Goal: Communication & Community: Answer question/provide support

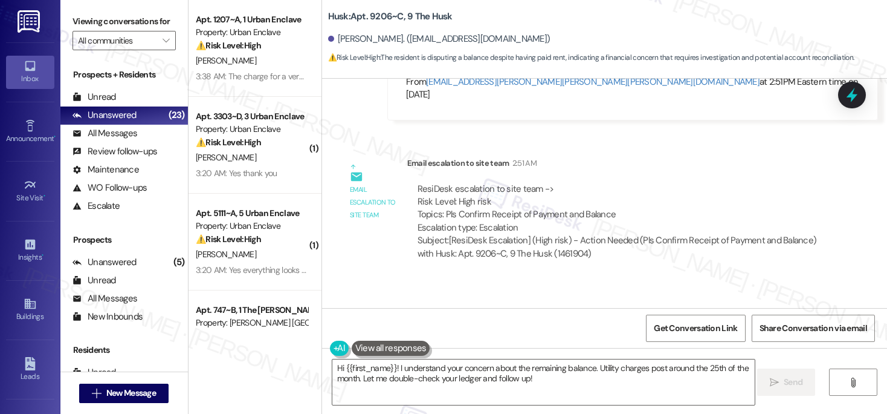
scroll to position [1533, 0]
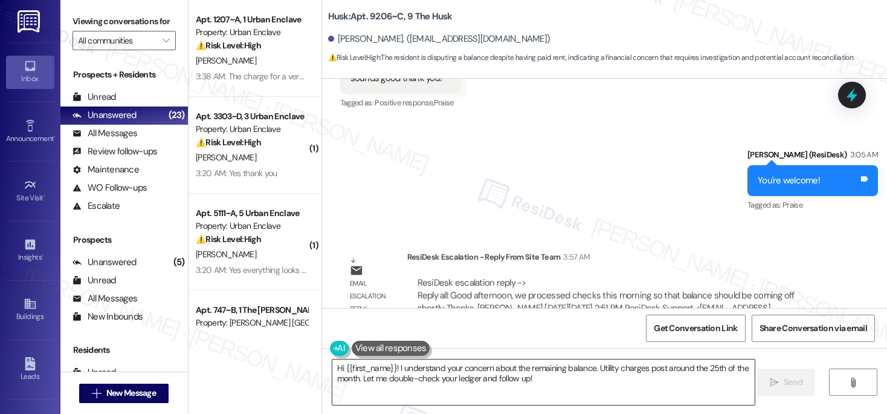
click at [480, 388] on textarea "Hi {{first_name}}! I understand your concern about the remaining balance. Utili…" at bounding box center [544, 381] width 423 height 45
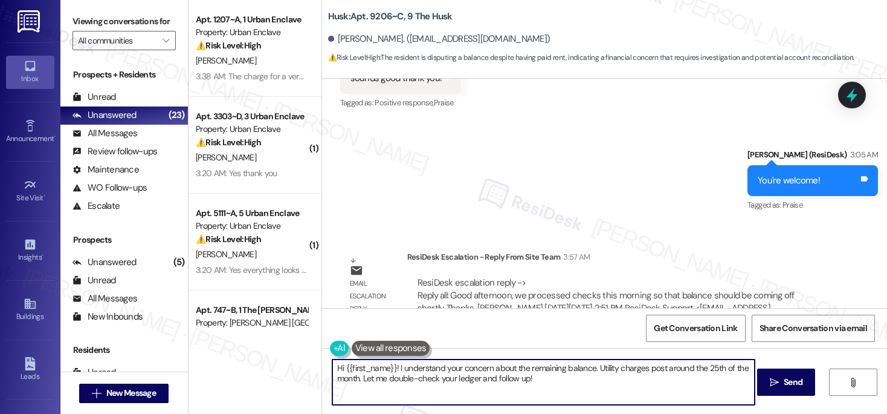
click at [480, 388] on textarea "Hi {{first_name}}! I understand your concern about the remaining balance. Utili…" at bounding box center [544, 381] width 423 height 45
click at [554, 393] on textarea "Hi {{first_name}}! I understand your concern about the remaining balance. Utili…" at bounding box center [544, 381] width 423 height 45
drag, startPoint x: 543, startPoint y: 381, endPoint x: 392, endPoint y: 369, distance: 151.1
click at [392, 369] on textarea "Hi {{first_name}}! I understand your concern about the remaining balance. Utili…" at bounding box center [544, 381] width 423 height 45
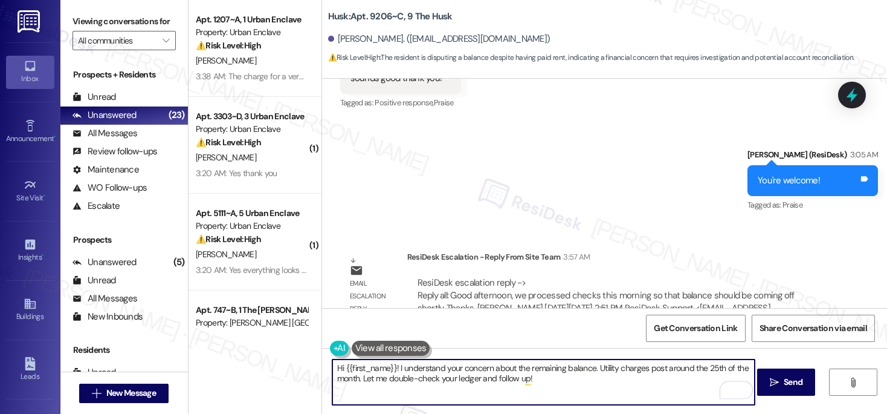
paste textarea "we processed checks this morning so that balance should be coming off shortly."
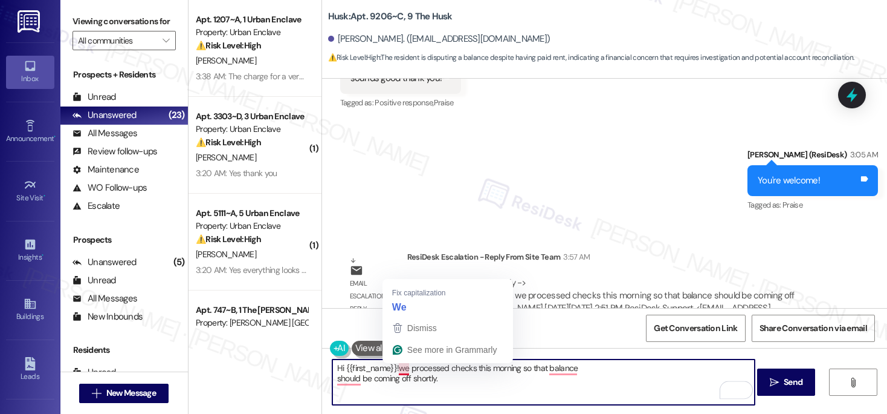
click at [396, 369] on textarea "Hi {{first_name}}!we processed checks this morning so that balance should be co…" at bounding box center [544, 381] width 423 height 45
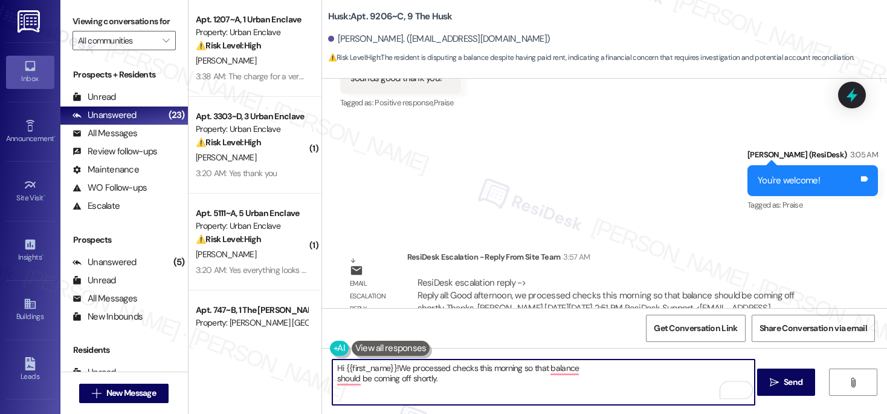
click at [391, 368] on textarea "Hi {{first_name}}!We processed checks this morning so that balance should be co…" at bounding box center [544, 381] width 423 height 45
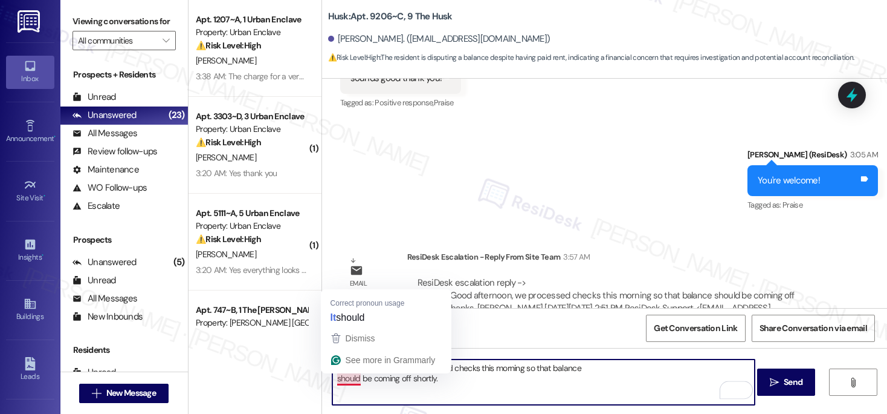
click at [333, 378] on textarea "Hi {{first_name}} !We processed checks this morning so that balance should be c…" at bounding box center [544, 381] width 423 height 45
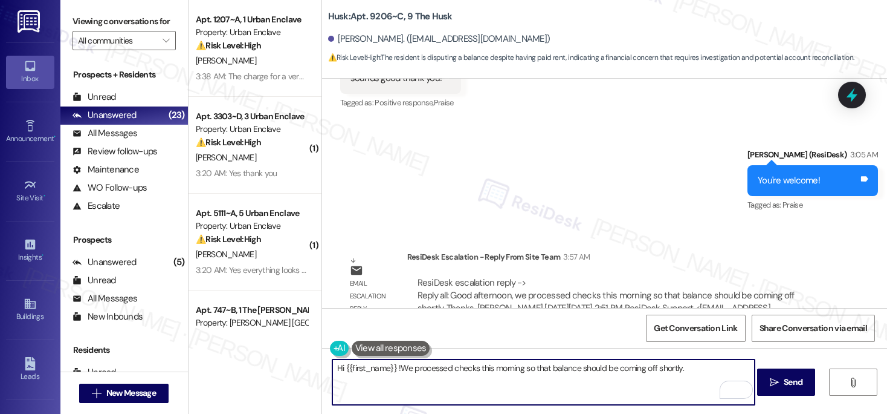
click at [628, 377] on textarea "Hi {{first_name}} !We processed checks this morning so that balance should be c…" at bounding box center [544, 381] width 423 height 45
click at [697, 371] on textarea "Hi {{first_name}} !We processed checks this morning so that balance should be c…" at bounding box center [544, 381] width 423 height 45
type textarea "Hi {{first_name}} !We processed checks this morning so that balance should be c…"
click at [780, 390] on button " Send" at bounding box center [787, 381] width 59 height 27
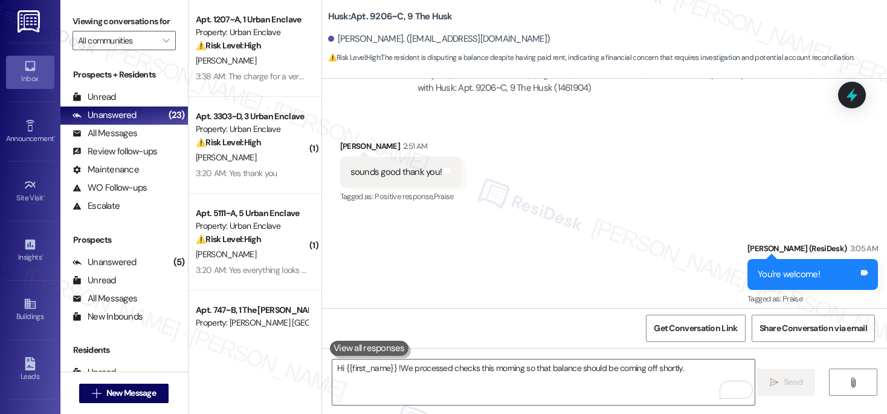
scroll to position [1617, 0]
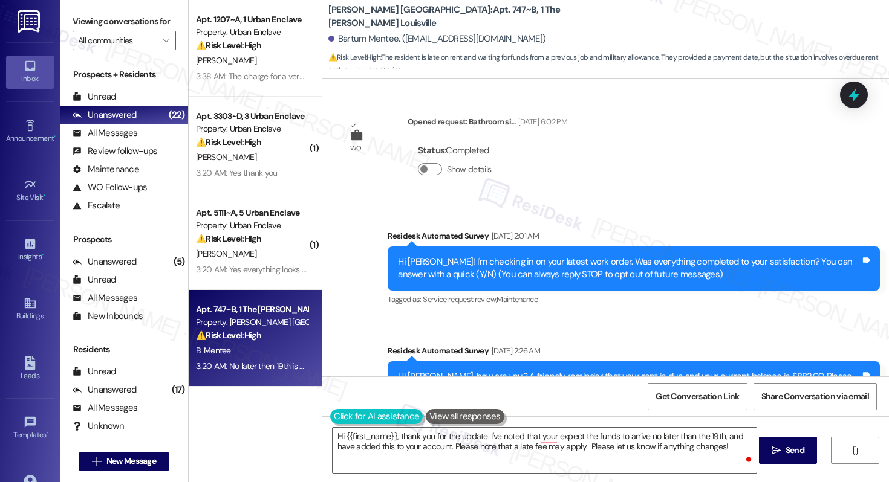
scroll to position [2243, 0]
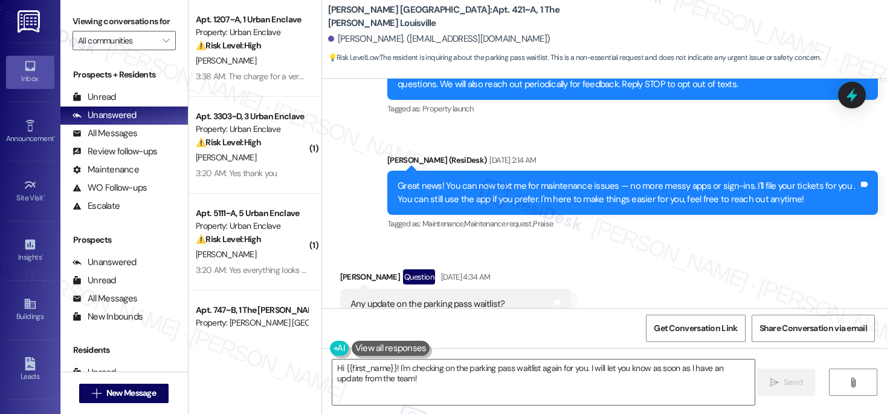
scroll to position [4369, 0]
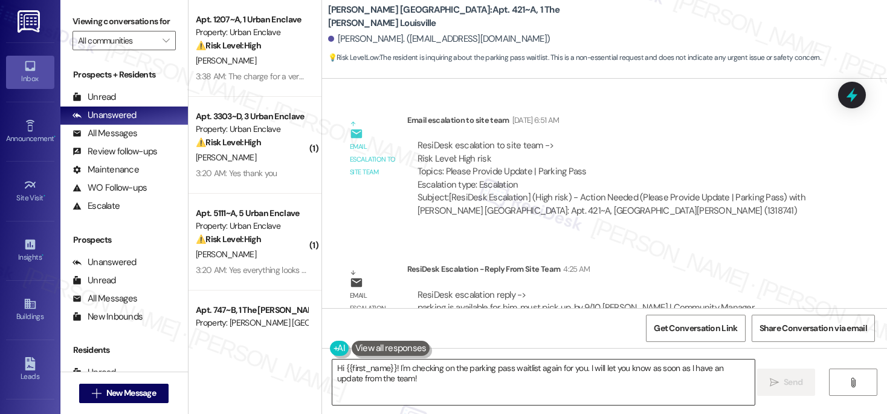
click at [446, 385] on textarea "Hi {{first_name}}! I'm checking on the parking pass waitlist again for you. I w…" at bounding box center [544, 381] width 423 height 45
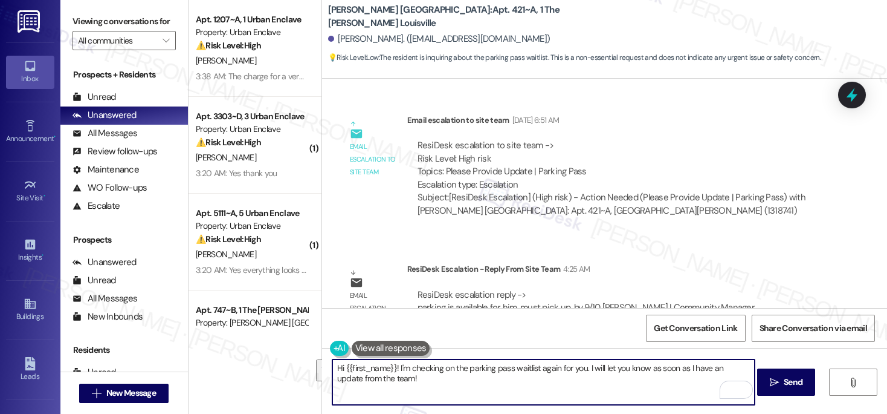
drag, startPoint x: 395, startPoint y: 368, endPoint x: 398, endPoint y: 375, distance: 7.9
click at [398, 375] on textarea "Hi {{first_name}}! I'm checking on the parking pass waitlist again for you. I w…" at bounding box center [544, 381] width 423 height 45
click at [406, 368] on textarea "Hi {{first_name}}! [GEOGRAPHIC_DATA] is available at the site office. Please dr…" at bounding box center [544, 381] width 423 height 45
click at [418, 388] on textarea "Hi {{first_name}}! parking pass is available at the site office. Please drop by…" at bounding box center [544, 381] width 423 height 45
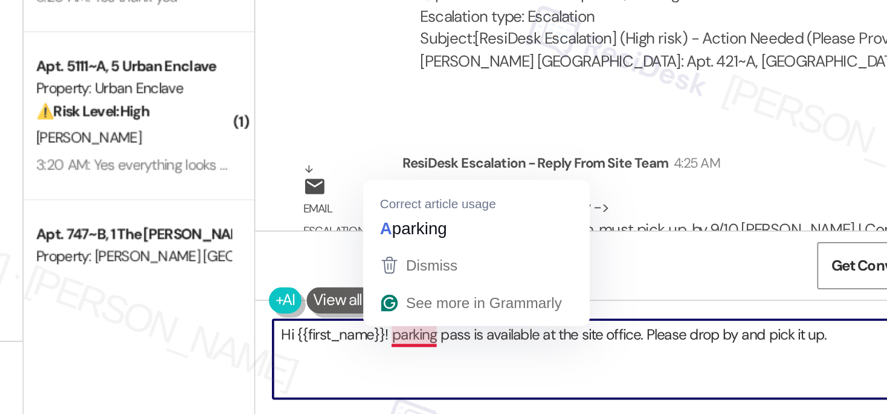
click at [402, 372] on textarea "Hi {{first_name}}! parking pass is available at the site office. Please drop by…" at bounding box center [544, 381] width 423 height 45
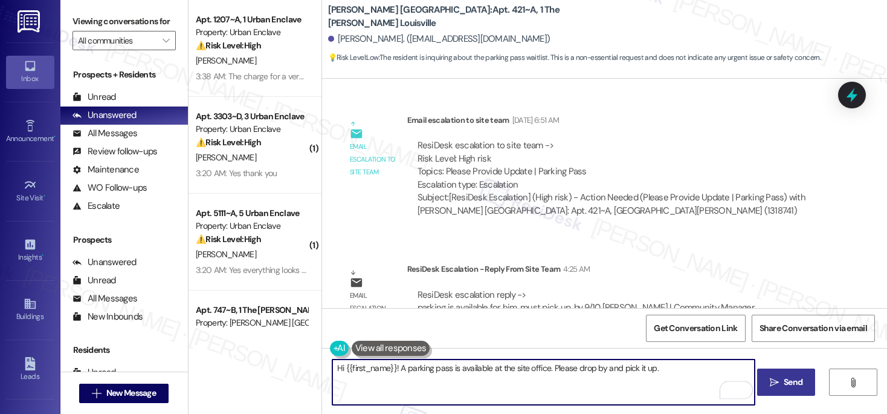
type textarea "Hi {{first_name}}! A parking pass is available at the site office. Please drop …"
click at [791, 381] on span "Send" at bounding box center [793, 381] width 19 height 13
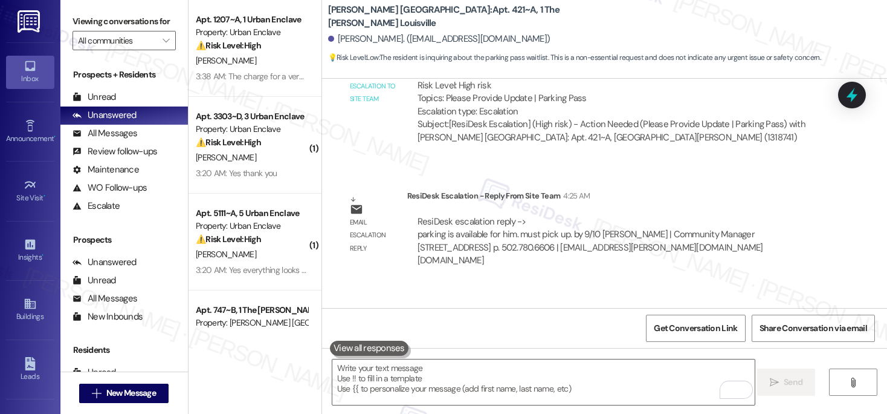
scroll to position [4453, 0]
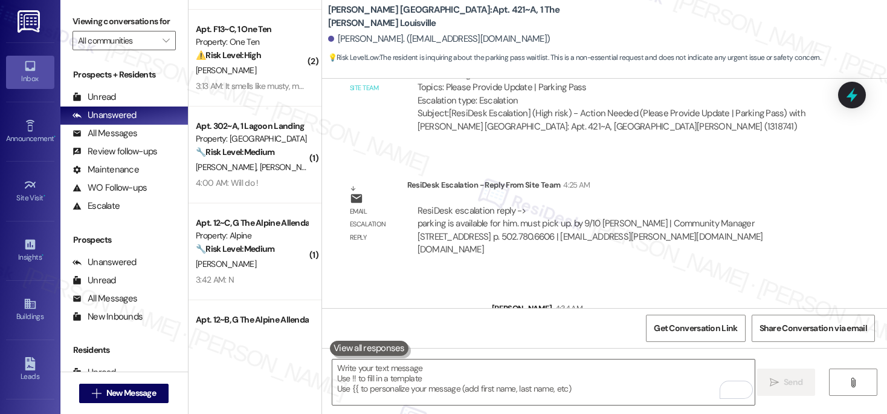
click at [273, 122] on div "Apt. 302~A, 1 Lagoon Landing" at bounding box center [252, 126] width 112 height 13
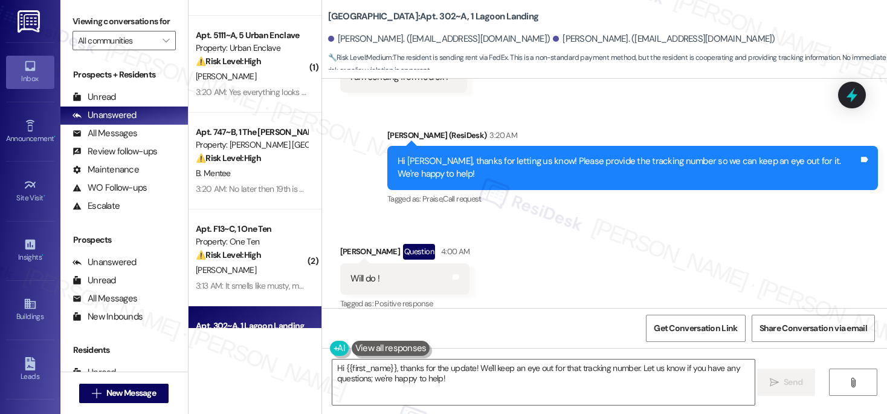
scroll to position [612, 0]
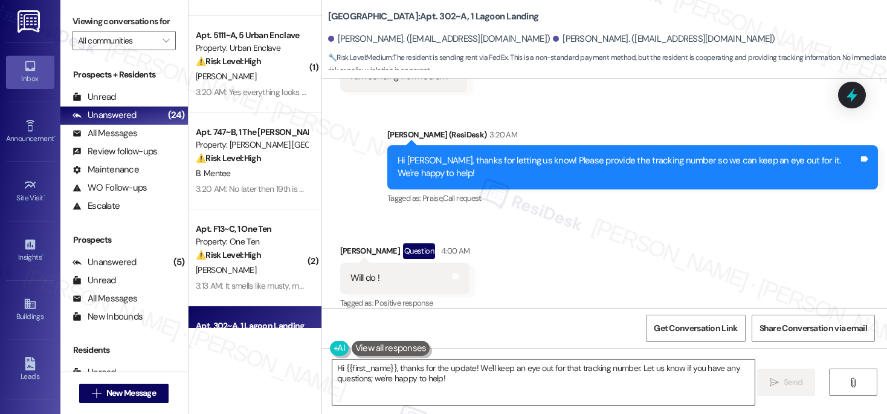
click at [487, 377] on textarea "Hi {{first_name}}, thanks for the update! We'll keep an eye out for that tracki…" at bounding box center [544, 381] width 423 height 45
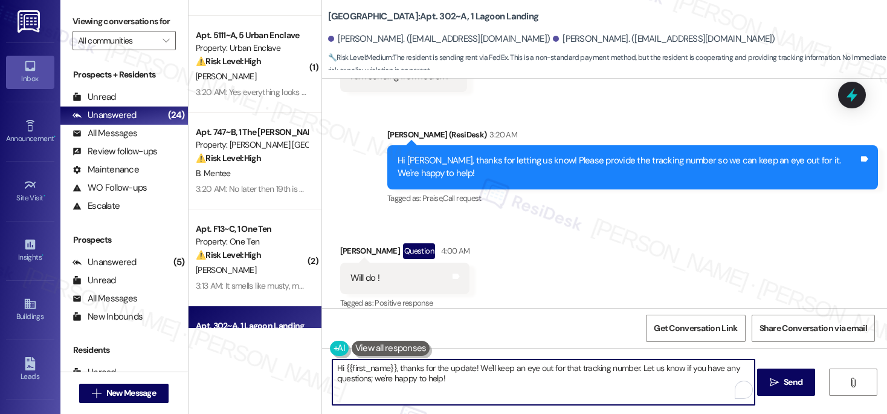
click at [487, 377] on textarea "Hi {{first_name}}, thanks for the update! We'll keep an eye out for that tracki…" at bounding box center [544, 381] width 423 height 45
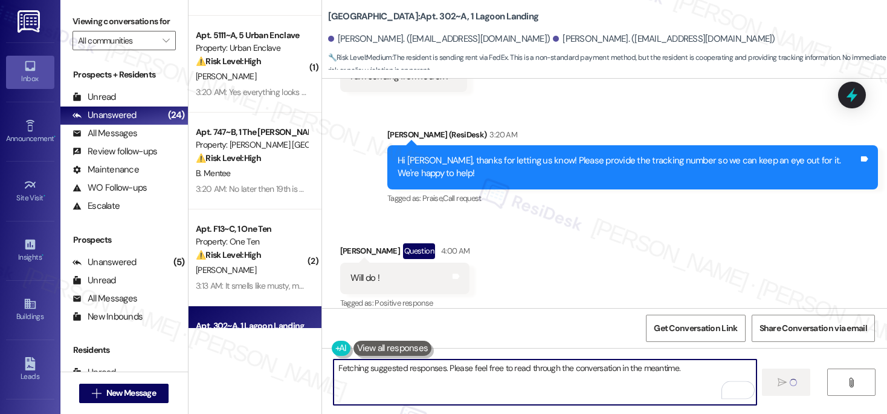
scroll to position [611, 0]
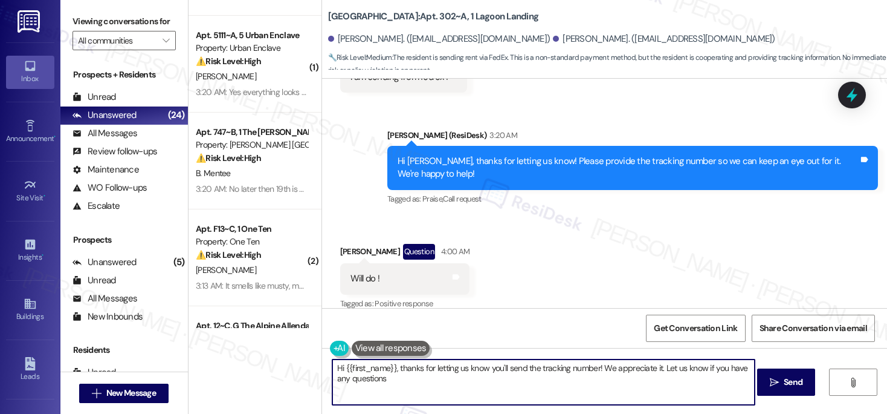
type textarea "Hi {{first_name}}, thanks for letting us know you'll send the tracking number! …"
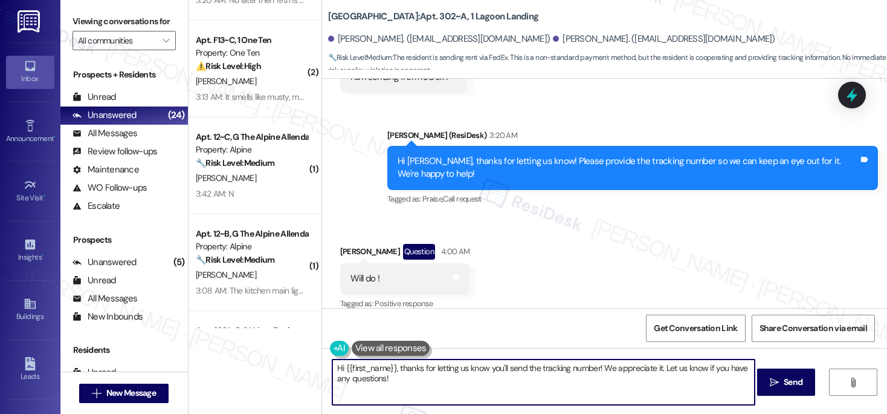
scroll to position [0, 0]
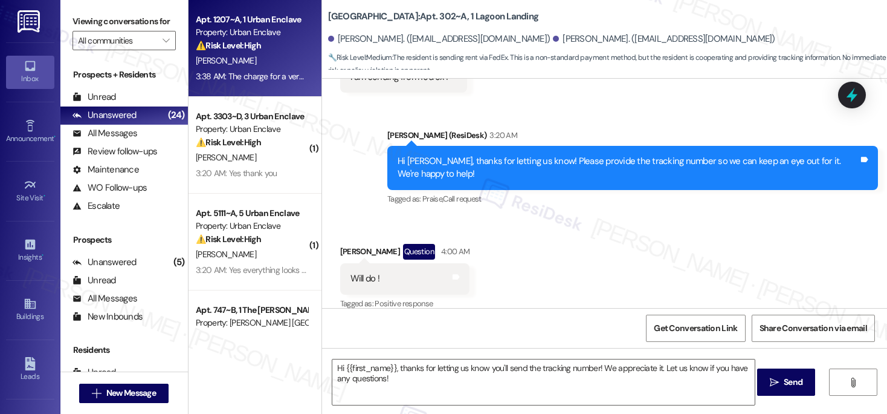
type textarea "Fetching suggested responses. Please feel free to read through the conversation…"
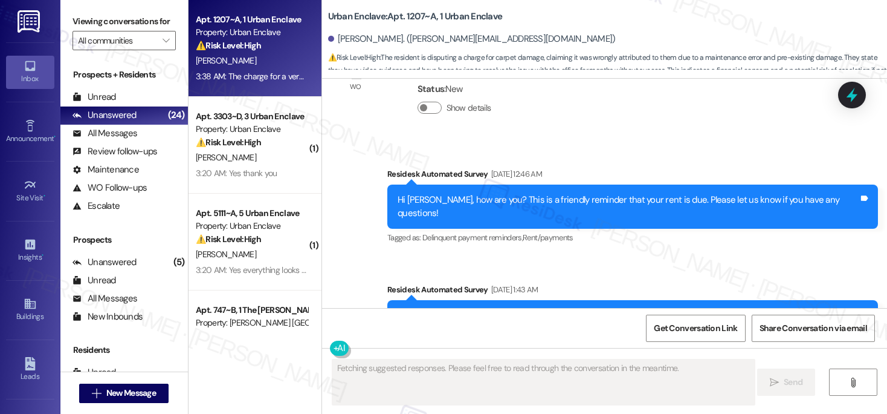
scroll to position [5635, 0]
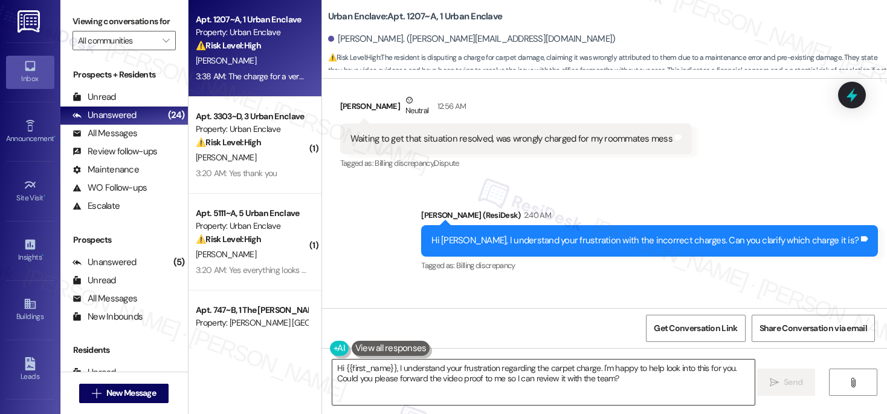
click at [583, 368] on textarea "Hi {{first_name}}, I understand your frustration regarding the carpet charge. I…" at bounding box center [544, 381] width 423 height 45
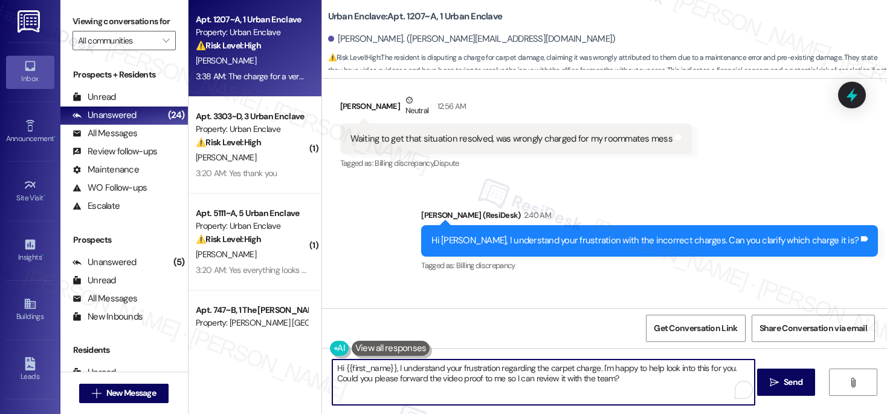
click at [584, 368] on textarea "Hi {{first_name}}, I understand your frustration regarding the carpet charge. I…" at bounding box center [544, 381] width 423 height 45
click at [585, 367] on textarea "Hi {{first_name}}, I understand your frustration regarding the carpet charge. I…" at bounding box center [544, 381] width 423 height 45
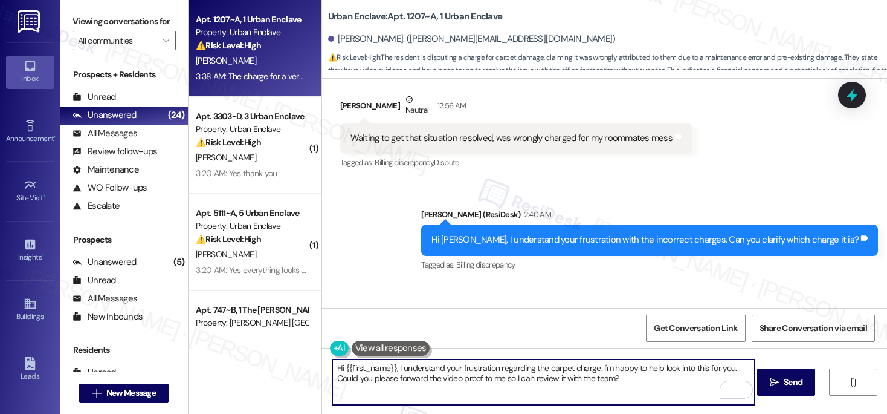
click at [508, 373] on textarea "Hi {{first_name}}, I understand your frustration regarding the carpet charge. I…" at bounding box center [544, 381] width 423 height 45
click at [635, 380] on textarea "Hi {{first_name}}, I understand your frustration regarding the carpet charge. I…" at bounding box center [544, 381] width 423 height 45
drag, startPoint x: 635, startPoint y: 380, endPoint x: 333, endPoint y: 383, distance: 301.7
click at [333, 383] on textarea "Hi {{first_name}}, I understand your frustration regarding the carpet charge. I…" at bounding box center [544, 381] width 423 height 45
click at [574, 382] on textarea "Hi {{first_name}}, I understand your frustration regarding the carpet charge. I…" at bounding box center [544, 381] width 423 height 45
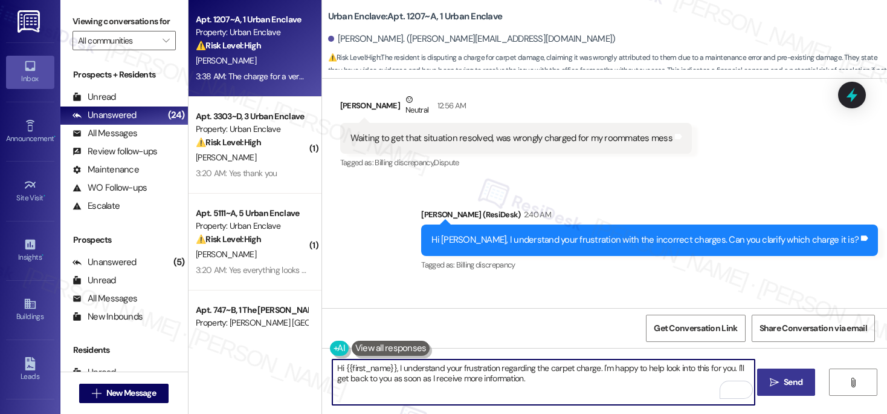
type textarea "Hi {{first_name}}, I understand your frustration regarding the carpet charge. I…"
click at [775, 378] on icon "" at bounding box center [774, 382] width 9 height 10
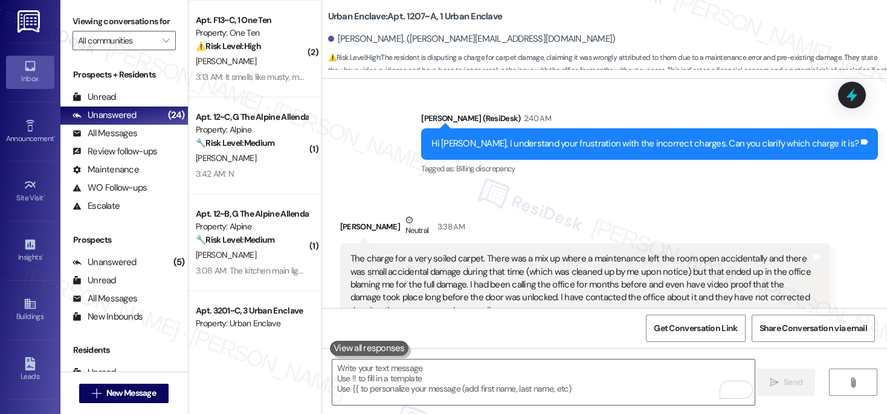
scroll to position [5733, 0]
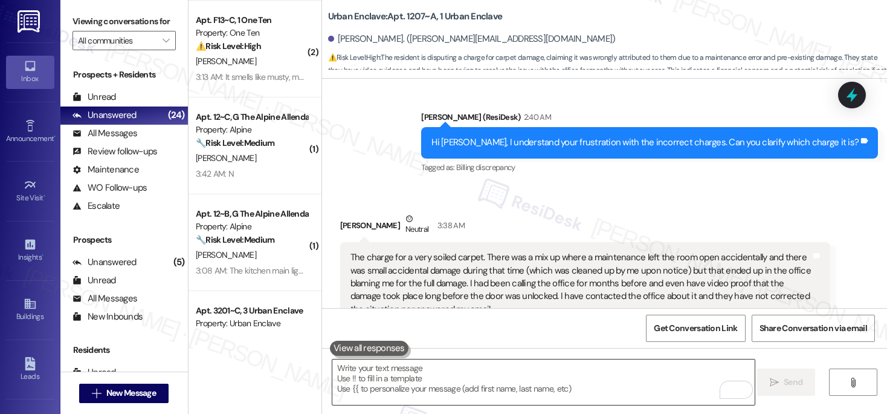
click at [464, 381] on textarea "To enrich screen reader interactions, please activate Accessibility in Grammarl…" at bounding box center [544, 381] width 423 height 45
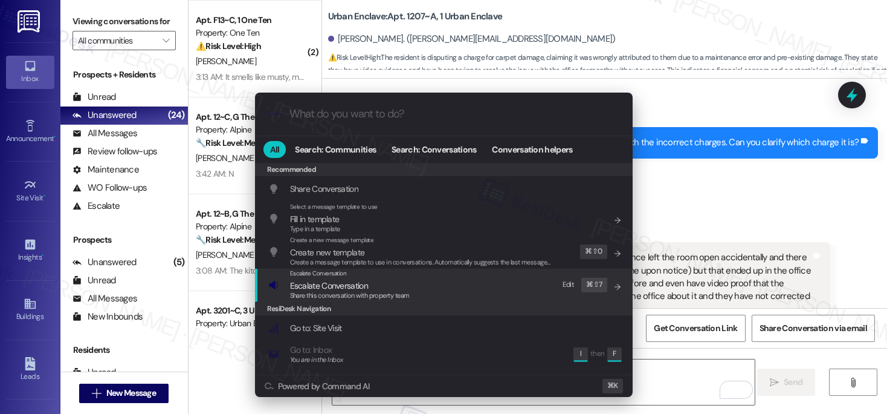
click at [428, 290] on div "Escalate Conversation Escalate Conversation Share this conversation with proper…" at bounding box center [445, 284] width 354 height 33
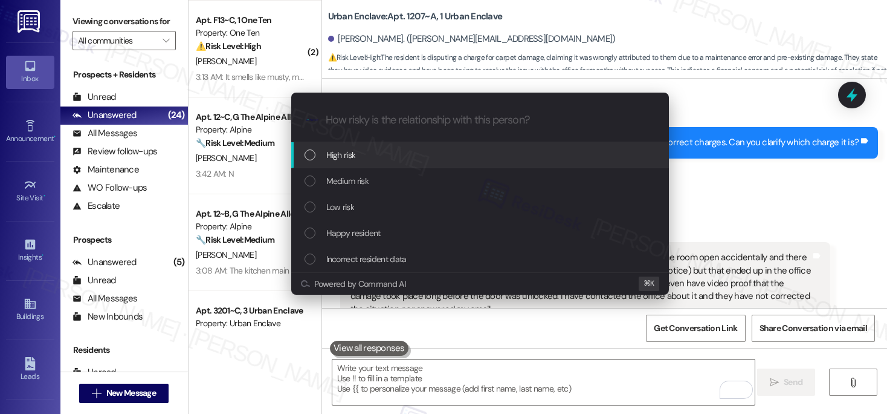
click at [425, 158] on div "High risk" at bounding box center [482, 154] width 354 height 13
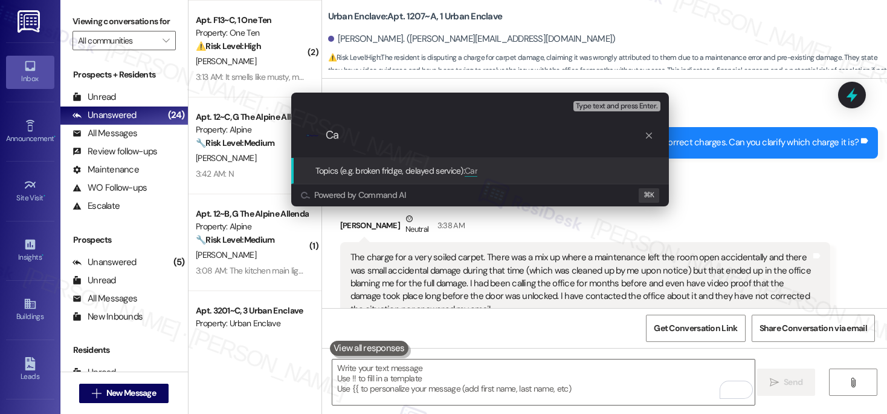
type input "C"
type input "Dispute on Charges"
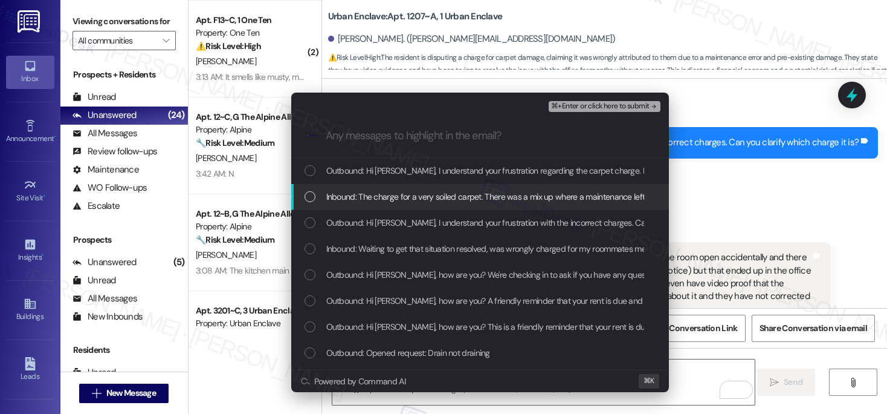
click at [419, 186] on div "Inbound: The charge for a very soiled carpet. There was a mix up where a mainte…" at bounding box center [480, 197] width 378 height 26
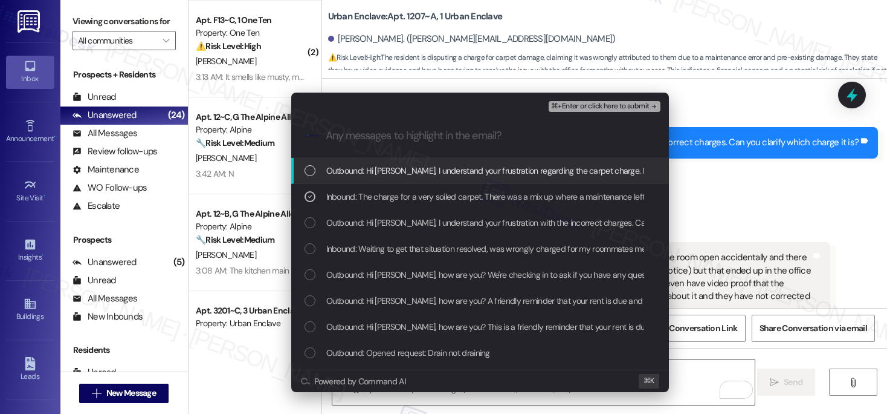
click at [436, 172] on span "Outbound: Hi Delaney, I understand your frustration regarding the carpet charge…" at bounding box center [649, 170] width 646 height 13
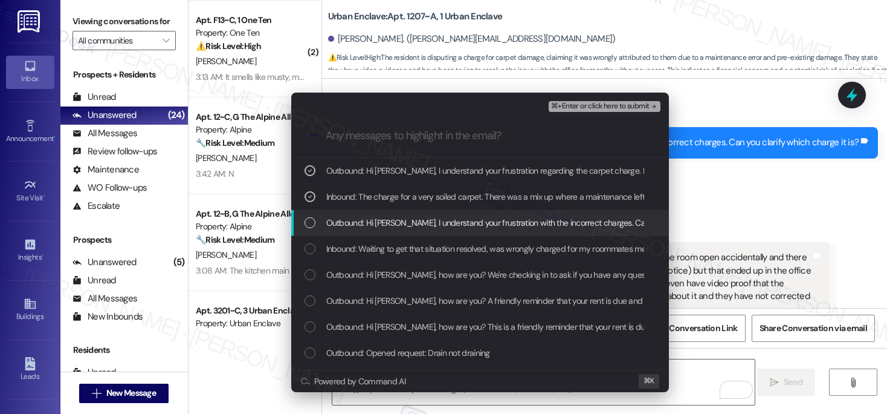
click at [422, 222] on span "Outbound: Hi Delaney, I understand your frustration with the incorrect charges.…" at bounding box center [540, 222] width 428 height 13
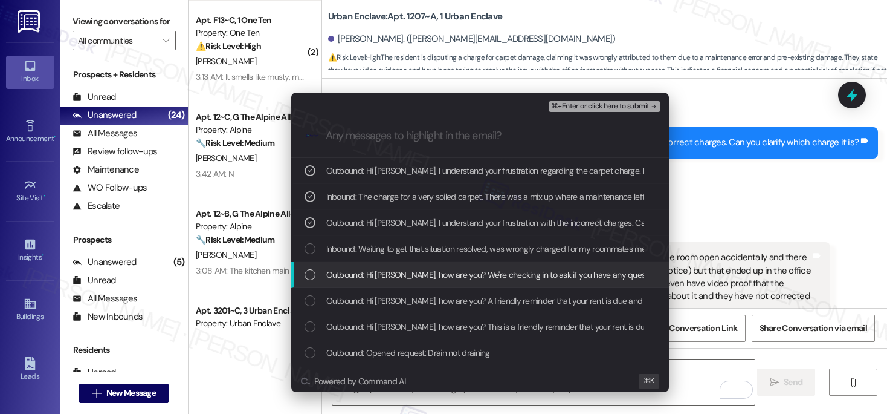
click at [423, 268] on span "Outbound: Hi Delaney, how are you? We're checking in to ask if you have any que…" at bounding box center [734, 274] width 817 height 13
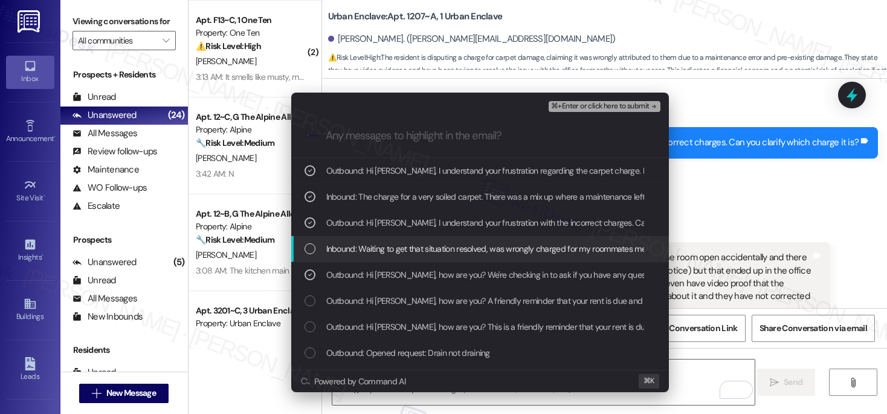
click at [439, 250] on span "Inbound: Waiting to get that situation resolved, was wrongly charged for my roo…" at bounding box center [490, 248] width 328 height 13
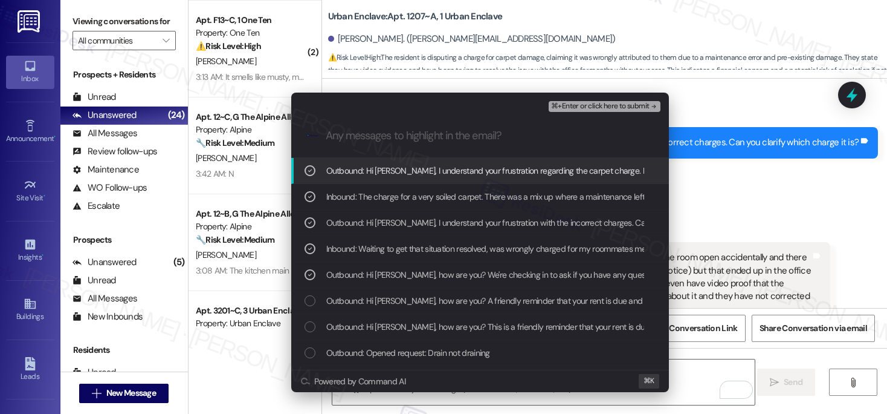
click at [572, 106] on span "⌘+Enter or click here to submit" at bounding box center [600, 106] width 98 height 8
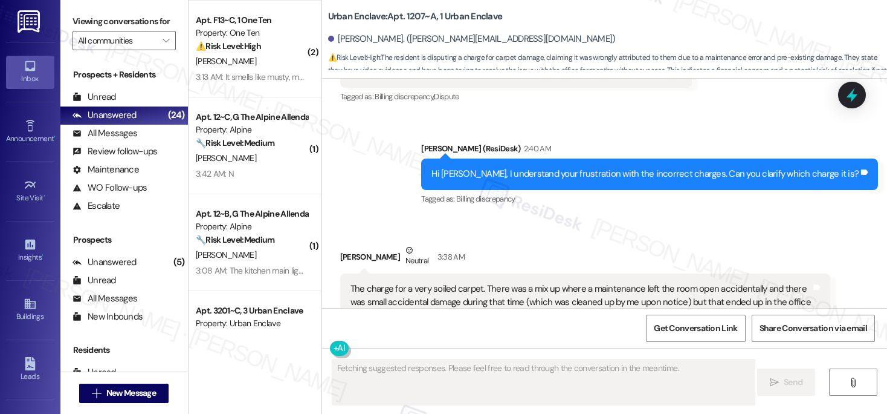
scroll to position [5751, 0]
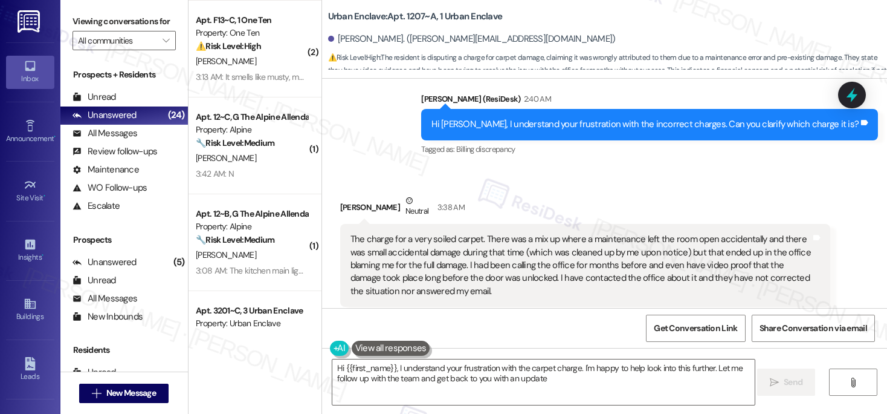
type textarea "Hi {{first_name}}, I understand your frustration with the carpet charge. I'm ha…"
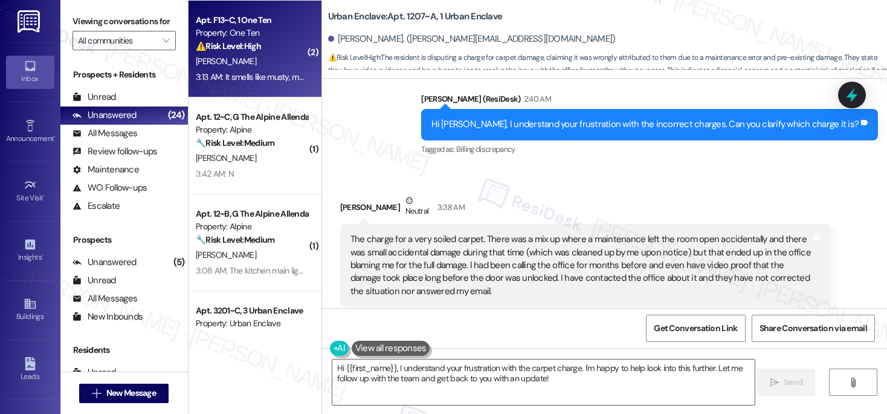
click at [271, 38] on div "Property: One Ten" at bounding box center [252, 33] width 112 height 13
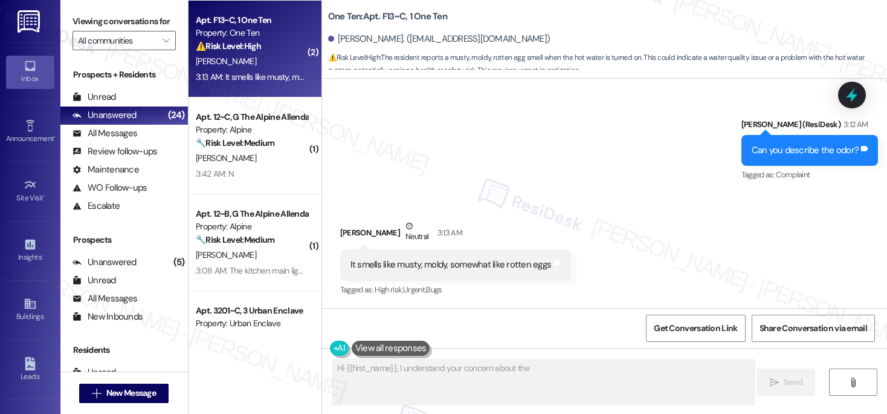
scroll to position [769, 0]
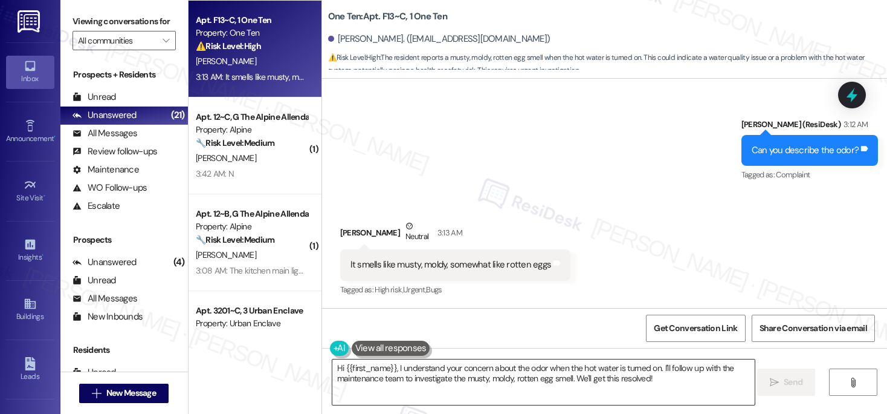
click at [495, 377] on textarea "Hi {{first_name}}, I understand your concern about the odor when the hot water …" at bounding box center [544, 381] width 423 height 45
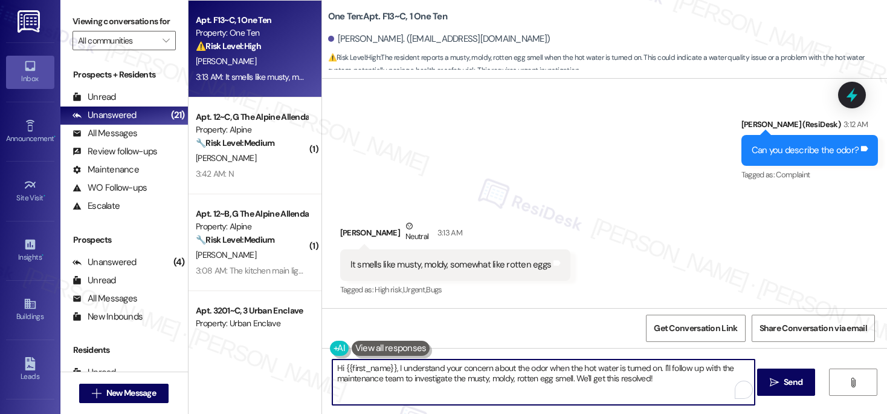
click at [495, 377] on textarea "Hi {{first_name}}, I understand your concern about the odor when the hot water …" at bounding box center [544, 381] width 423 height 45
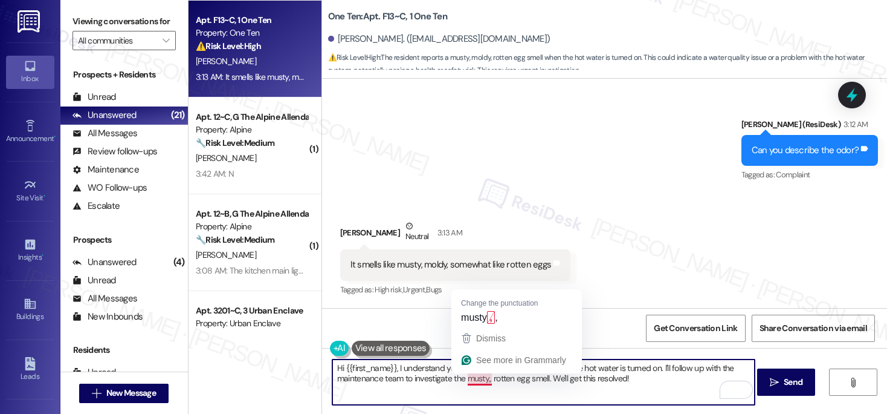
click at [473, 378] on textarea "Hi {{first_name}}, I understand your concern about the odor when the hot water …" at bounding box center [544, 381] width 423 height 45
click at [474, 378] on textarea "Hi {{first_name}}, I understand your concern about the odor when the hot water …" at bounding box center [544, 381] width 423 height 45
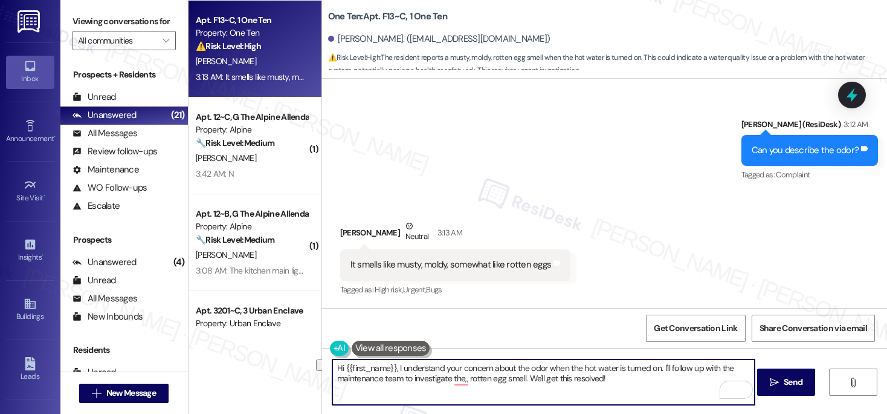
drag, startPoint x: 612, startPoint y: 380, endPoint x: 463, endPoint y: 380, distance: 149.3
click at [463, 380] on textarea "Hi {{first_name}}, I understand your concern about the odor when the hot water …" at bounding box center [544, 381] width 423 height 45
click at [518, 385] on textarea "Hi {{first_name}}, I understand your concern about the odor when the hot water …" at bounding box center [544, 381] width 423 height 45
click at [782, 383] on span "Send" at bounding box center [794, 381] width 24 height 13
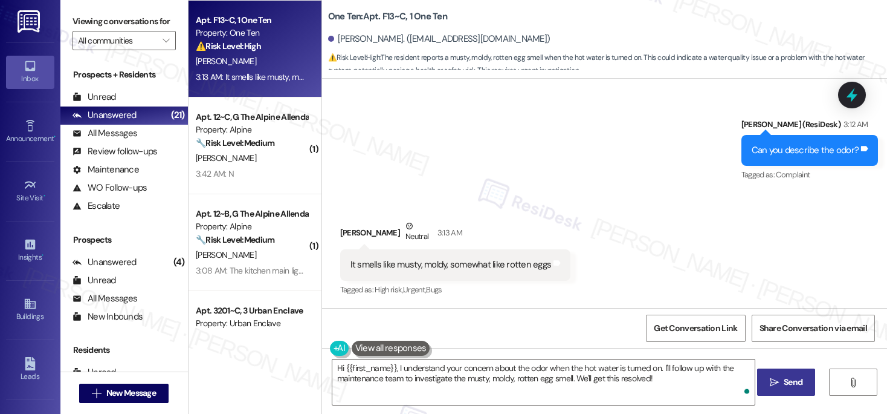
scroll to position [866, 0]
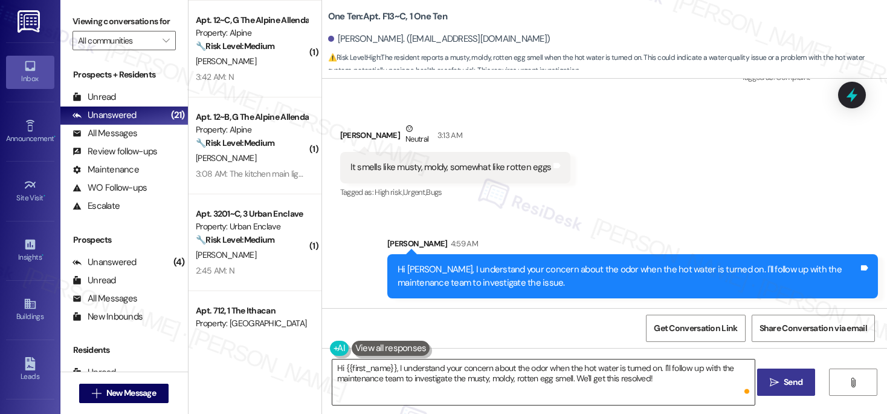
click at [502, 394] on textarea "Hi {{first_name}}, I understand your concern about the odor when the hot water …" at bounding box center [544, 381] width 423 height 45
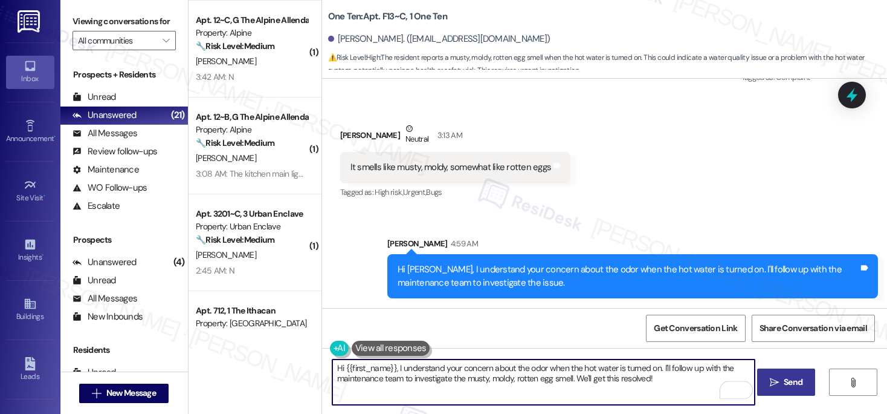
click at [501, 393] on textarea "Hi {{first_name}}, I understand your concern about the odor when the hot water …" at bounding box center [544, 381] width 423 height 45
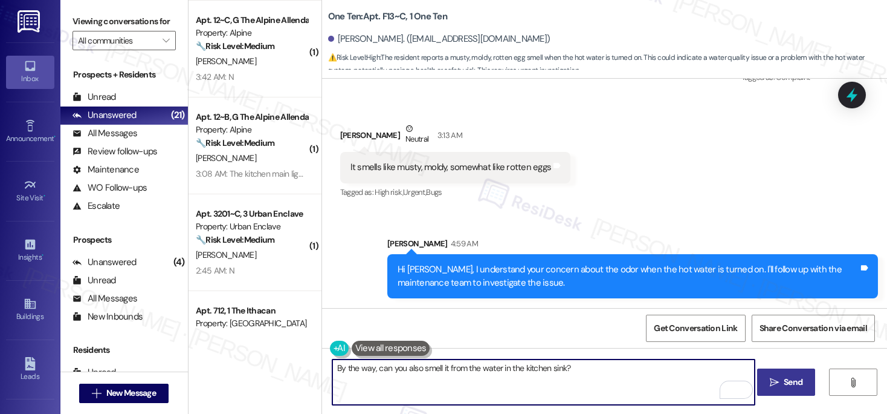
click at [621, 384] on textarea "By the way, can you also smell it from the water in the kitchen sink?" at bounding box center [544, 381] width 423 height 45
click at [621, 383] on textarea "By the way, can you also smell it from the water in the kitchen sink?" at bounding box center [544, 381] width 423 height 45
drag, startPoint x: 586, startPoint y: 368, endPoint x: 372, endPoint y: 365, distance: 213.4
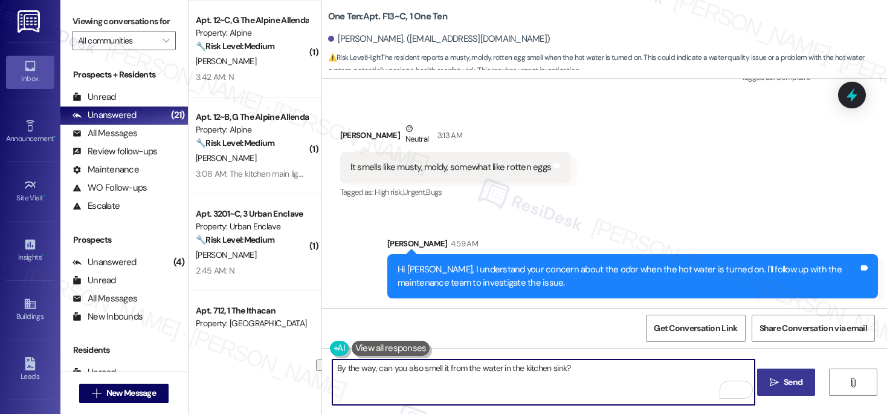
click at [372, 365] on textarea "By the way, can you also smell it from the water in the kitchen sink?" at bounding box center [544, 381] width 423 height 45
type textarea "By the way, please advise if we have permission to enter the unit."
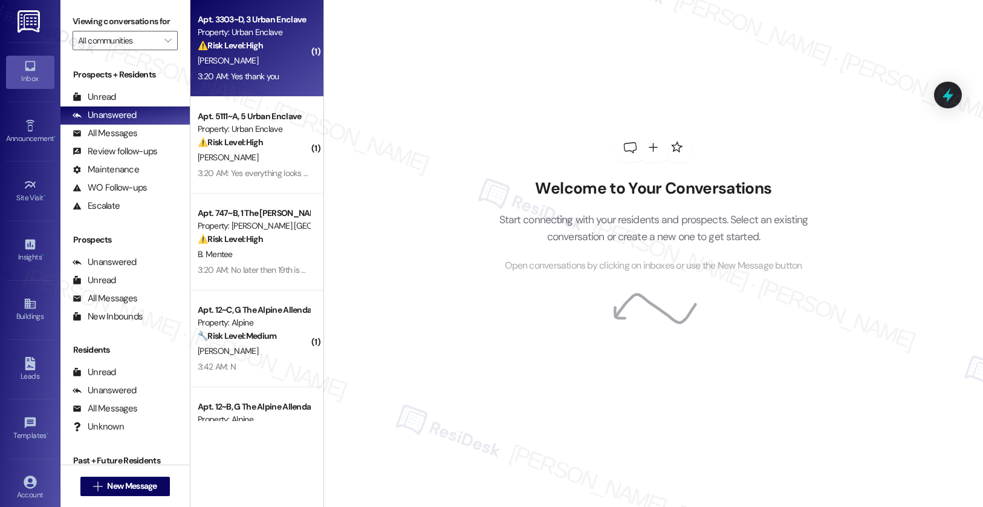
click at [271, 80] on div "3:20 AM: Yes thank you 3:20 AM: Yes thank you" at bounding box center [253, 76] width 114 height 15
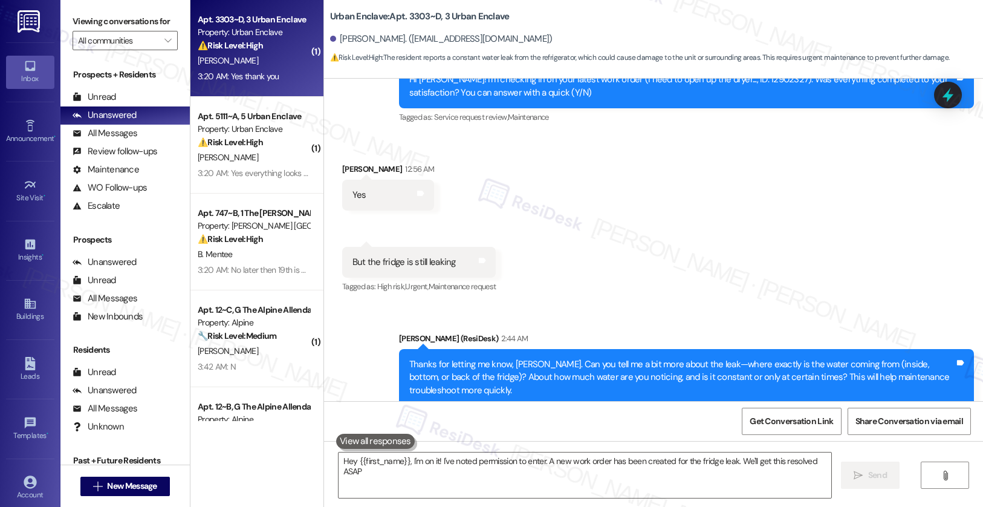
type textarea "Hey {{first_name}}, I'm on it! I've noted permission to enter. A new work order…"
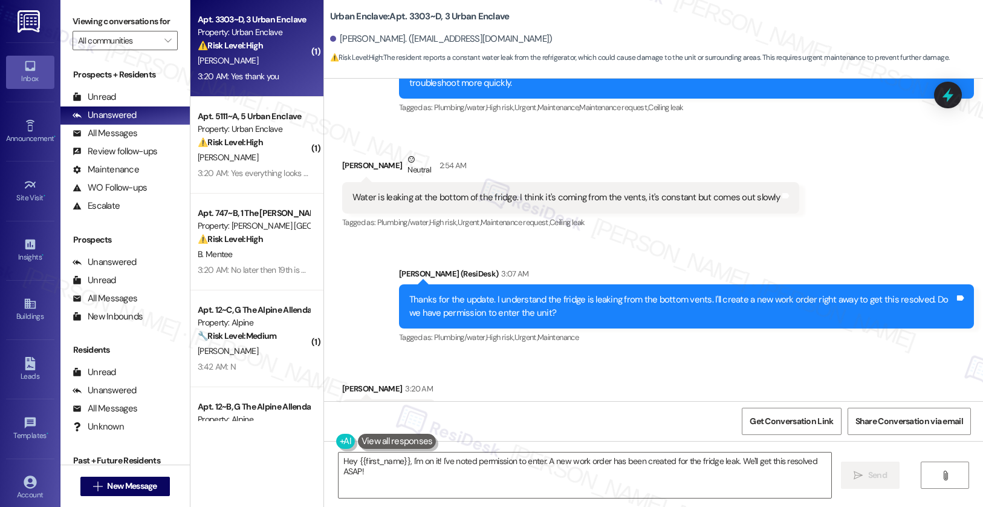
scroll to position [641, 0]
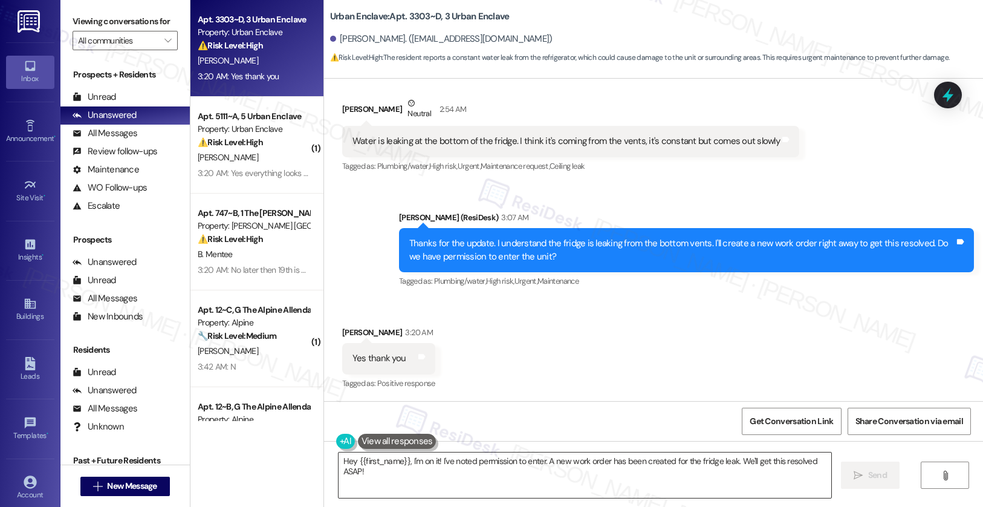
click at [427, 466] on textarea "Hey {{first_name}}, I'm on it! I've noted permission to enter. A new work order…" at bounding box center [585, 474] width 493 height 45
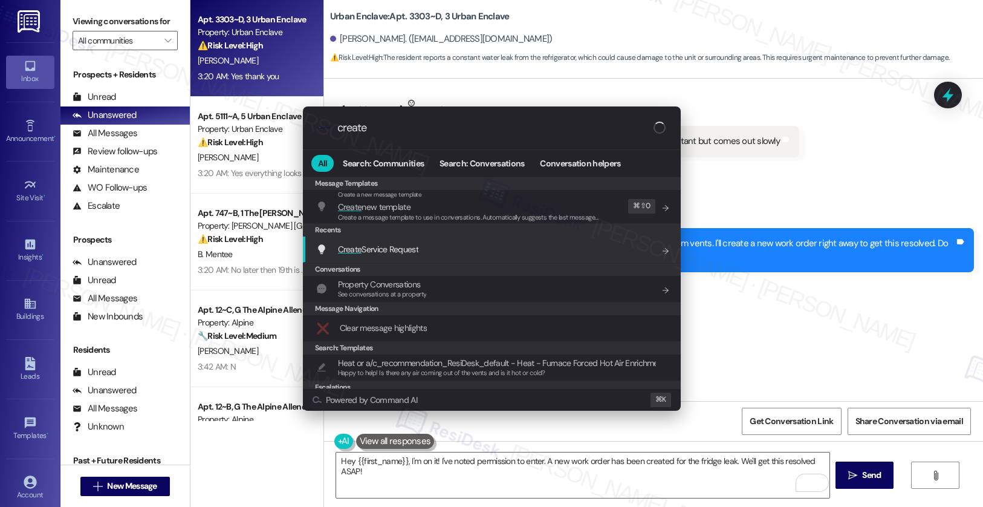
type input "create"
click at [394, 251] on span "Create Service Request" at bounding box center [378, 249] width 80 height 11
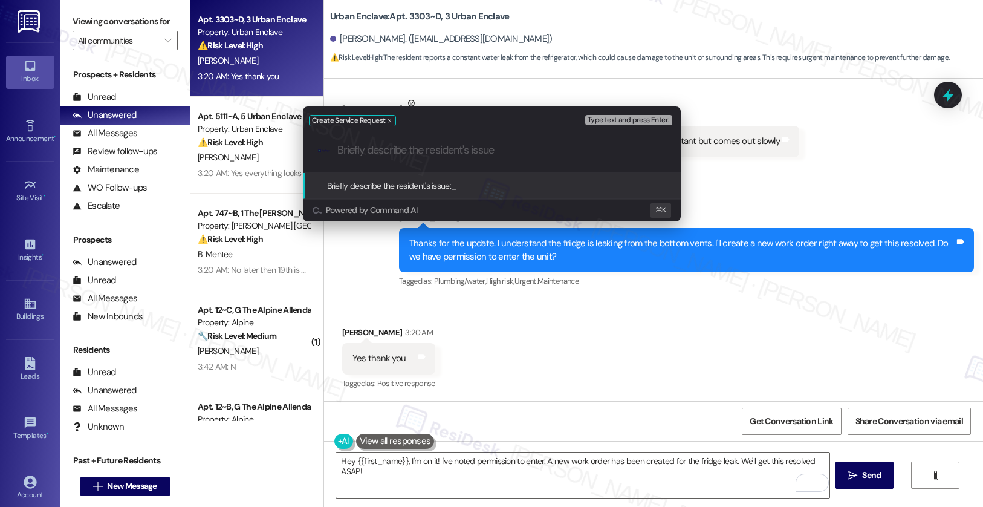
click at [383, 146] on input "Briefly describe the resident's issue" at bounding box center [501, 150] width 328 height 13
type input "Fridge Leaking"
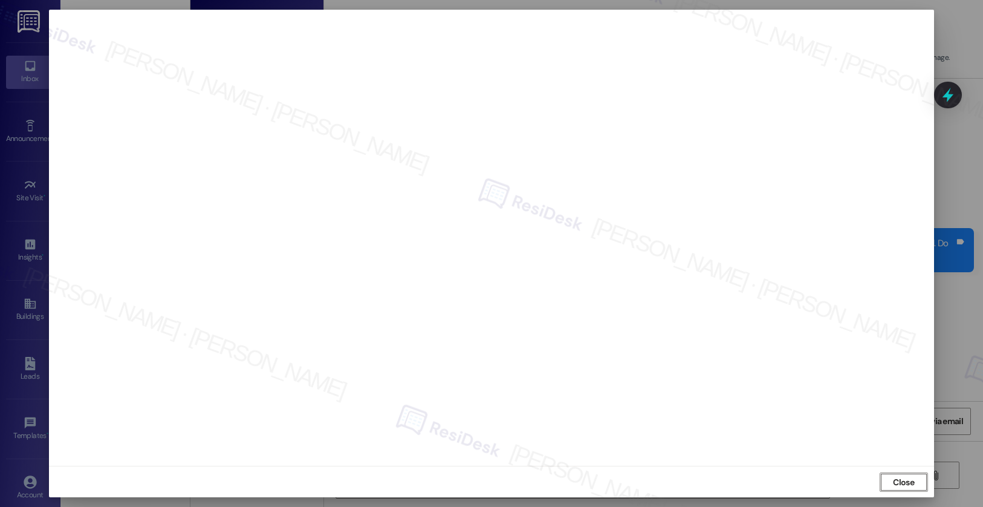
click at [888, 482] on span "Close" at bounding box center [903, 482] width 21 height 13
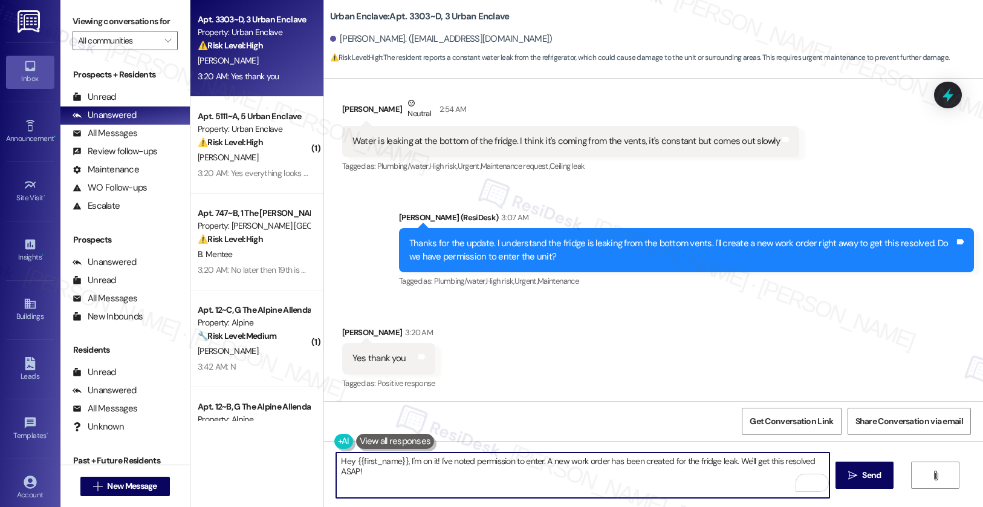
click at [401, 482] on textarea "Hey {{first_name}}, I'm on it! I've noted permission to enter. A new work order…" at bounding box center [582, 474] width 493 height 45
click at [402, 482] on textarea "Hey {{first_name}}, I'm on it! I've noted permission to enter. A new work order…" at bounding box center [582, 474] width 493 height 45
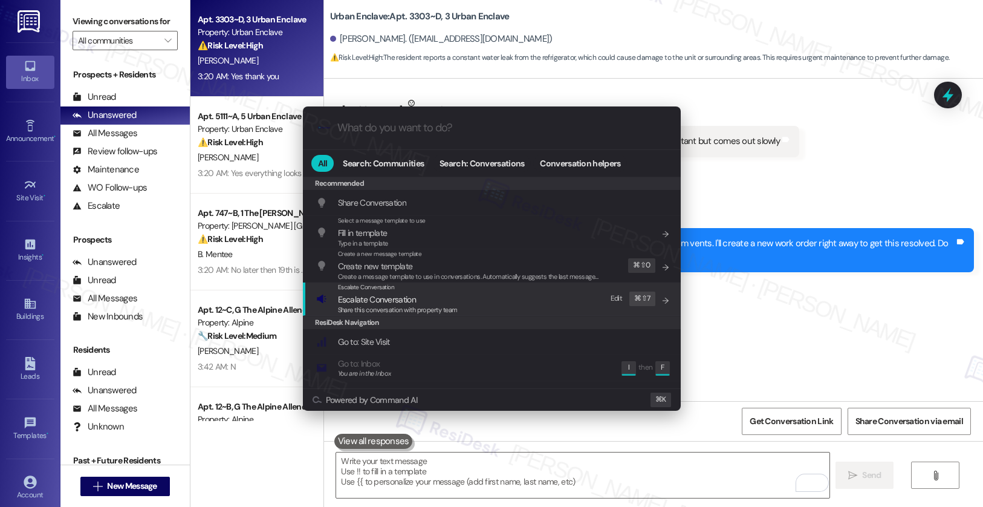
click at [497, 299] on div "Escalate Conversation Escalate Conversation Share this conversation with proper…" at bounding box center [493, 298] width 354 height 33
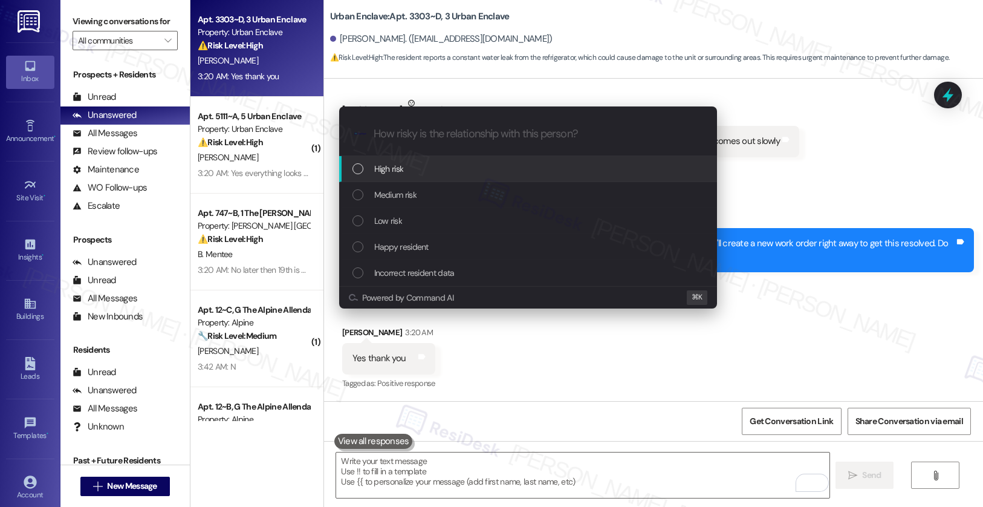
click at [455, 172] on div "High risk" at bounding box center [529, 168] width 354 height 13
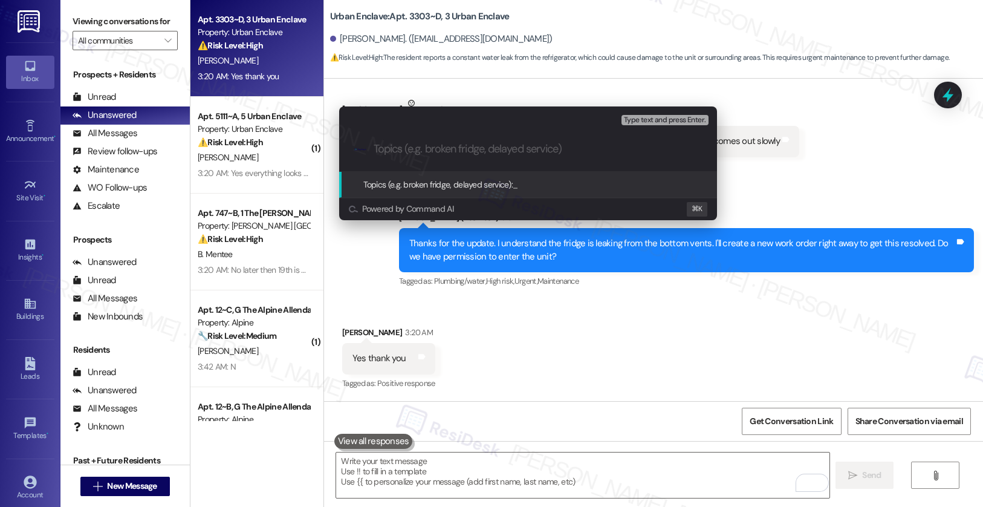
paste input "12939535"
click at [374, 151] on input "12939535 - Fridge is Leaking" at bounding box center [533, 149] width 319 height 13
paste input "Work order submitted by Residesk | Work order #"
type input "Work order submitted by Residesk | Work order # 12939535 - Fridge is Leaking"
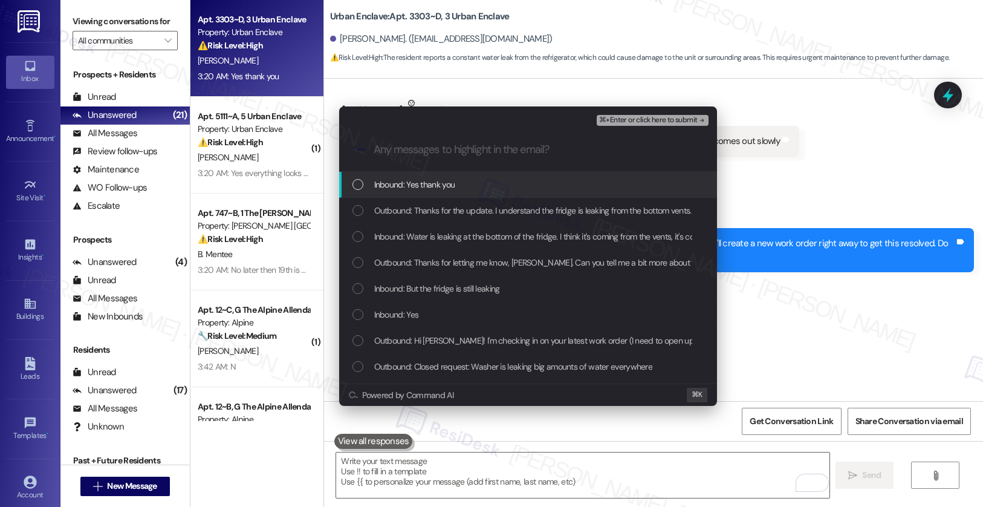
click at [382, 179] on span "Inbound: Yes thank you" at bounding box center [414, 184] width 81 height 13
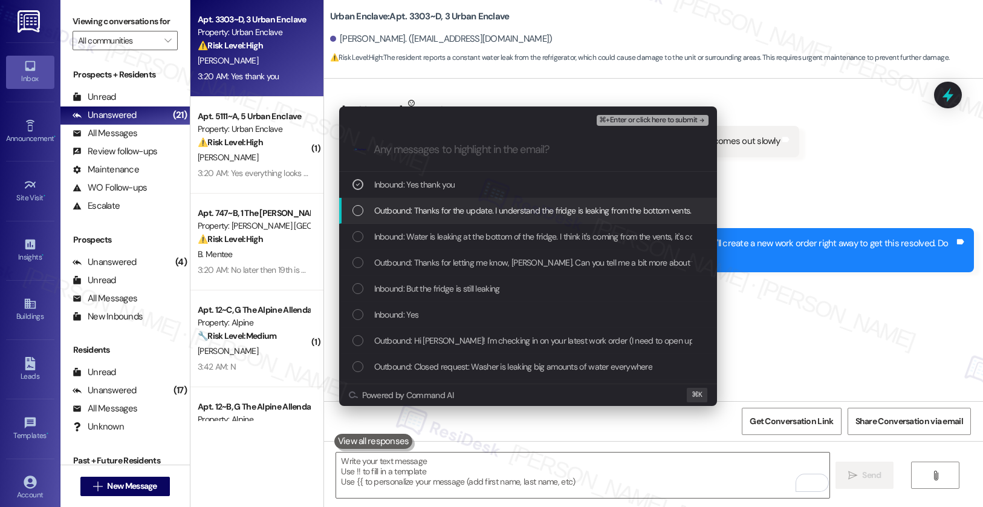
click at [383, 206] on span "Outbound: Thanks for the update. I understand the fridge is leaking from the bo…" at bounding box center [707, 210] width 667 height 13
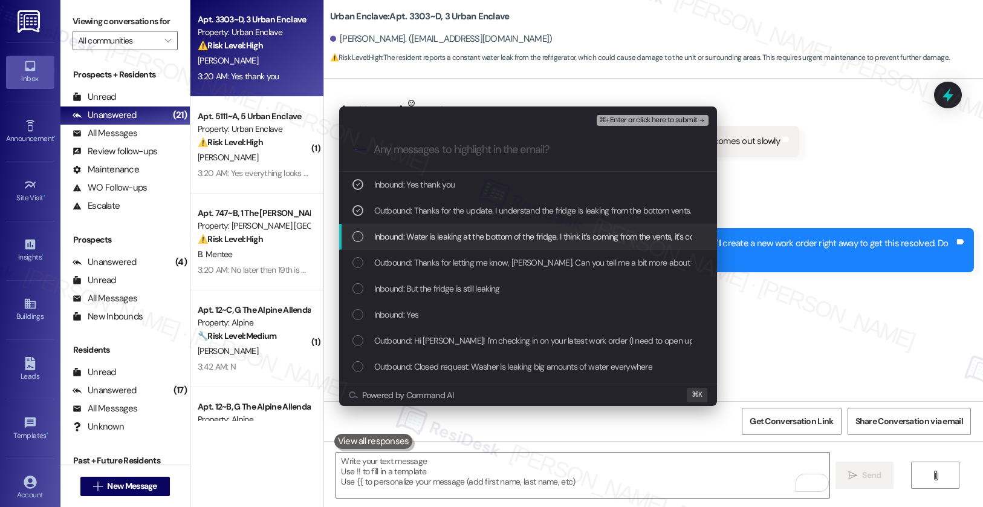
click at [384, 234] on span "Inbound: Water is leaking at the bottom of the fridge. I think it's coming from…" at bounding box center [584, 236] width 420 height 13
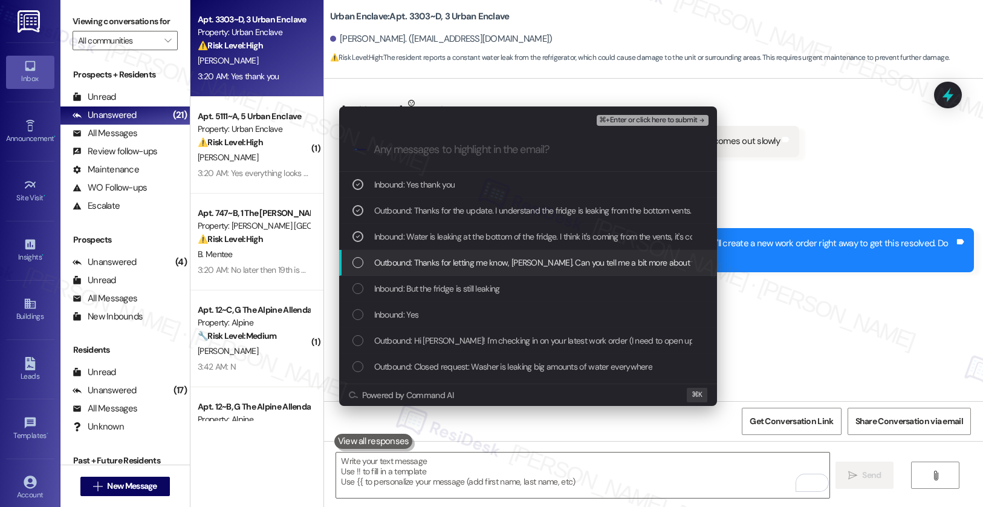
click at [389, 263] on span "Outbound: Thanks for letting me know, Isabella. Can you tell me a bit more abou…" at bounding box center [927, 262] width 1106 height 13
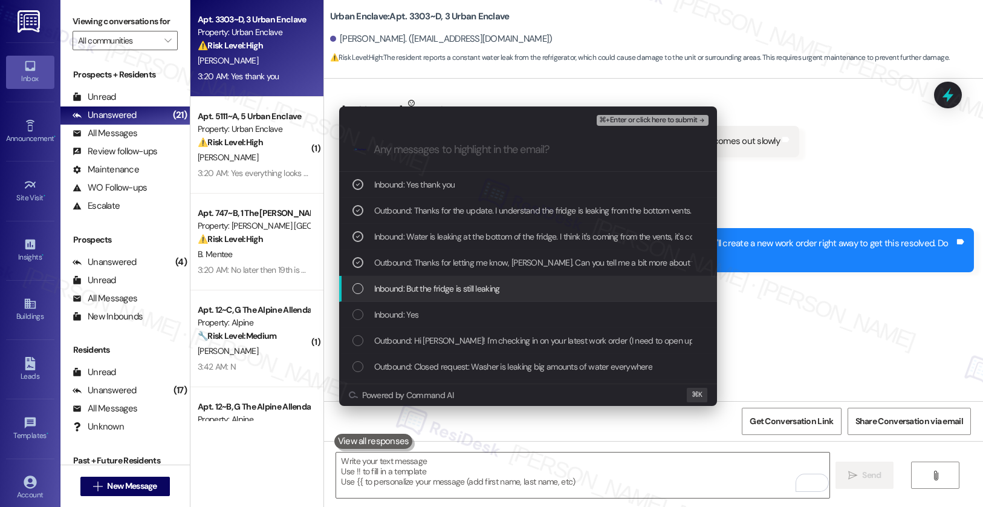
click at [385, 296] on div "Inbound: But the fridge is still leaking" at bounding box center [528, 289] width 378 height 26
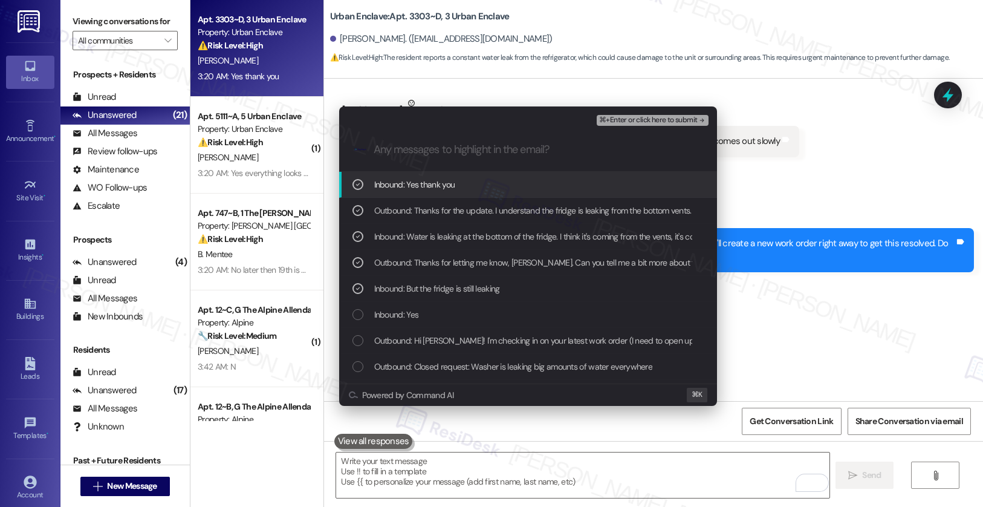
click at [643, 117] on span "⌘+Enter or click here to submit" at bounding box center [648, 120] width 98 height 8
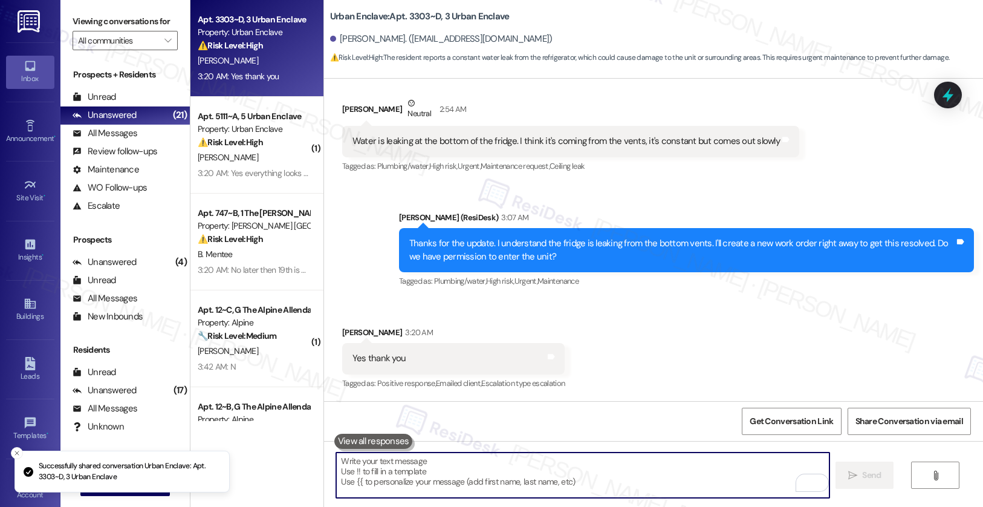
scroll to position [642, 0]
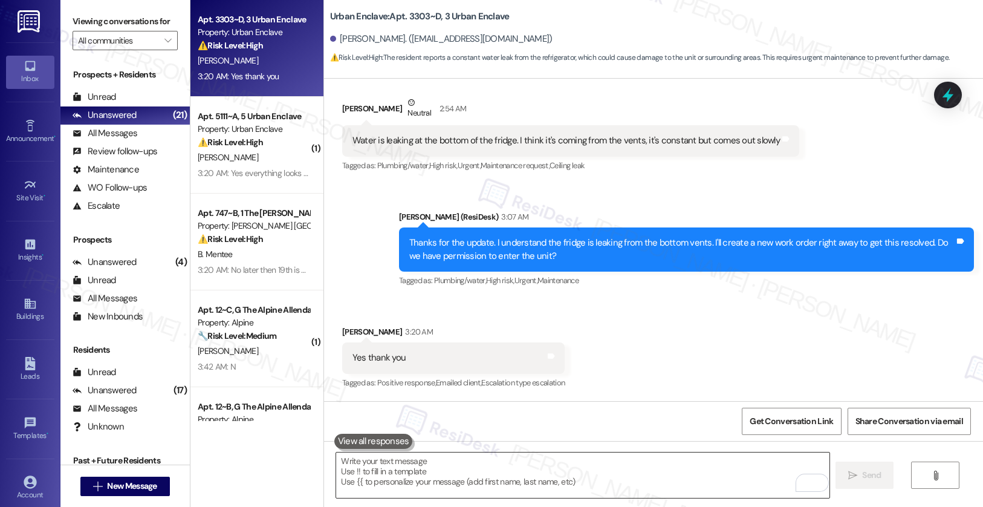
click at [399, 469] on textarea "To enrich screen reader interactions, please activate Accessibility in Grammarl…" at bounding box center [582, 474] width 493 height 45
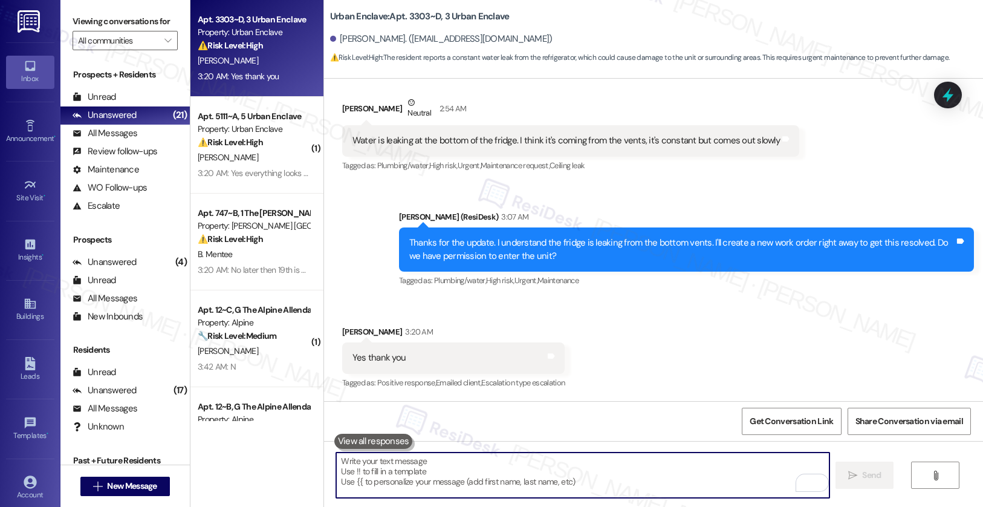
paste textarea "Thank you, {{first_name}}. The request has been submitted. Our maintenance team…"
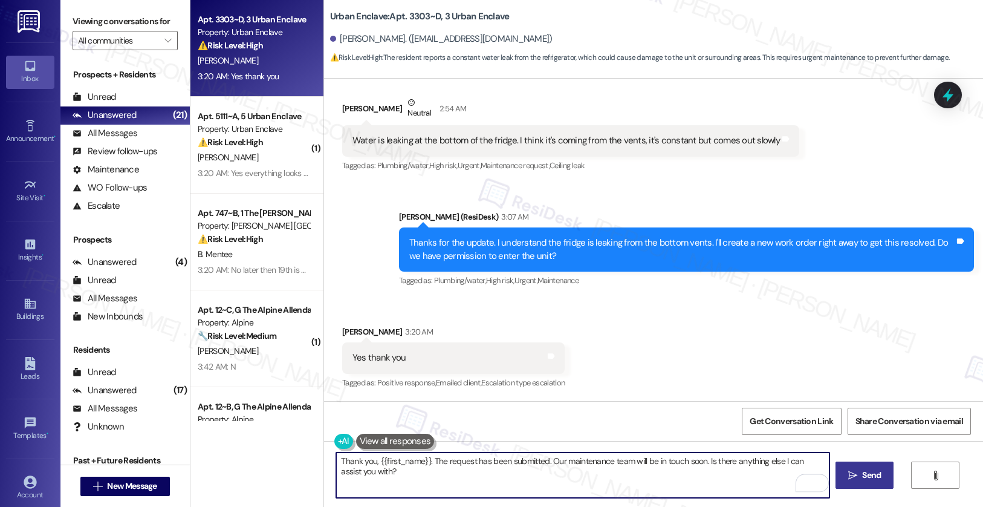
type textarea "Thank you, {{first_name}}. The request has been submitted. Our maintenance team…"
click at [855, 467] on button " Send" at bounding box center [865, 474] width 59 height 27
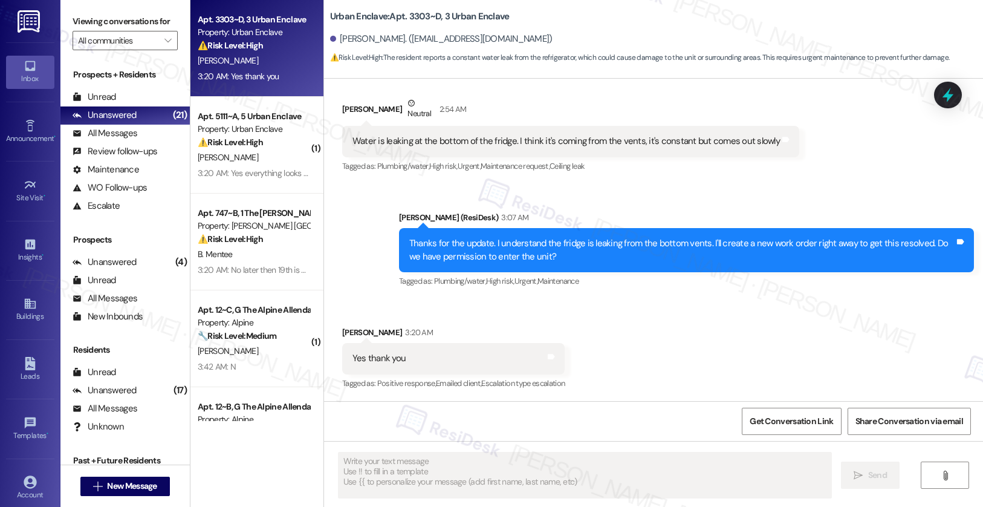
scroll to position [727, 0]
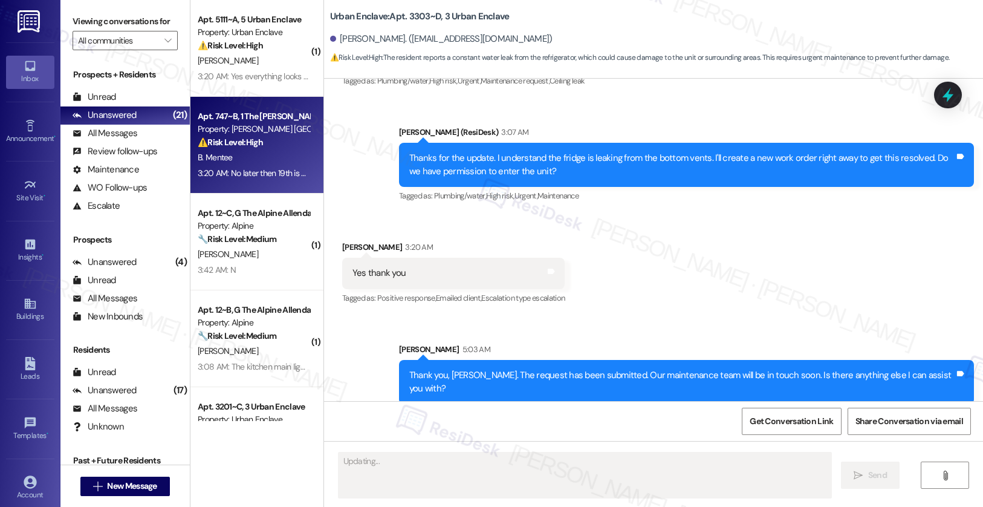
click at [244, 145] on strong "⚠️ Risk Level: High" at bounding box center [230, 142] width 65 height 11
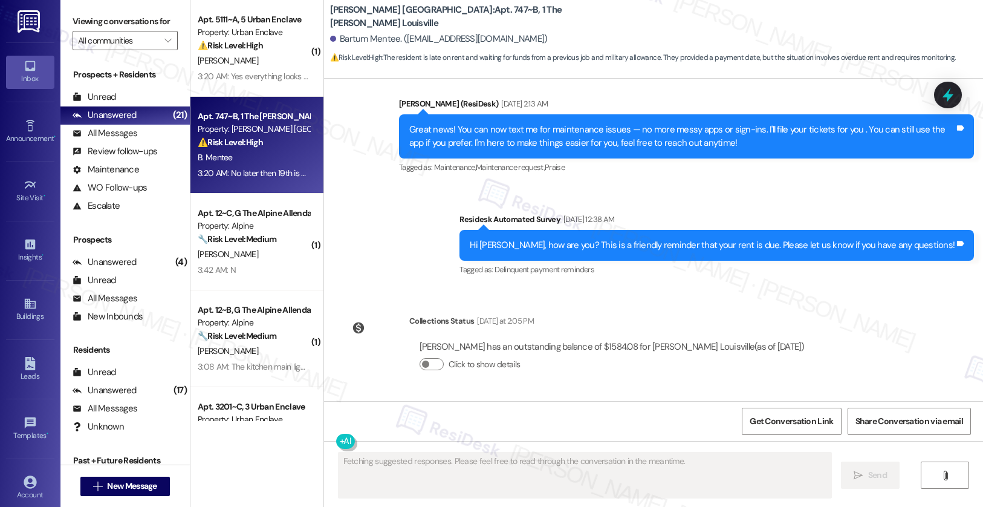
scroll to position [2193, 0]
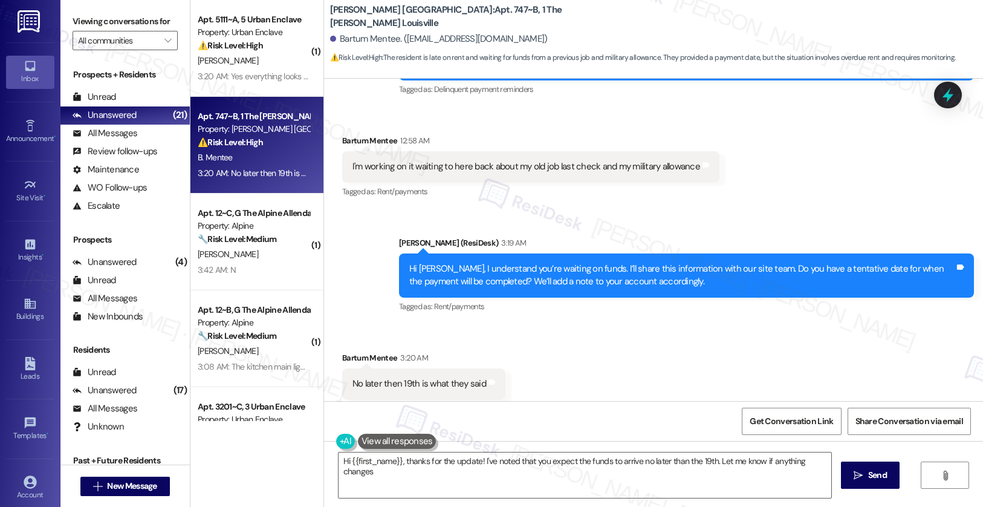
type textarea "Hi {{first_name}}, thanks for the update! I've noted that you expect the funds …"
click at [629, 262] on div "Hi Bartum, I understand you’re waiting on funds. I’ll share this information wi…" at bounding box center [681, 275] width 545 height 26
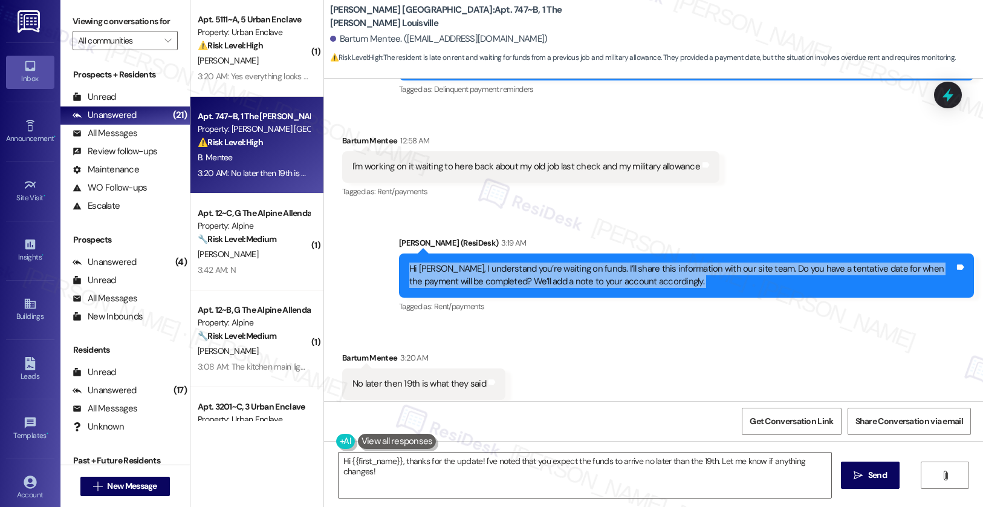
click at [629, 262] on div "Hi Bartum, I understand you’re waiting on funds. I’ll share this information wi…" at bounding box center [681, 275] width 545 height 26
click at [488, 475] on textarea "Hi {{first_name}}, thanks for the update! I've noted that you expect the funds …" at bounding box center [585, 474] width 493 height 45
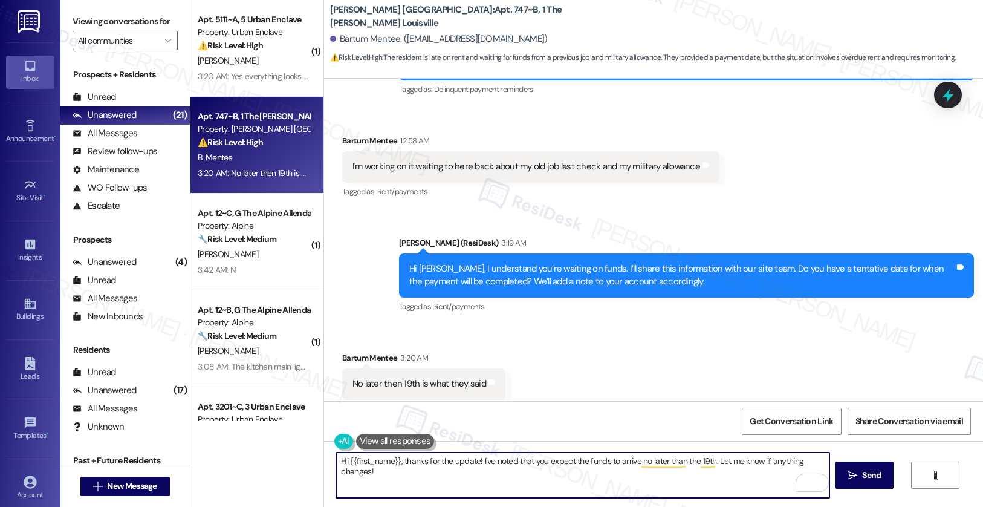
click at [488, 475] on textarea "Hi {{first_name}}, thanks for the update! I've noted that you expect the funds …" at bounding box center [582, 474] width 493 height 45
click at [863, 476] on span "Send" at bounding box center [871, 475] width 19 height 13
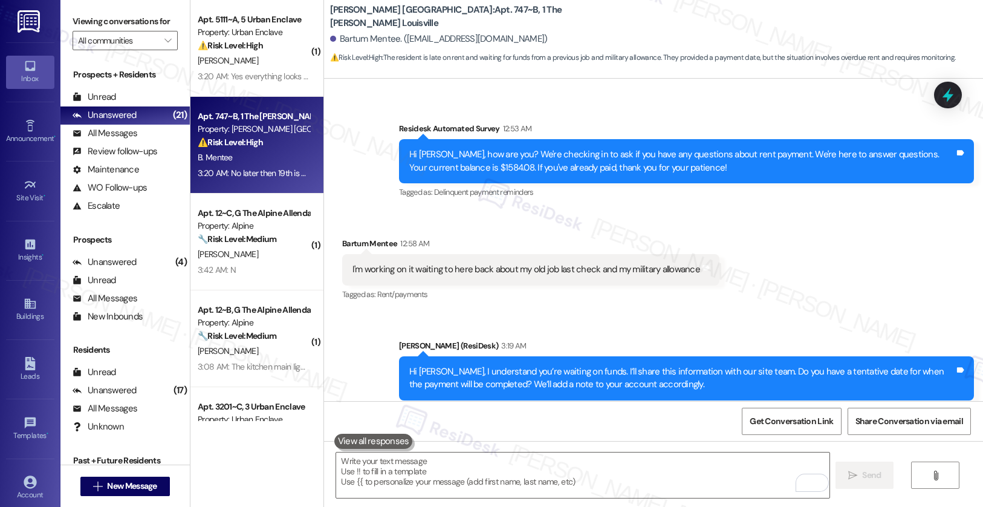
scroll to position [2278, 0]
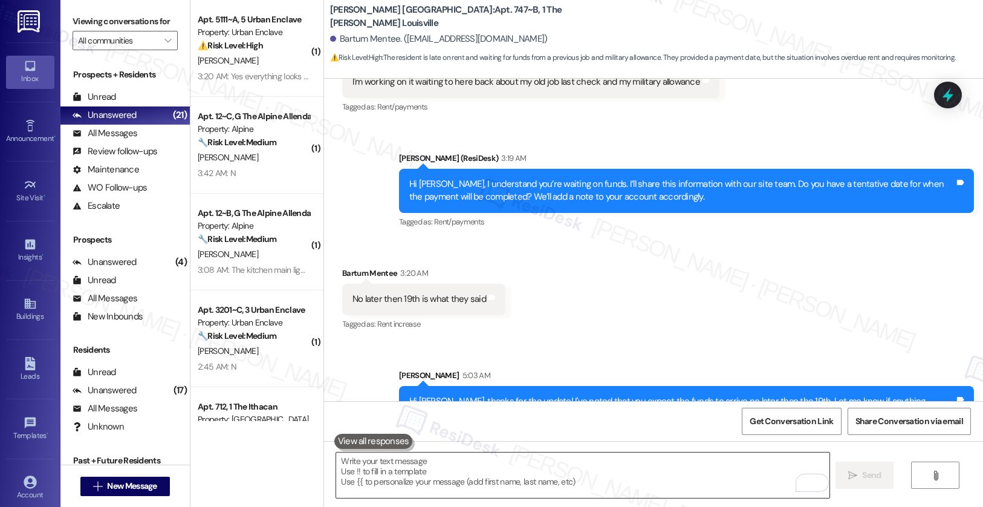
click at [527, 469] on textarea "To enrich screen reader interactions, please activate Accessibility in Grammarl…" at bounding box center [582, 474] width 493 height 45
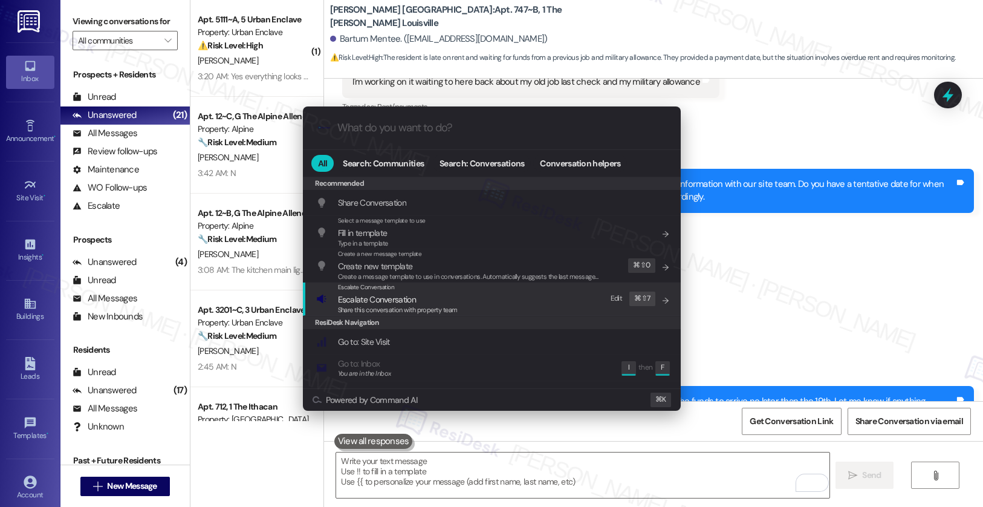
click at [450, 307] on span "Share this conversation with property team" at bounding box center [398, 309] width 120 height 8
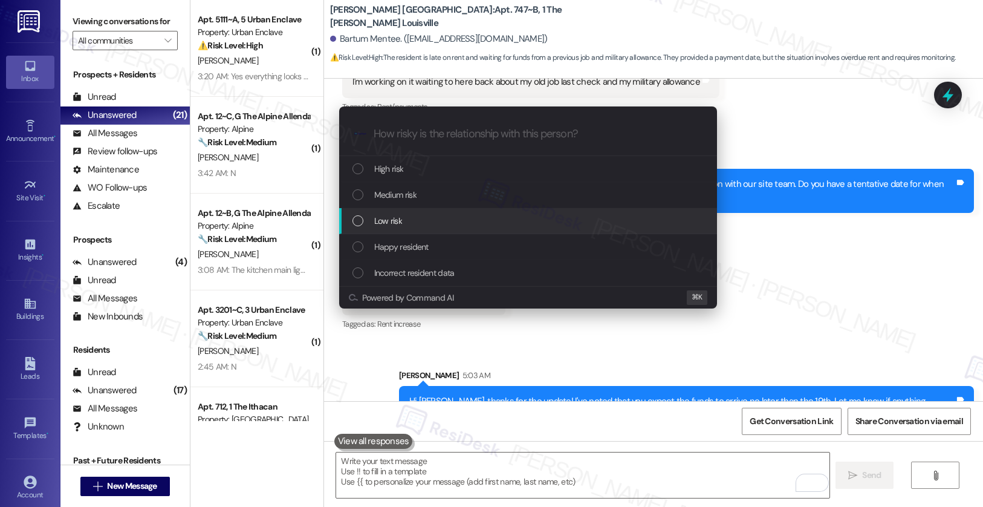
click at [461, 221] on div "Low risk" at bounding box center [529, 220] width 354 height 13
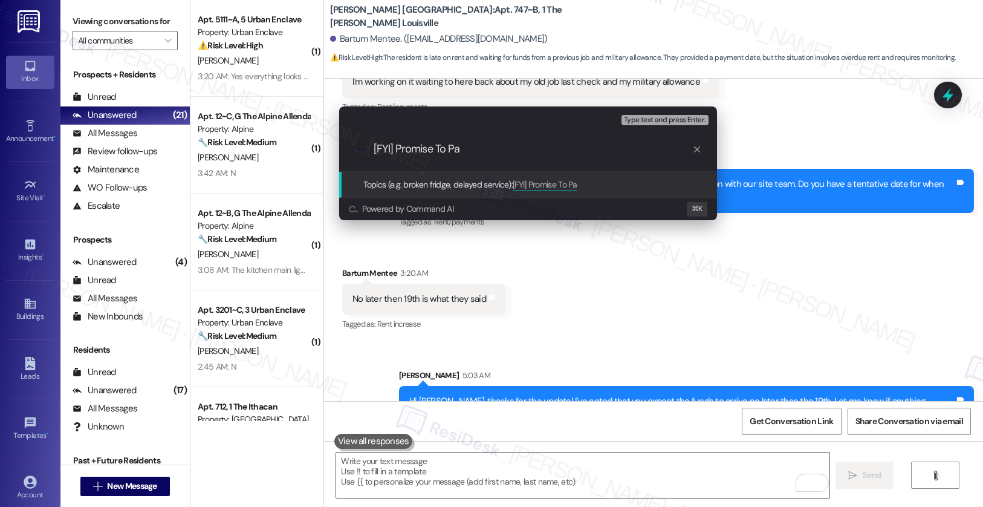
type input "[FYI] Promise To Pay"
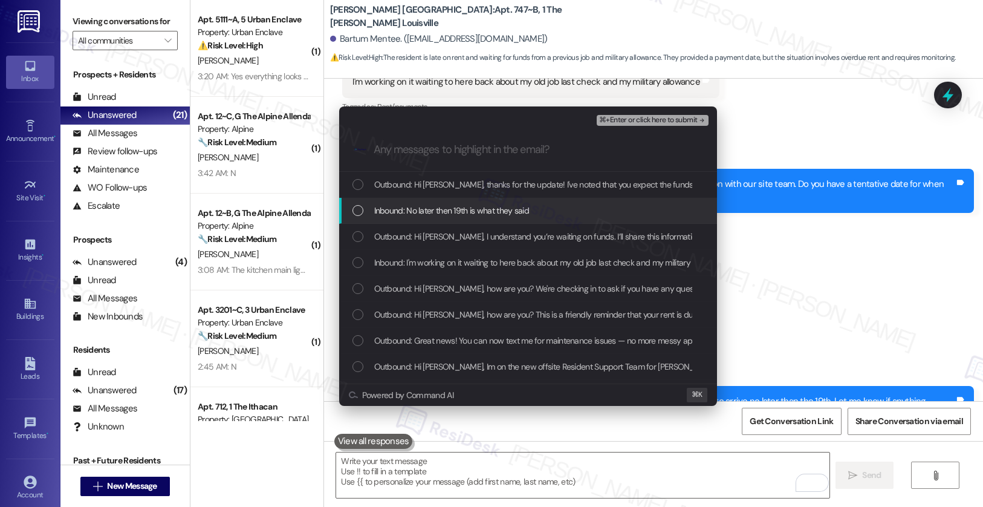
click at [467, 198] on div "Inbound: No later then 19th is what they said" at bounding box center [528, 211] width 378 height 26
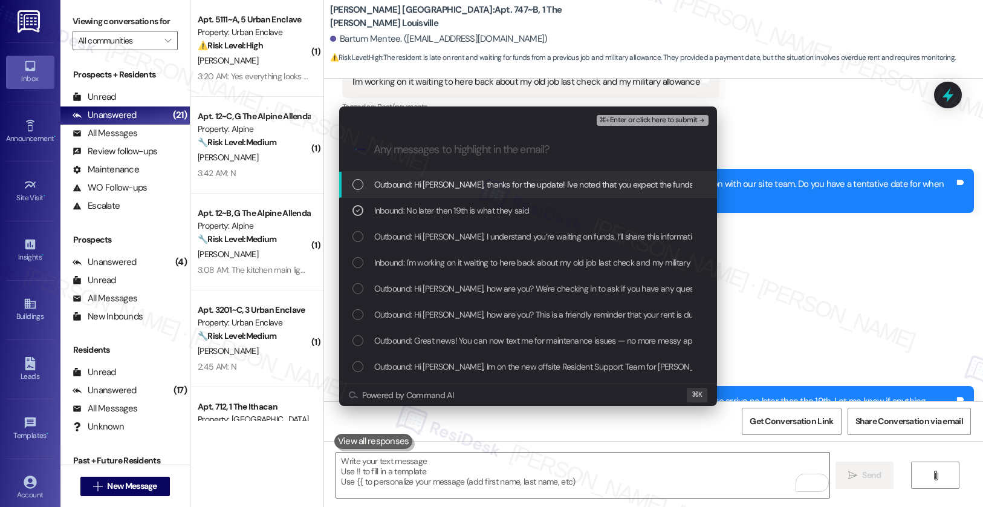
click at [479, 184] on span "Outbound: Hi Bartum, thanks for the update! I've noted that you expect the fund…" at bounding box center [647, 184] width 546 height 13
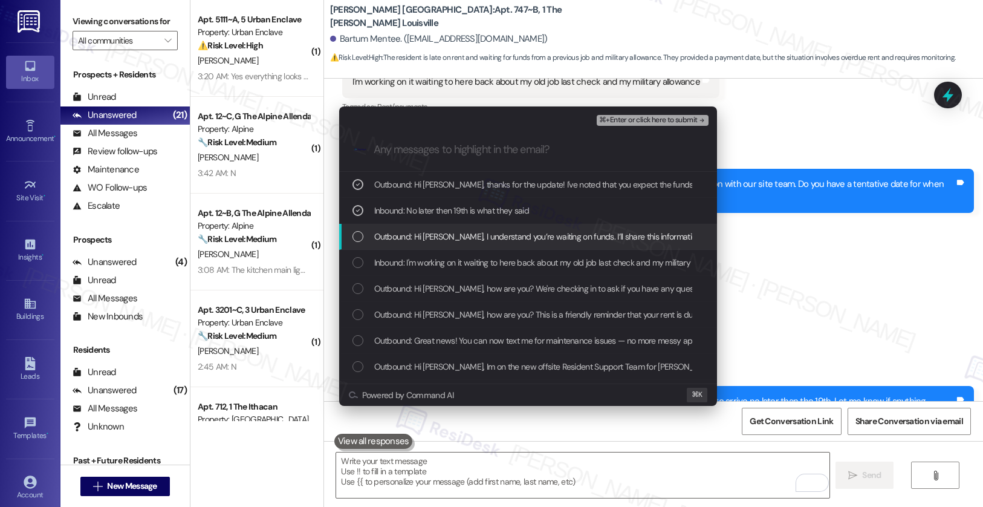
click at [465, 234] on span "Outbound: Hi Bartum, I understand you’re waiting on funds. I’ll share this info…" at bounding box center [776, 236] width 804 height 13
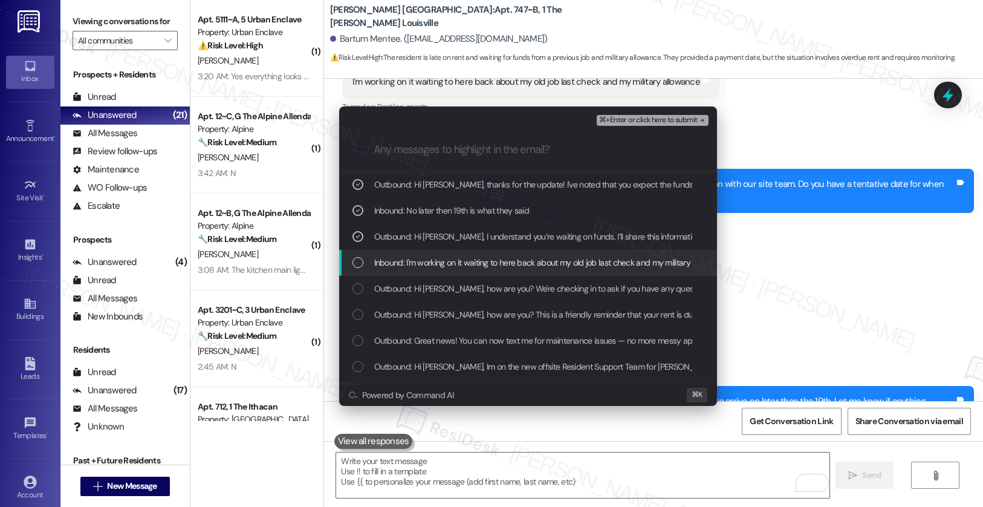
click at [458, 254] on div "Inbound: I'm working on it waiting to here back about my old job last check and…" at bounding box center [528, 263] width 378 height 26
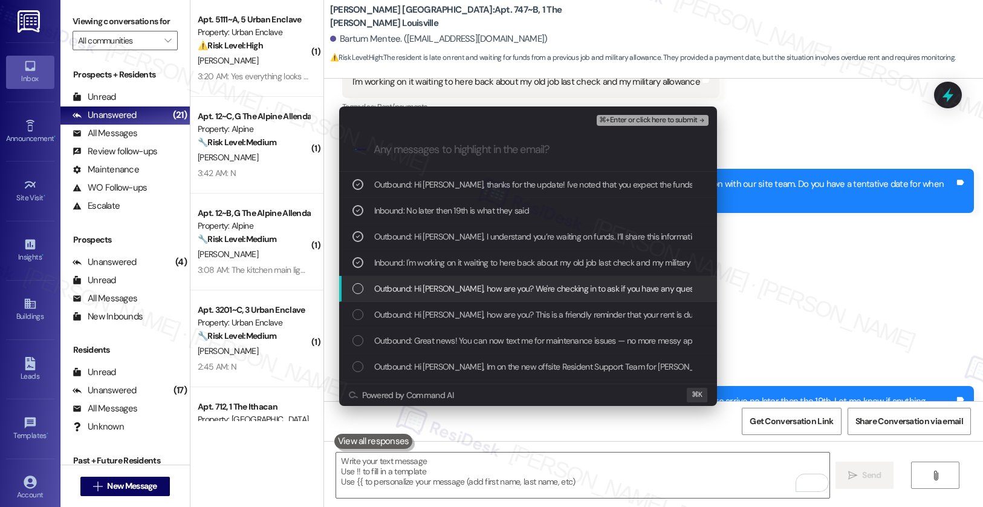
click at [455, 294] on span "Outbound: Hi Bartum, how are you? We're checking in to ask if you have any ques…" at bounding box center [784, 288] width 820 height 13
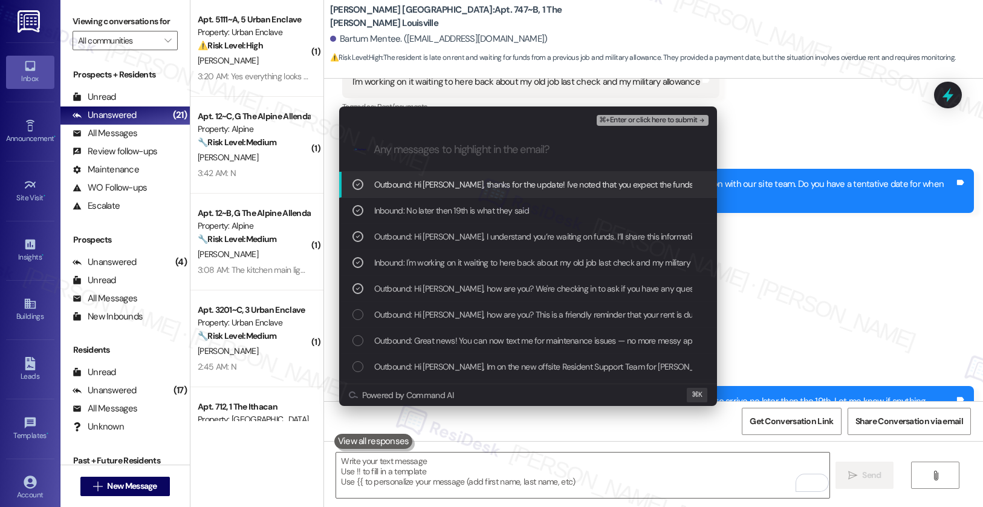
click at [628, 120] on span "⌘+Enter or click here to submit" at bounding box center [648, 120] width 98 height 8
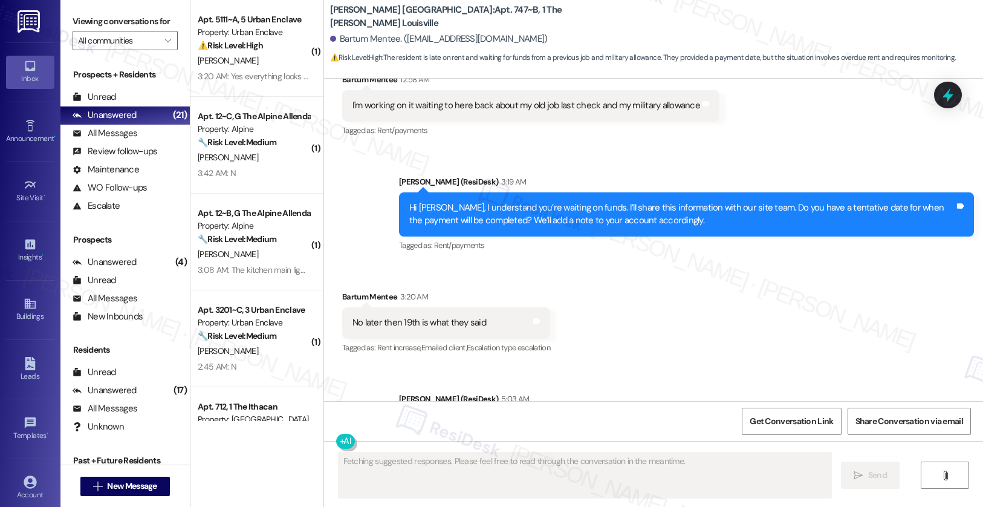
scroll to position [2296, 0]
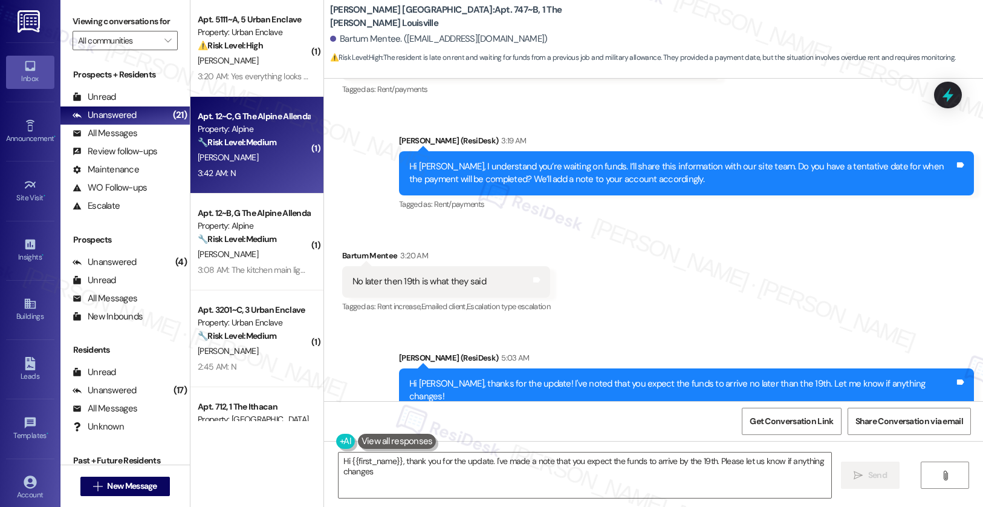
type textarea "Hi {{first_name}}, thank you for the update. I've made a note that you expect t…"
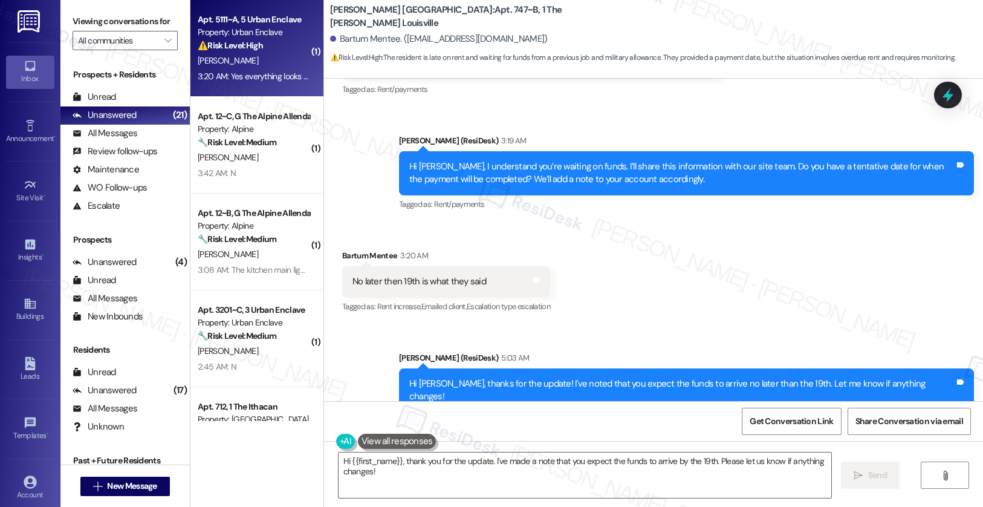
click at [258, 69] on div "3:20 AM: Yes everything looks good but i was also told i would get reimbursed f…" at bounding box center [253, 76] width 114 height 15
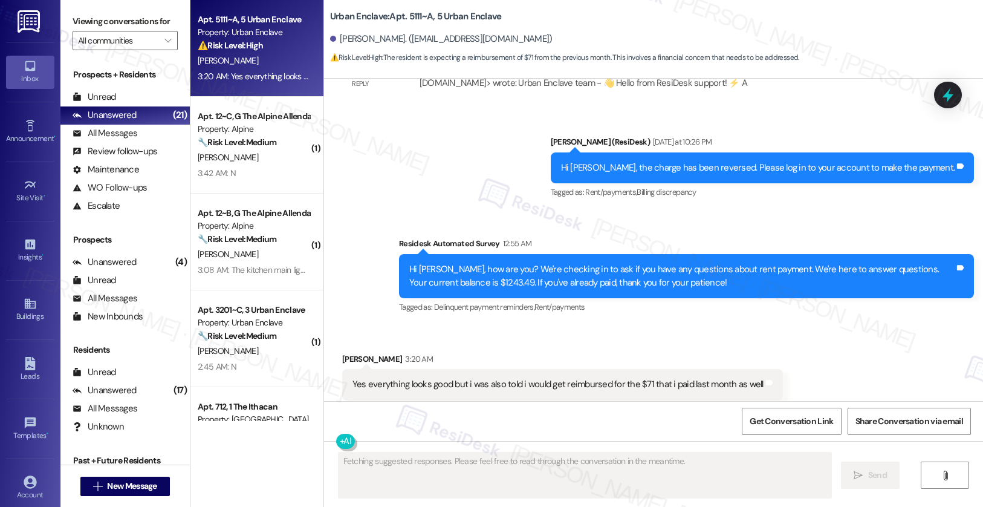
scroll to position [1505, 0]
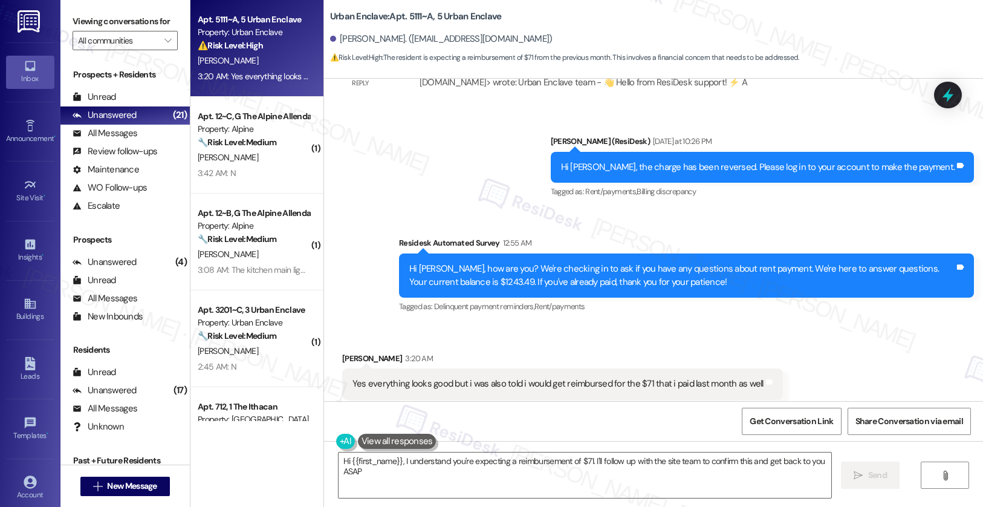
type textarea "Hi {{first_name}}, I understand you're expecting a reimbursement of $71. I'll f…"
click at [488, 478] on textarea "Hi {{first_name}}, I understand you're expecting a reimbursement of $71. I'll f…" at bounding box center [585, 474] width 493 height 45
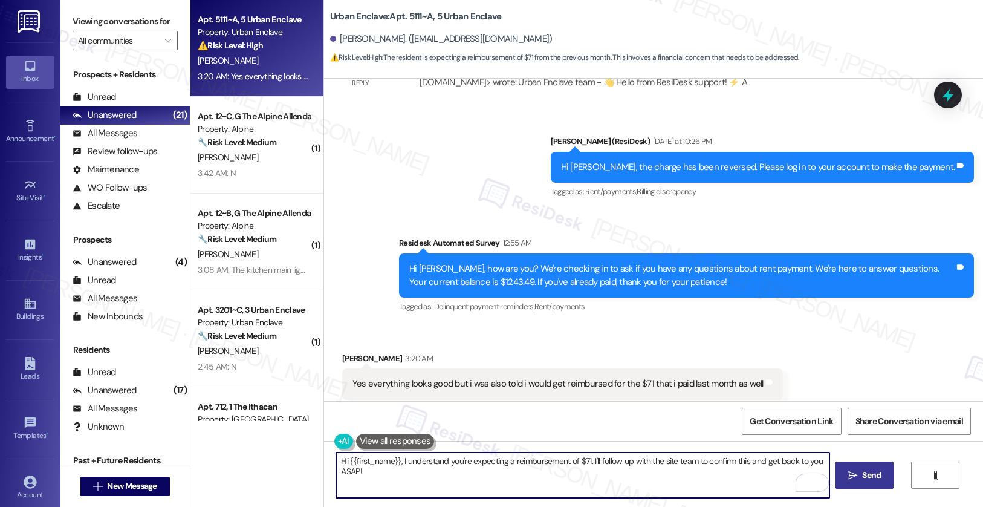
click at [848, 475] on icon "" at bounding box center [852, 475] width 9 height 10
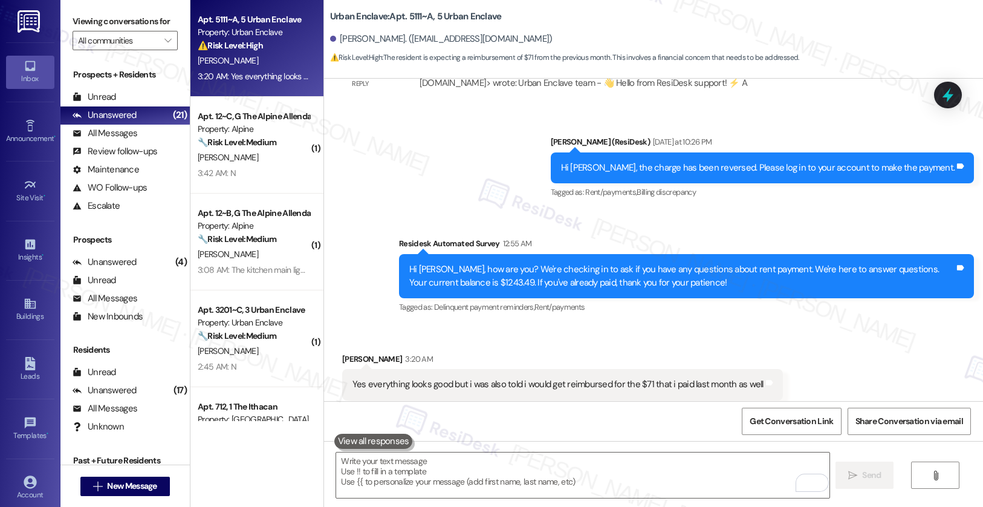
scroll to position [1590, 0]
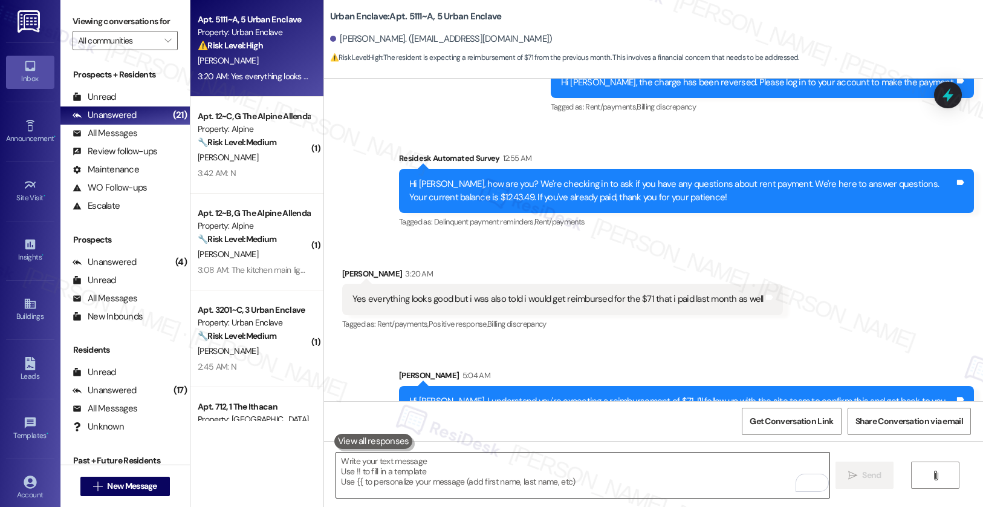
click at [613, 482] on textarea "To enrich screen reader interactions, please activate Accessibility in Grammarl…" at bounding box center [582, 474] width 493 height 45
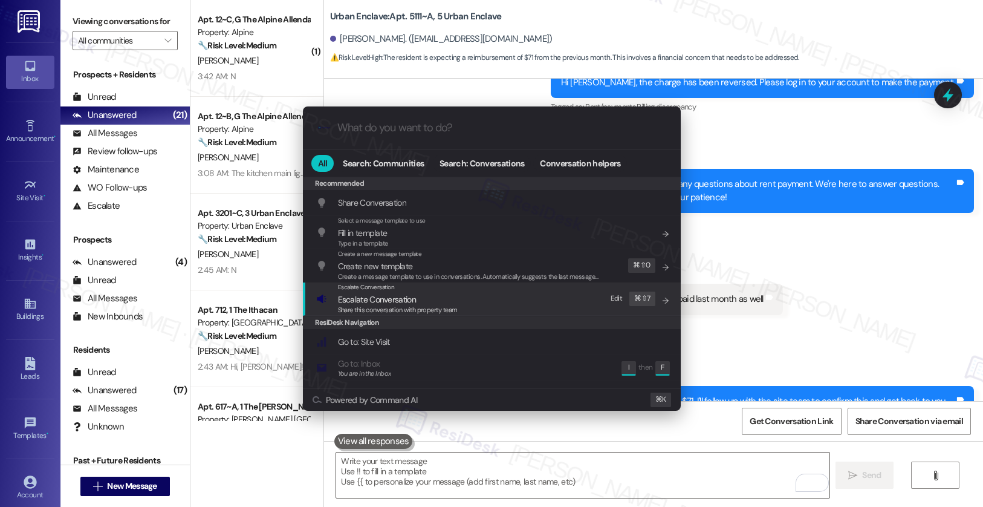
click at [550, 303] on div "Escalate Conversation Escalate Conversation Share this conversation with proper…" at bounding box center [493, 298] width 354 height 33
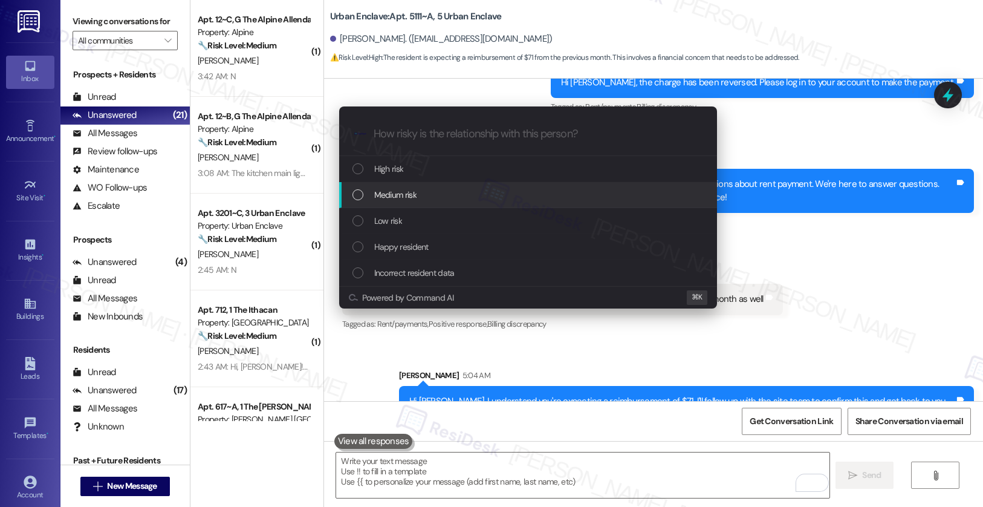
click at [525, 195] on div "Medium risk" at bounding box center [529, 194] width 354 height 13
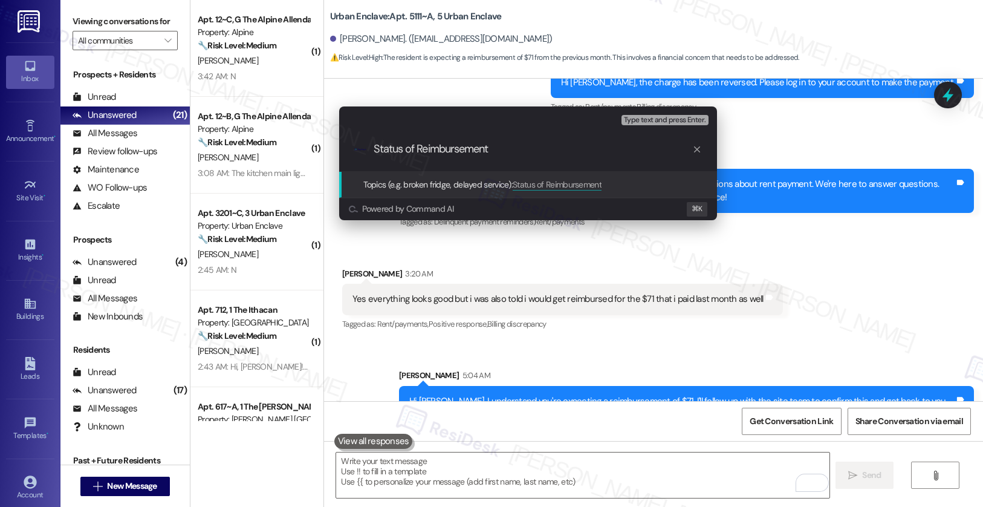
type input "Status of Reimbursement"
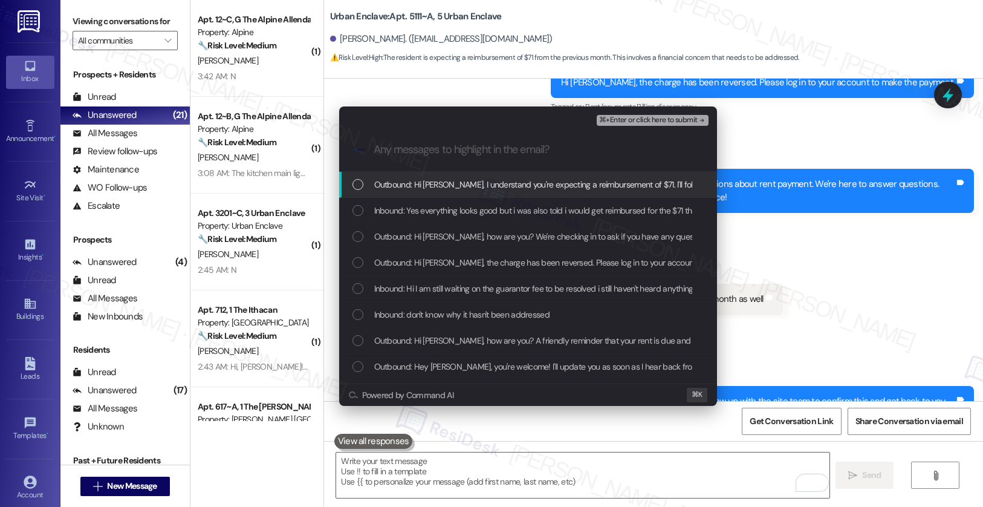
click at [557, 184] on span "Outbound: Hi Milton, I understand you're expecting a reimbursement of $71. I'll…" at bounding box center [651, 184] width 554 height 13
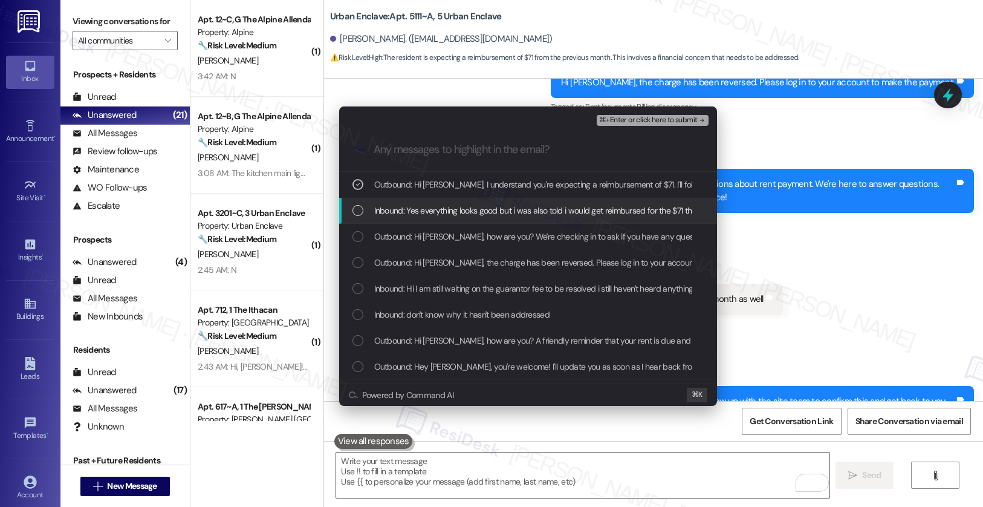
click at [544, 211] on span "Inbound: Yes everything looks good but i was also told i would get reimbursed f…" at bounding box center [579, 210] width 410 height 13
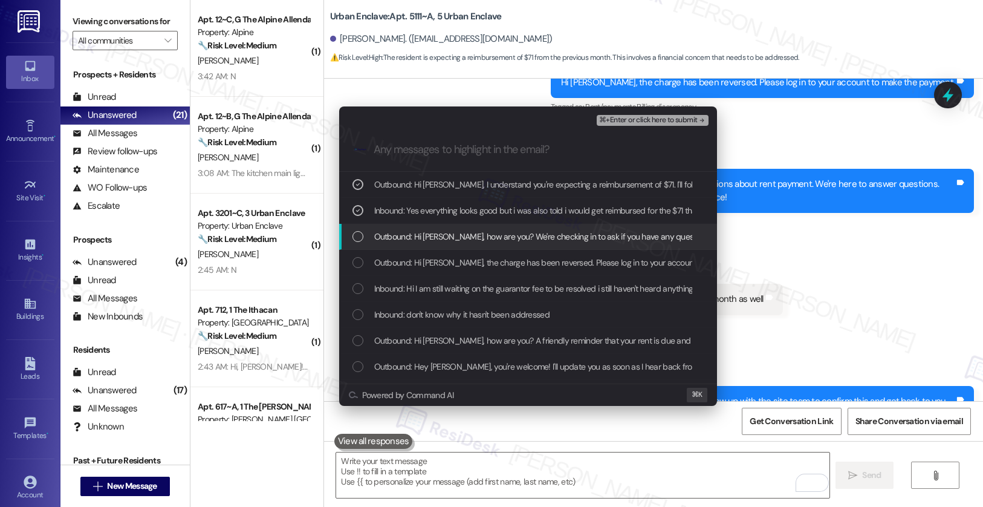
click at [534, 235] on span "Outbound: Hi Milton, how are you? We're checking in to ask if you have any ques…" at bounding box center [783, 236] width 819 height 13
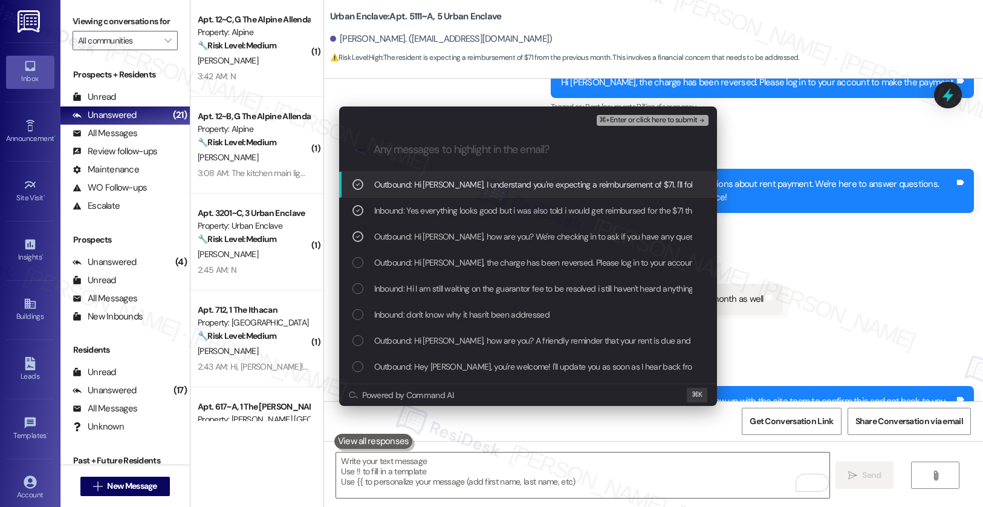
click at [657, 116] on span "⌘+Enter or click here to submit" at bounding box center [648, 120] width 98 height 8
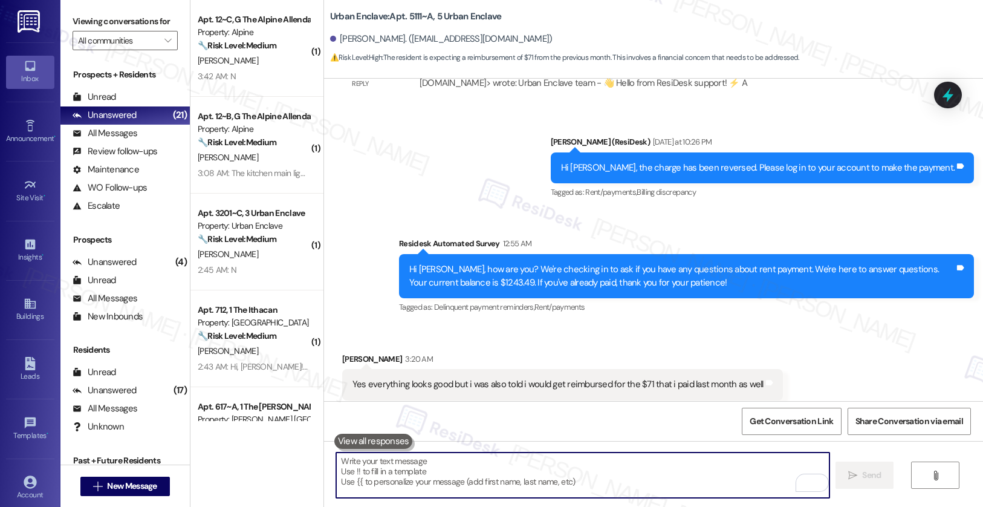
scroll to position [1608, 0]
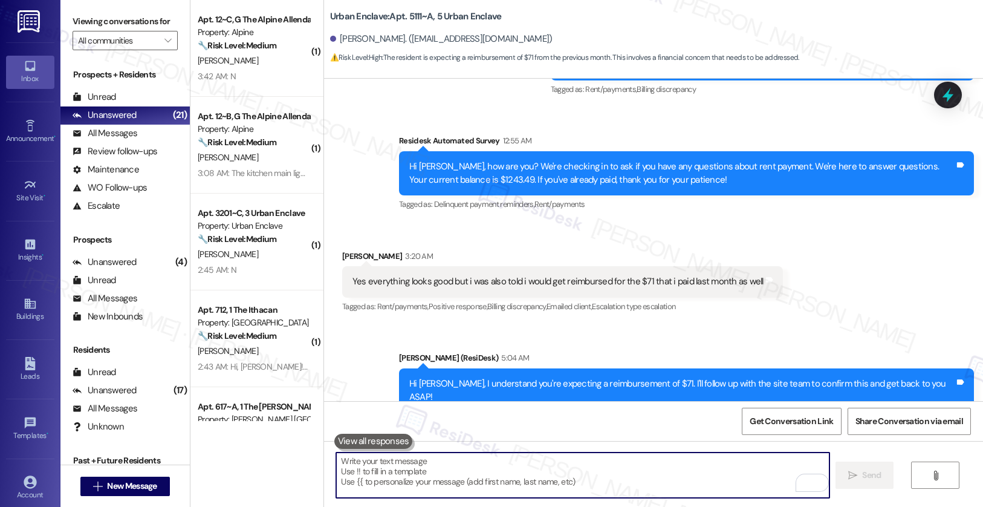
click at [607, 459] on textarea "To enrich screen reader interactions, please activate Accessibility in Grammarl…" at bounding box center [582, 474] width 493 height 45
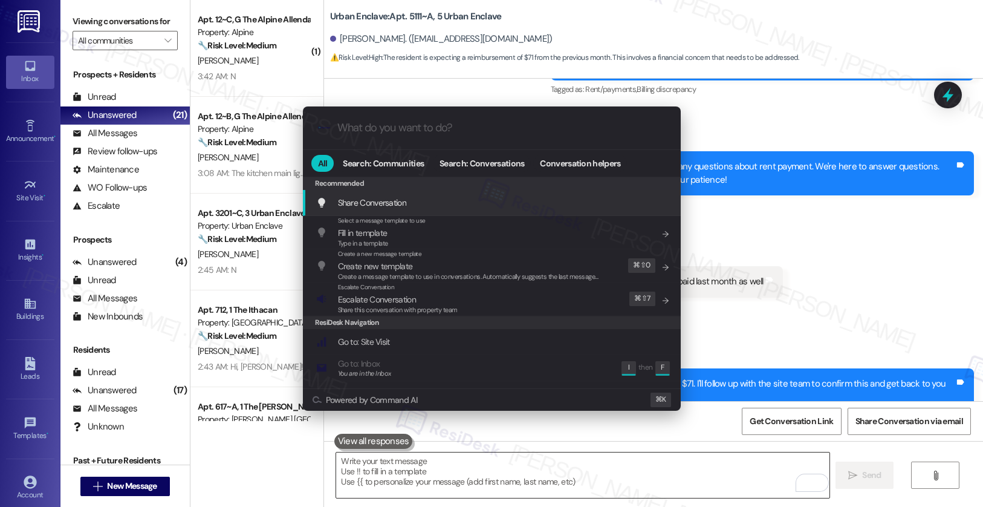
click at [607, 459] on div ".cls-1{fill:#0a055f;}.cls-2{fill:#0cc4c4;} resideskLogoBlueOrange All Search: C…" at bounding box center [491, 253] width 983 height 507
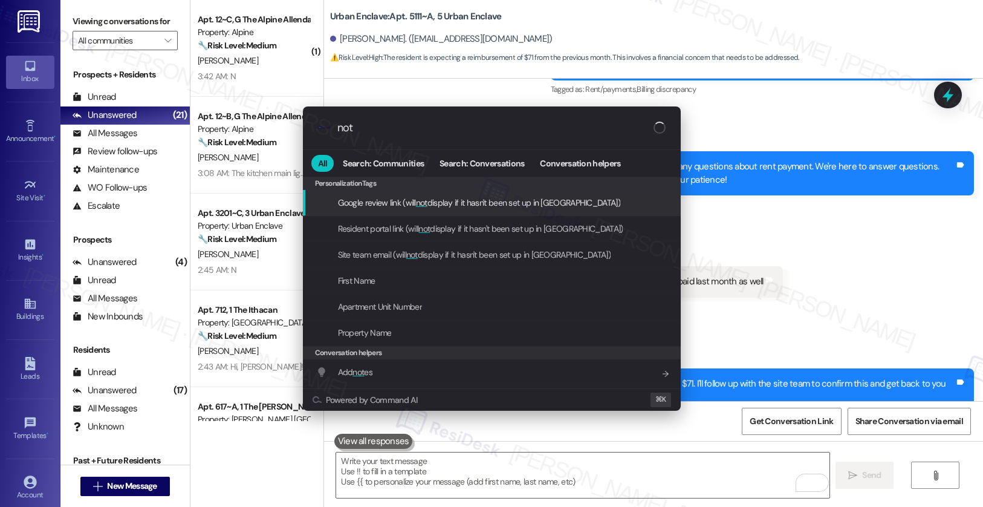
type input "note"
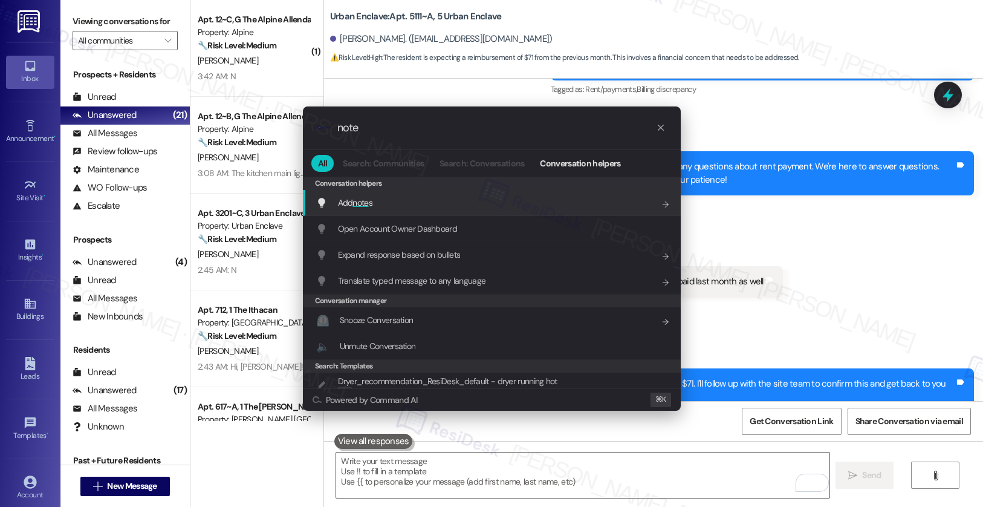
click at [443, 208] on div "Add note s Add shortcut" at bounding box center [493, 202] width 354 height 13
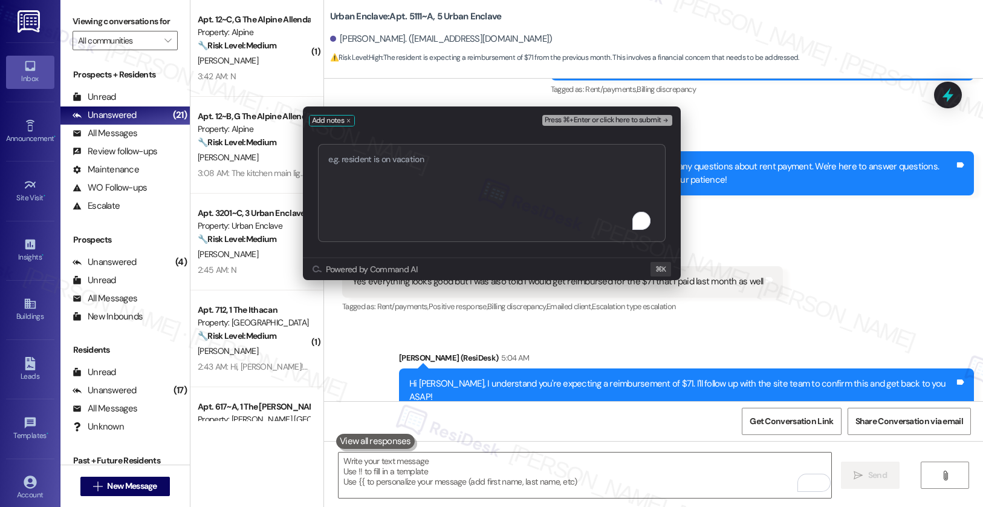
type textarea "Status of Reimbursement"
click at [601, 121] on span "Press ⌘+Enter or click here to submit" at bounding box center [603, 120] width 117 height 8
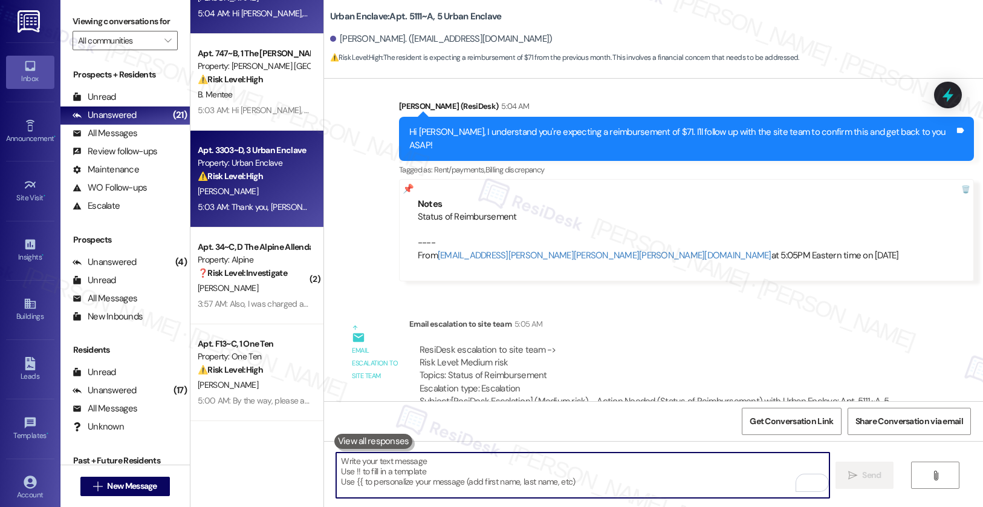
scroll to position [1217, 0]
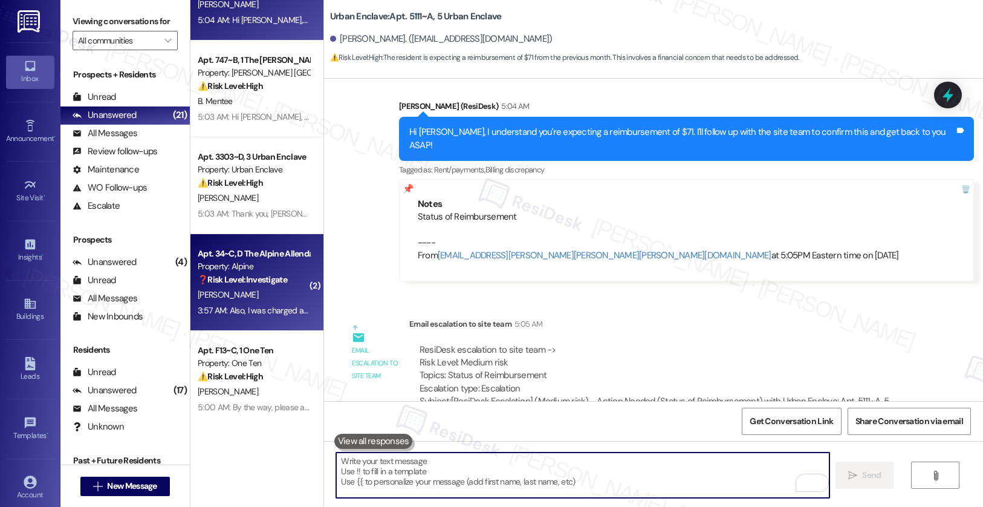
click at [274, 305] on div "3:57 AM: Also, I was charged a late fee even though I submitted my landlord let…" at bounding box center [403, 310] width 410 height 11
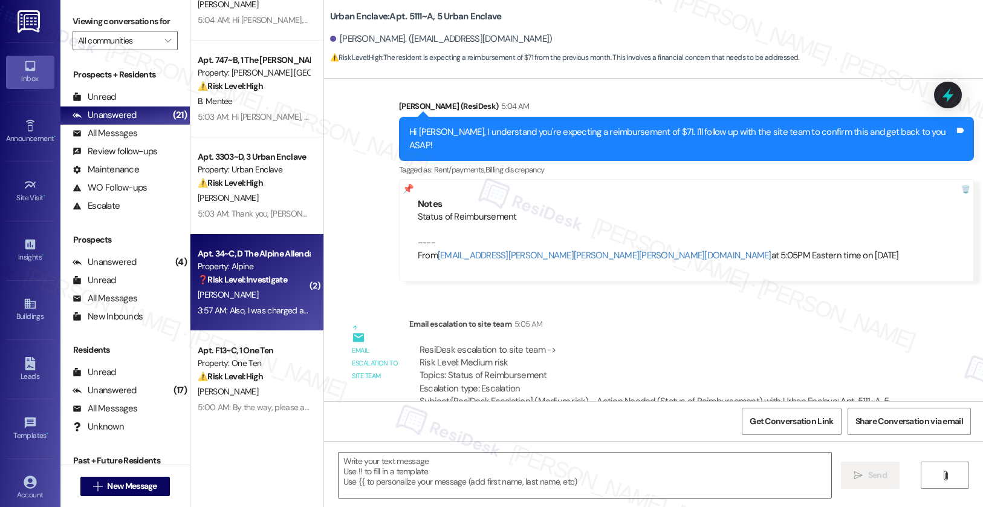
type textarea "Fetching suggested responses. Please feel free to read through the conversation…"
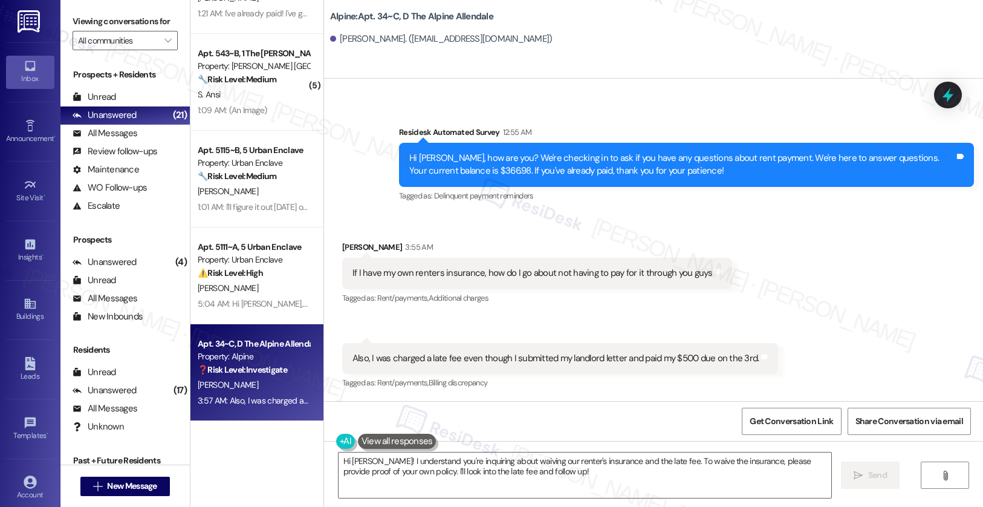
scroll to position [403, 0]
click at [500, 274] on div "If I have my own renters insurance, how do I go about not having to pay for it …" at bounding box center [532, 272] width 360 height 13
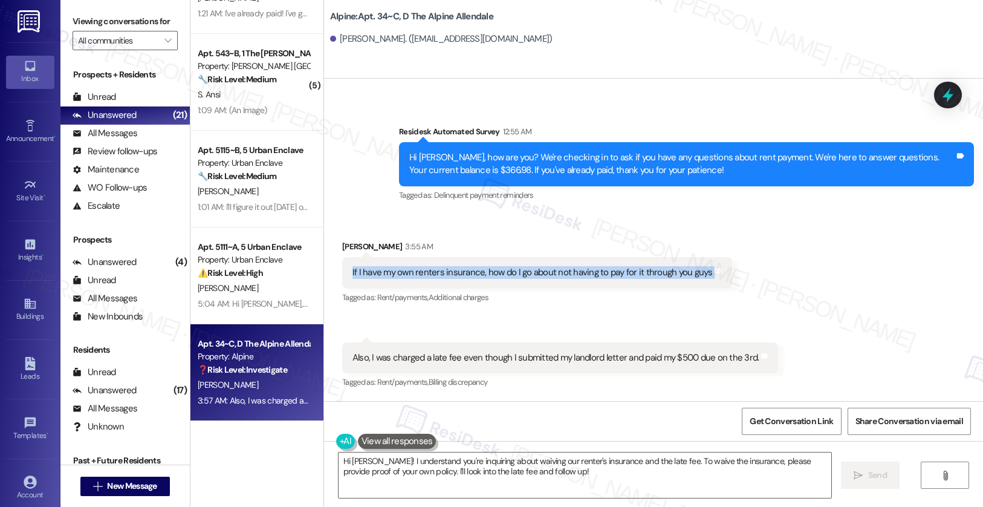
click at [492, 357] on div "Also, I was charged a late fee even though I submitted my landlord letter and p…" at bounding box center [555, 357] width 407 height 13
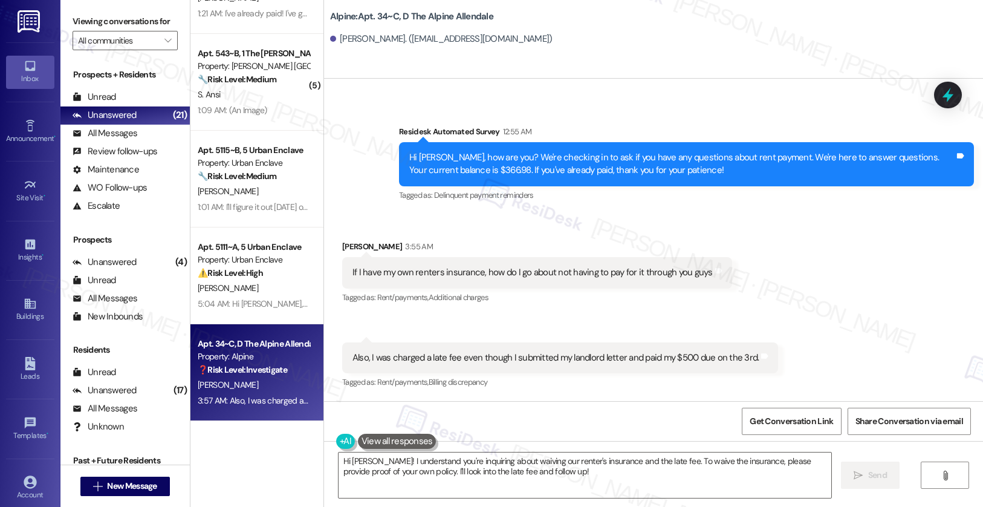
click at [492, 357] on div "Also, I was charged a late fee even though I submitted my landlord letter and p…" at bounding box center [555, 357] width 407 height 13
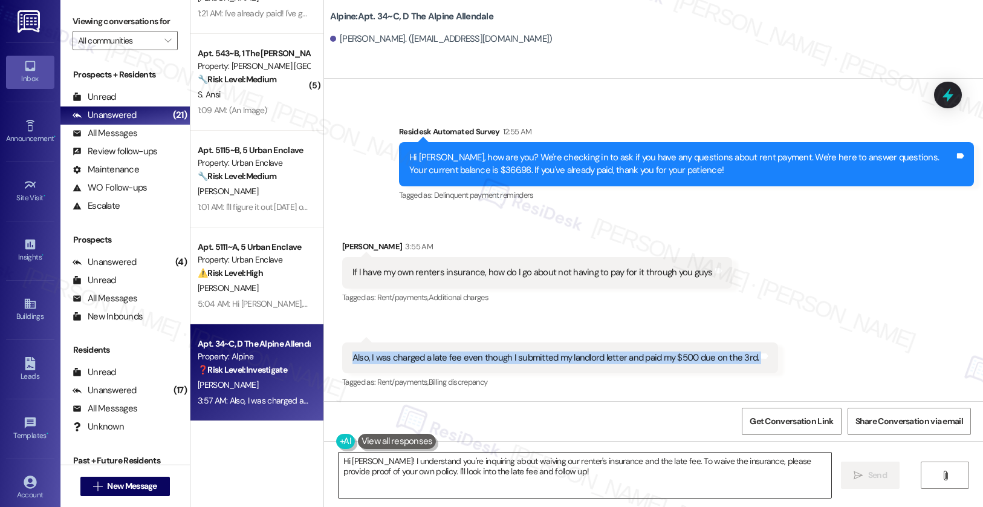
click at [651, 472] on textarea "Hi Angelia! I understand you're inquiring about waiving our renter's insurance …" at bounding box center [585, 474] width 493 height 45
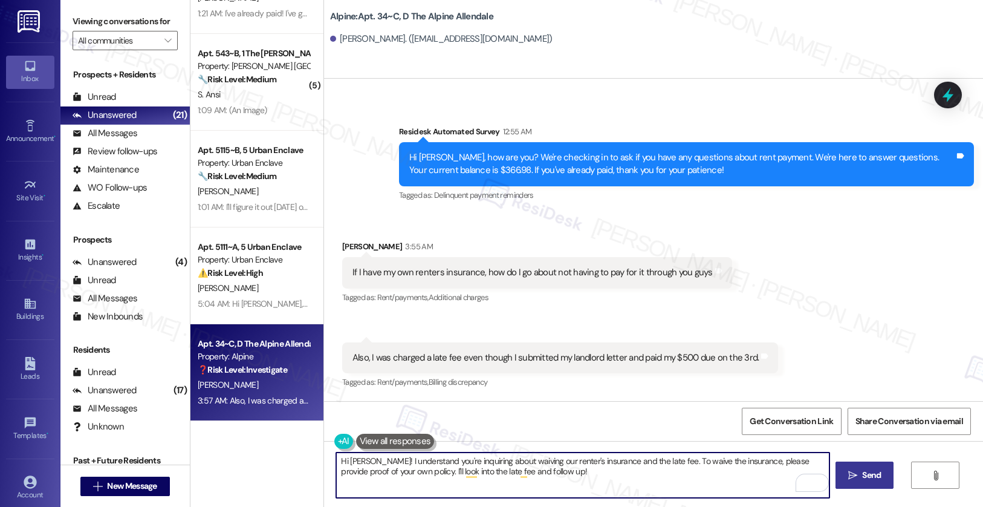
click at [848, 475] on icon "" at bounding box center [852, 475] width 9 height 10
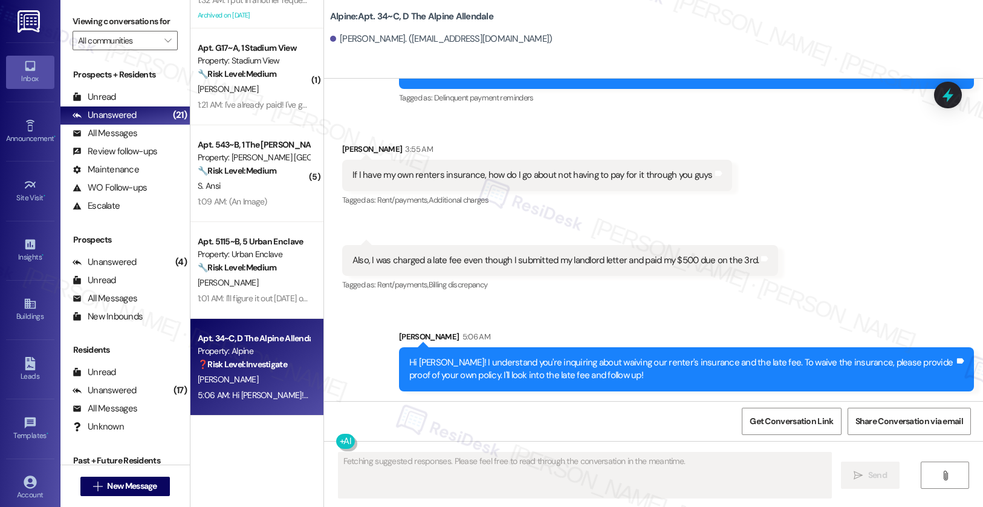
scroll to position [777, 0]
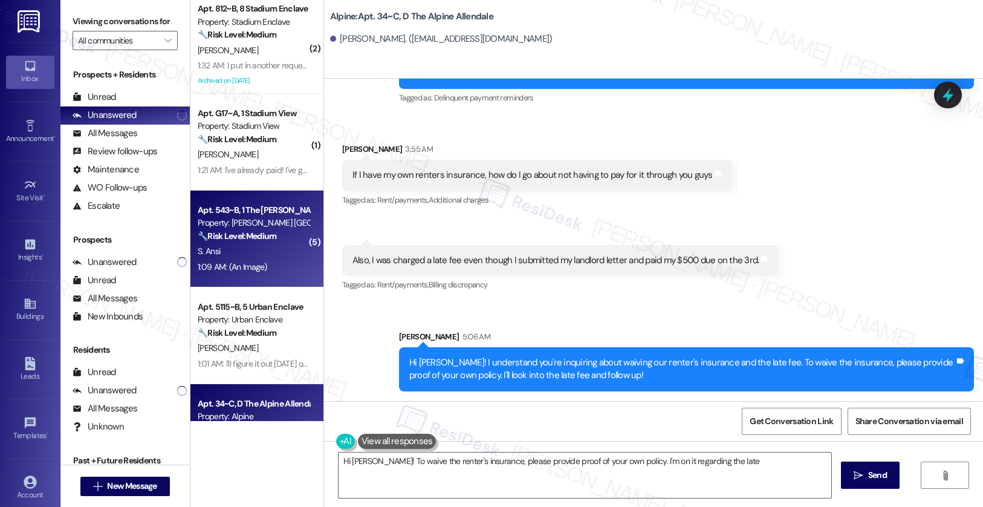
type textarea "Hi Angelia! To waive the renter's insurance, please provide proof of your own p…"
click at [251, 250] on div "S. Ansi" at bounding box center [253, 251] width 114 height 15
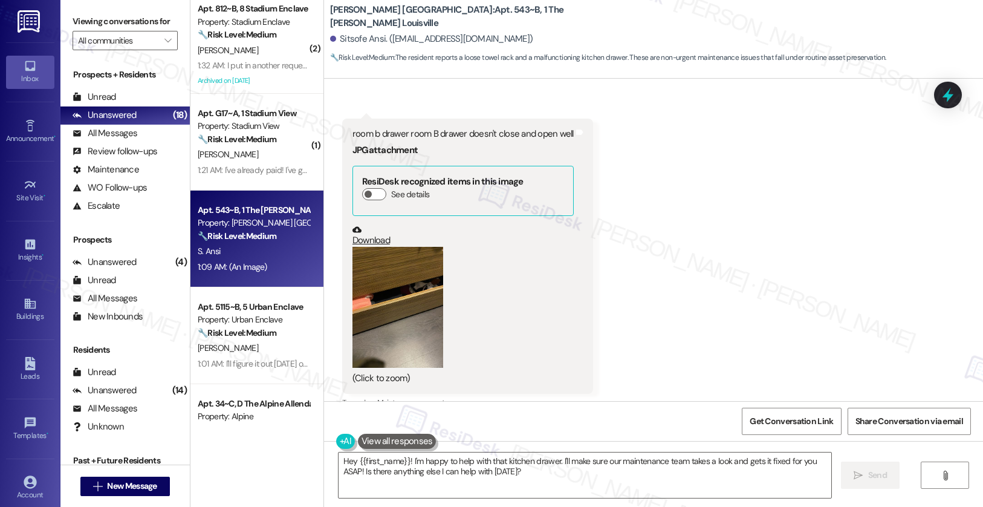
scroll to position [4575, 0]
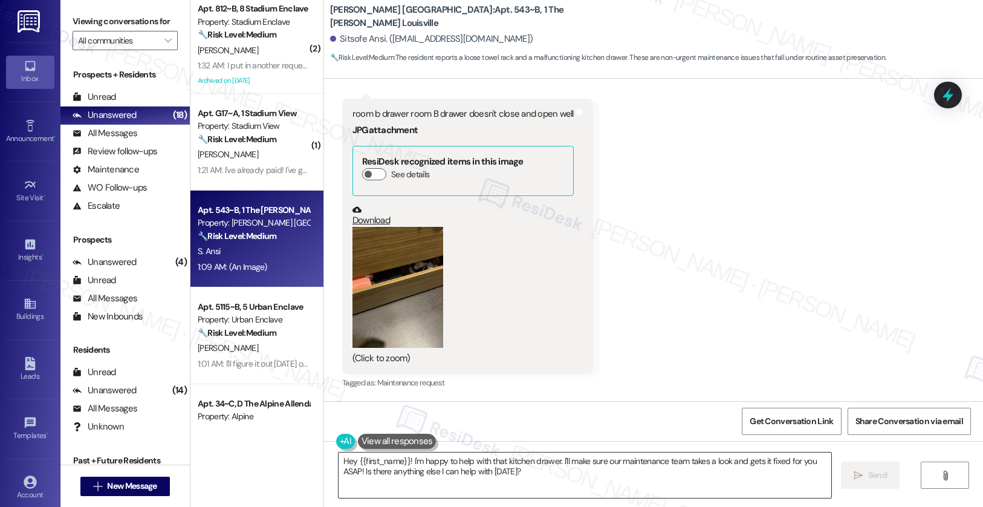
click at [536, 474] on textarea "Hey {{first_name}}! I'm happy to help with that kitchen drawer. I'll make sure …" at bounding box center [585, 474] width 493 height 45
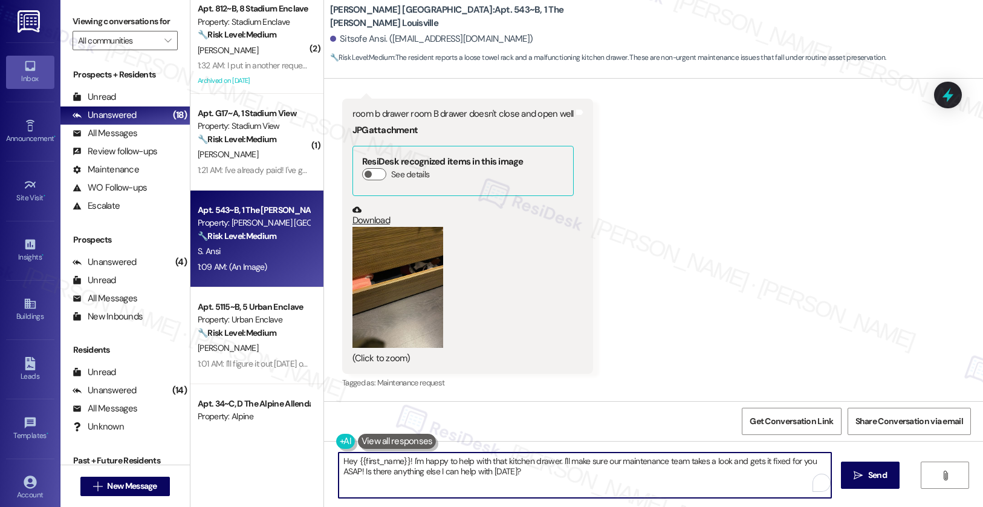
click at [536, 474] on textarea "Hey {{first_name}}! I'm happy to help with that kitchen drawer. I'll make sure …" at bounding box center [585, 474] width 493 height 45
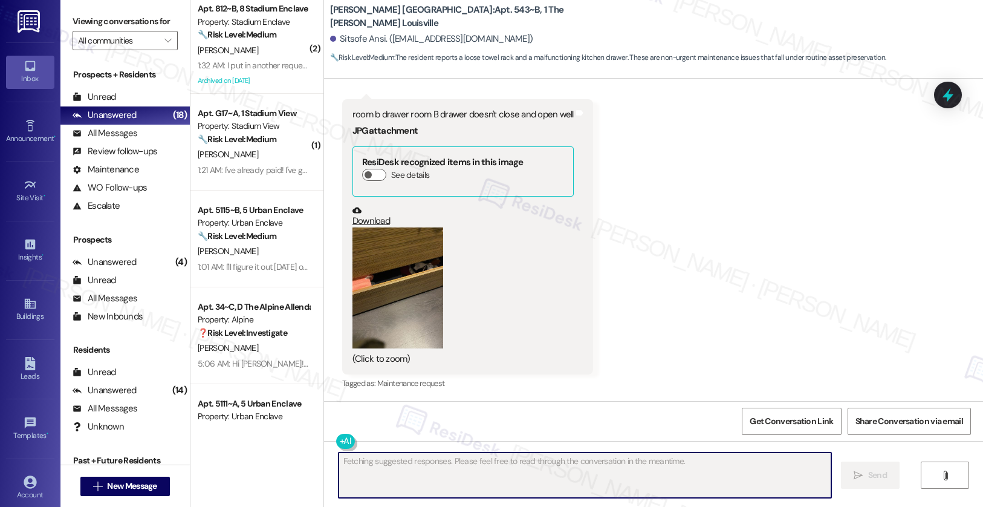
scroll to position [4660, 0]
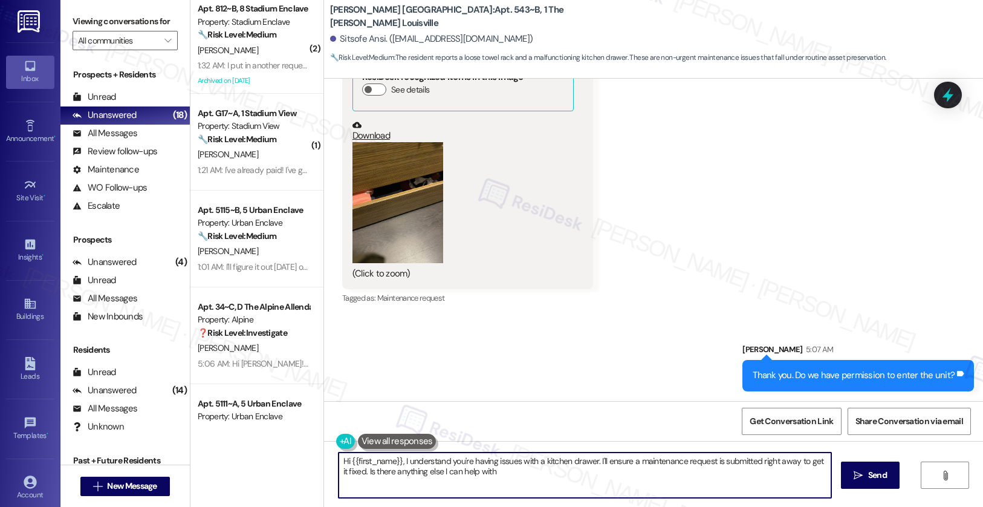
type textarea "Hi {{first_name}}, I understand you're having issues with a kitchen drawer. I'l…"
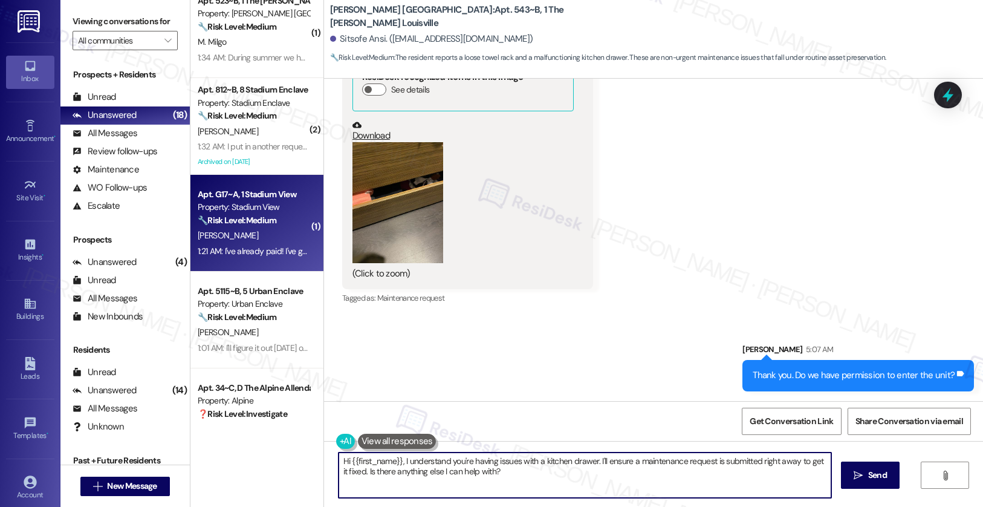
scroll to position [673, 0]
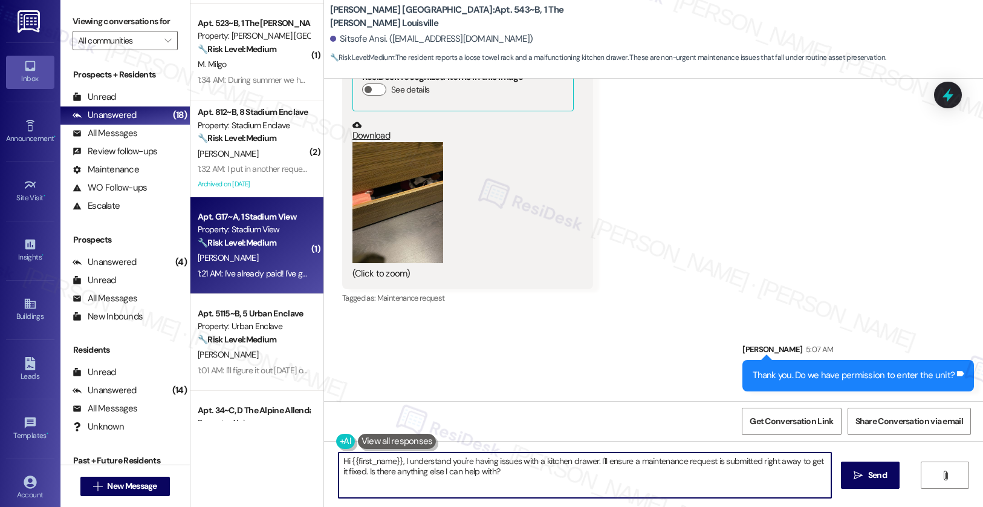
click at [262, 262] on div "A. Mason" at bounding box center [253, 257] width 114 height 15
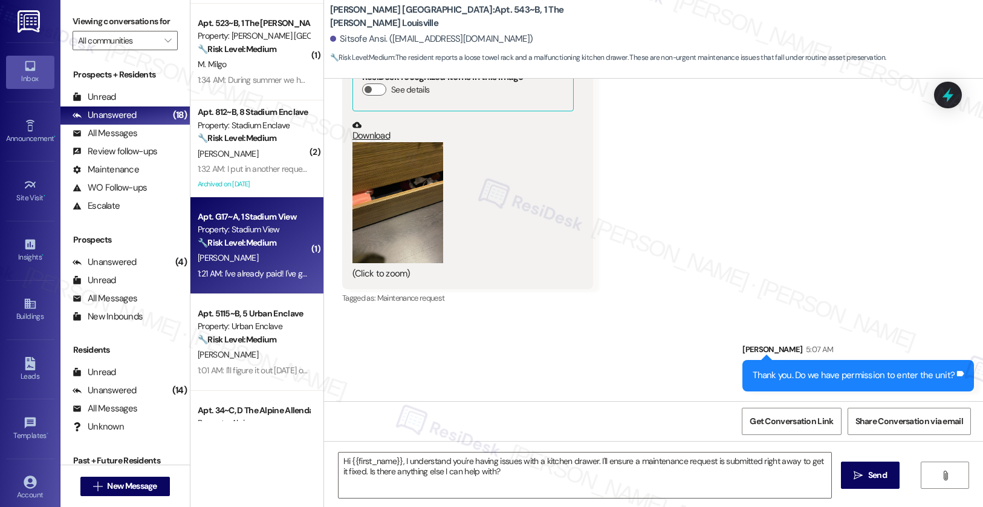
type textarea "Fetching suggested responses. Please feel free to read through the conversation…"
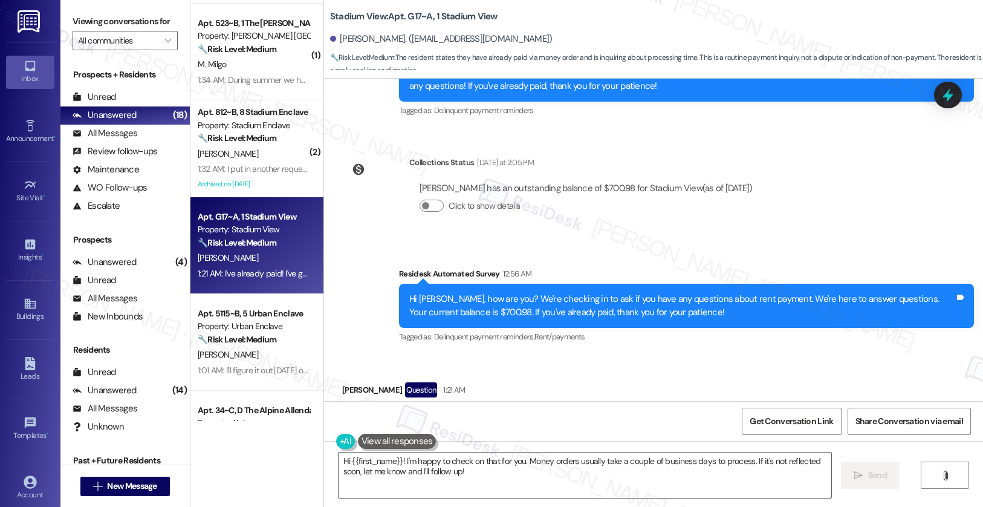
scroll to position [5792, 0]
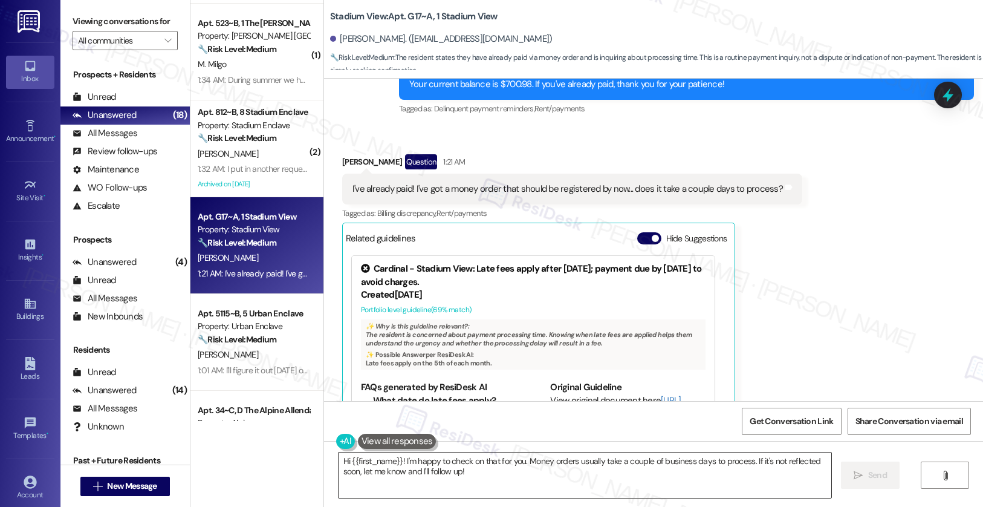
click at [516, 478] on textarea "Hi {{first_name}}! I'm happy to check on that for you. Money orders usually tak…" at bounding box center [585, 474] width 493 height 45
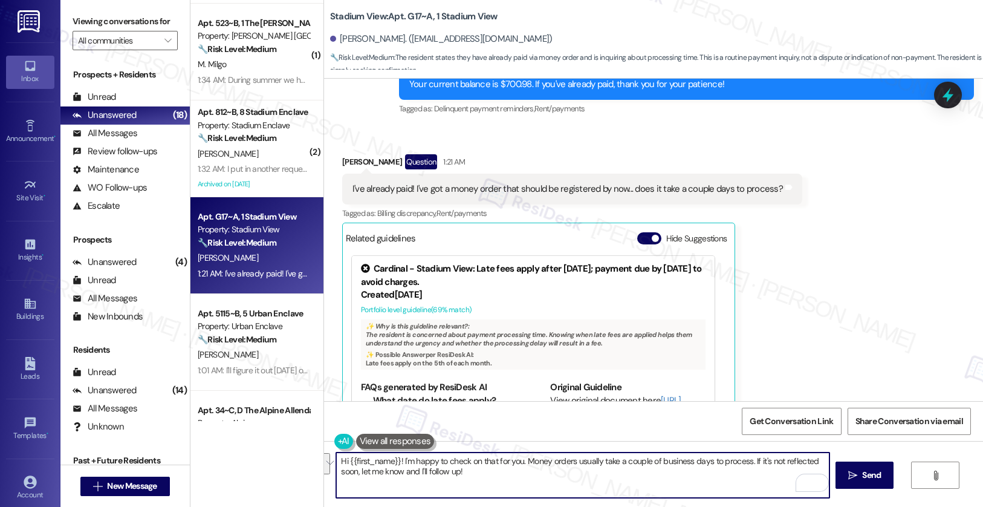
drag, startPoint x: 745, startPoint y: 461, endPoint x: 748, endPoint y: 471, distance: 10.7
click at [748, 471] on textarea "Hi {{first_name}}! I'm happy to check on that for you. Money orders usually tak…" at bounding box center [582, 474] width 493 height 45
type textarea "Hi {{first_name}}! I'm happy to check on that for you. Money orders usually tak…"
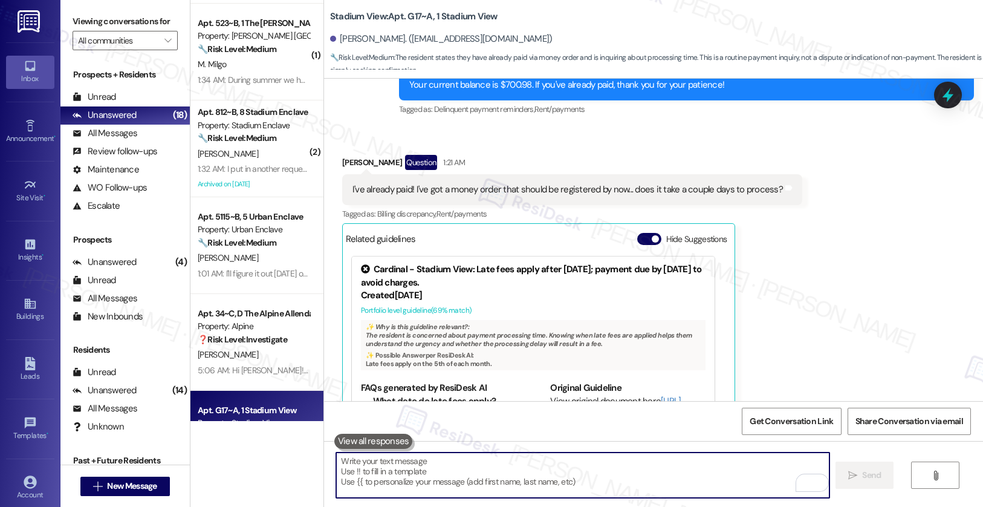
scroll to position [5889, 0]
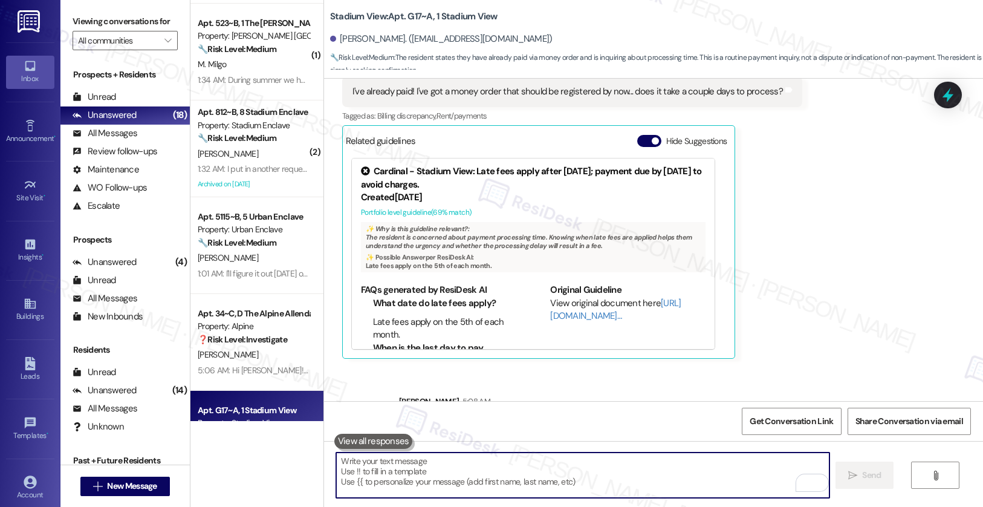
click at [542, 482] on textarea "To enrich screen reader interactions, please activate Accessibility in Grammarl…" at bounding box center [582, 474] width 493 height 45
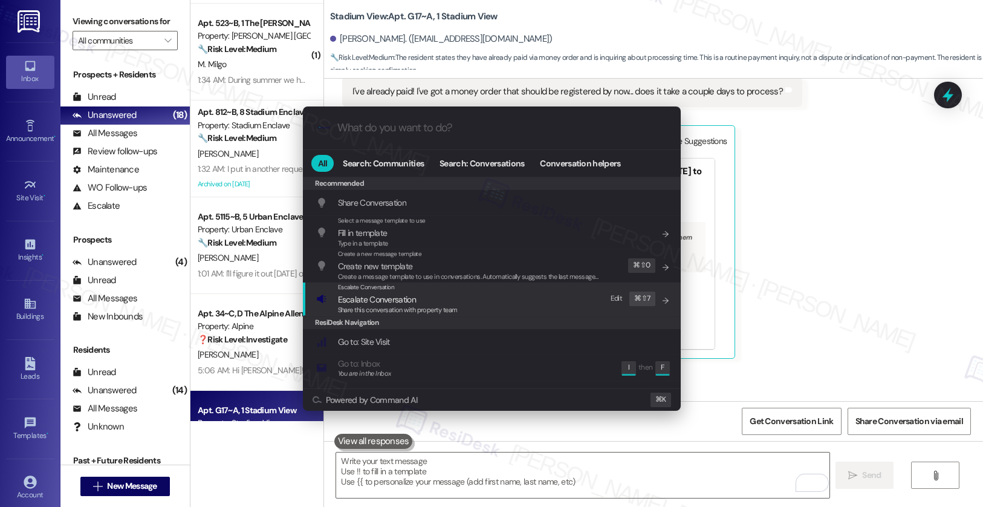
click at [461, 297] on div "Escalate Conversation Escalate Conversation Share this conversation with proper…" at bounding box center [493, 298] width 354 height 33
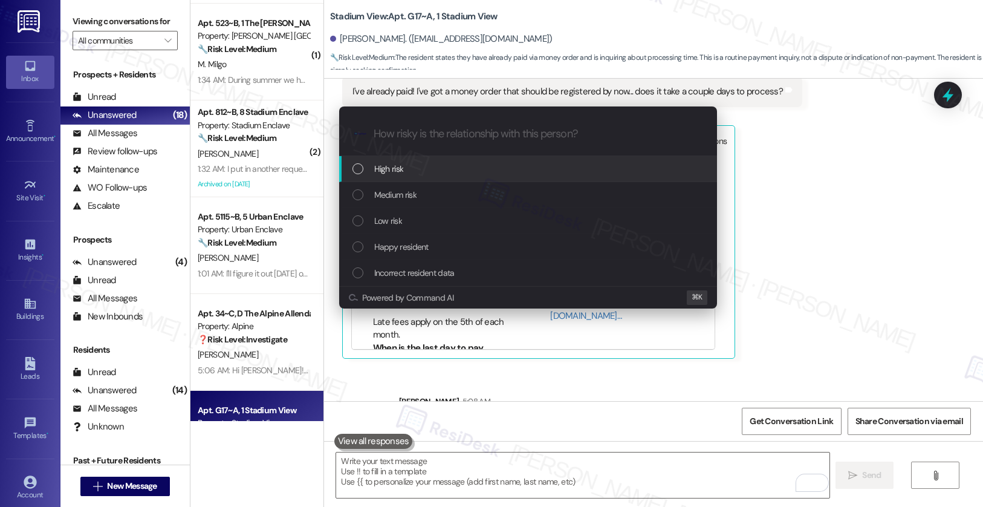
click at [464, 175] on div "High risk" at bounding box center [528, 169] width 378 height 26
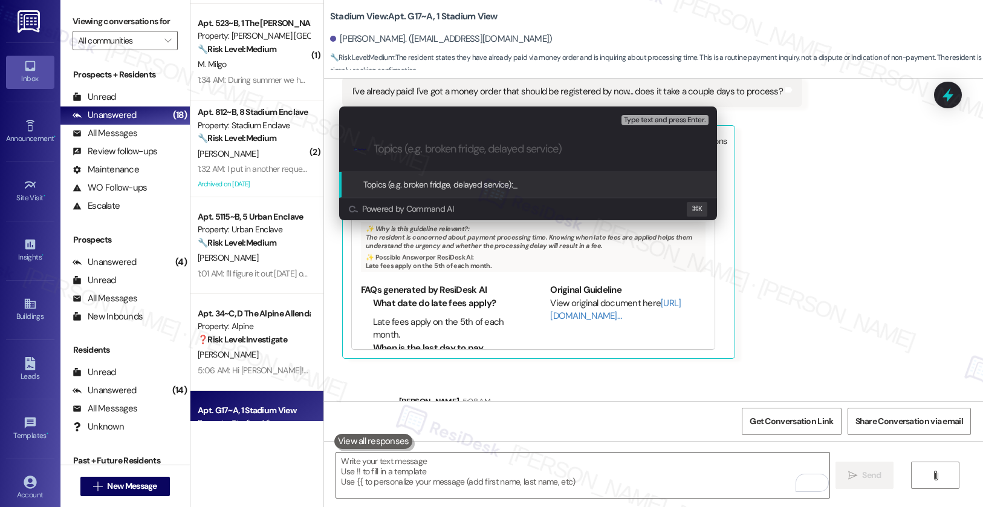
click at [474, 152] on input "Topics (e.g. broken fridge, delayed service)" at bounding box center [538, 149] width 328 height 13
type input "Please Confirm Payment"
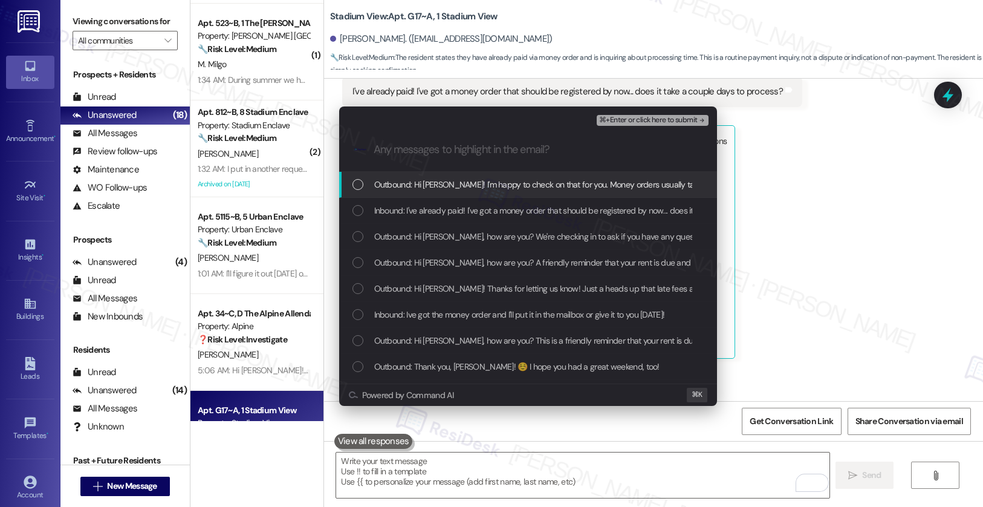
click at [461, 189] on span "Outbound: Hi Abigail! I'm happy to check on that for you. Money orders usually …" at bounding box center [712, 184] width 676 height 13
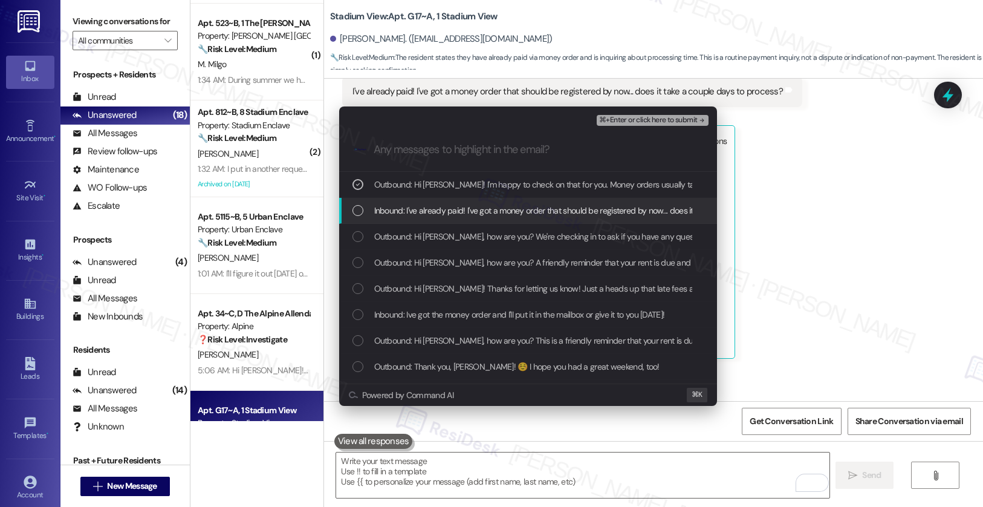
click at [451, 214] on span "Inbound: I've already paid! I've got a money order that should be registered by…" at bounding box center [590, 210] width 432 height 13
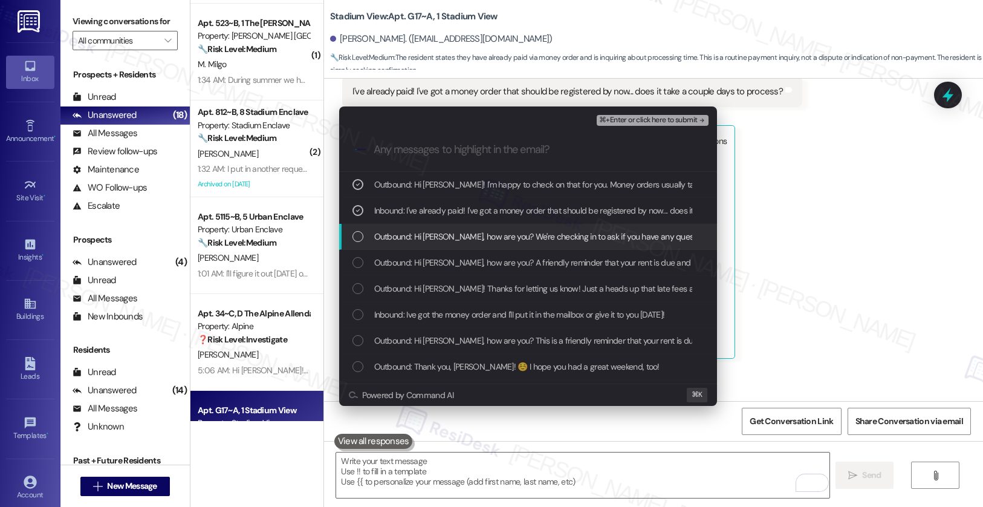
click at [450, 235] on span "Outbound: Hi Abigail, how are you? We're checking in to ask if you have any que…" at bounding box center [783, 236] width 818 height 13
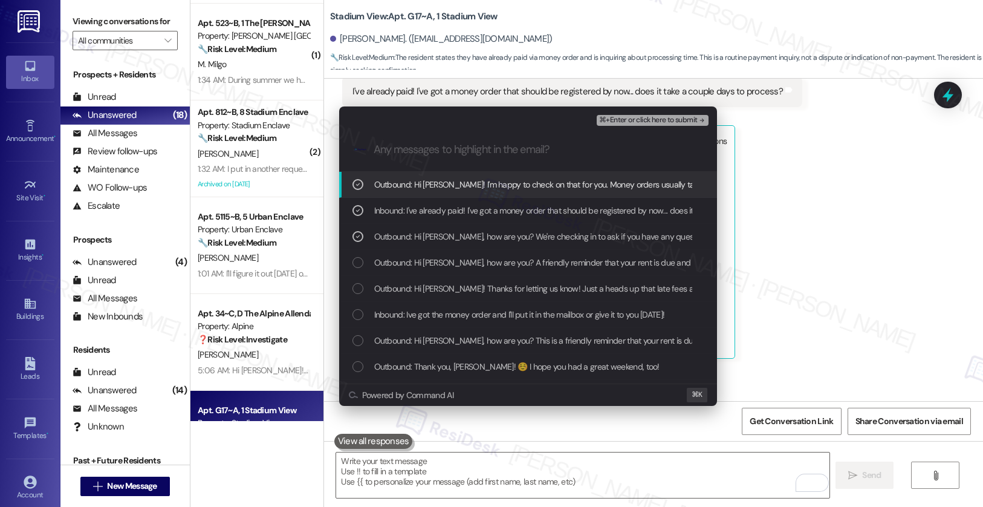
click at [622, 122] on span "⌘+Enter or click here to submit" at bounding box center [648, 120] width 98 height 8
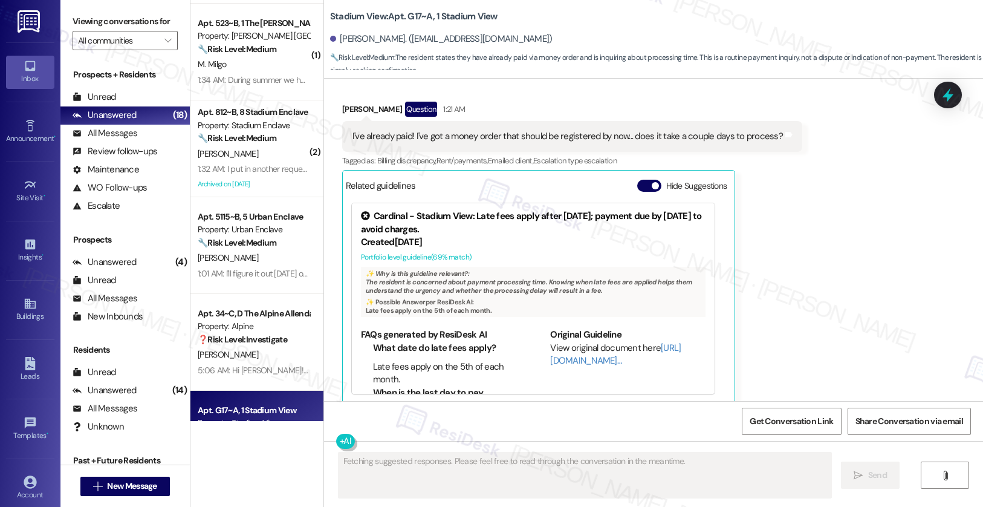
scroll to position [5907, 0]
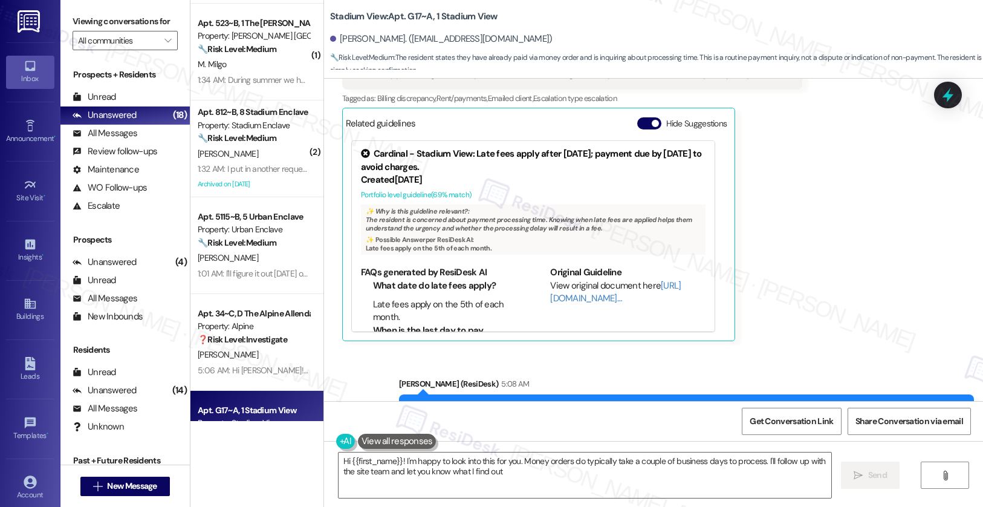
type textarea "Hi {{first_name}}! I'm happy to look into this for you. Money orders do typical…"
click at [604, 463] on textarea "Hi {{first_name}}! I'm happy to look into this for you. Money orders do typical…" at bounding box center [585, 474] width 493 height 45
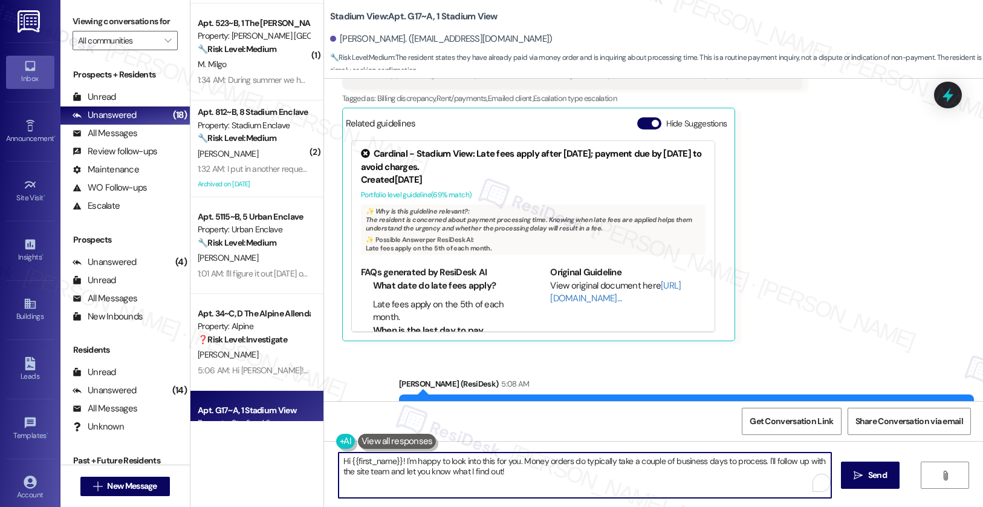
click at [604, 462] on textarea "Hi {{first_name}}! I'm happy to look into this for you. Money orders do typical…" at bounding box center [585, 474] width 493 height 45
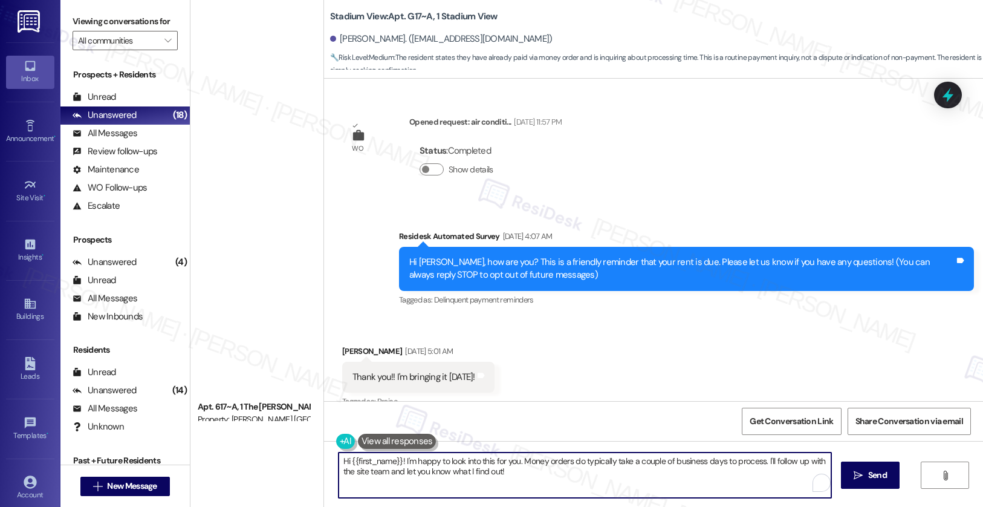
scroll to position [5907, 0]
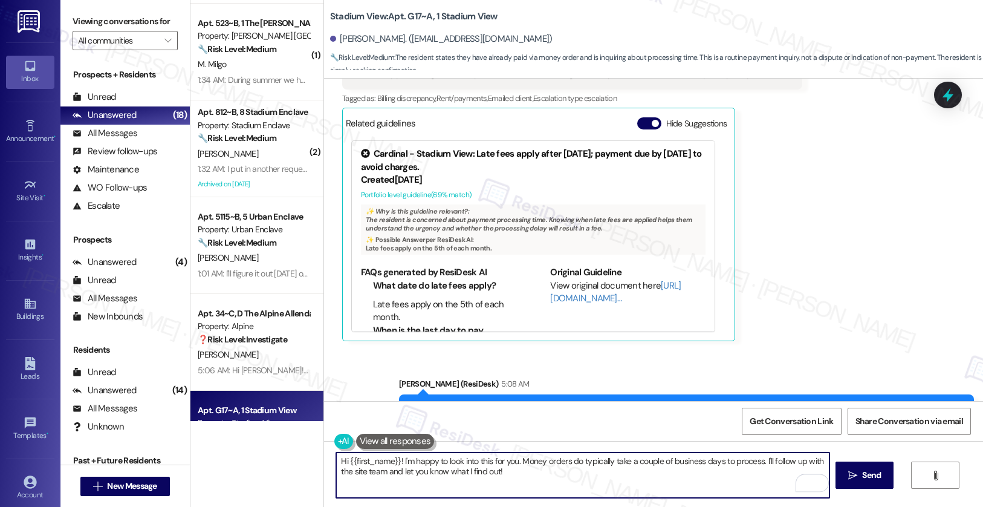
click at [590, 474] on textarea "Hi {{first_name}}! I'm happy to look into this for you. Money orders do typical…" at bounding box center [582, 474] width 493 height 45
click at [591, 474] on textarea "Hi {{first_name}}! I'm happy to look into this for you. Money orders do typical…" at bounding box center [582, 474] width 493 height 45
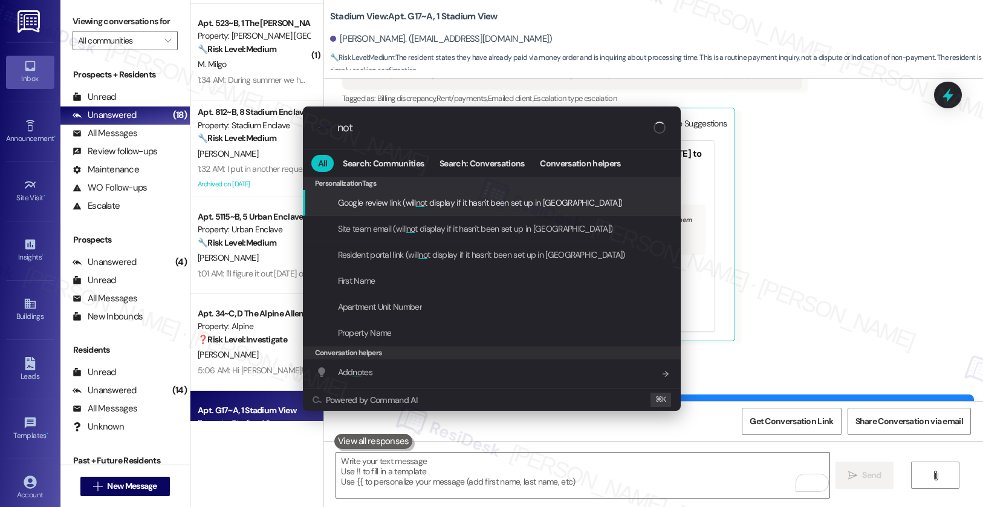
type input "note"
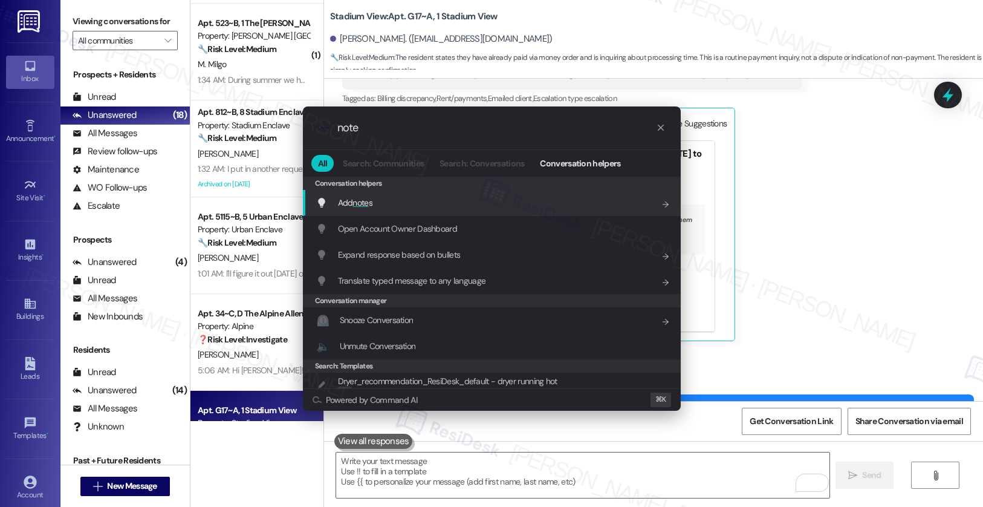
click at [514, 192] on div "Add note s Add shortcut" at bounding box center [492, 203] width 378 height 26
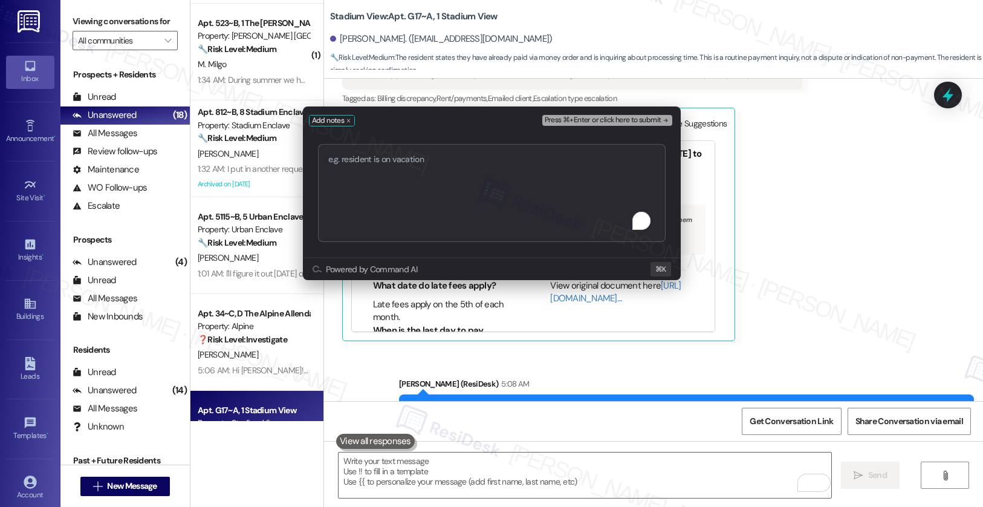
type textarea "Please Confirm Payment"
click at [599, 124] on span "Press ⌘+Enter or click here to submit" at bounding box center [603, 120] width 117 height 8
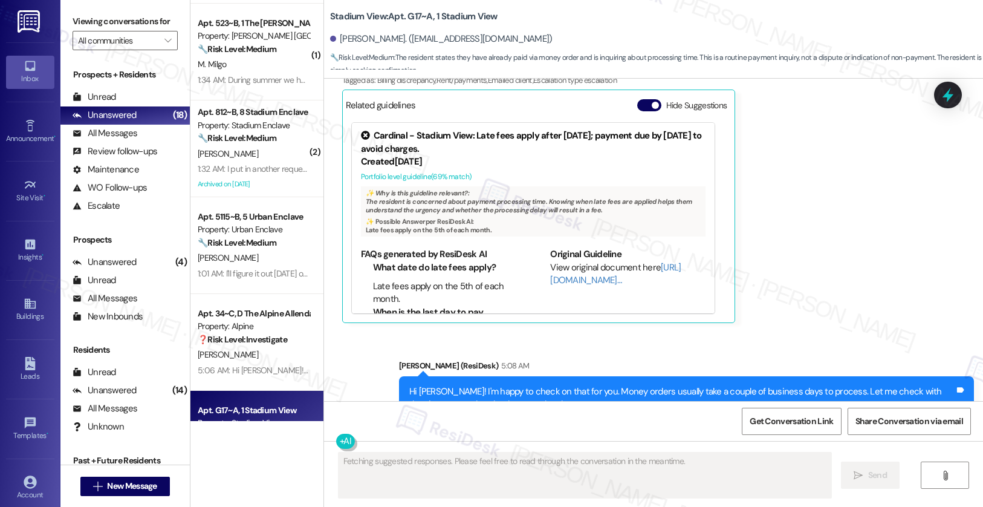
scroll to position [6158, 0]
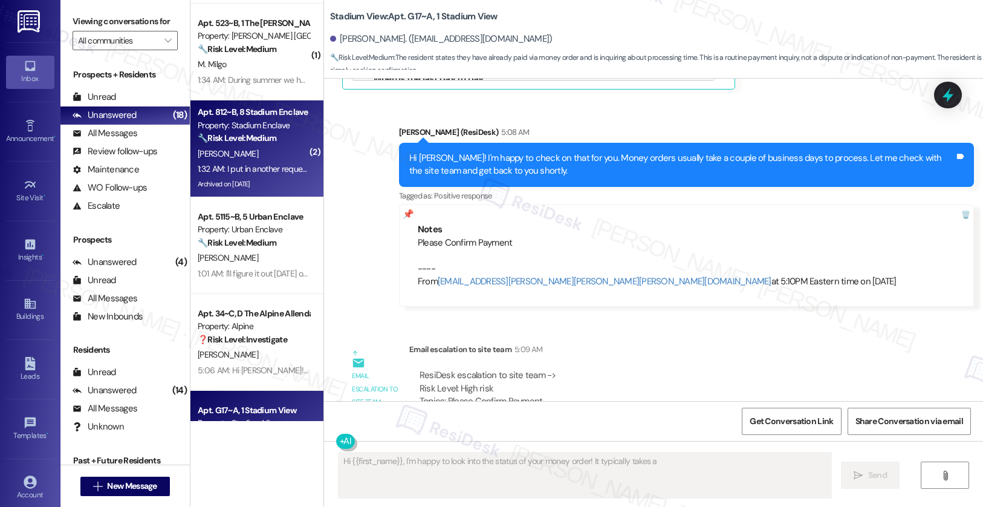
type textarea "Hi {{first_name}}, I'm happy to look into the status of your money order! It ty…"
click at [237, 160] on div "[PERSON_NAME]" at bounding box center [253, 153] width 114 height 15
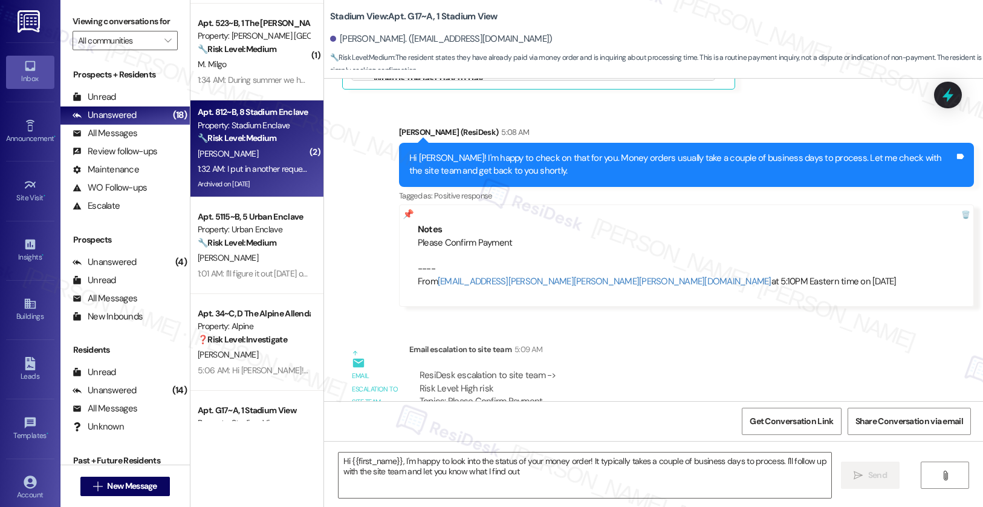
type textarea "Hi {{first_name}}, I'm happy to look into the status of your money order! It ty…"
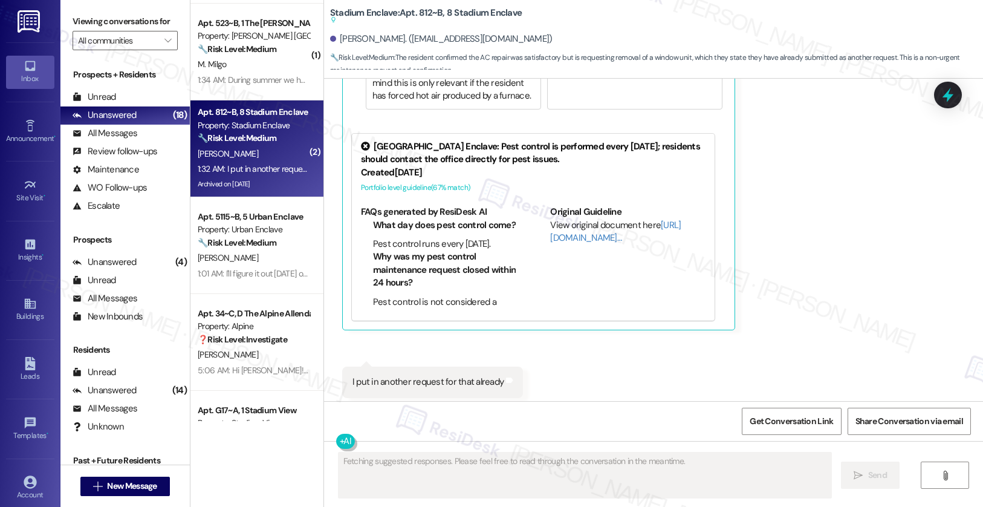
scroll to position [6993, 0]
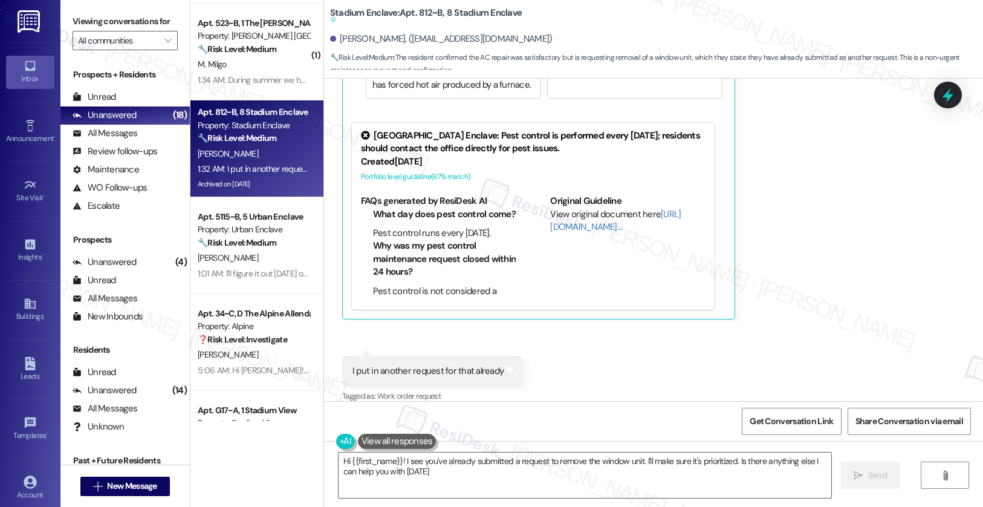
type textarea "Hi {{first_name}}! I see you've already submitted a request to remove the windo…"
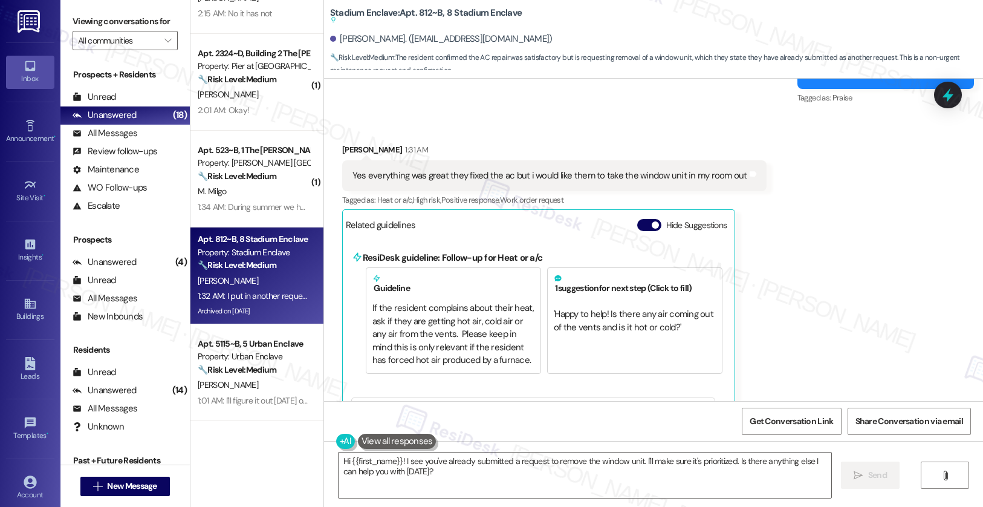
scroll to position [6675, 0]
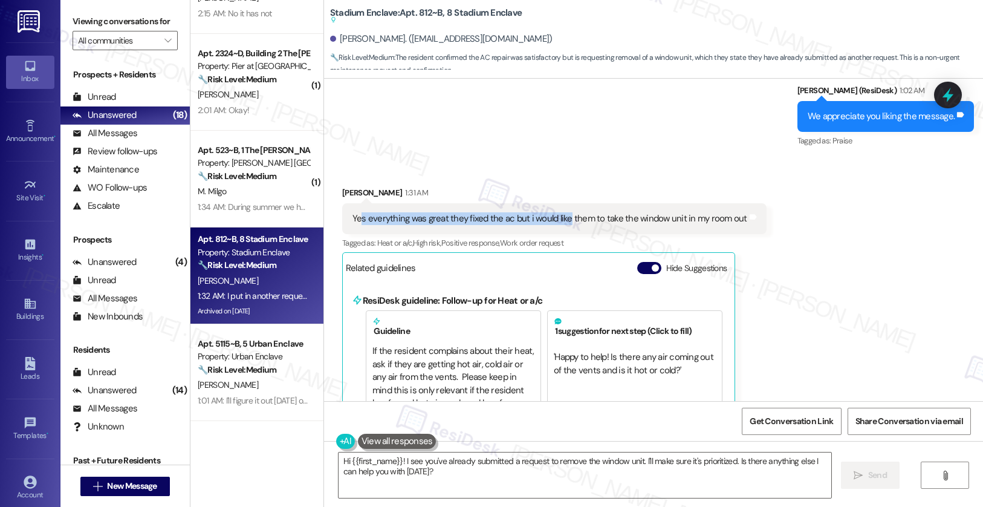
drag, startPoint x: 353, startPoint y: 203, endPoint x: 558, endPoint y: 203, distance: 204.9
click at [558, 212] on div "Yes everything was great they fixed the ac but i would like them to take the wi…" at bounding box center [549, 218] width 395 height 13
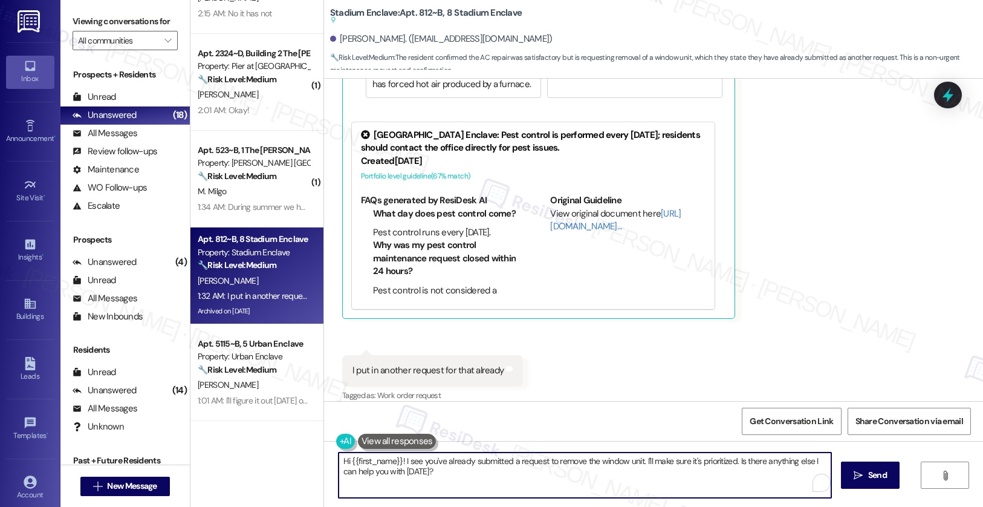
click at [436, 484] on textarea "Hi {{first_name}}! I see you've already submitted a request to remove the windo…" at bounding box center [585, 474] width 493 height 45
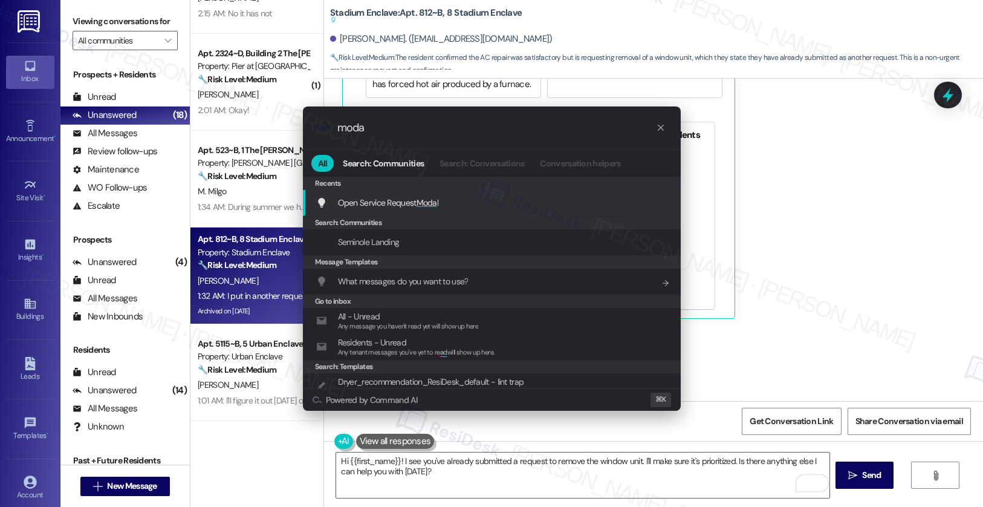
type input "modal"
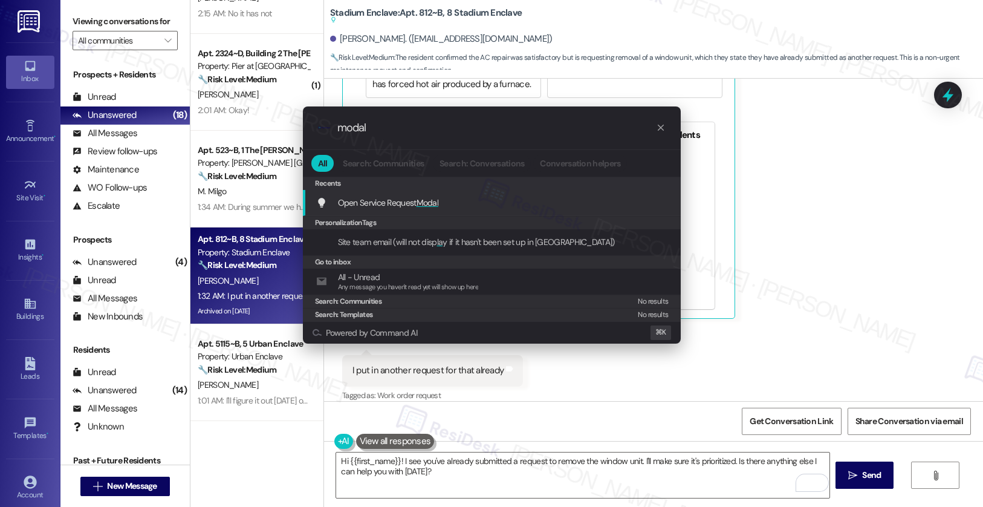
click at [538, 203] on div "Open Service Request Modal Add shortcut" at bounding box center [493, 202] width 354 height 13
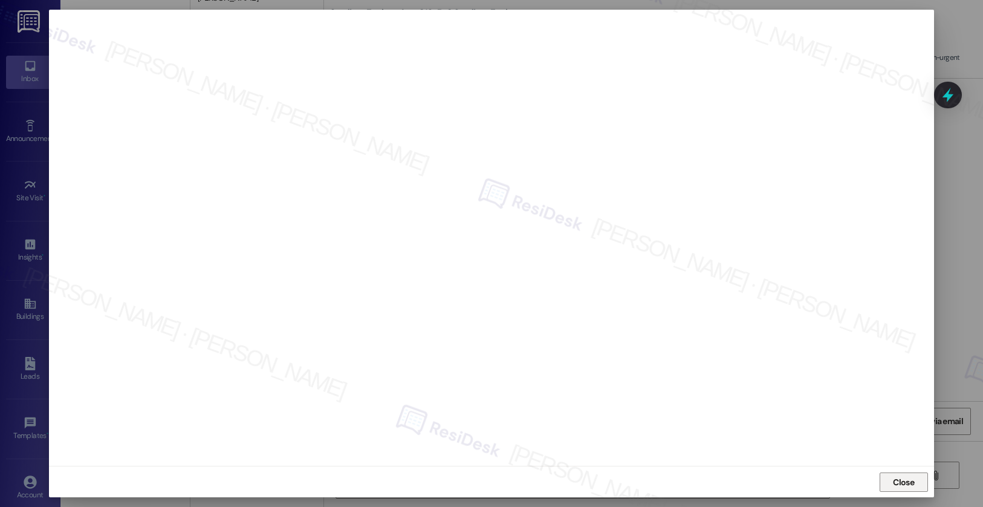
click at [901, 485] on span "Close" at bounding box center [903, 482] width 21 height 13
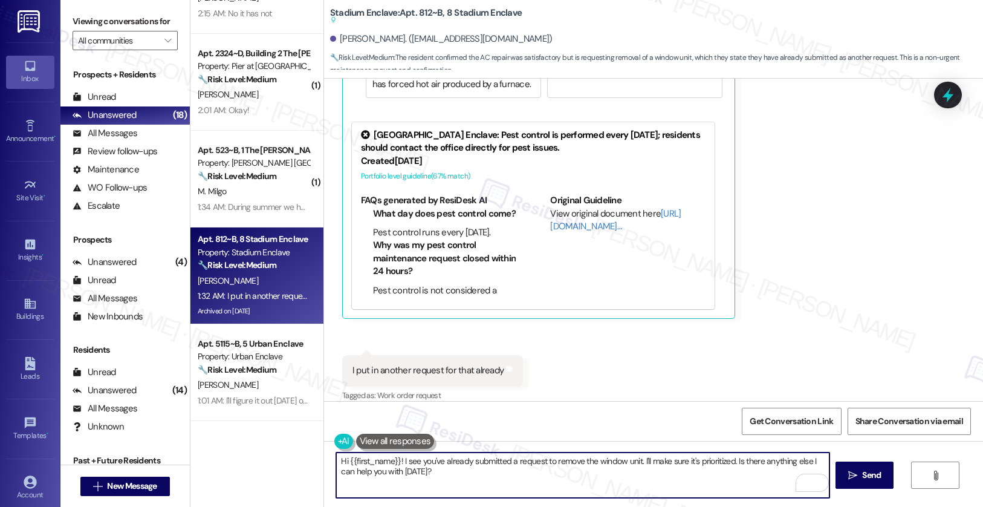
click at [436, 470] on textarea "Hi {{first_name}}! I see you've already submitted a request to remove the windo…" at bounding box center [582, 474] width 493 height 45
click at [436, 469] on textarea "Hi {{first_name}}! I see you've already submitted a request to remove the windo…" at bounding box center [582, 474] width 493 height 45
type textarea "Thanks for sharing that. May I please have the reference number so I can forwar…"
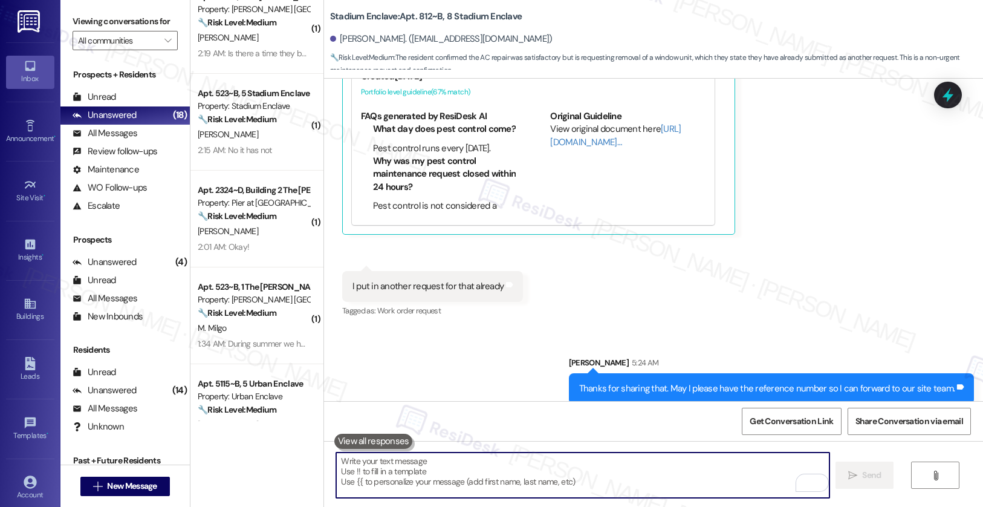
scroll to position [499, 0]
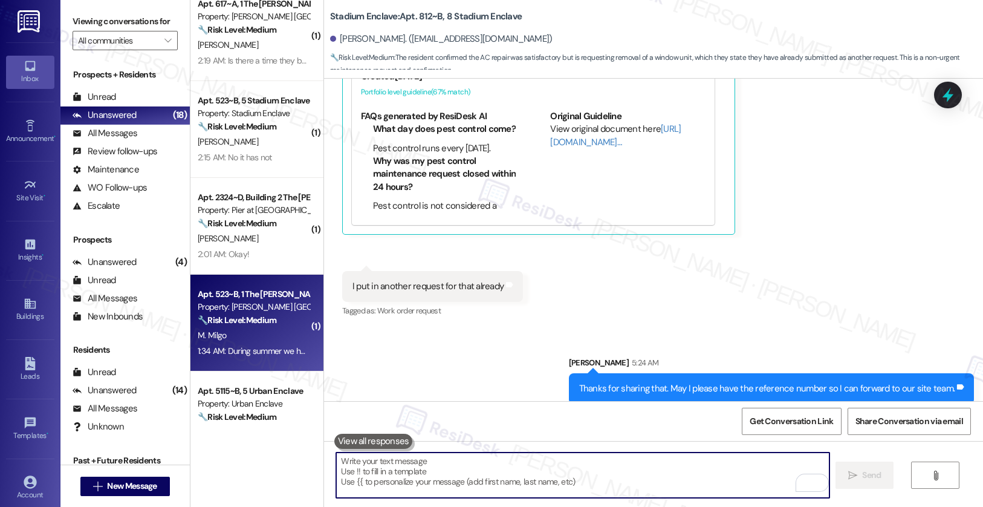
click at [231, 343] on div "1:34 AM: During summer we had agreed on 73(cool mode) but now since the tempera…" at bounding box center [253, 350] width 114 height 15
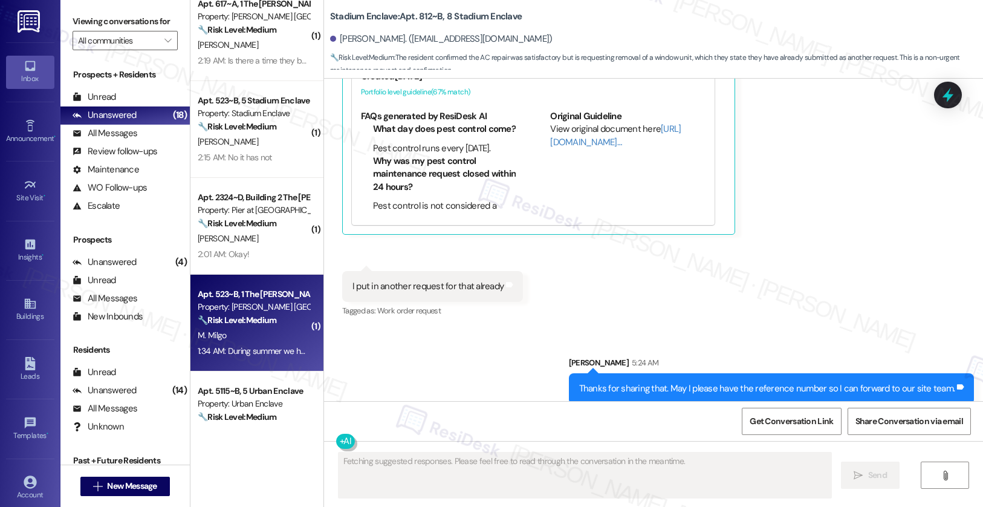
scroll to position [1165, 0]
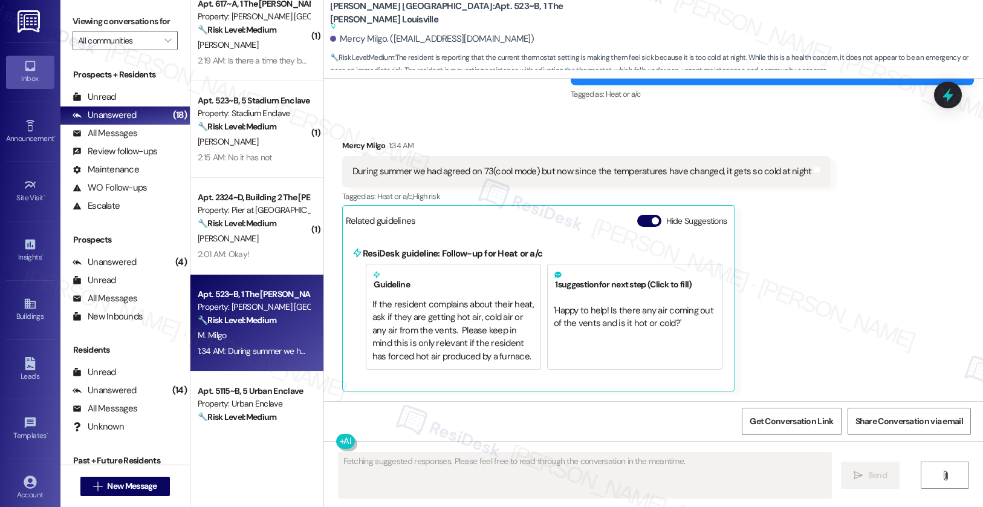
click at [477, 170] on div "During summer we had agreed on 73(cool mode) but now since the temperatures hav…" at bounding box center [581, 171] width 459 height 13
click at [478, 170] on div "During summer we had agreed on 73(cool mode) but now since the temperatures hav…" at bounding box center [581, 171] width 459 height 13
click at [478, 169] on div "During summer we had agreed on 73(cool mode) but now since the temperatures hav…" at bounding box center [581, 171] width 459 height 13
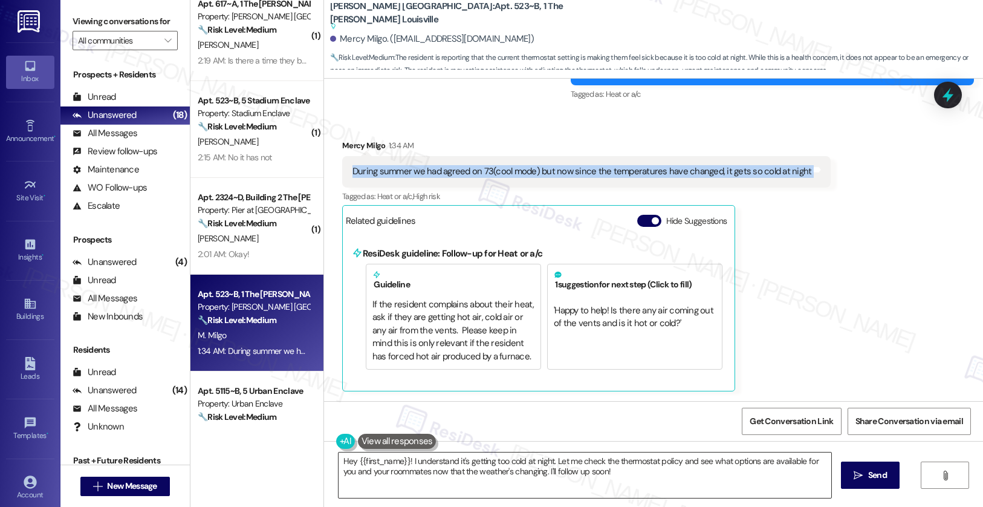
click at [607, 478] on textarea "Hey {{first_name}}! I understand it's getting too cold at night. Let me check t…" at bounding box center [585, 474] width 493 height 45
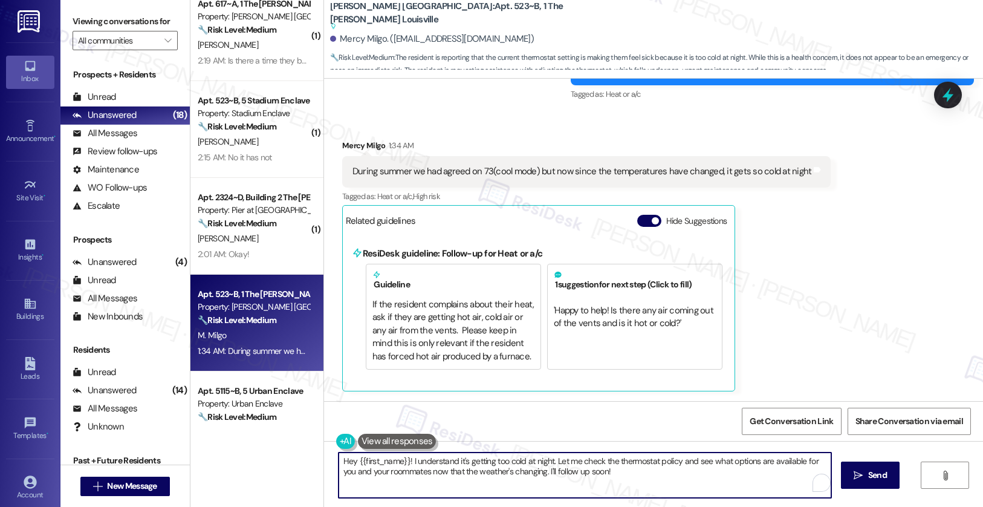
click at [607, 479] on textarea "Hey {{first_name}}! I understand it's getting too cold at night. Let me check t…" at bounding box center [585, 474] width 493 height 45
click at [492, 459] on textarea "Thanks for confirming that you both have agreement on the temperature. I'll inf…" at bounding box center [582, 474] width 493 height 45
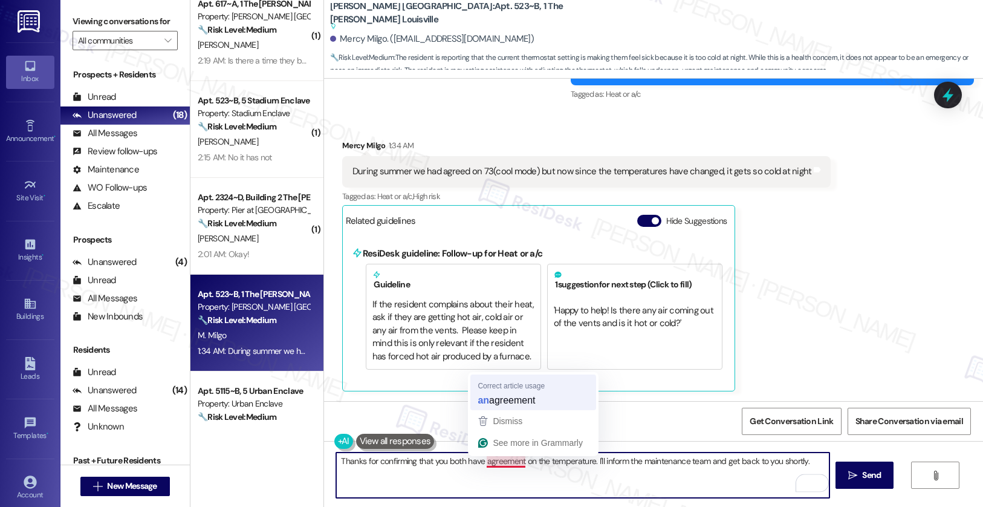
type textarea "Thanks for confirming that you both have an agreement on the temperature. I'll …"
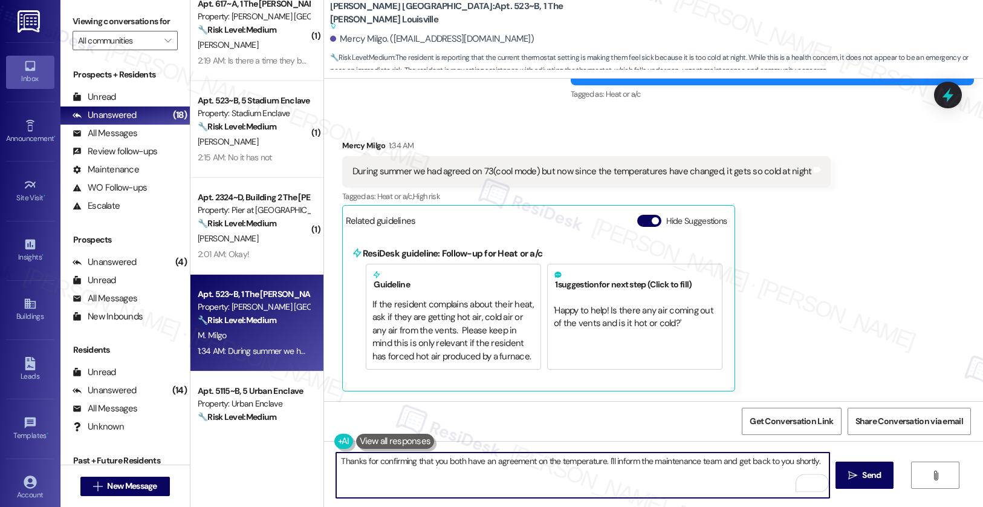
click at [530, 463] on textarea "Thanks for confirming that you both have an agreement on the temperature. I'll …" at bounding box center [582, 474] width 493 height 45
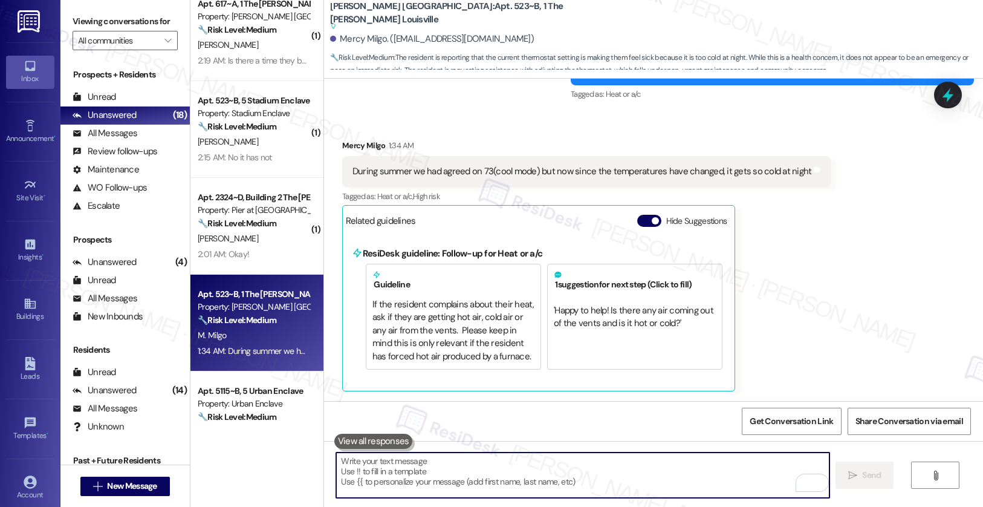
click at [446, 478] on textarea "To enrich screen reader interactions, please activate Accessibility in Grammarl…" at bounding box center [582, 474] width 493 height 45
paste textarea "Thanks for confirming that you’ve both agreed on the temperature. I’ll notify t…"
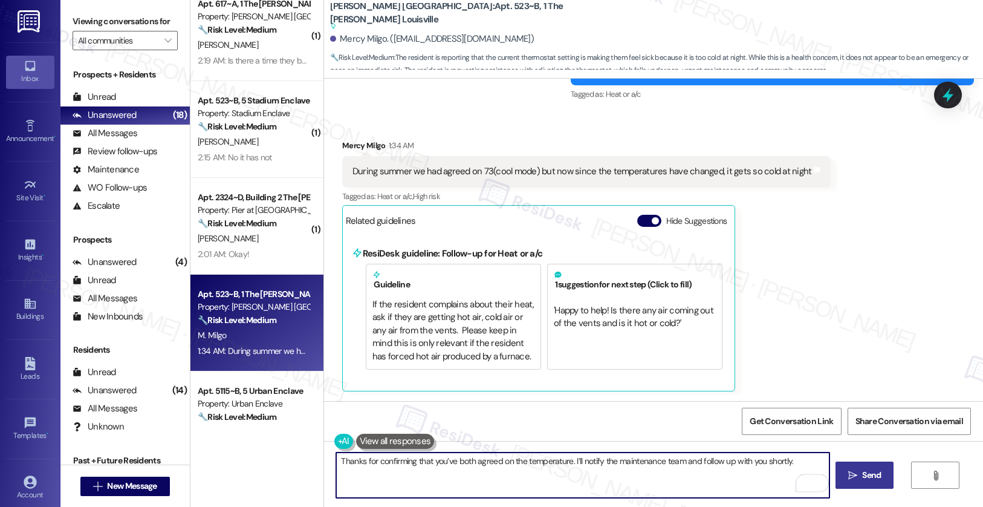
type textarea "Thanks for confirming that you’ve both agreed on the temperature. I’ll notify t…"
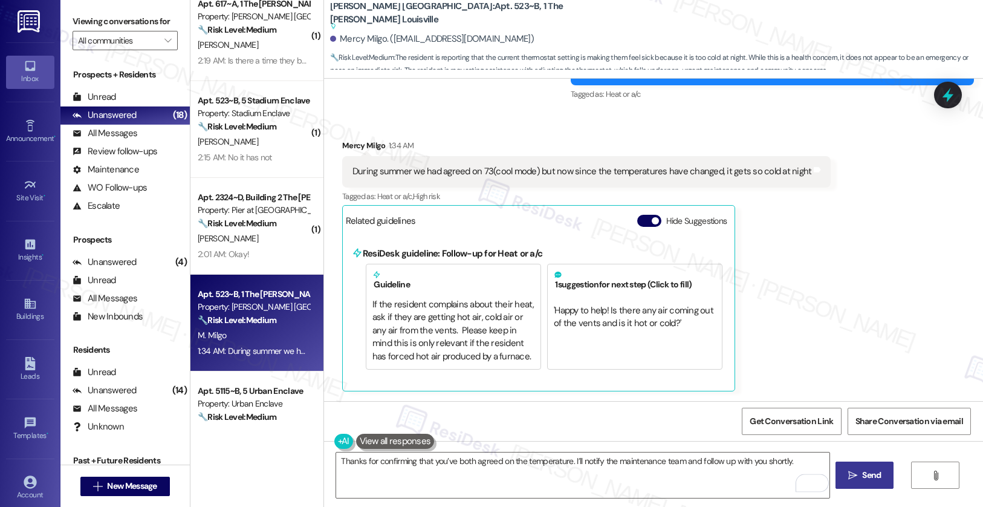
click at [871, 479] on span "Send" at bounding box center [871, 475] width 19 height 13
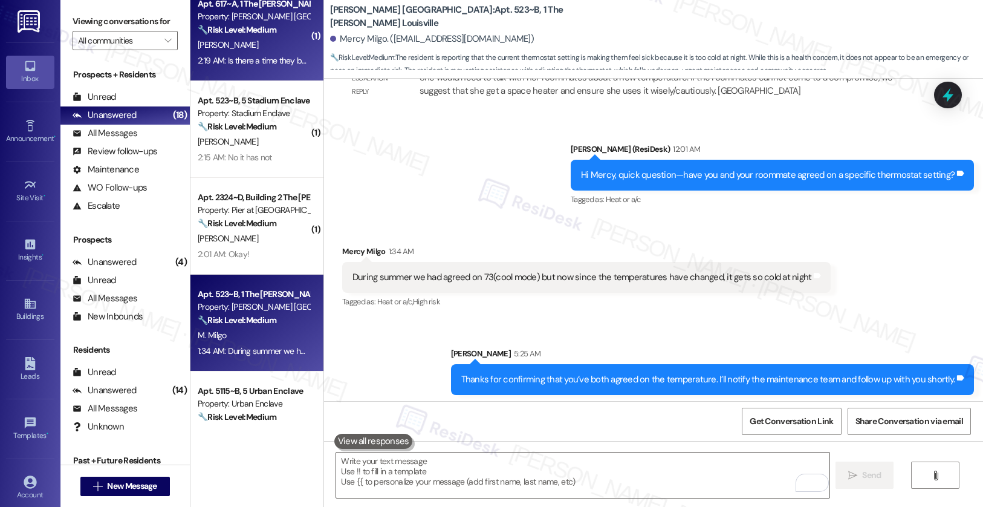
scroll to position [1032, 0]
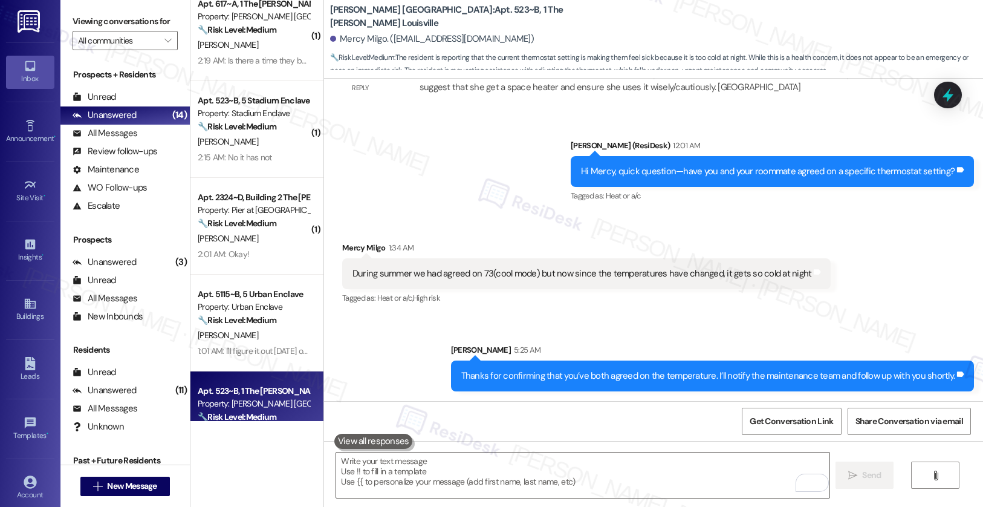
click at [401, 15] on b "Marshall Louisville: Apt. 523~B, 1 The Marshall Louisville" at bounding box center [451, 17] width 242 height 26
copy div "Marshall Louisville: Apt. 523~B, 1 The Marshall Louisville"
click at [417, 482] on textarea "To enrich screen reader interactions, please activate Accessibility in Grammarl…" at bounding box center [582, 474] width 493 height 45
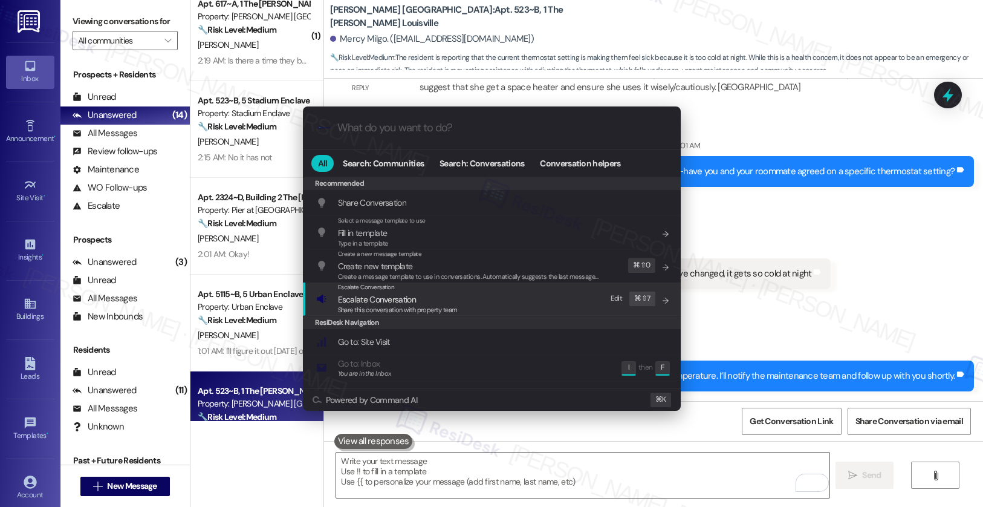
click at [418, 299] on span "Escalate Conversation" at bounding box center [398, 299] width 120 height 13
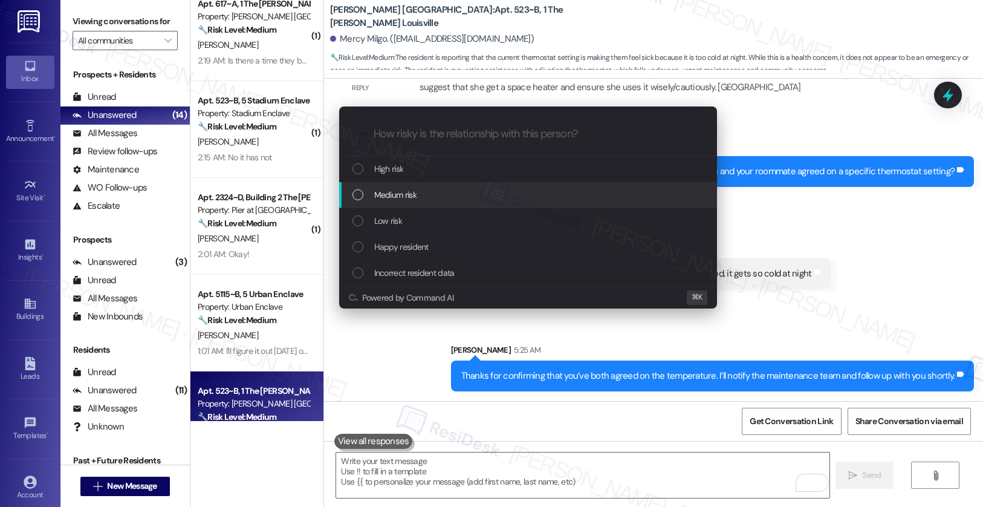
click at [433, 189] on div "Medium risk" at bounding box center [529, 194] width 354 height 13
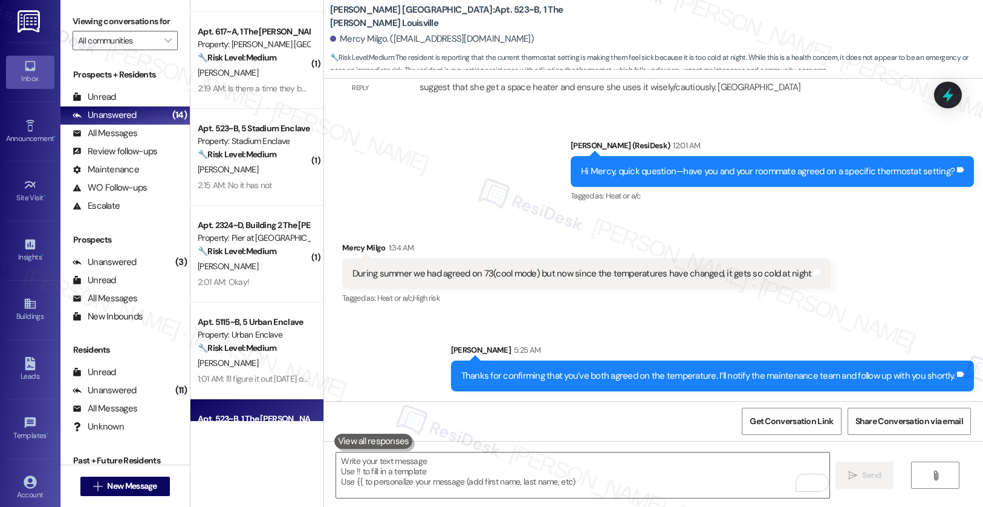
scroll to position [470, 0]
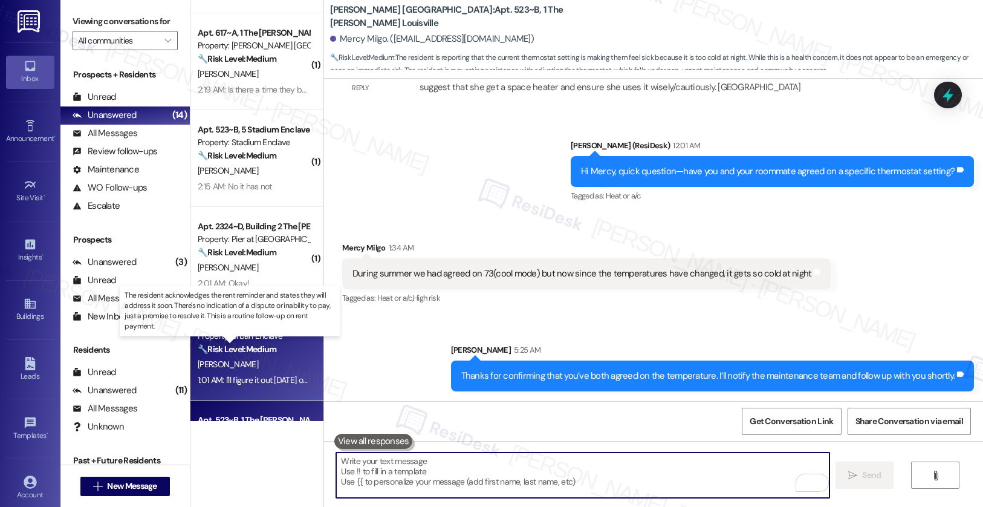
click at [268, 354] on strong "🔧 Risk Level: Medium" at bounding box center [237, 348] width 79 height 11
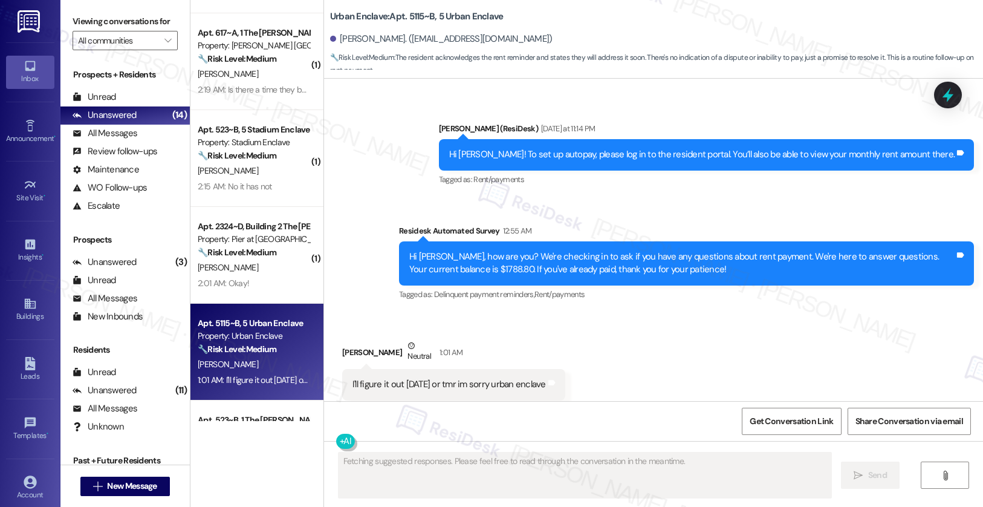
scroll to position [5296, 0]
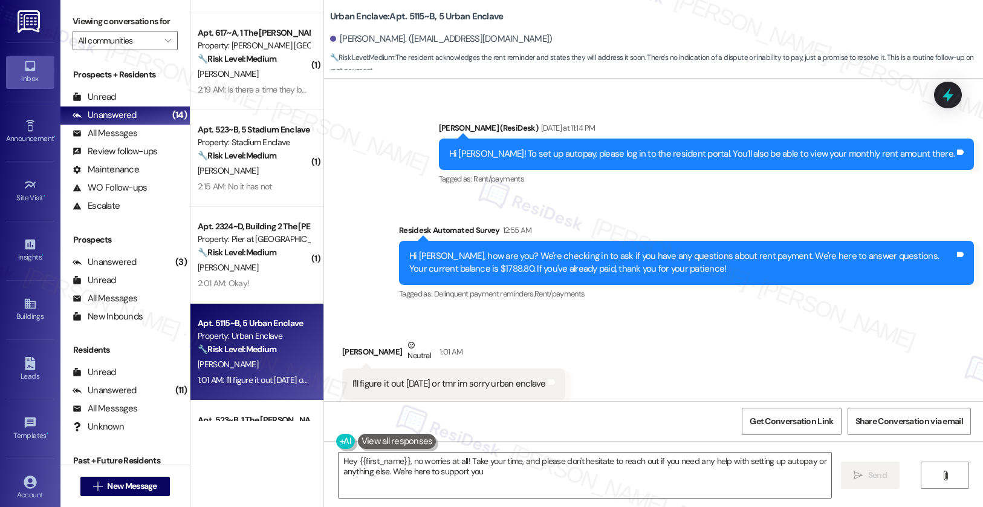
type textarea "Hey {{first_name}}, no worries at all! Take your time, and please don't hesitat…"
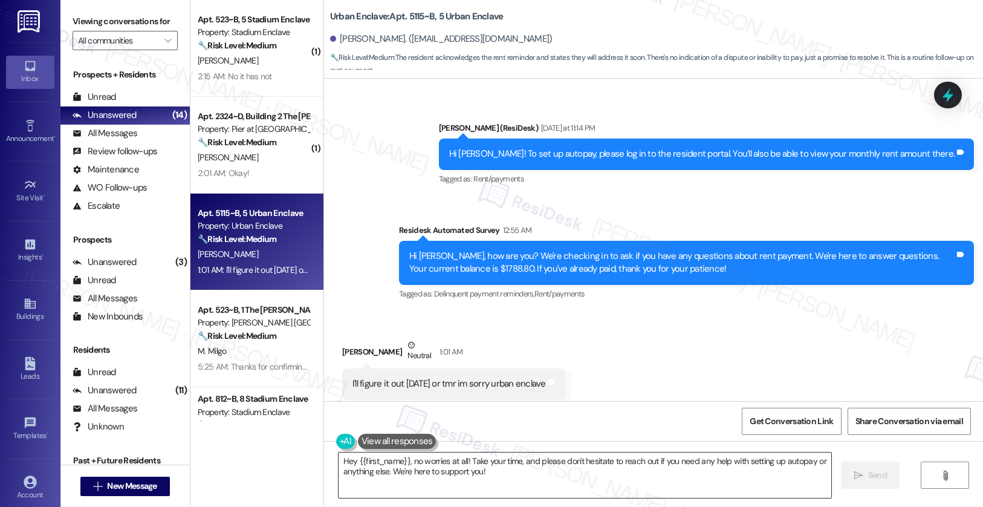
scroll to position [643, 0]
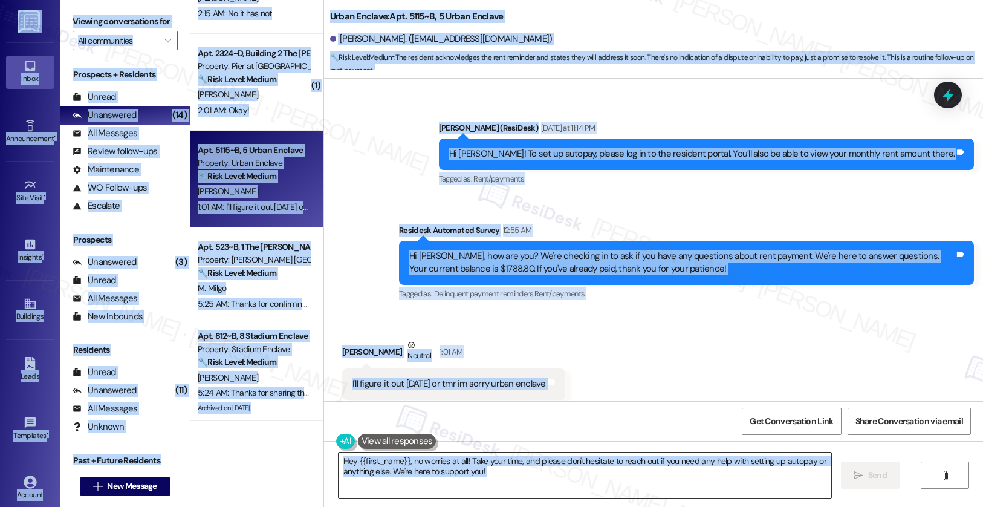
click at [497, 472] on textarea "Hey {{first_name}}, no worries at all! Take your time, and please don't hesitat…" at bounding box center [585, 474] width 493 height 45
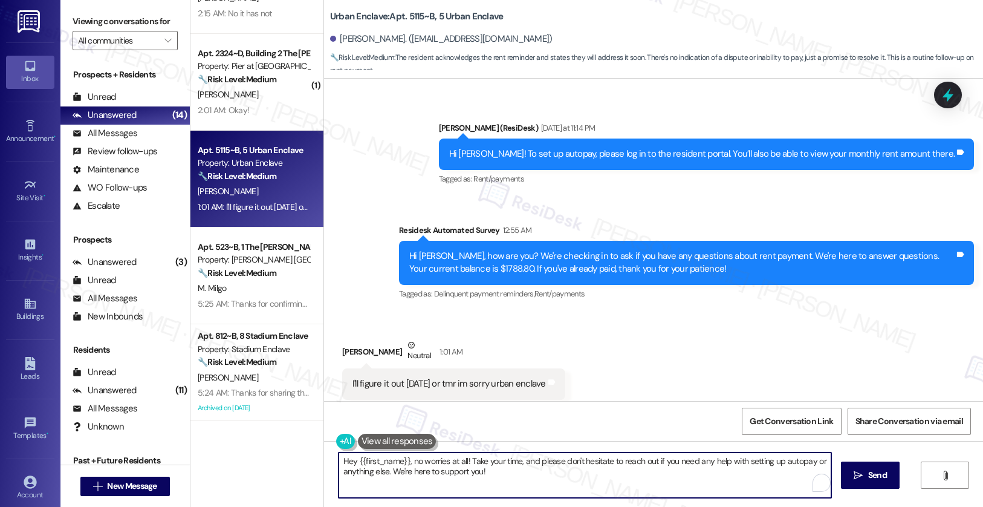
click at [497, 472] on textarea "Hey {{first_name}}, no worries at all! Take your time, and please don't hesitat…" at bounding box center [585, 474] width 493 height 45
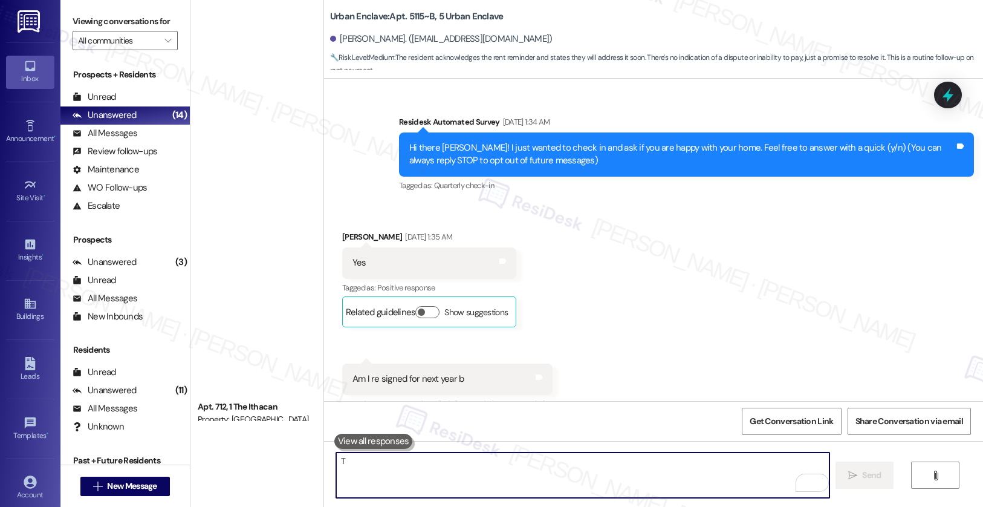
scroll to position [5296, 0]
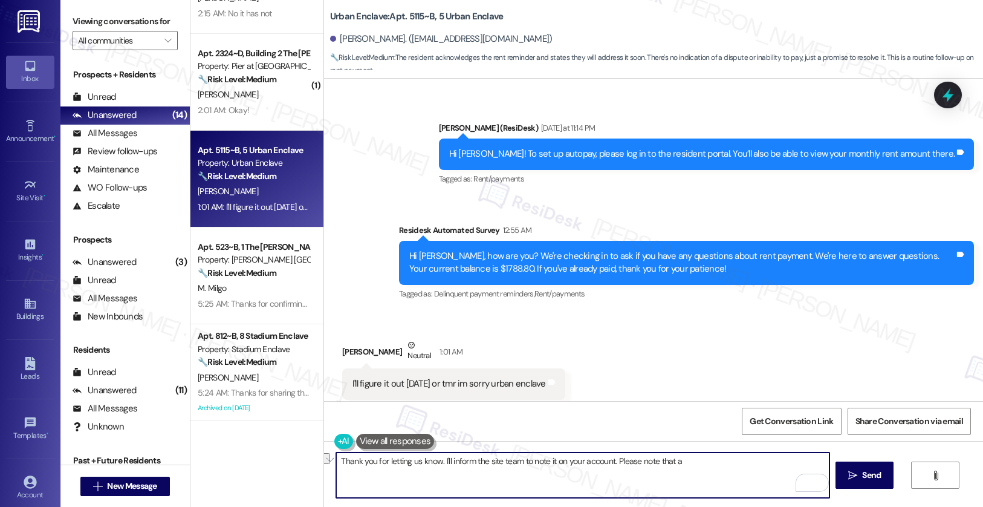
drag, startPoint x: 611, startPoint y: 462, endPoint x: 694, endPoint y: 462, distance: 82.8
click at [694, 462] on textarea "Thank you for letting us know. I'll inform the site team to note it on your acc…" at bounding box center [582, 474] width 493 height 45
paste textarea "late fee may be applied as per the lease agreement. Please let us know if anyth…"
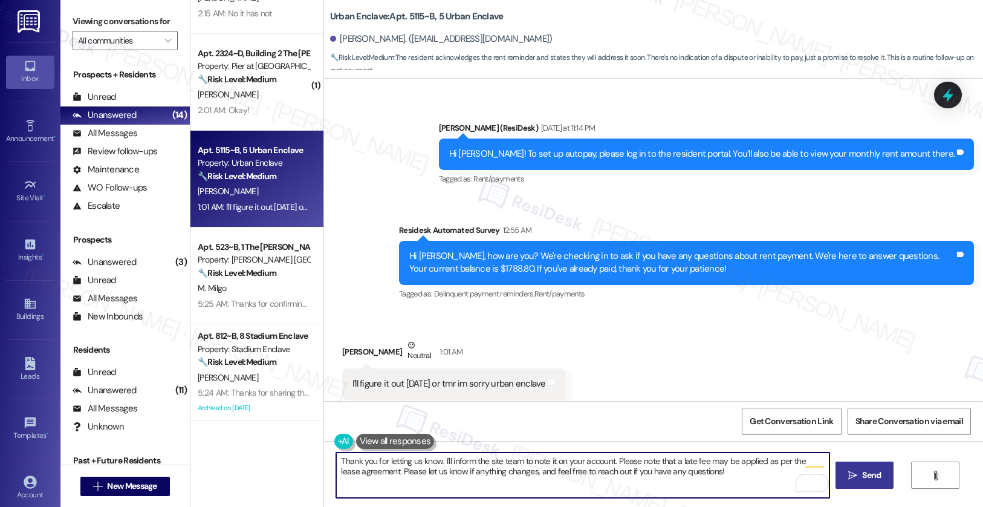
type textarea "Thank you for letting us know. I'll inform the site team to note it on your acc…"
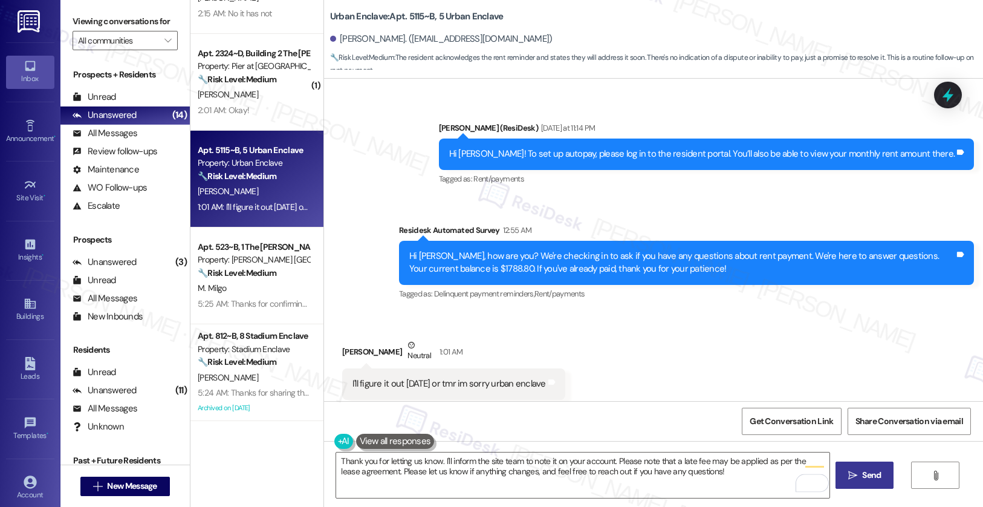
click at [869, 473] on span "Send" at bounding box center [871, 475] width 19 height 13
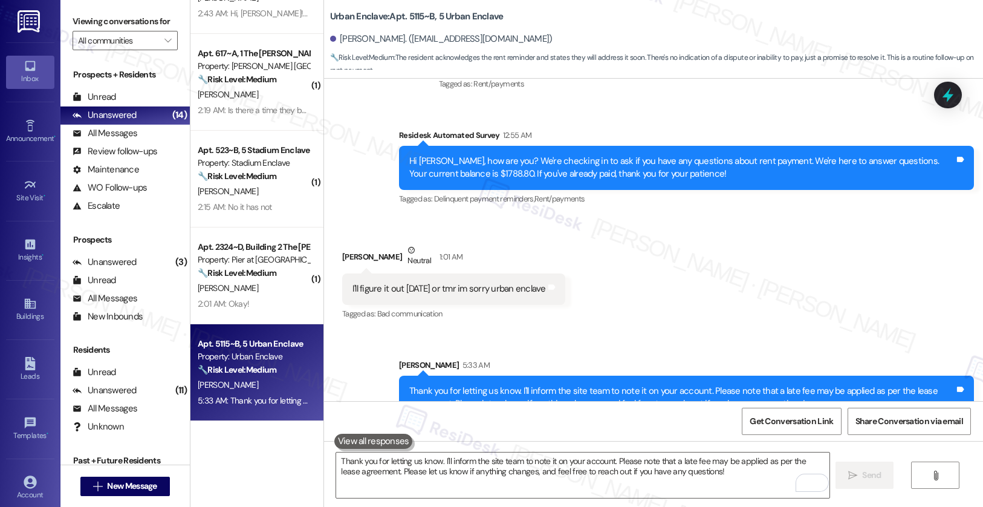
scroll to position [450, 0]
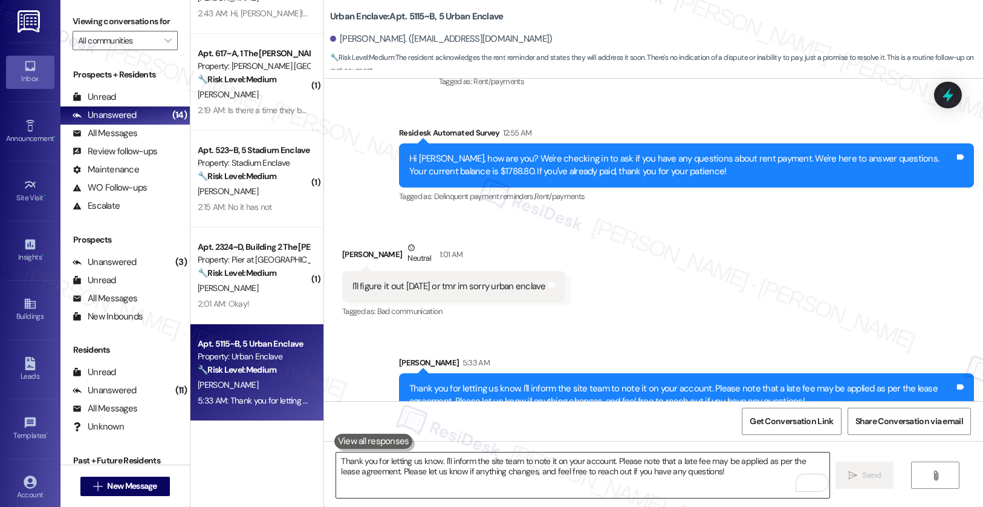
click at [454, 483] on textarea "Thank you for letting us know. I'll inform the site team to note it on your acc…" at bounding box center [582, 474] width 493 height 45
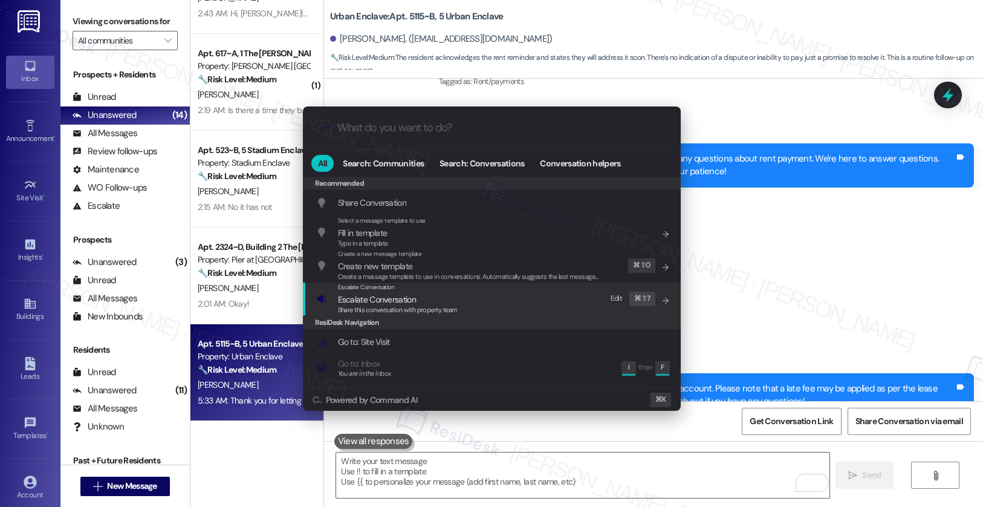
click at [395, 302] on span "Escalate Conversation" at bounding box center [377, 299] width 78 height 11
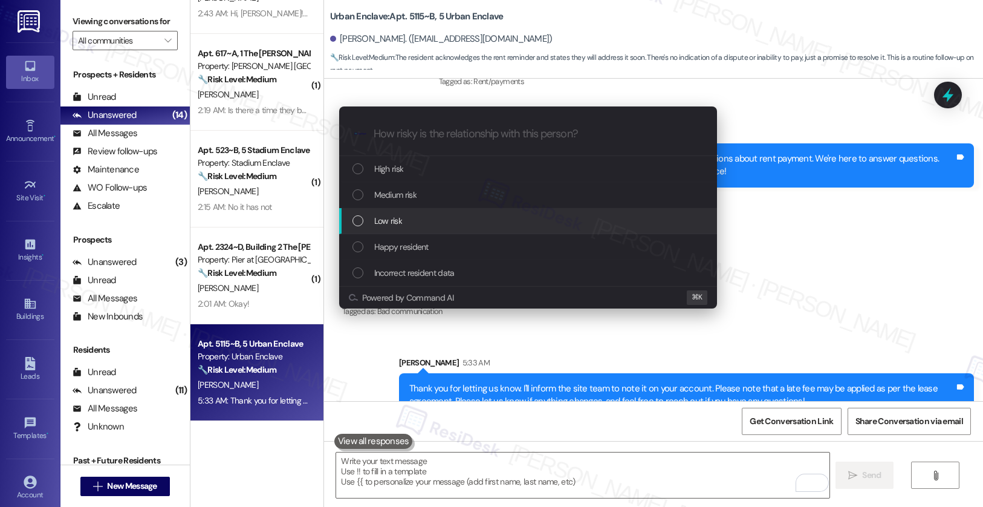
click at [405, 224] on div "Low risk" at bounding box center [529, 220] width 354 height 13
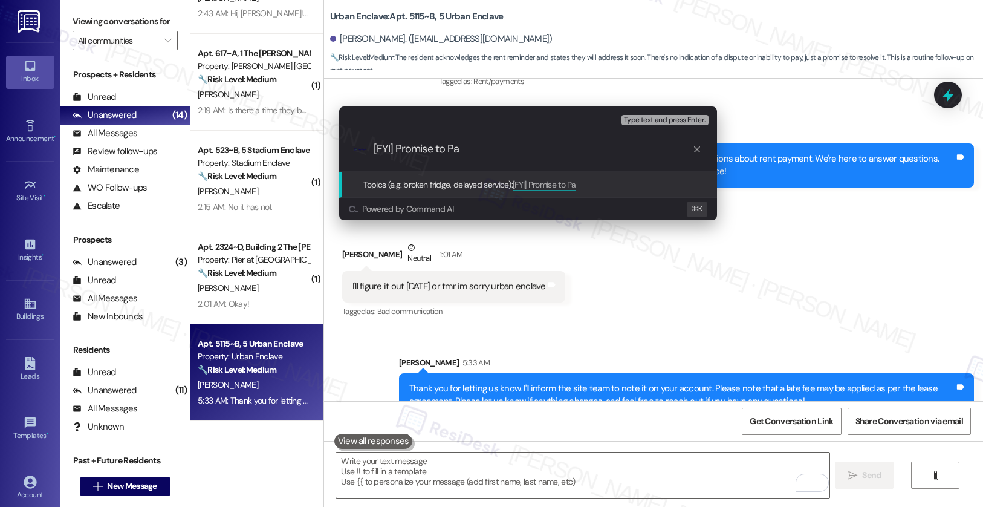
type input "[FYI] Promise to Pay"
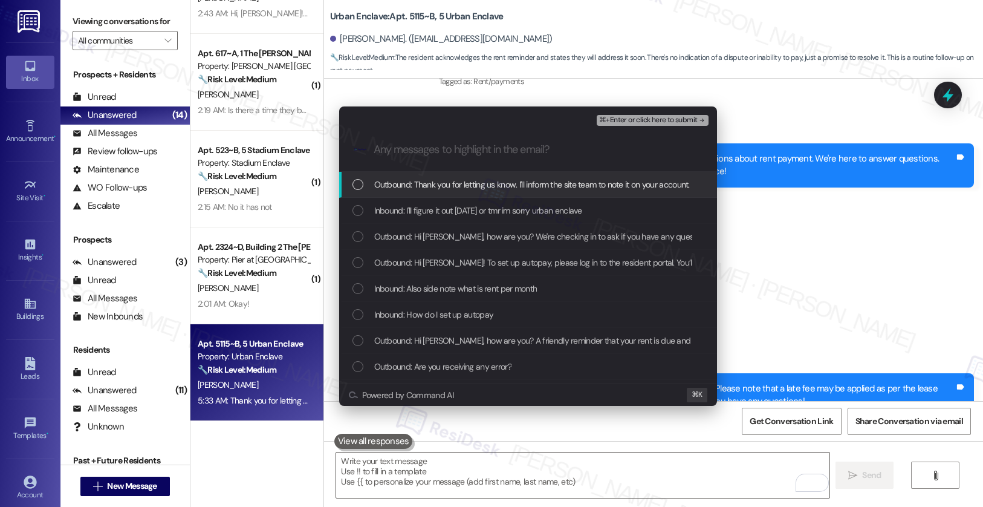
click at [456, 190] on span "Outbound: Thank you for letting us know. I'll inform the site team to note it o…" at bounding box center [819, 184] width 890 height 13
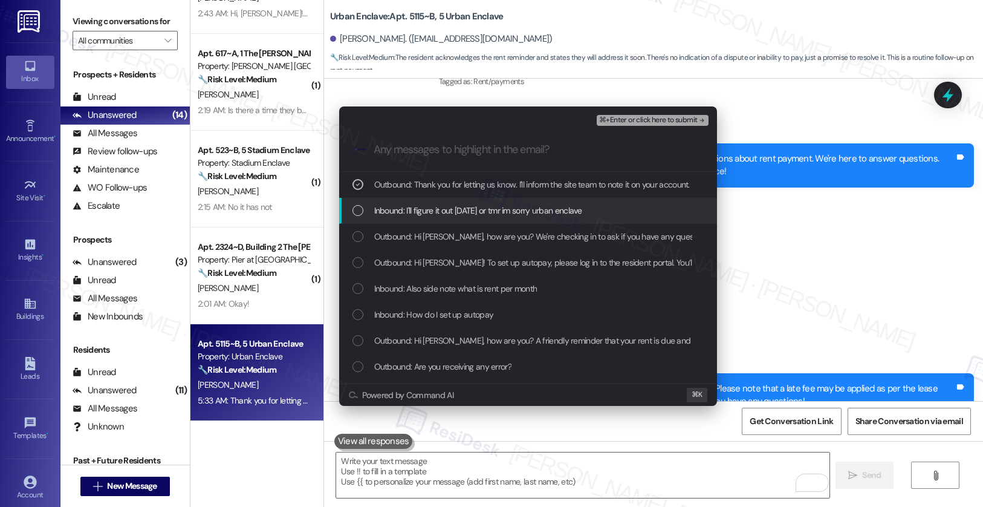
click at [458, 212] on span "Inbound: I'll figure it out today or tmr im sorry urban enclave" at bounding box center [478, 210] width 208 height 13
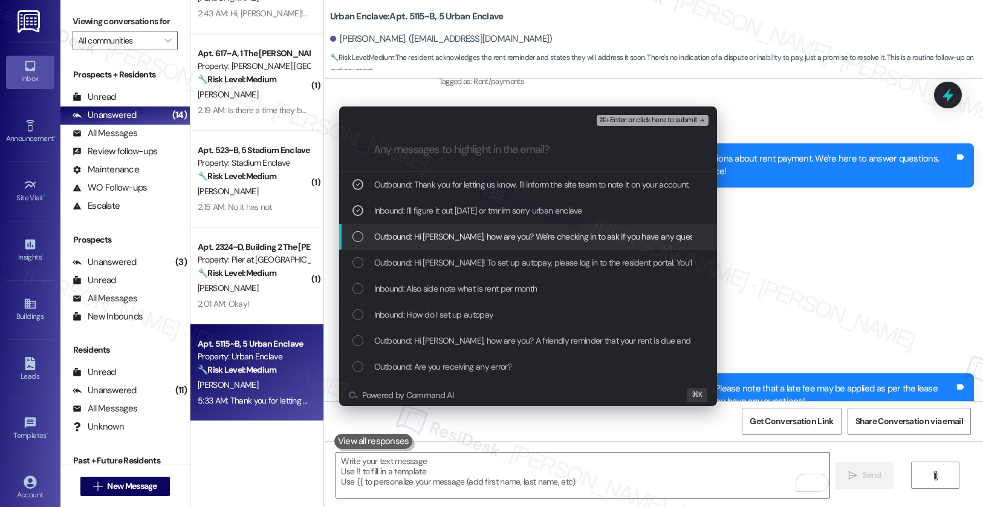
click at [450, 235] on span "Outbound: Hi Noah, how are you? We're checking in to ask if you have any questi…" at bounding box center [783, 236] width 819 height 13
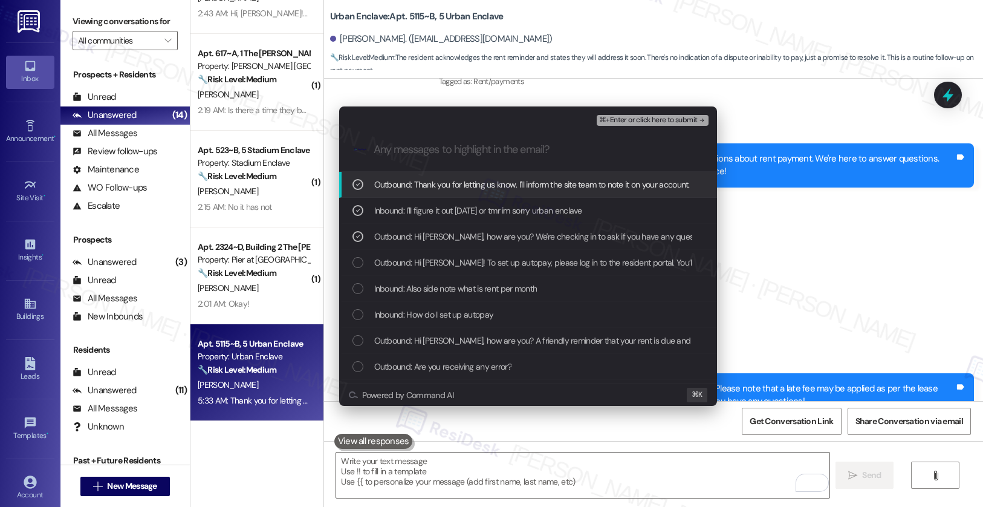
click at [640, 118] on span "⌘+Enter or click here to submit" at bounding box center [648, 120] width 98 height 8
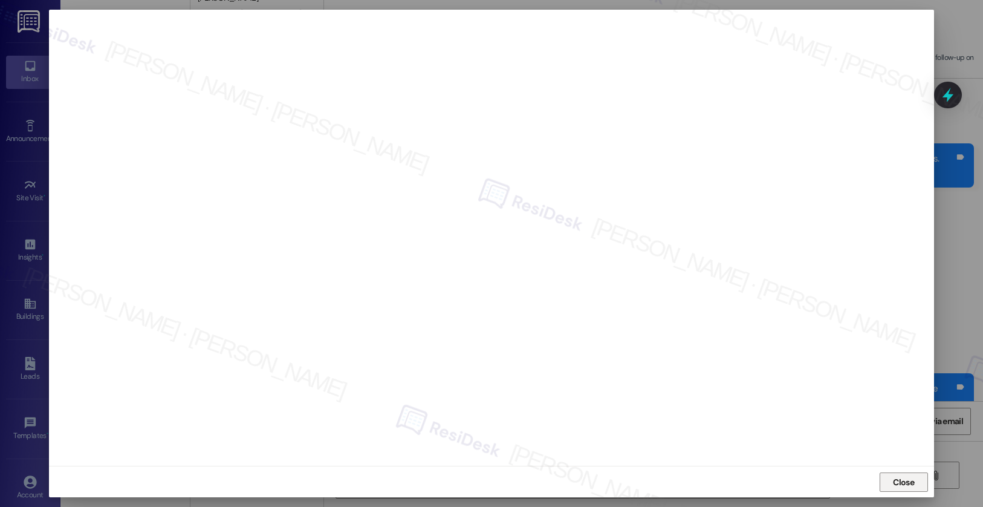
click at [898, 487] on span "Close" at bounding box center [903, 482] width 21 height 13
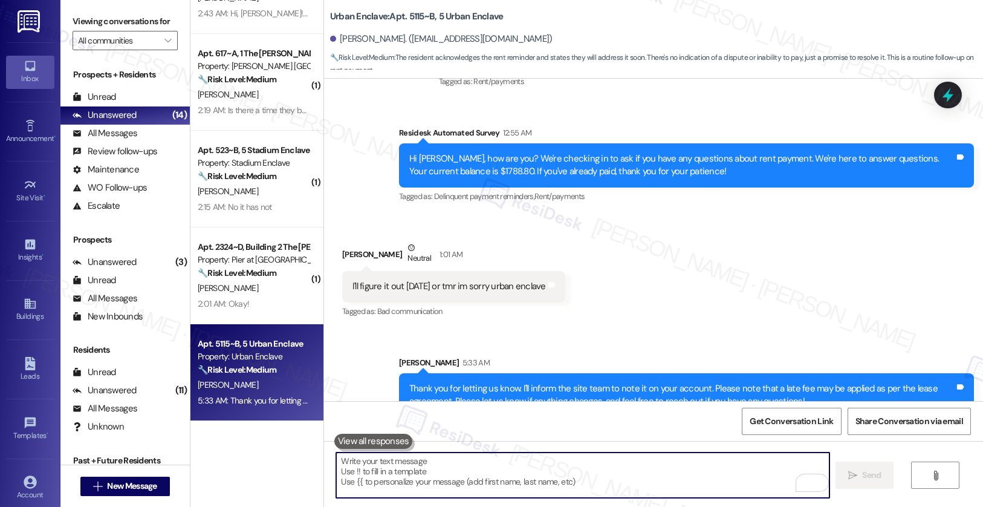
click at [540, 481] on textarea "To enrich screen reader interactions, please activate Accessibility in Grammarl…" at bounding box center [582, 474] width 493 height 45
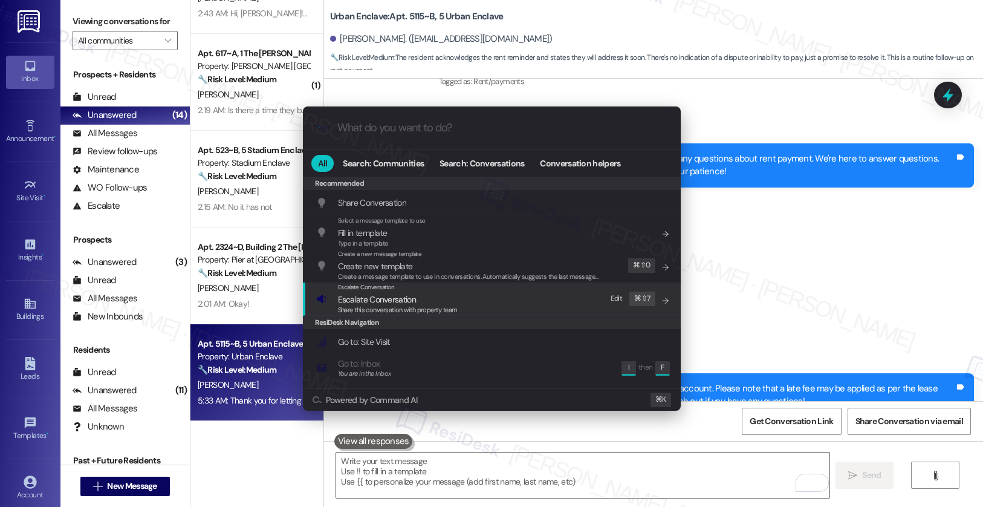
click at [424, 310] on span "Share this conversation with property team" at bounding box center [398, 309] width 120 height 8
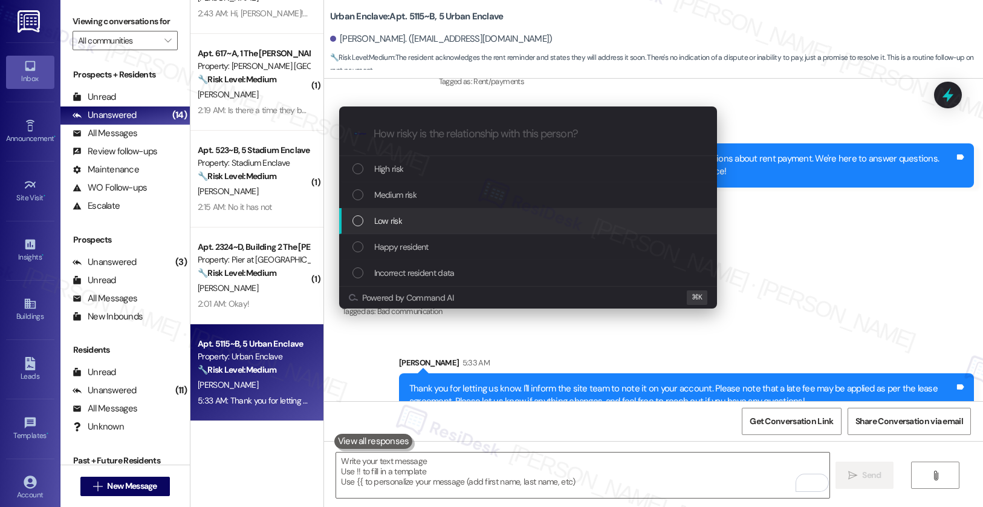
click at [399, 223] on span "Low risk" at bounding box center [388, 220] width 28 height 13
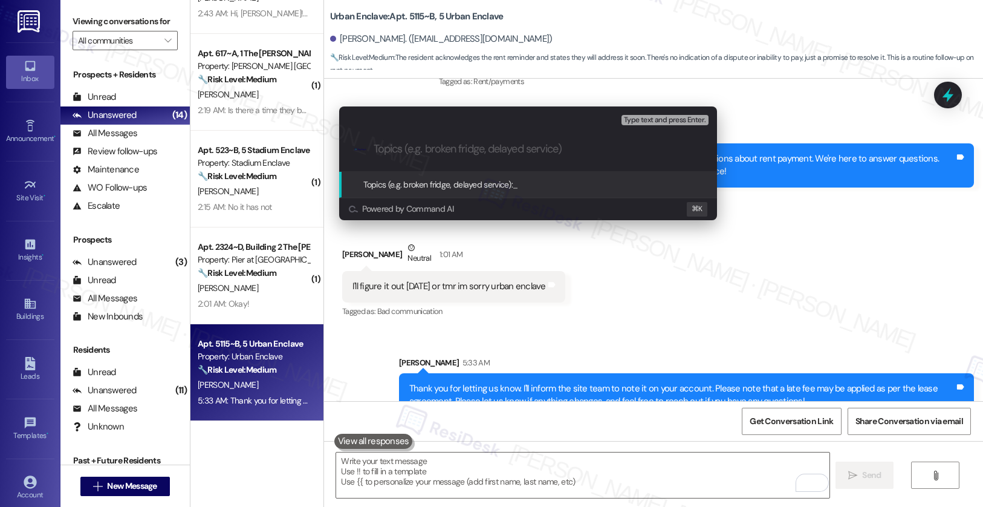
paste input "[FYI] Promise to Pay"
type input "[FYI] Promise to Pay"
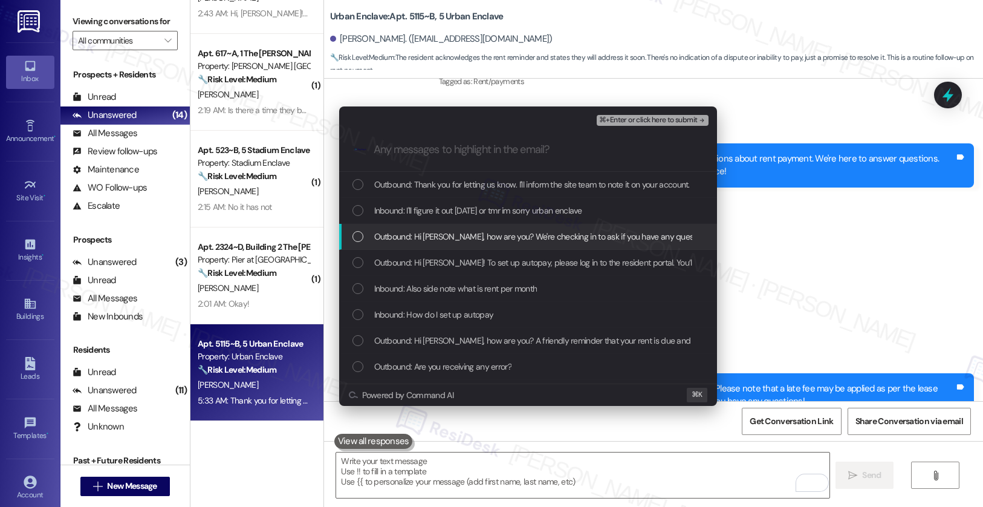
click at [415, 235] on span "Outbound: Hi Noah, how are you? We're checking in to ask if you have any questi…" at bounding box center [783, 236] width 819 height 13
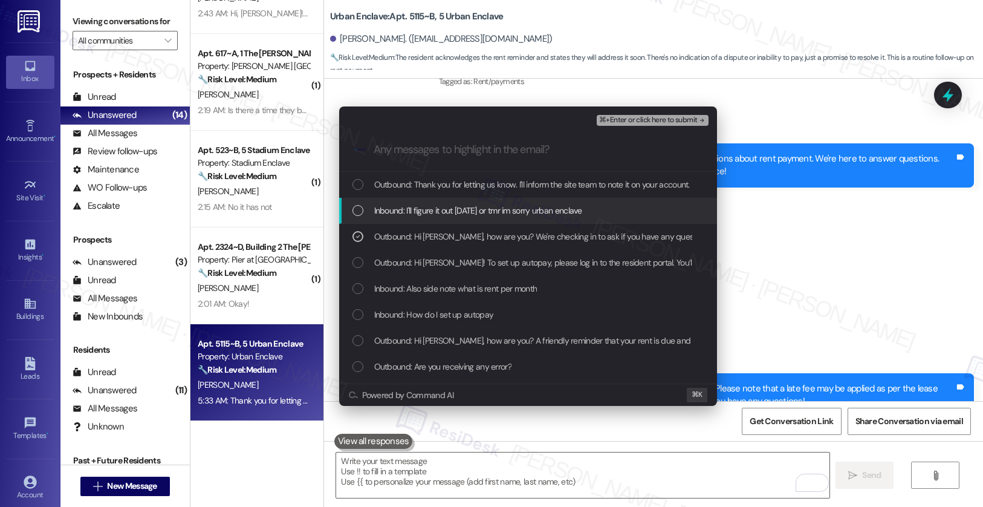
click at [419, 205] on span "Inbound: I'll figure it out today or tmr im sorry urban enclave" at bounding box center [478, 210] width 208 height 13
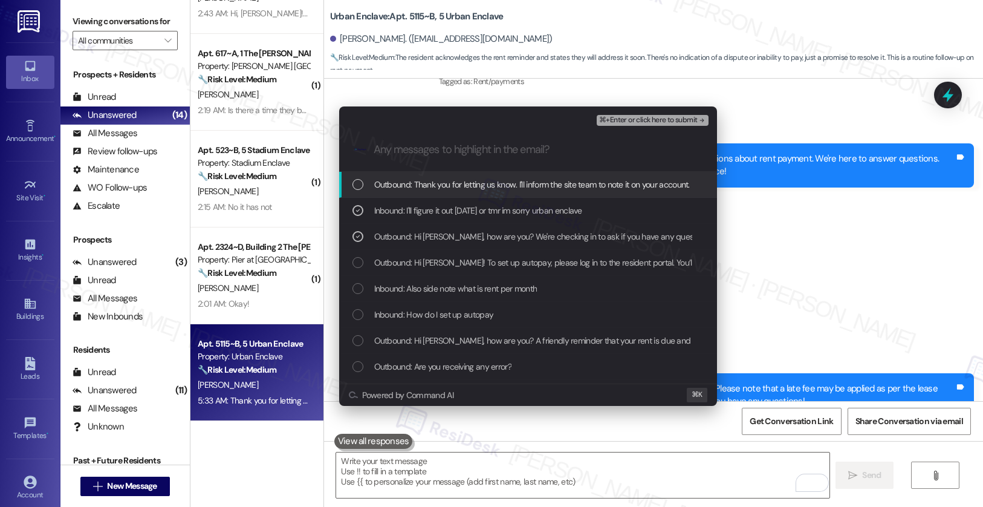
click at [420, 190] on span "Outbound: Thank you for letting us know. I'll inform the site team to note it o…" at bounding box center [819, 184] width 890 height 13
click at [626, 116] on span "⌘+Enter or click here to submit" at bounding box center [648, 120] width 98 height 8
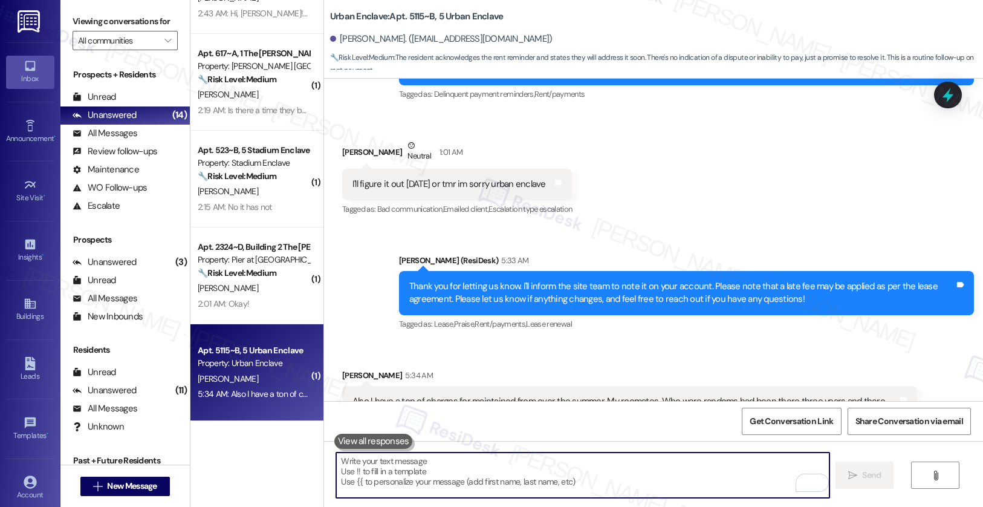
scroll to position [5508, 0]
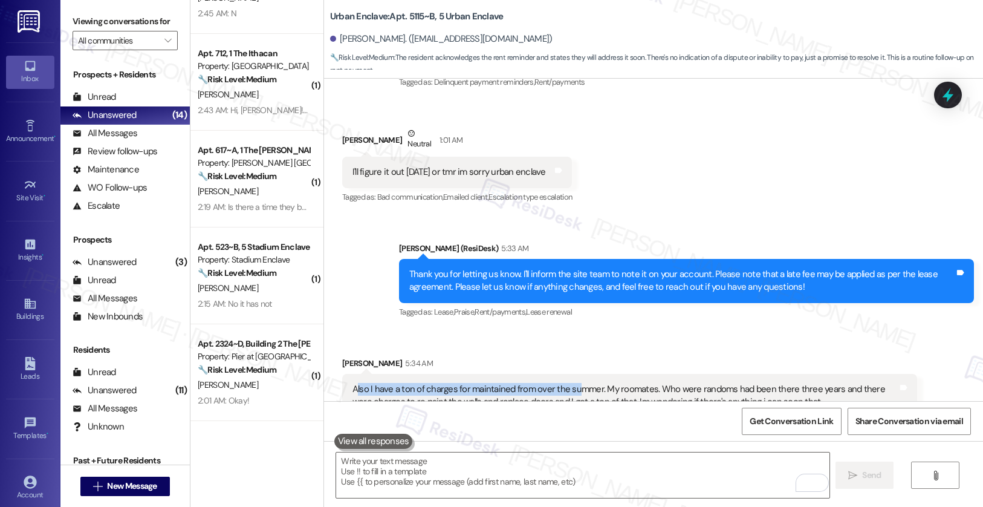
drag, startPoint x: 349, startPoint y: 363, endPoint x: 569, endPoint y: 362, distance: 220.1
click at [569, 383] on div "Also I have a ton of charges for maintained from over the summer. My roomates. …" at bounding box center [624, 396] width 545 height 26
click at [530, 383] on div "Also I have a ton of charges for maintained from over the summer. My roomates. …" at bounding box center [624, 396] width 545 height 26
click at [443, 383] on div "Also I have a ton of charges for maintained from over the summer. My roomates. …" at bounding box center [624, 396] width 545 height 26
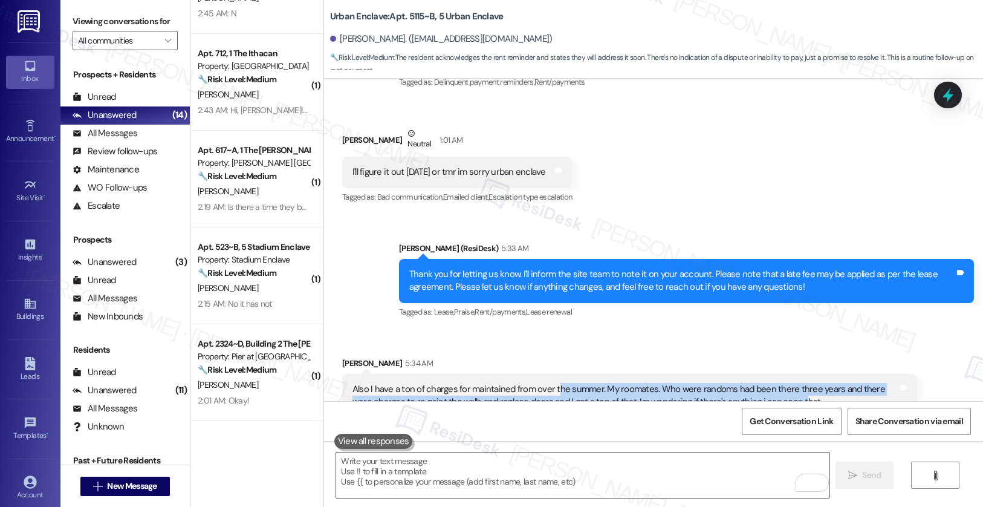
drag, startPoint x: 547, startPoint y: 364, endPoint x: 770, endPoint y: 381, distance: 223.7
click at [770, 383] on div "Also I have a ton of charges for maintained from over the summer. My roomates. …" at bounding box center [624, 396] width 545 height 26
click at [421, 383] on div "Also I have a ton of charges for maintained from over the summer. My roomates. …" at bounding box center [624, 396] width 545 height 26
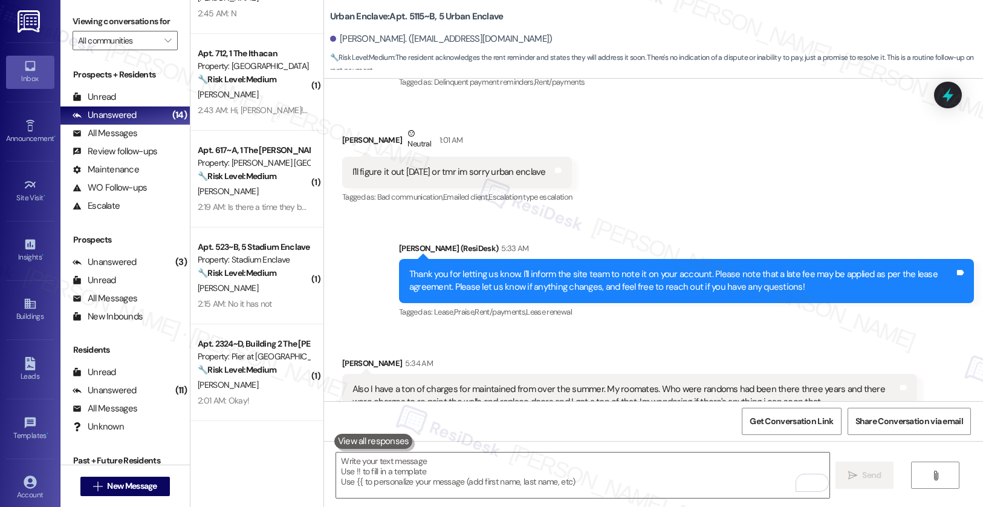
drag, startPoint x: 383, startPoint y: 378, endPoint x: 472, endPoint y: 378, distance: 88.9
click at [389, 383] on div "Also I have a ton of charges for maintained from over the summer. My roomates. …" at bounding box center [624, 396] width 545 height 26
drag, startPoint x: 489, startPoint y: 377, endPoint x: 626, endPoint y: 380, distance: 136.7
click at [626, 383] on div "Also I have a ton of charges for maintained from over the summer. My roomates. …" at bounding box center [624, 396] width 545 height 26
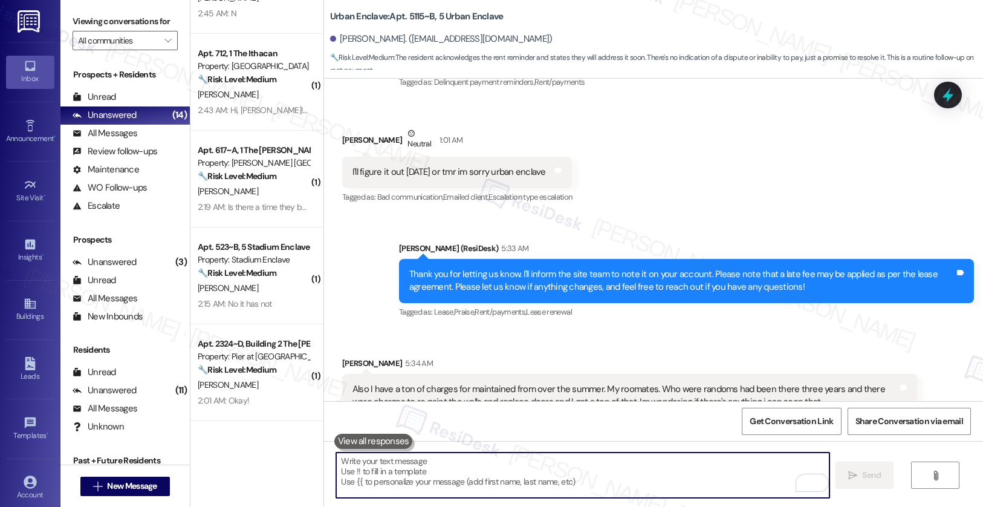
click at [431, 461] on textarea "To enrich screen reader interactions, please activate Accessibility in Grammarl…" at bounding box center [582, 474] width 493 height 45
click at [440, 383] on div "Also I have a ton of charges for maintained from over the summer. My roomates. …" at bounding box center [624, 396] width 545 height 26
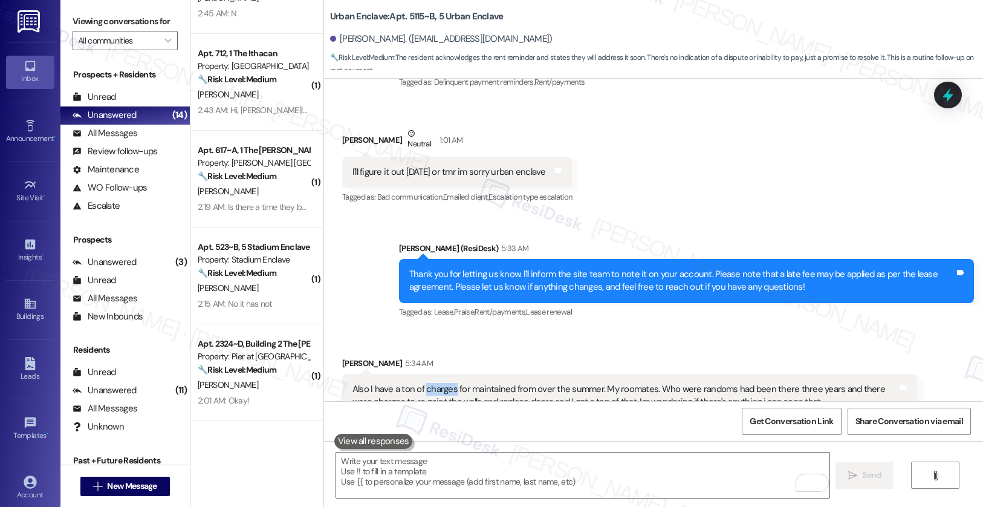
click at [440, 383] on div "Also I have a ton of charges for maintained from over the summer. My roomates. …" at bounding box center [624, 396] width 545 height 26
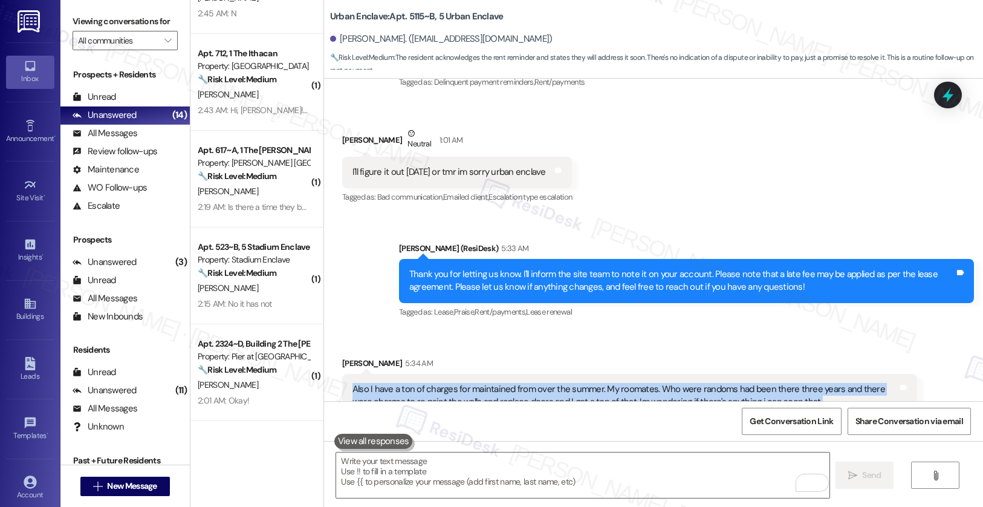
click at [440, 383] on div "Also I have a ton of charges for maintained from over the summer. My roomates. …" at bounding box center [624, 396] width 545 height 26
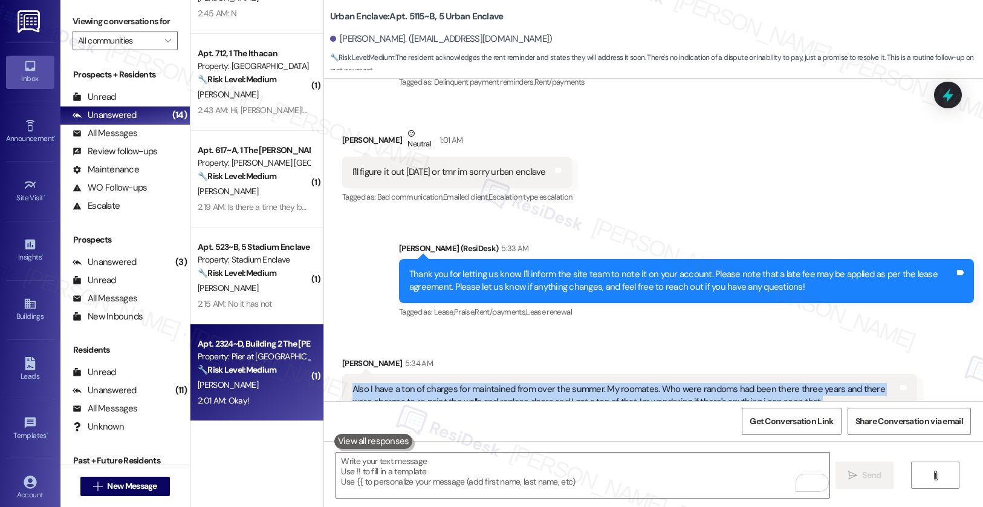
copy div "Also I have a ton of charges for maintained from over the summer. My roomates. …"
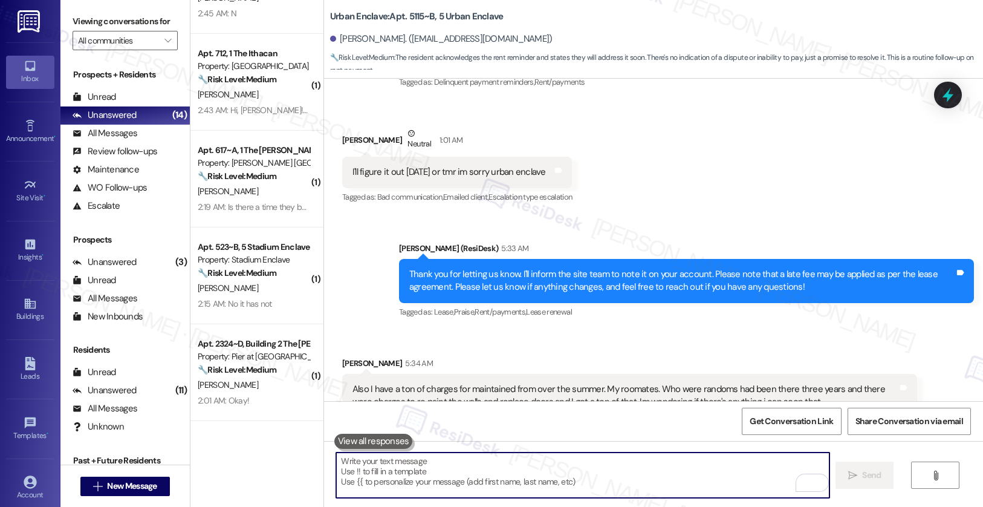
click at [383, 458] on textarea "To enrich screen reader interactions, please activate Accessibility in Grammarl…" at bounding box center [582, 474] width 493 height 45
paste textarea "Could you send me a little more detail—such as which specific charges you’re re…"
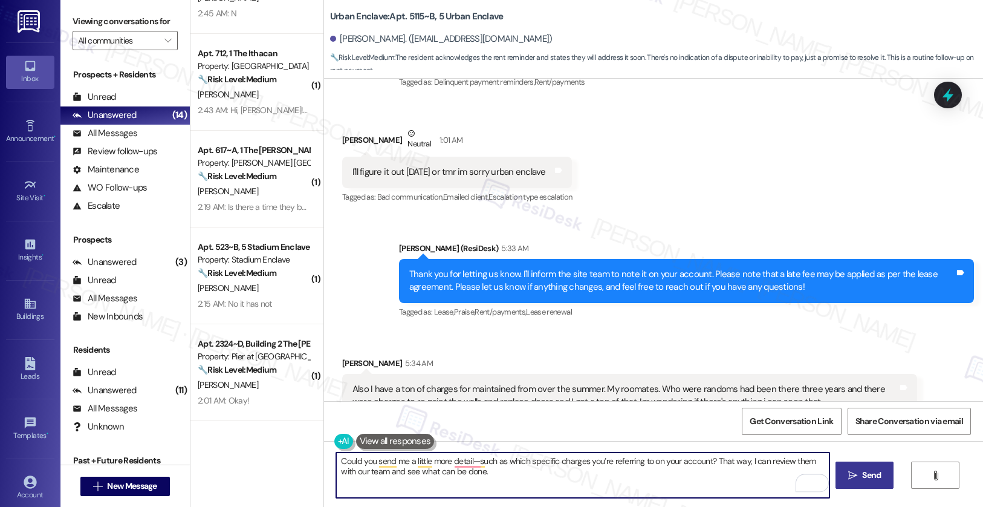
click at [490, 475] on textarea "Could you send me a little more detail—such as which specific charges you’re re…" at bounding box center [582, 474] width 493 height 45
type textarea "Could you send me a little more detail—such as which specific charges you’re re…"
click at [862, 481] on span "Send" at bounding box center [871, 475] width 19 height 13
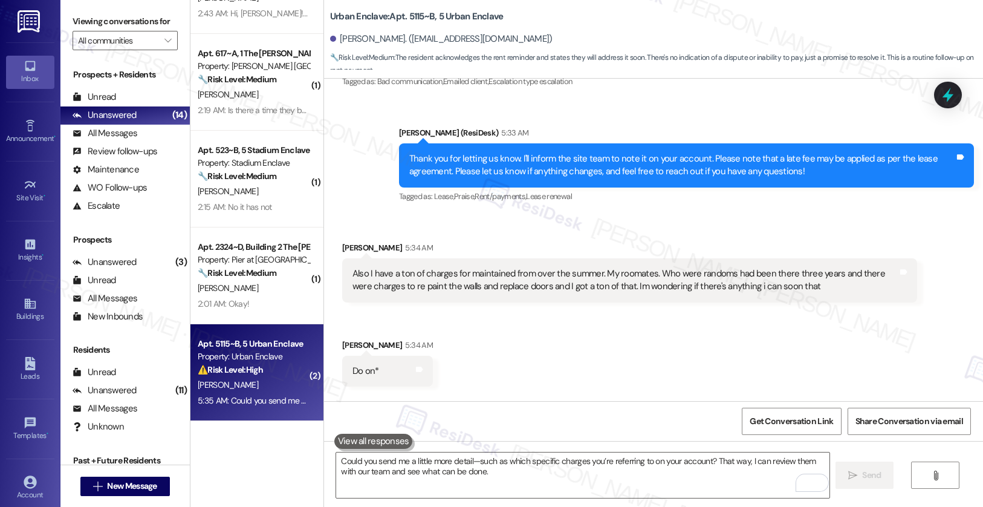
scroll to position [5690, 0]
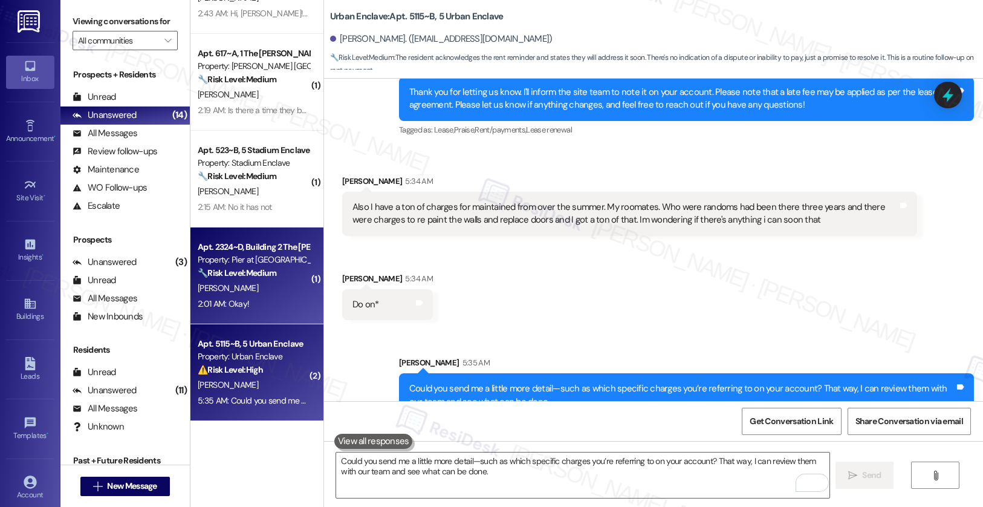
click at [262, 286] on div "K. Sherman" at bounding box center [253, 288] width 114 height 15
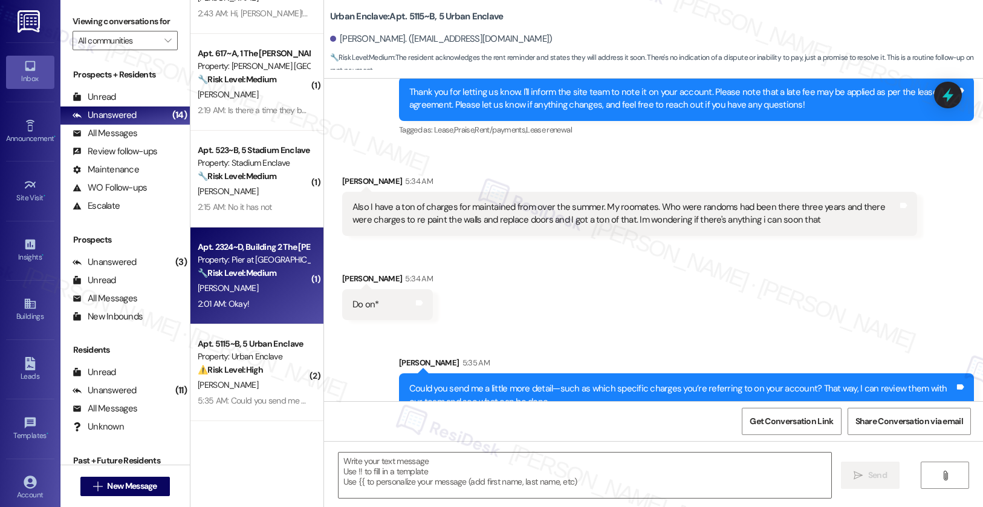
type textarea "Fetching suggested responses. Please feel free to read through the conversation…"
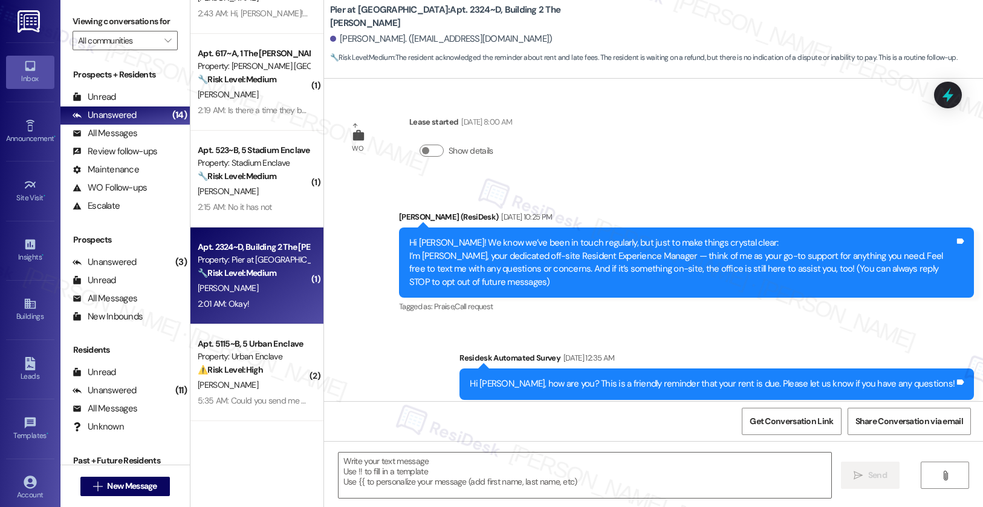
scroll to position [1684, 0]
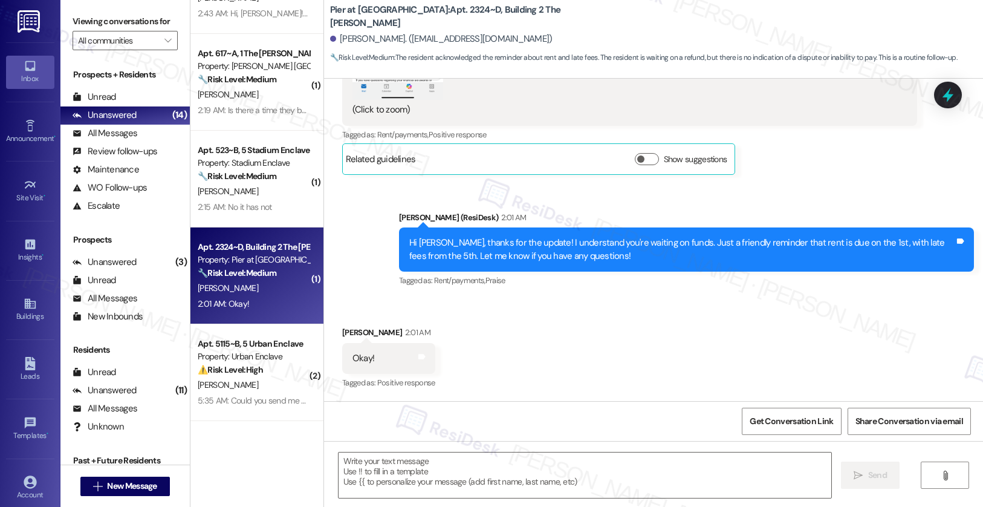
type textarea "Fetching suggested responses. Please feel free to read through the conversation…"
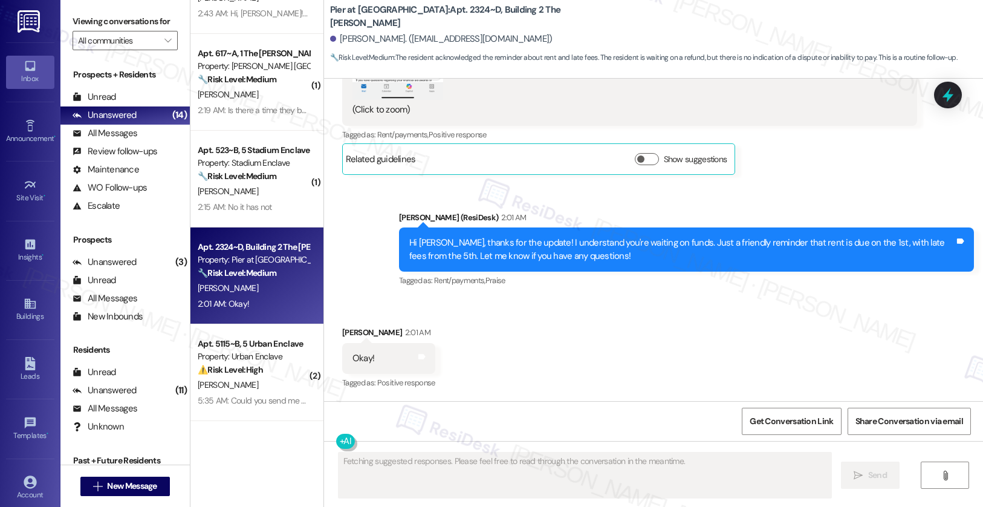
click at [260, 366] on div "⚠️ Risk Level: High The resident is disputing charges related to maintenance an…" at bounding box center [254, 369] width 112 height 13
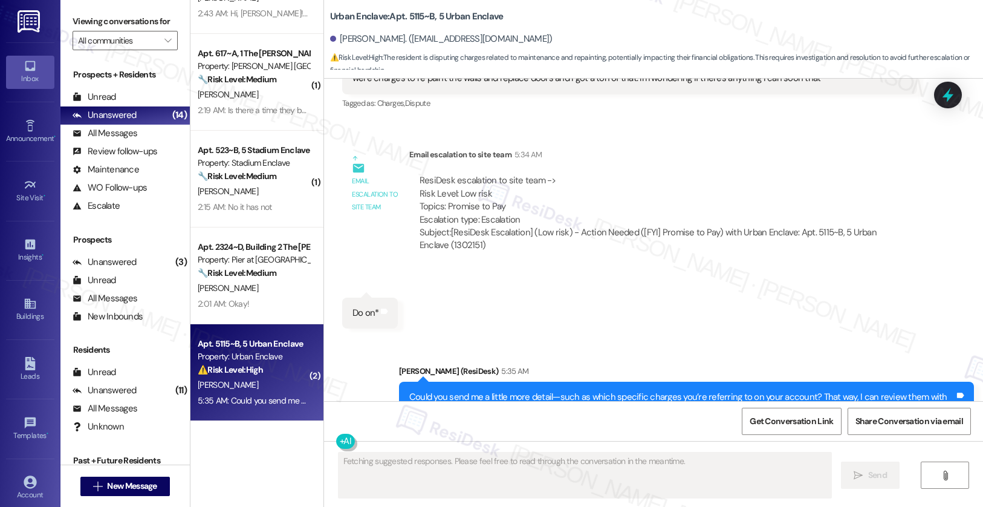
scroll to position [5860, 0]
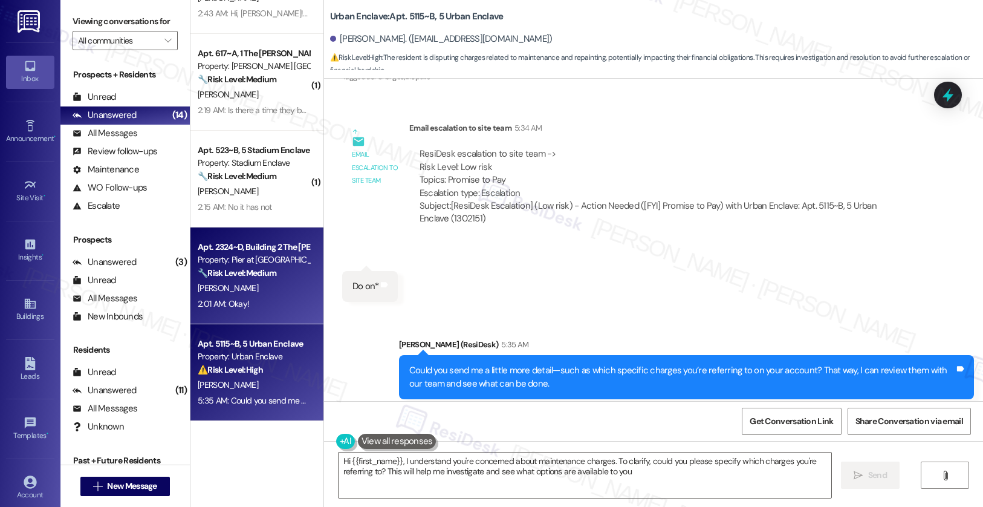
type textarea "Hi {{first_name}}, I understand you're concerned about maintenance charges. To …"
click at [250, 296] on div "2:01 AM: Okay! 2:01 AM: Okay!" at bounding box center [253, 303] width 114 height 15
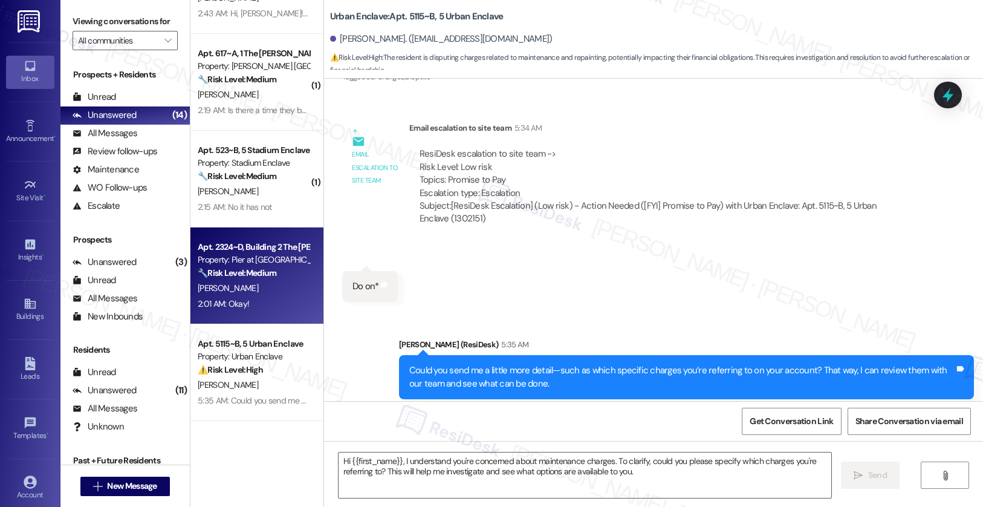
type textarea "Fetching suggested responses. Please feel free to read through the conversation…"
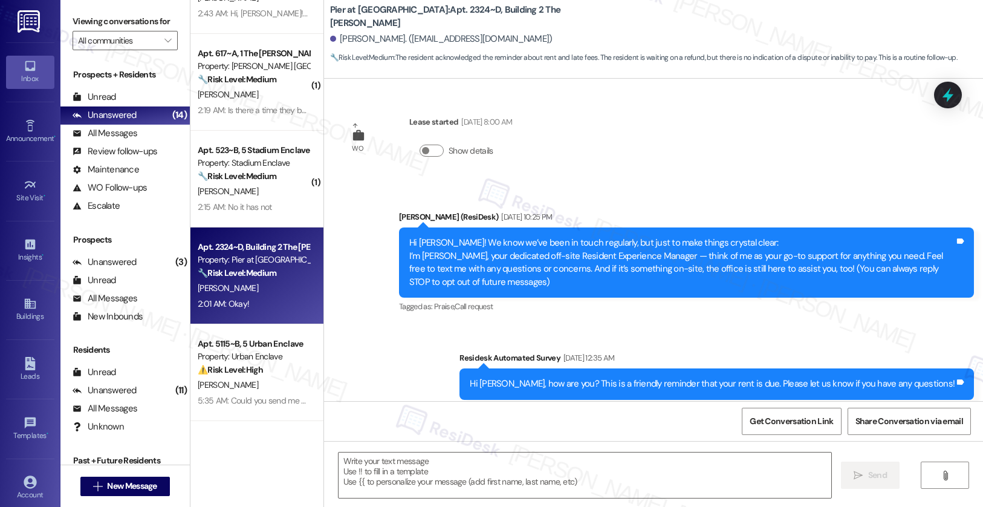
scroll to position [1683, 0]
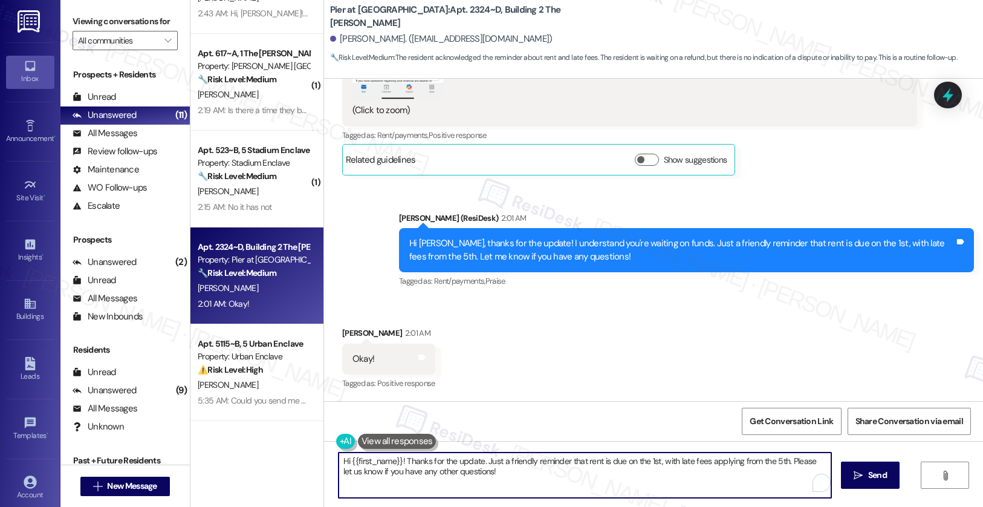
drag, startPoint x: 441, startPoint y: 461, endPoint x: 508, endPoint y: 463, distance: 67.1
click at [508, 463] on textarea "Hi {{first_name}}! Thanks for the update. Just a friendly reminder that rent is…" at bounding box center [585, 474] width 493 height 45
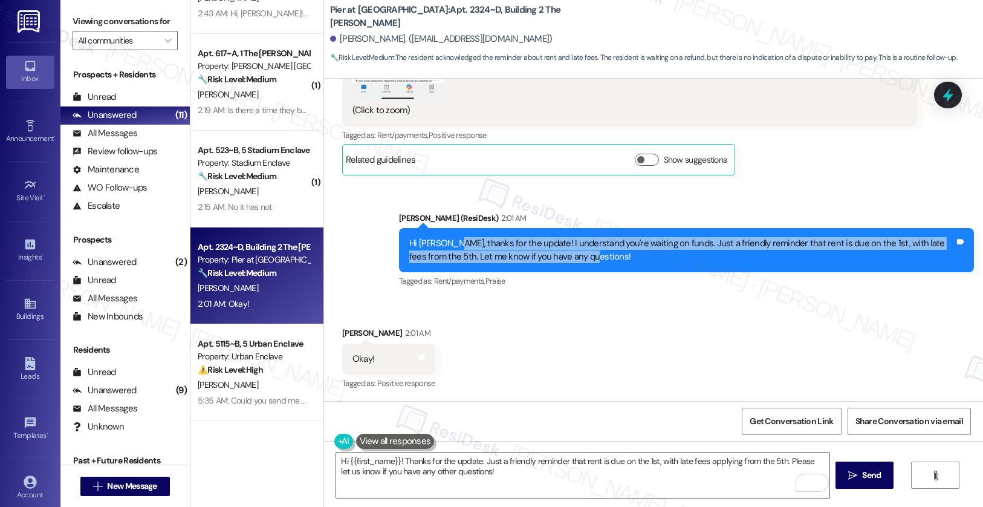
drag, startPoint x: 438, startPoint y: 244, endPoint x: 625, endPoint y: 259, distance: 186.9
click at [625, 259] on div "Hi Kiara, thanks for the update! I understand you're waiting on funds. Just a f…" at bounding box center [681, 250] width 545 height 26
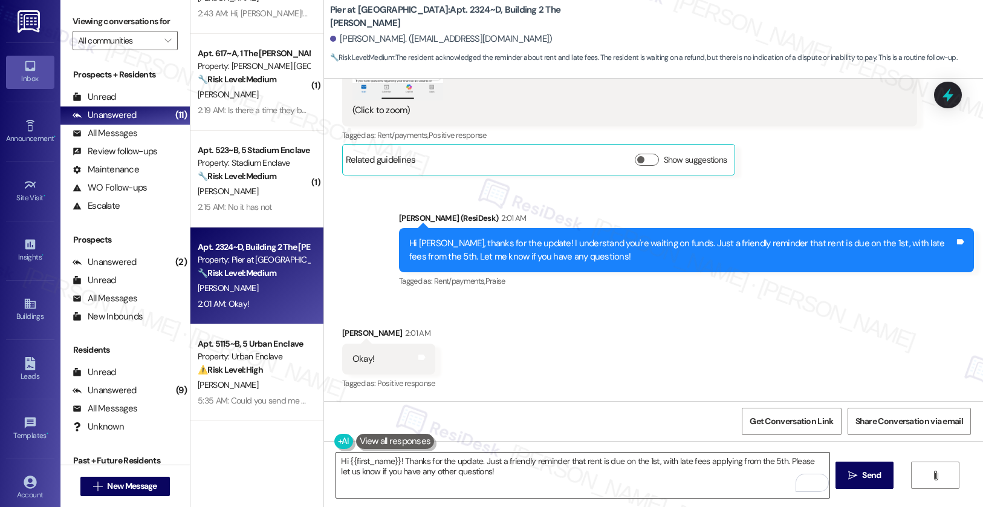
click at [463, 471] on textarea "Hi {{first_name}}! Thanks for the update. Just a friendly reminder that rent is…" at bounding box center [582, 474] width 493 height 45
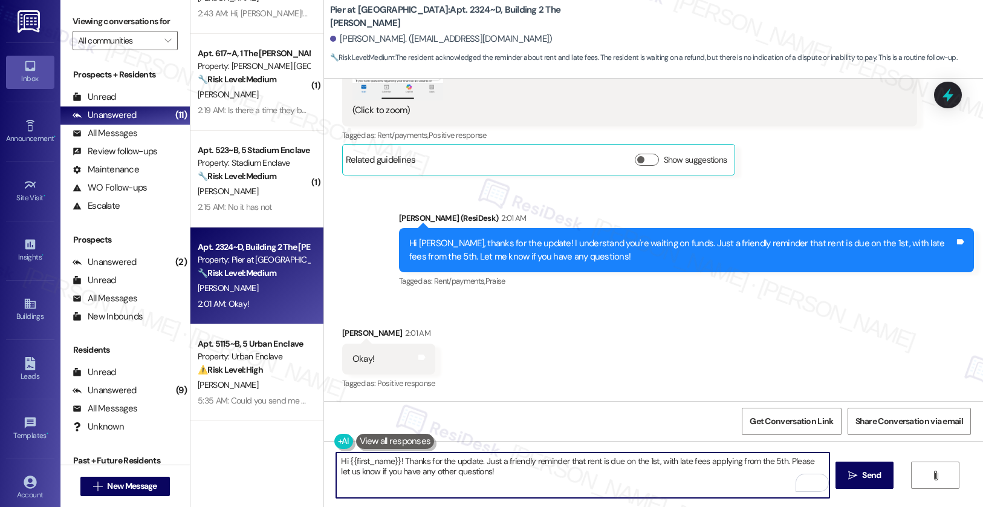
click at [463, 471] on textarea "Hi {{first_name}}! Thanks for the update. Just a friendly reminder that rent is…" at bounding box center [582, 474] width 493 height 45
type textarea "Thank you."
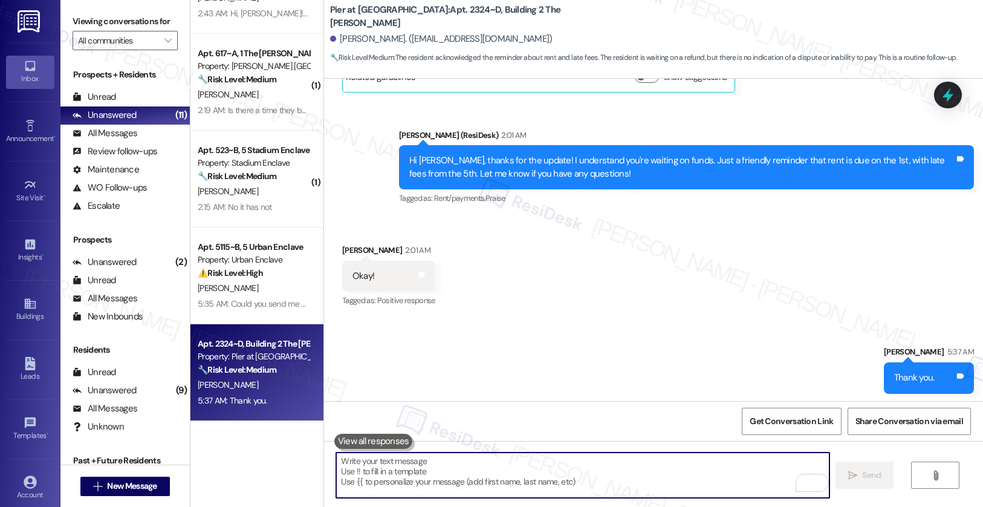
scroll to position [1768, 0]
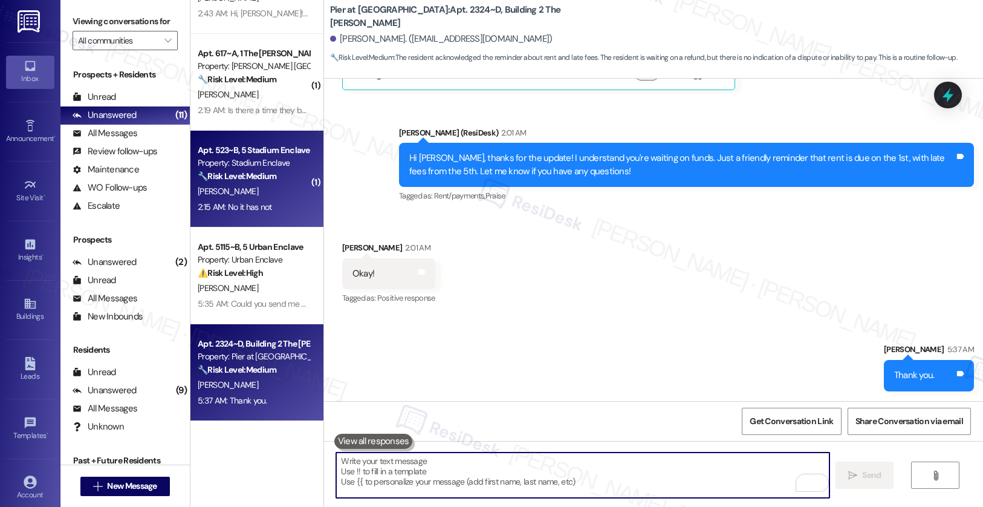
click at [259, 187] on div "A. Nerney" at bounding box center [253, 191] width 114 height 15
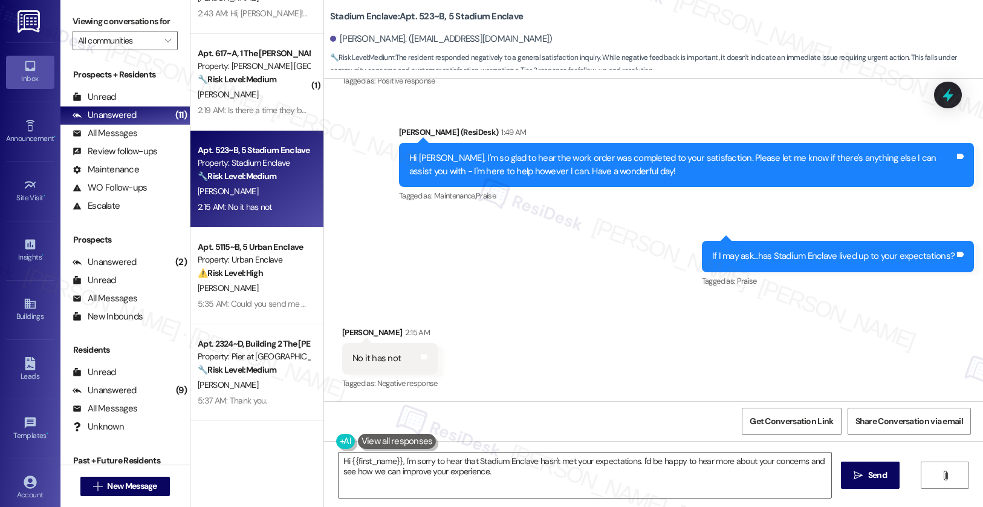
scroll to position [302, 0]
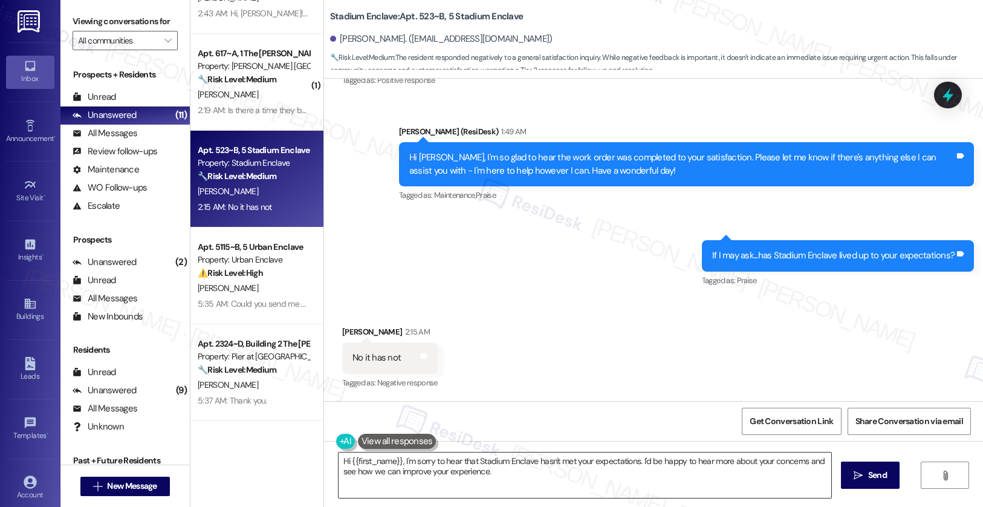
click at [618, 475] on textarea "Hi {{first_name}}, I'm sorry to hear that Stadium Enclave hasn't met your expec…" at bounding box center [585, 474] width 493 height 45
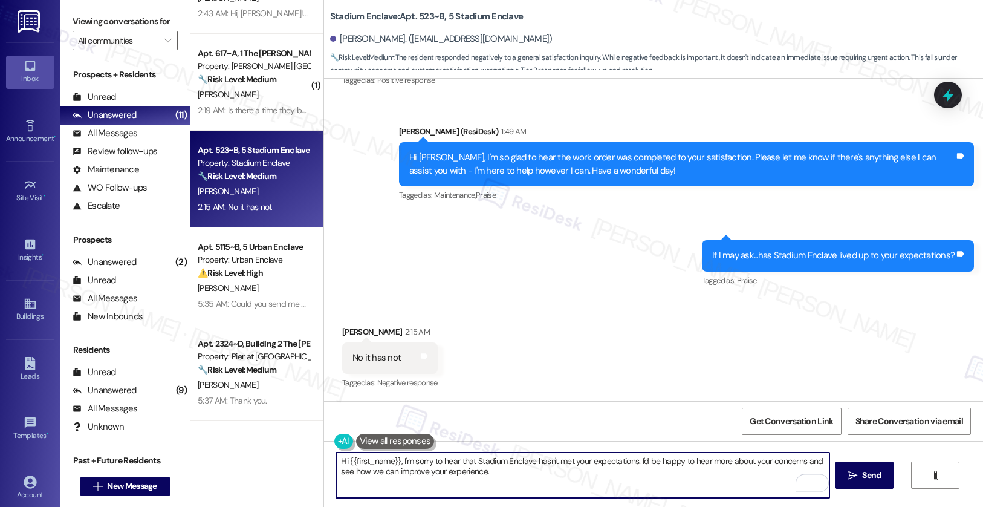
click at [515, 475] on textarea "Hi {{first_name}}, I'm sorry to hear that Stadium Enclave hasn't met your expec…" at bounding box center [582, 474] width 493 height 45
drag, startPoint x: 395, startPoint y: 456, endPoint x: 293, endPoint y: 455, distance: 102.8
click at [293, 455] on div "( 1 ) Apt. 12~B, G The Alpine Allendale Property: Alpine 🔧 Risk Level: Medium T…" at bounding box center [586, 253] width 793 height 507
click at [455, 473] on textarea "I'm sorry to hear that Stadium Enclave hasn't met your expectations. I'd be hap…" at bounding box center [582, 474] width 493 height 45
click at [879, 480] on span "Send" at bounding box center [871, 475] width 19 height 13
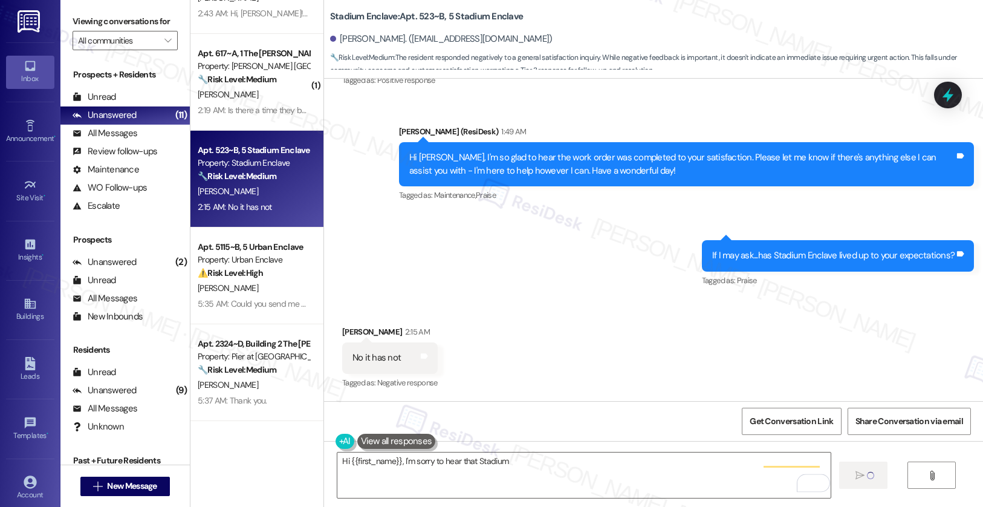
scroll to position [302, 0]
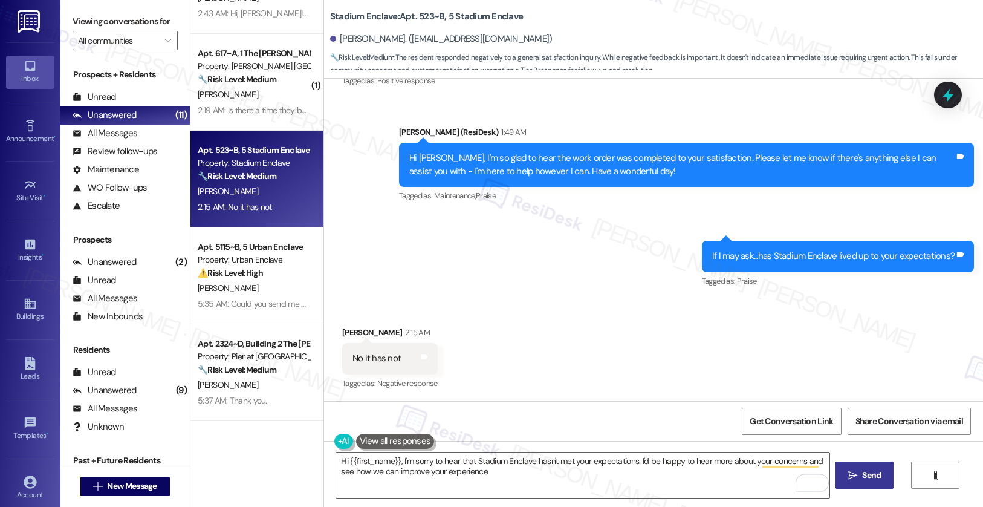
type textarea "Hi {{first_name}}, I'm sorry to hear that Stadium Enclave hasn't met your expec…"
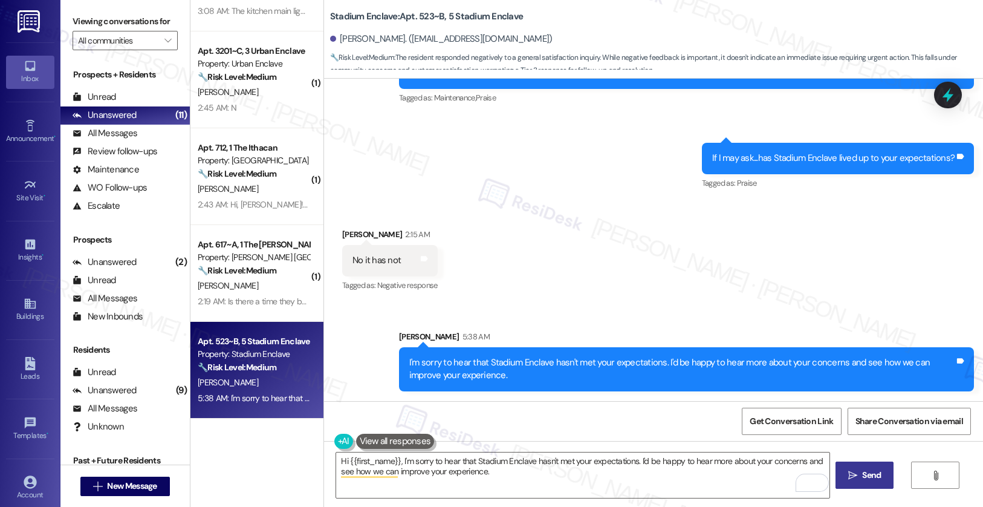
scroll to position [256, 0]
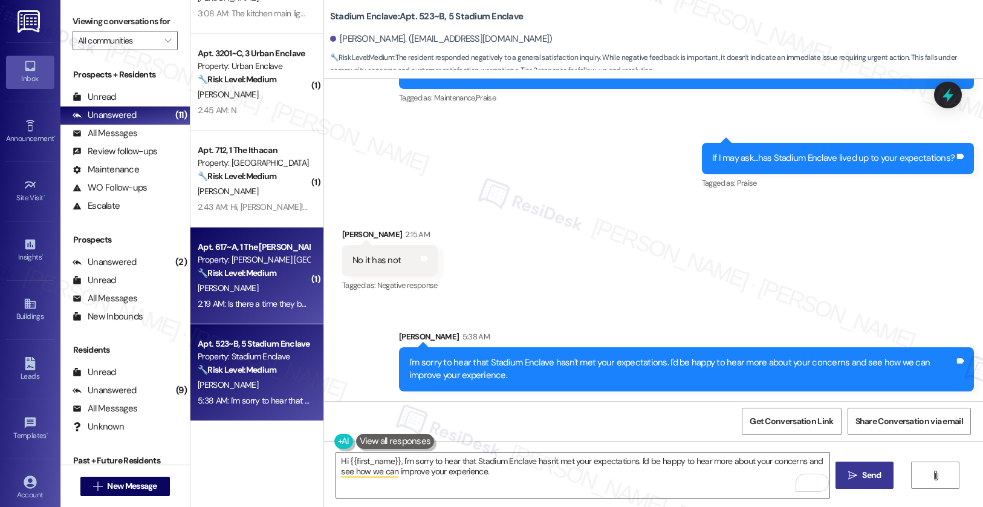
click at [251, 294] on div "T. Waters" at bounding box center [253, 288] width 114 height 15
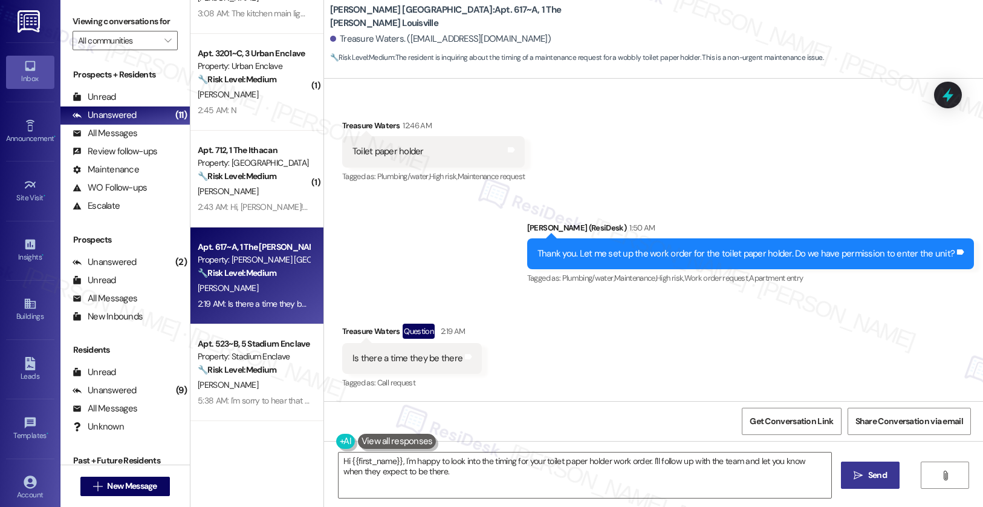
scroll to position [947, 0]
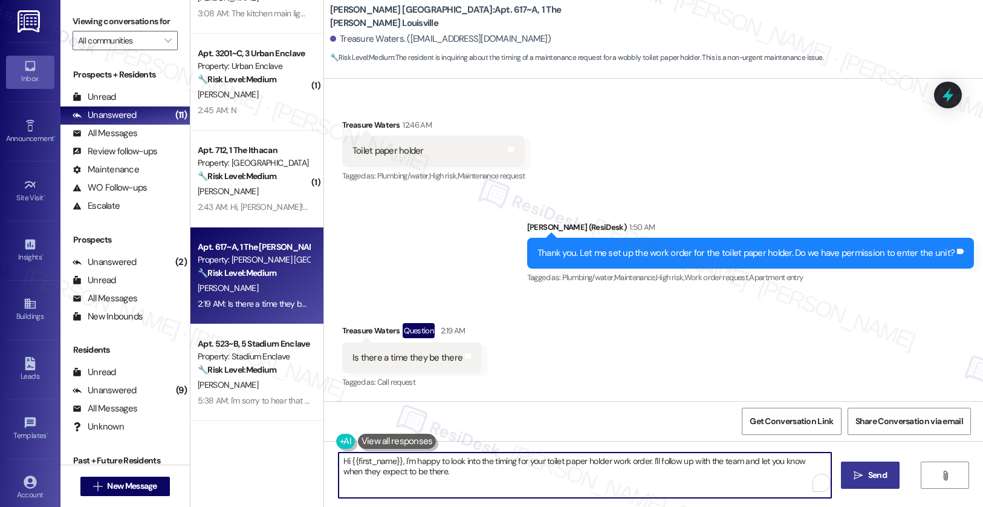
click at [372, 469] on textarea "Hi {{first_name}}, I'm happy to look into the timing for your toilet paper hold…" at bounding box center [585, 474] width 493 height 45
click at [372, 468] on textarea "Hi {{first_name}}, I'm happy to look into the timing for your toilet paper hold…" at bounding box center [585, 474] width 493 height 45
click at [372, 467] on textarea "Hi {{first_name}}, I'm happy to look into the timing for your toilet paper hold…" at bounding box center [585, 474] width 493 height 45
click at [372, 468] on textarea "Hi {{first_name}}, I'm happy to look into the timing for your toilet paper hold…" at bounding box center [582, 474] width 493 height 45
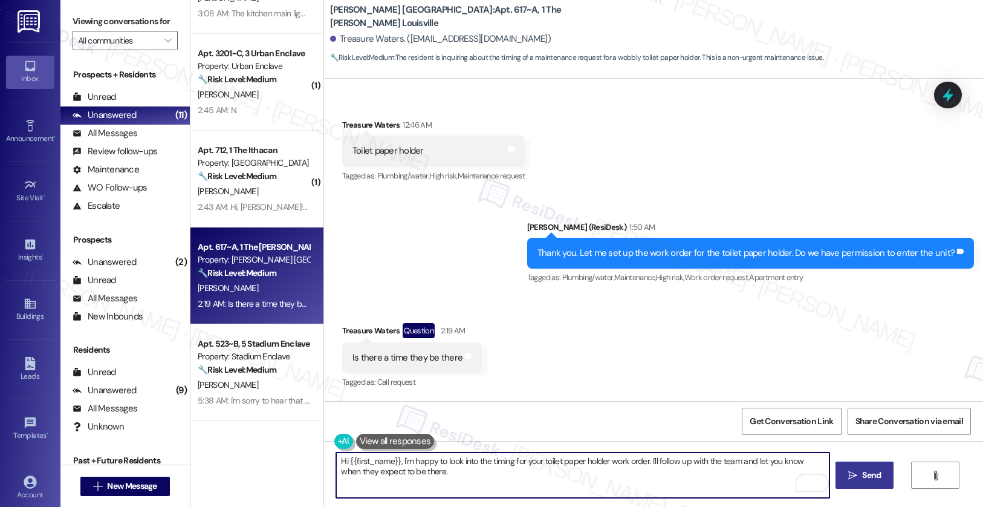
click at [371, 468] on textarea "Hi {{first_name}}, I'm happy to look into the timing for your toilet paper hold…" at bounding box center [582, 474] width 493 height 45
type textarea "I"
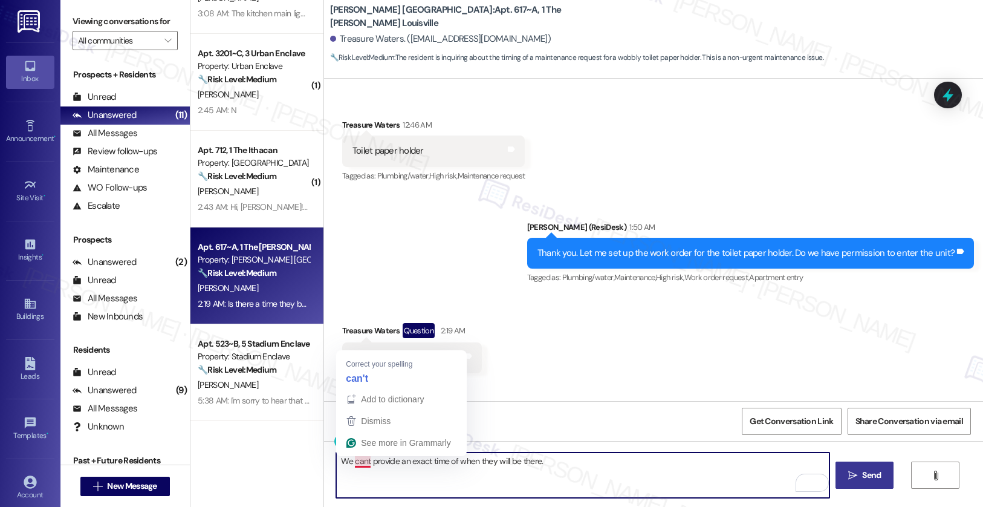
click at [351, 461] on textarea "We cant provide an exact time of when they will be there." at bounding box center [582, 474] width 493 height 45
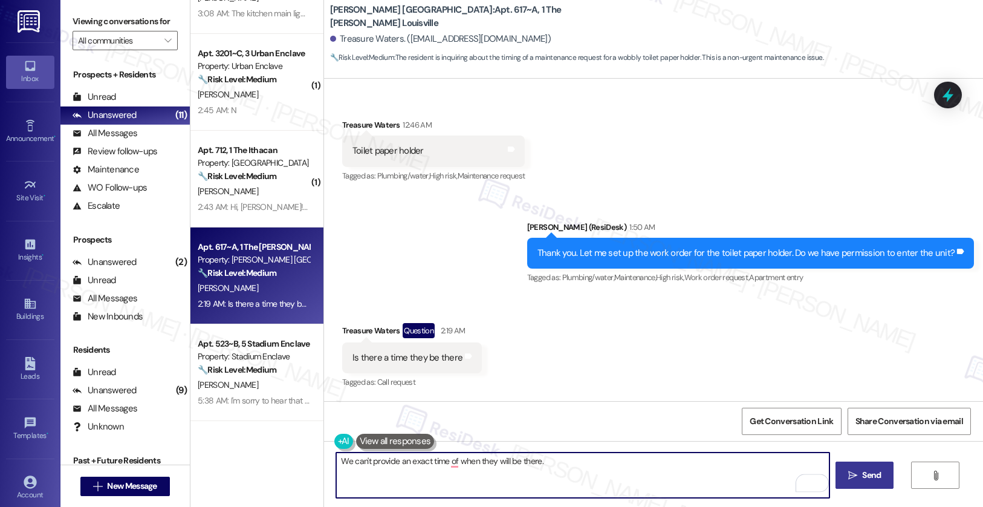
drag, startPoint x: 362, startPoint y: 464, endPoint x: 449, endPoint y: 463, distance: 87.1
click at [449, 463] on textarea "We can't provide an exact time of when they will be there." at bounding box center [582, 474] width 493 height 45
click at [449, 464] on textarea "We can't provide an exact time of when they will be there." at bounding box center [582, 474] width 493 height 45
click at [562, 460] on textarea "We can't provide an exact time when they will be there." at bounding box center [582, 474] width 493 height 45
type textarea "We can't provide an exact time when they will be there."
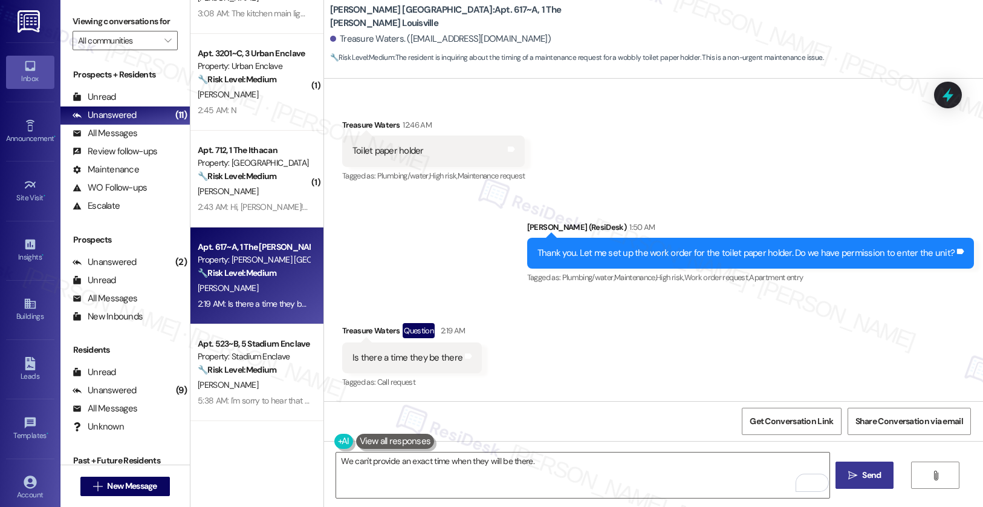
click at [849, 477] on icon "" at bounding box center [852, 475] width 9 height 10
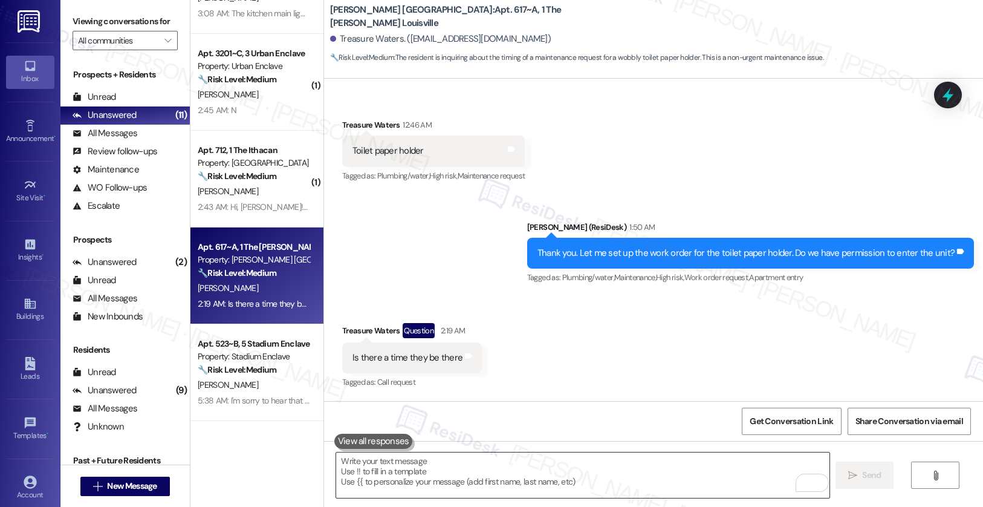
click at [429, 482] on textarea "To enrich screen reader interactions, please activate Accessibility in Grammarl…" at bounding box center [582, 474] width 493 height 45
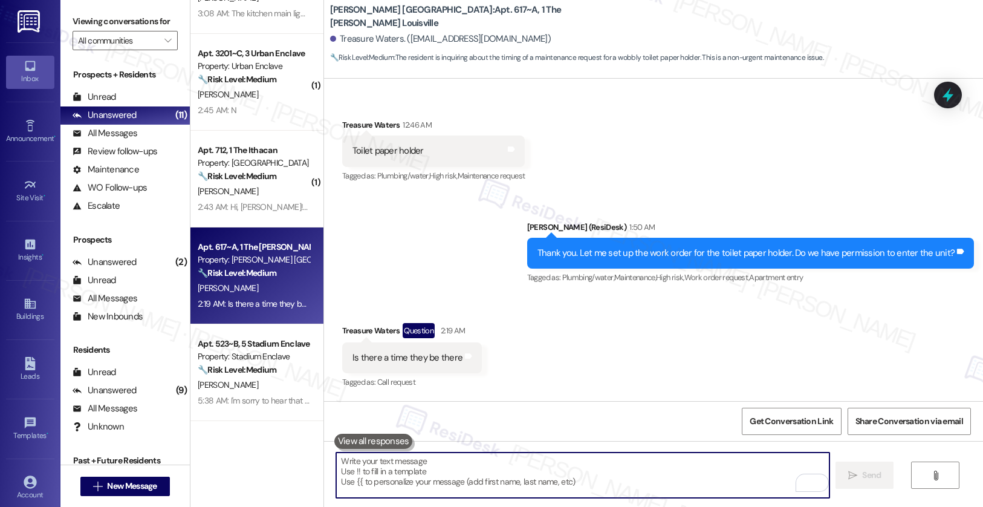
click at [429, 482] on textarea "To enrich screen reader interactions, please activate Accessibility in Grammarl…" at bounding box center [582, 474] width 493 height 45
paste textarea "I’m unable to provide an exact timeframe, as work orders are prioritized based …"
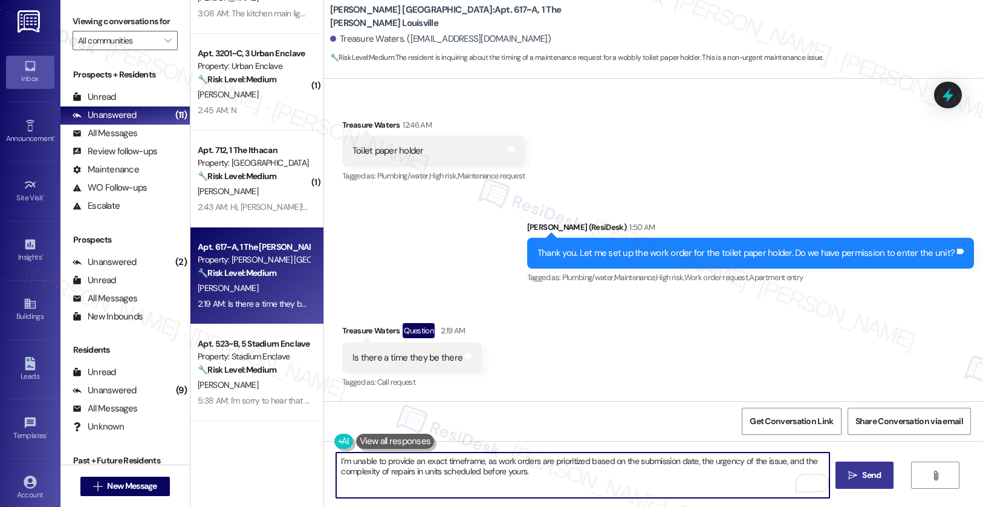
type textarea "I’m unable to provide an exact timeframe, as work orders are prioritized based …"
drag, startPoint x: 886, startPoint y: 472, endPoint x: 877, endPoint y: 473, distance: 9.1
click at [886, 472] on button " Send" at bounding box center [865, 474] width 59 height 27
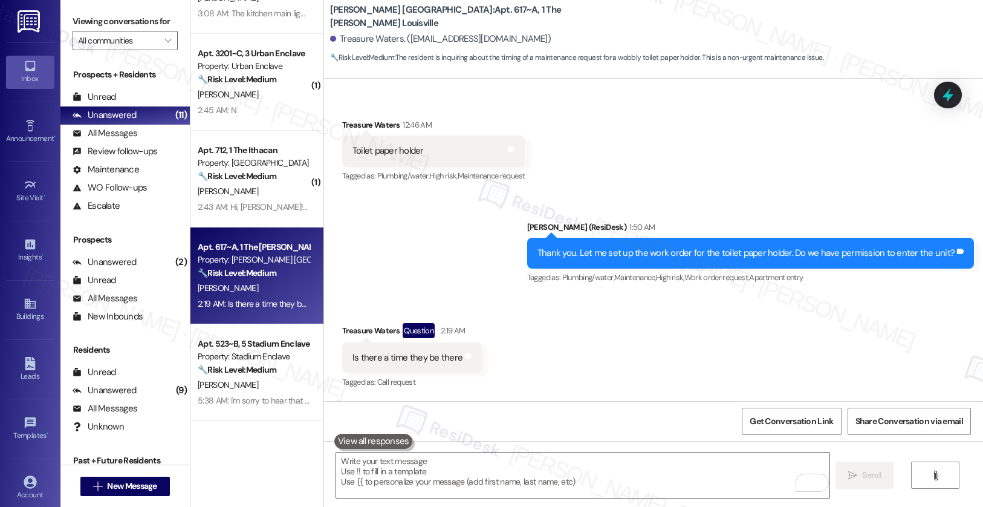
scroll to position [947, 0]
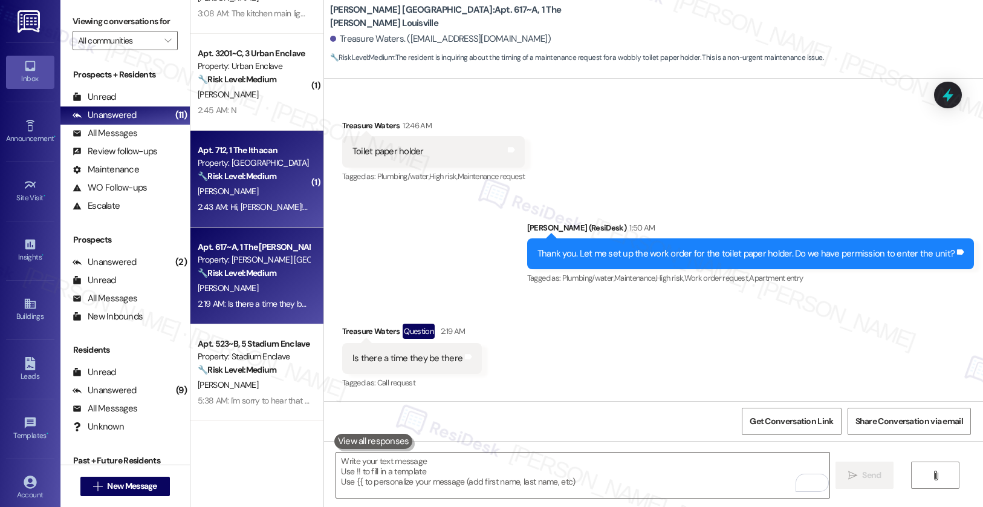
click at [253, 189] on div "R. Yang" at bounding box center [253, 191] width 114 height 15
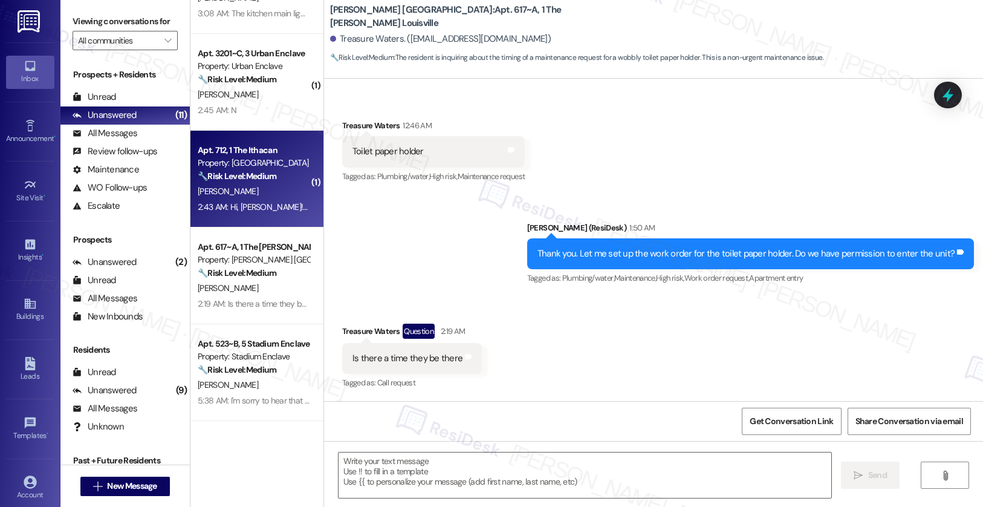
type textarea "Fetching suggested responses. Please feel free to read through the conversation…"
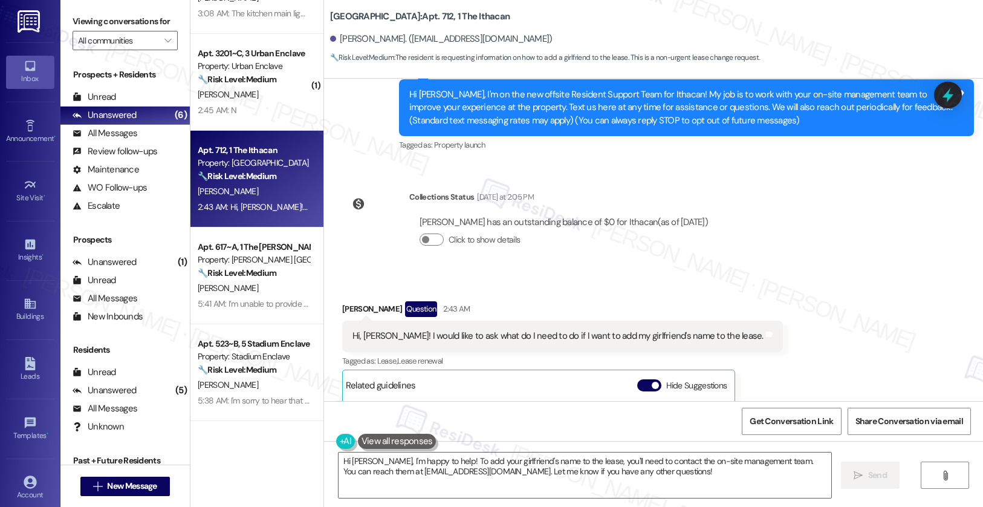
scroll to position [125, 0]
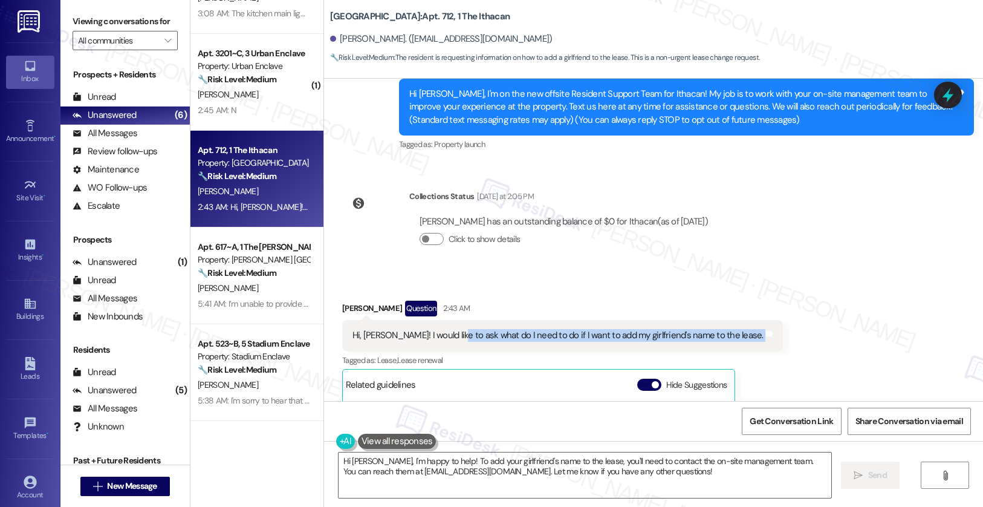
drag, startPoint x: 441, startPoint y: 337, endPoint x: 718, endPoint y: 338, distance: 276.9
click at [718, 338] on div "Hi, Emily! I would like to ask what do I need to do if I want to add my girlfri…" at bounding box center [562, 335] width 441 height 31
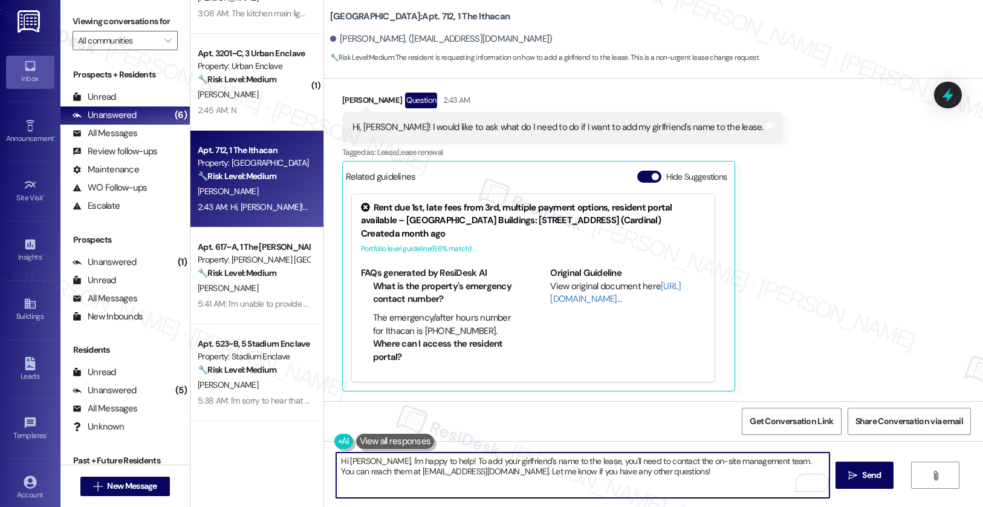
drag, startPoint x: 626, startPoint y: 462, endPoint x: 630, endPoint y: 472, distance: 10.6
click at [630, 472] on textarea "Hi Randy, I'm happy to help! To add your girlfriend's name to the lease, you'll…" at bounding box center [582, 474] width 493 height 45
click at [705, 475] on textarea "Hi Randy, I'm happy to help! To add your girlfriend's name to the lease, you'll…" at bounding box center [582, 474] width 493 height 45
drag, startPoint x: 649, startPoint y: 475, endPoint x: 267, endPoint y: 436, distance: 384.6
click at [270, 444] on div "( 1 ) Apt. F13~C, 1 One Ten Property: One Ten ⚠️ Risk Level: High The resident …" at bounding box center [586, 253] width 793 height 507
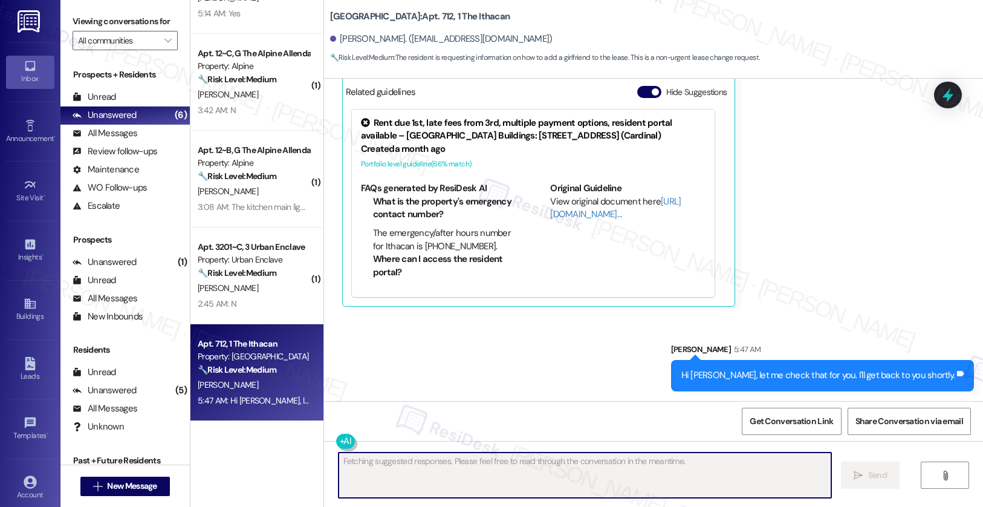
scroll to position [63, 0]
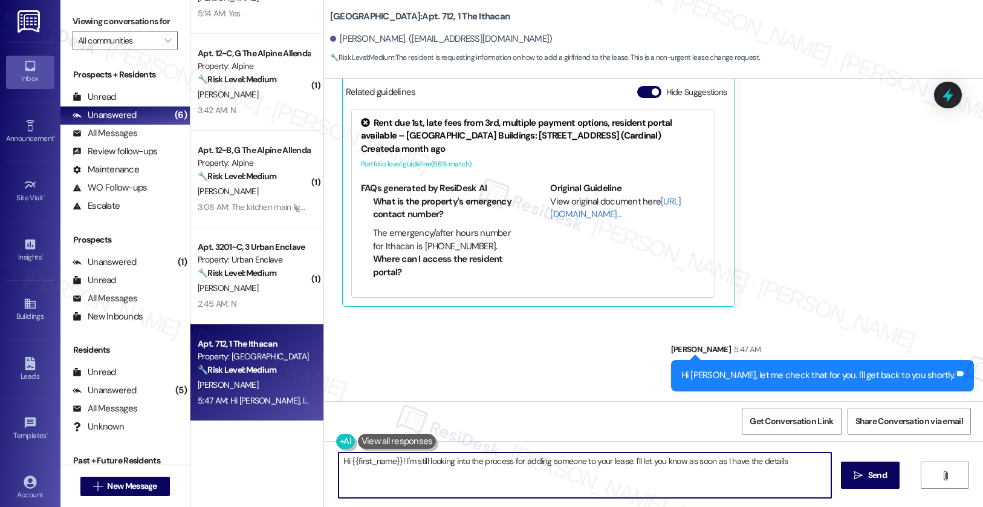
type textarea "Hi {{first_name}}! I'm still looking into the process for adding someone to you…"
click at [522, 477] on textarea "Hi {{first_name}}! I'm still looking into the process for adding someone to you…" at bounding box center [585, 474] width 493 height 45
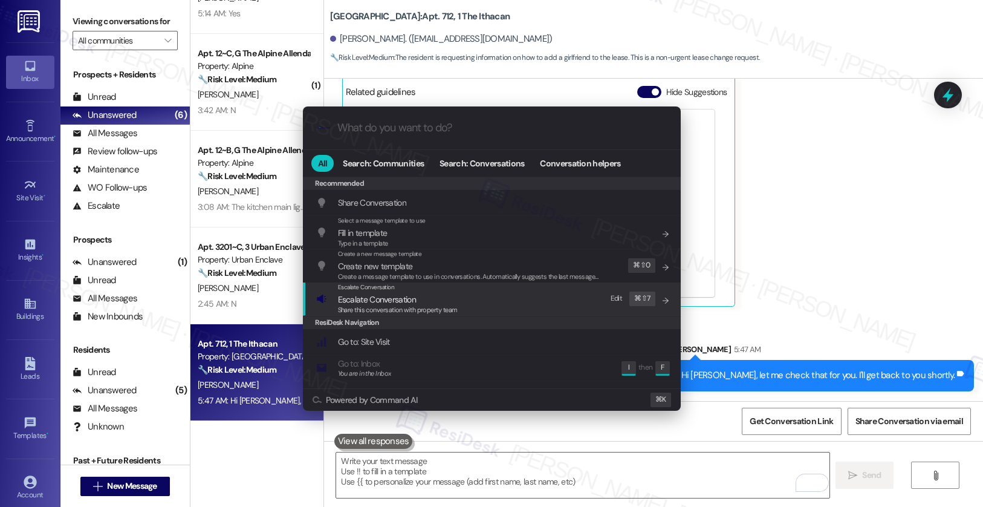
click at [459, 296] on div "Escalate Conversation Escalate Conversation Share this conversation with proper…" at bounding box center [493, 298] width 354 height 33
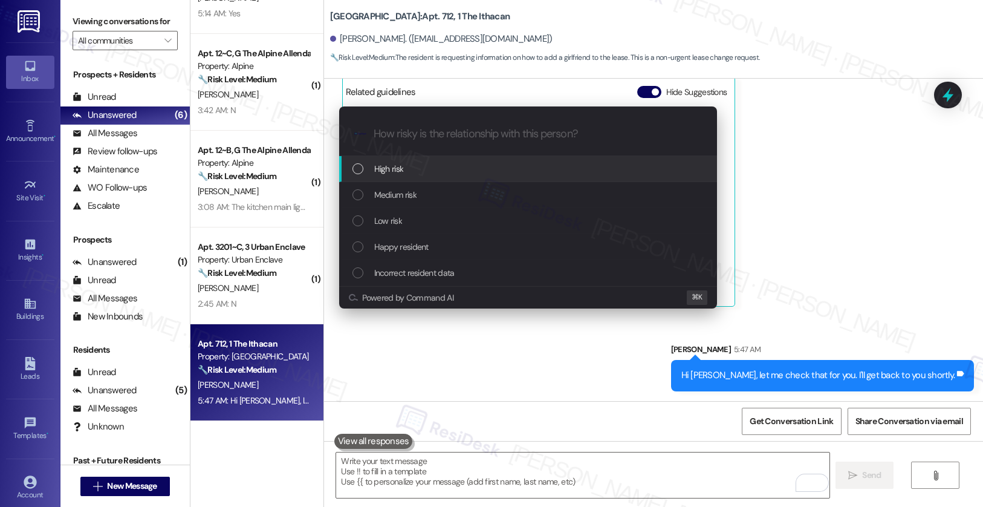
click at [466, 165] on div "High risk" at bounding box center [529, 168] width 354 height 13
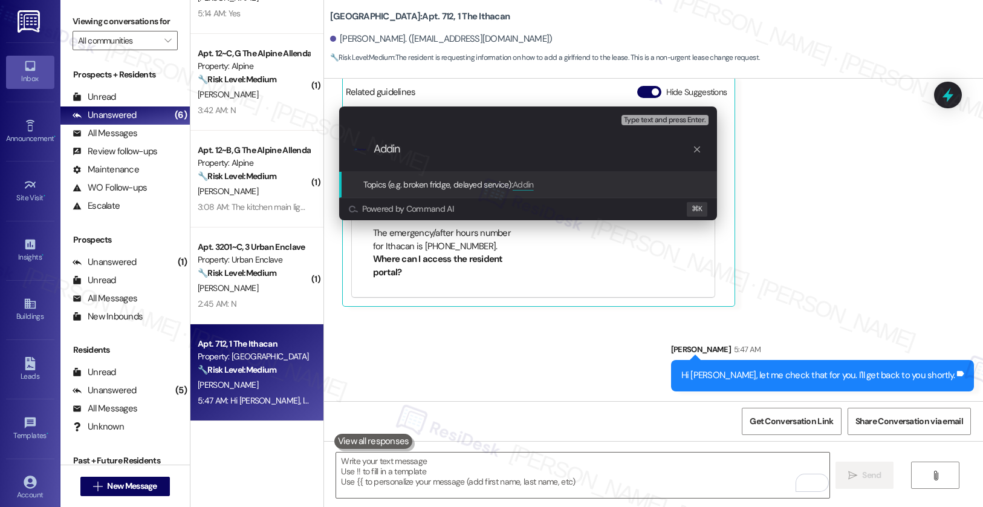
type input "Adding"
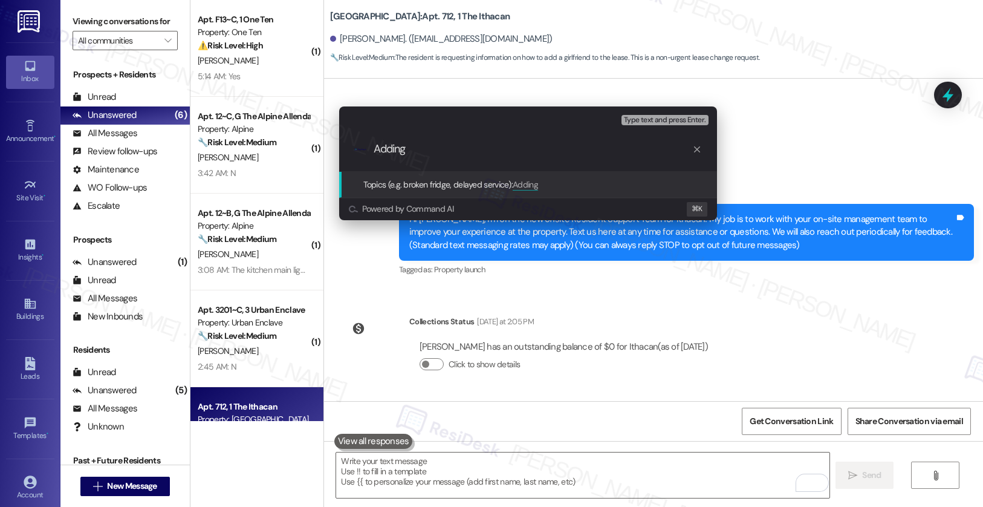
scroll to position [418, 0]
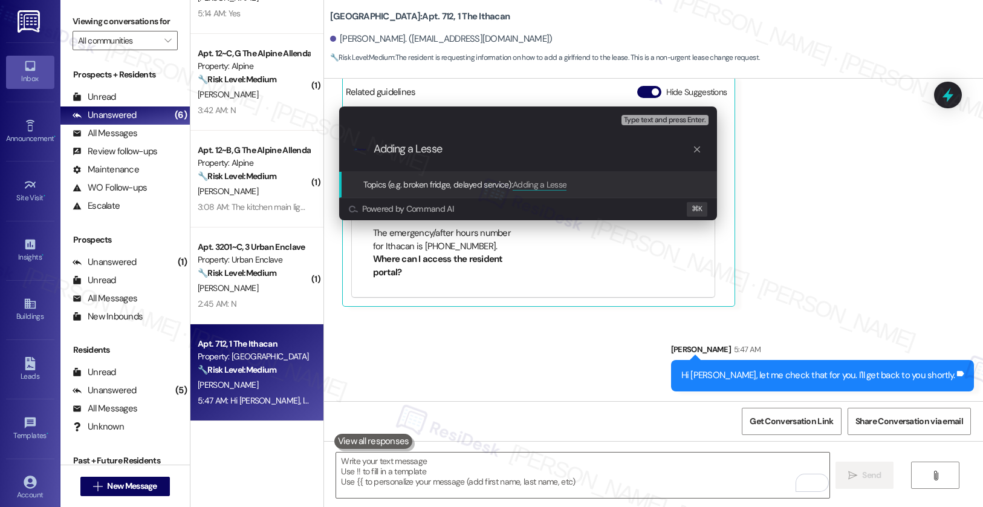
type input "Adding a Lessee"
click at [410, 152] on input "Adding a Lessee" at bounding box center [533, 149] width 319 height 13
click at [406, 152] on input "Adding a Lessee" at bounding box center [533, 149] width 319 height 13
click at [407, 152] on input "Adding a Lessee" at bounding box center [533, 149] width 319 height 13
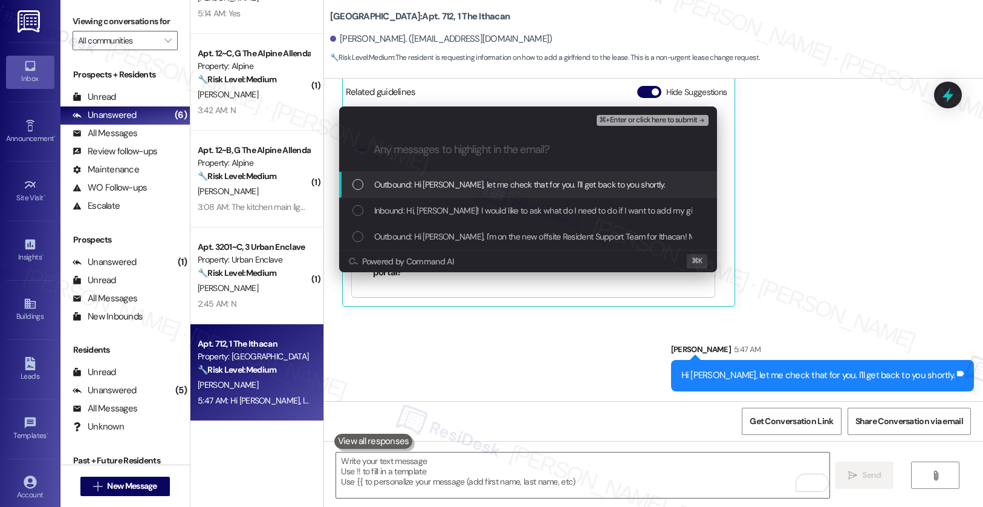
click at [420, 183] on span "Outbound: Hi [PERSON_NAME], let me check that for you. I'll get back to you sho…" at bounding box center [519, 184] width 291 height 13
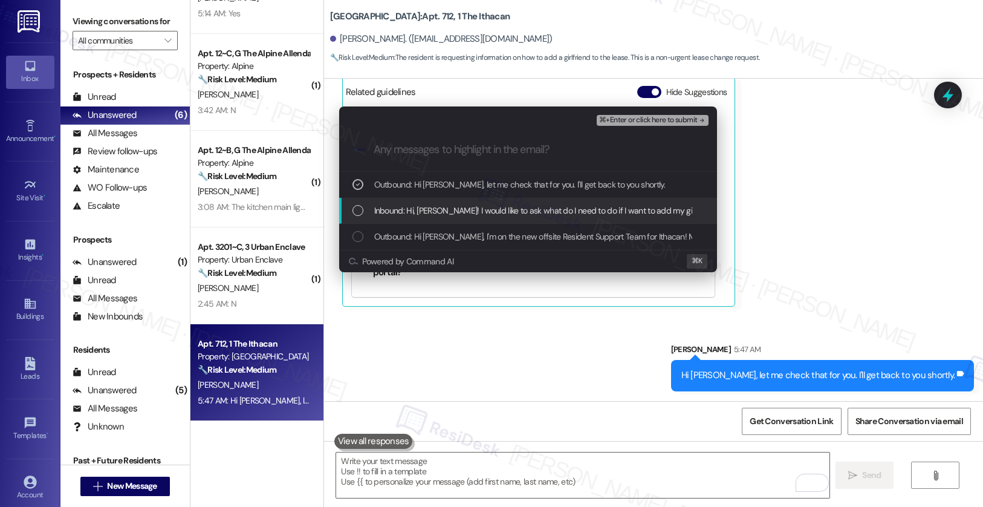
click at [420, 216] on span "Inbound: Hi, [PERSON_NAME]! I would like to ask what do I need to do if I want …" at bounding box center [581, 210] width 414 height 13
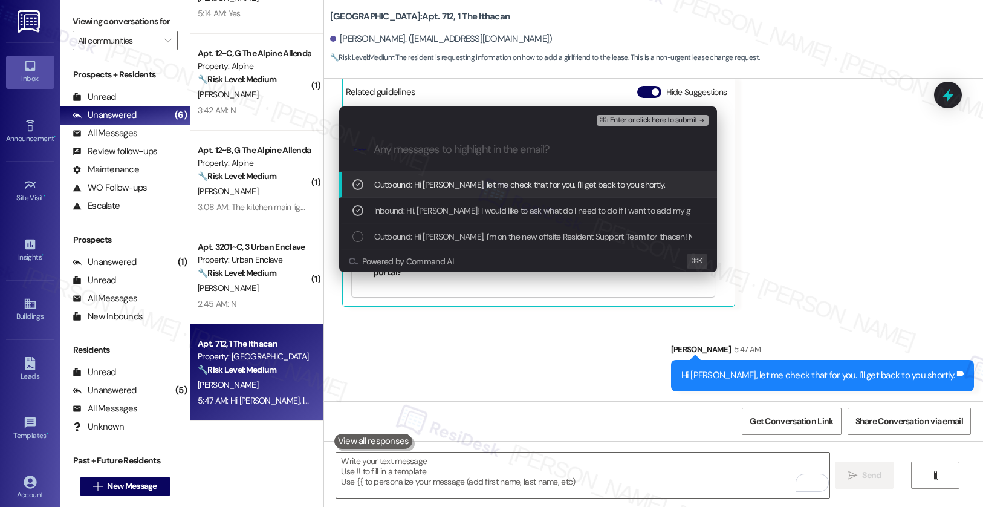
click at [652, 118] on span "⌘+Enter or click here to submit" at bounding box center [648, 120] width 98 height 8
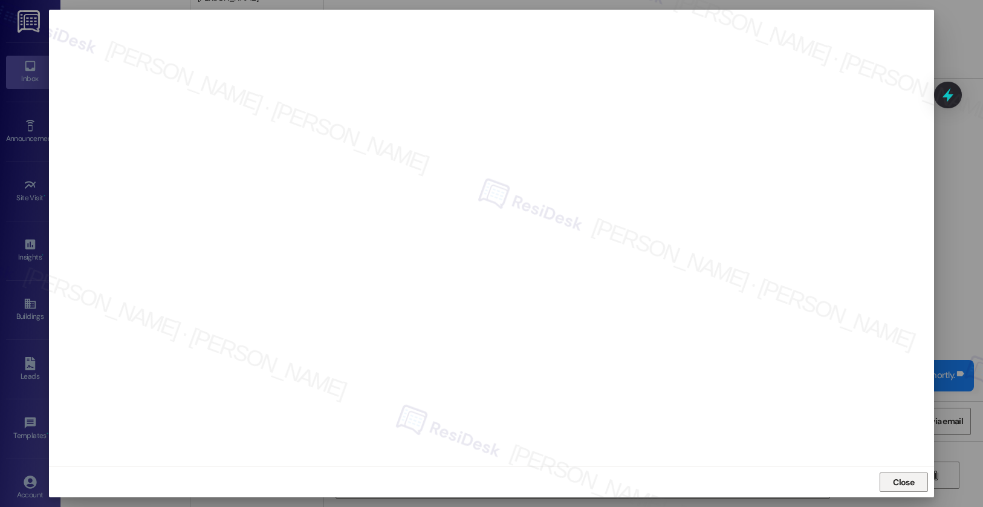
click at [896, 481] on span "Close" at bounding box center [903, 482] width 21 height 13
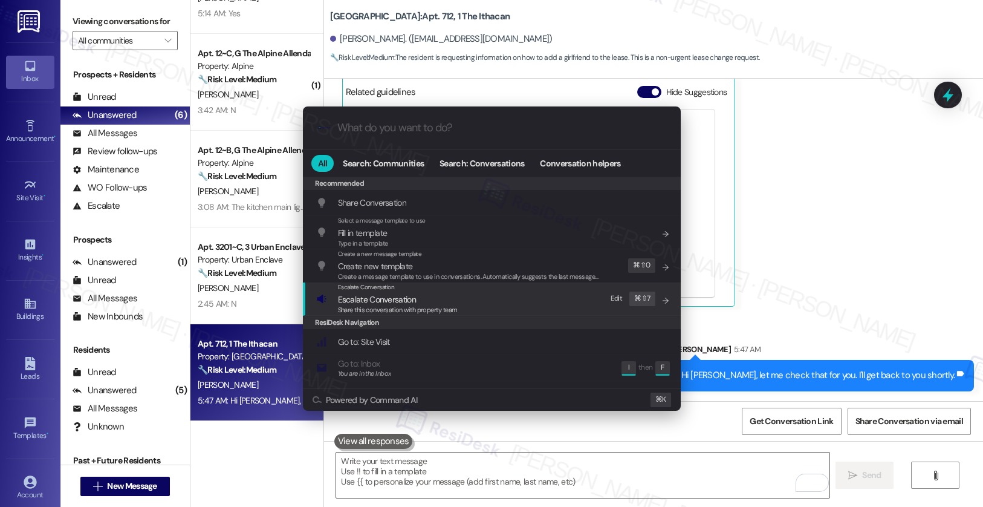
click at [451, 293] on span "Escalate Conversation" at bounding box center [398, 299] width 120 height 13
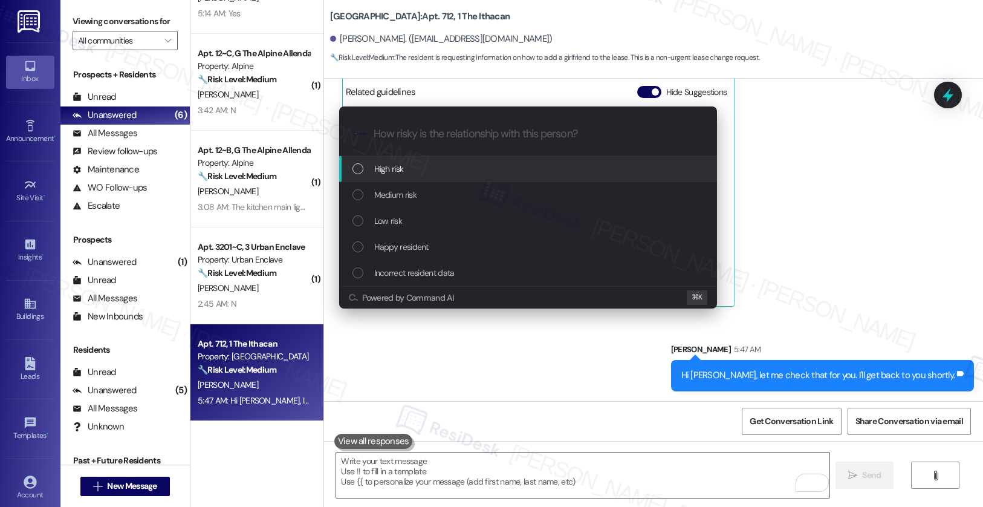
click at [422, 164] on div "High risk" at bounding box center [529, 168] width 354 height 13
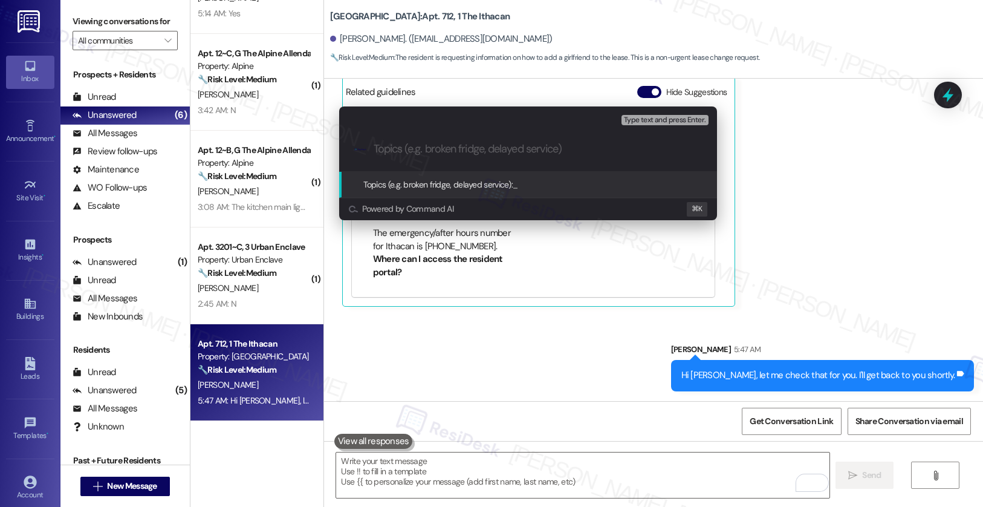
paste input "Adding a Lessee"
type input "Adding a Lessee"
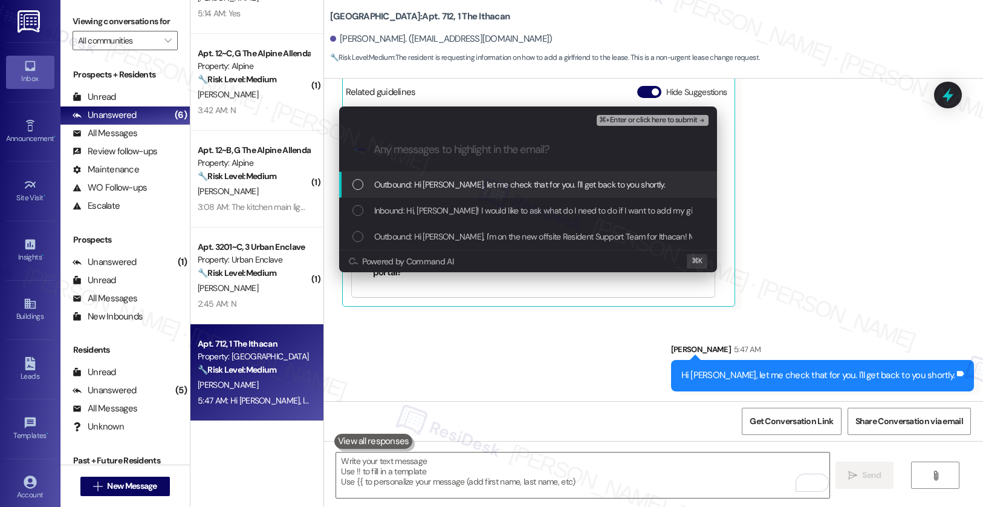
drag, startPoint x: 444, startPoint y: 175, endPoint x: 430, endPoint y: 210, distance: 37.2
click at [444, 175] on div "Outbound: Hi [PERSON_NAME], let me check that for you. I'll get back to you sho…" at bounding box center [528, 185] width 378 height 26
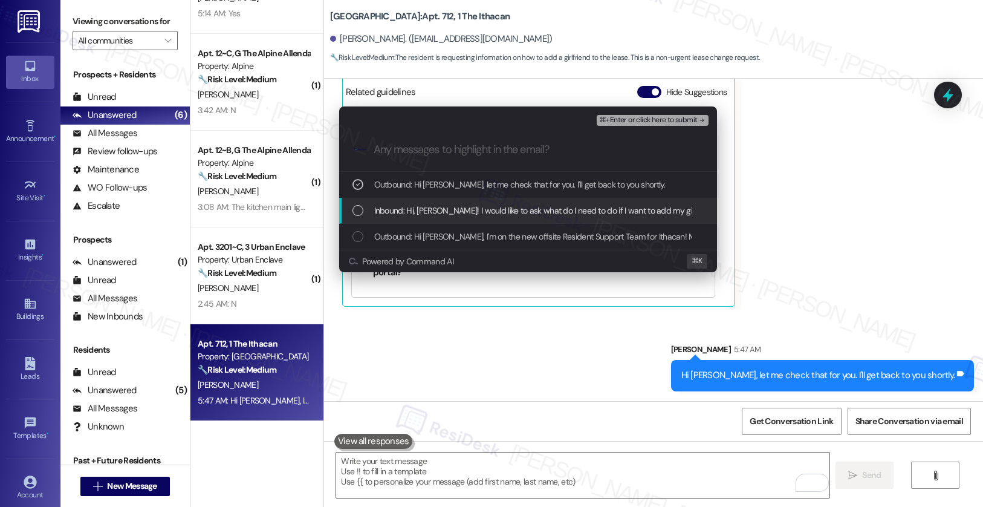
click at [431, 210] on span "Inbound: Hi, [PERSON_NAME]! I would like to ask what do I need to do if I want …" at bounding box center [581, 210] width 414 height 13
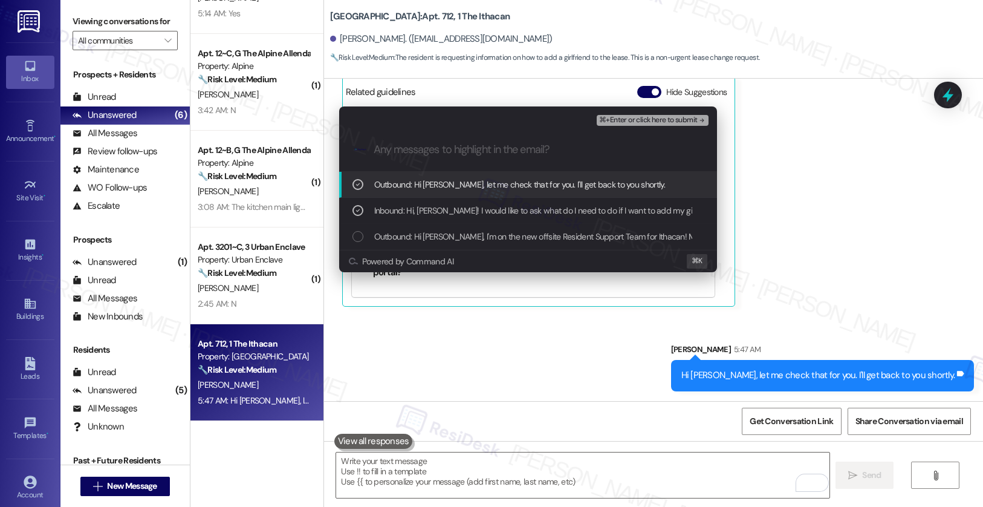
click at [621, 116] on span "⌘+Enter or click here to submit" at bounding box center [648, 120] width 98 height 8
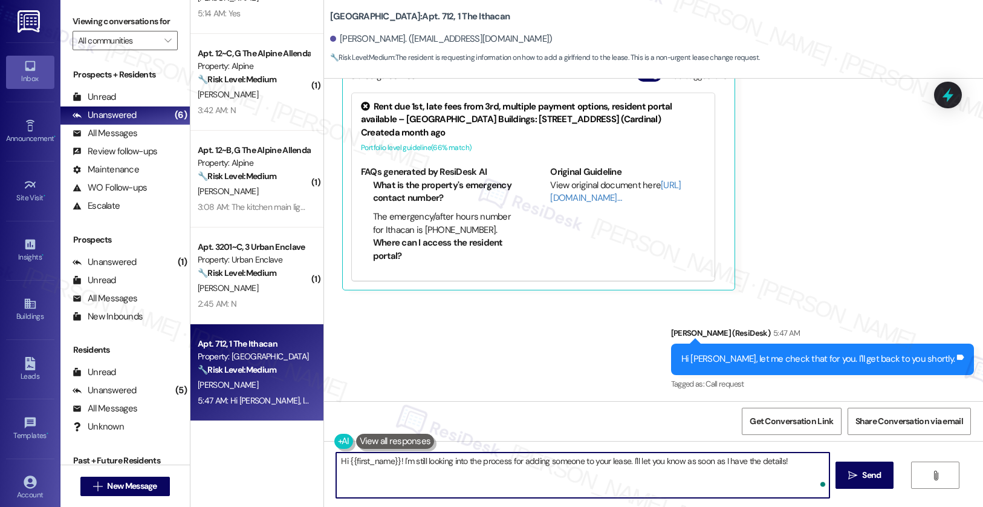
scroll to position [435, 0]
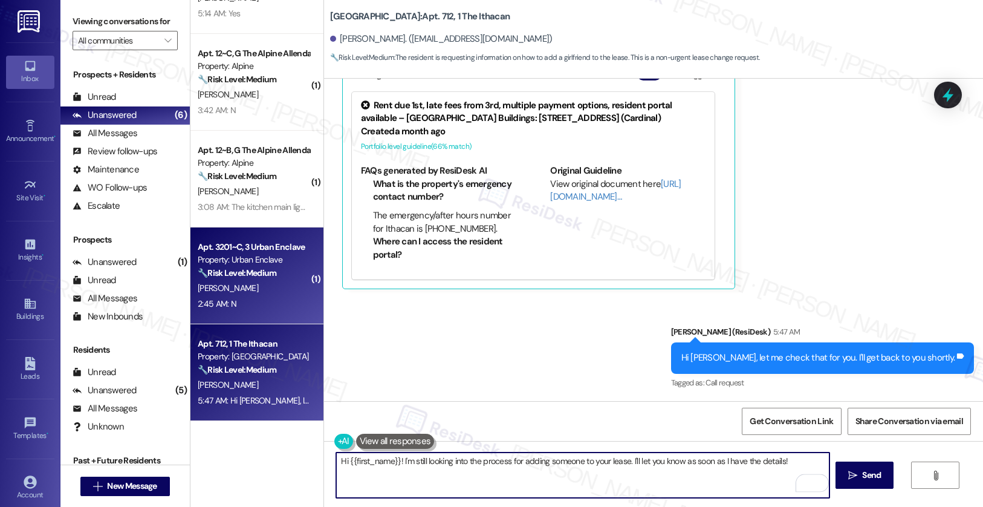
click at [252, 285] on div "[PERSON_NAME]" at bounding box center [253, 288] width 114 height 15
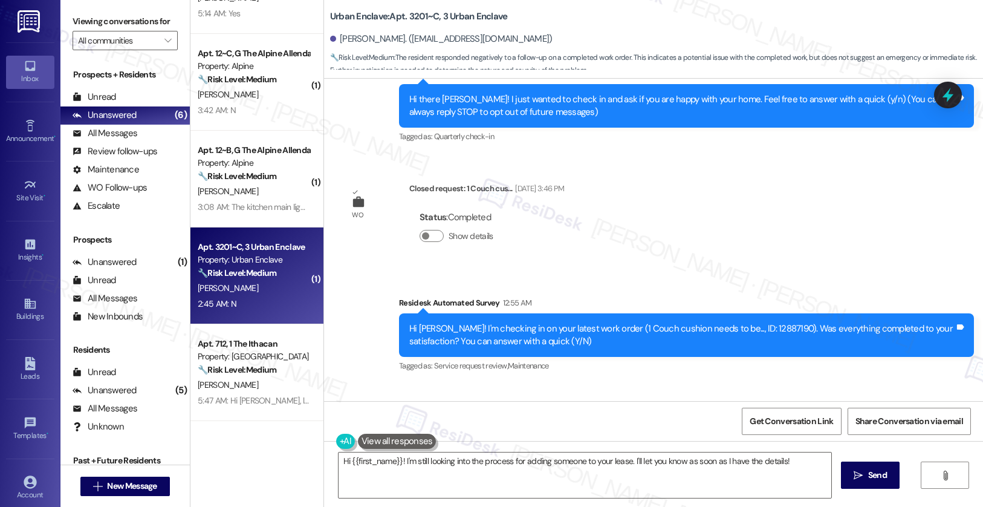
scroll to position [319, 0]
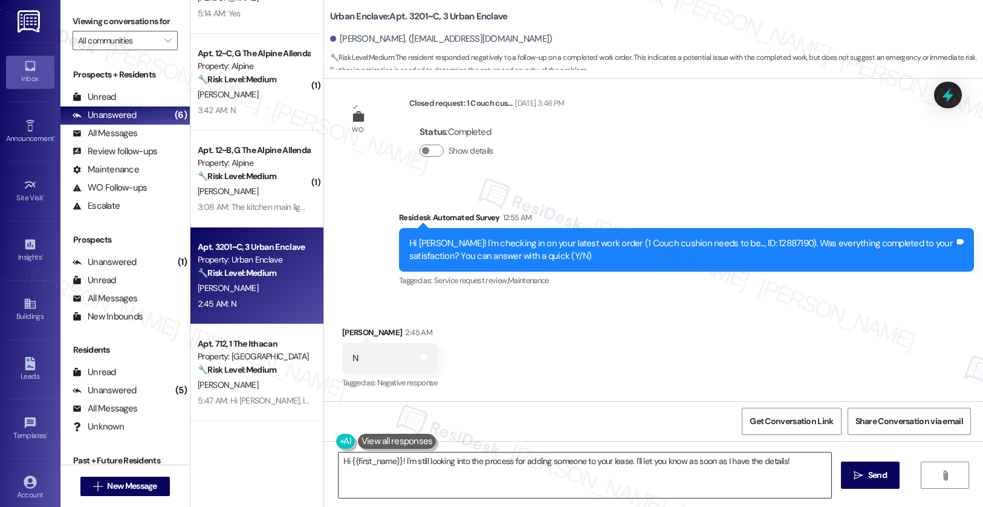
click at [404, 464] on textarea "Hi {{first_name}}! I'm still looking into the process for adding someone to you…" at bounding box center [585, 474] width 493 height 45
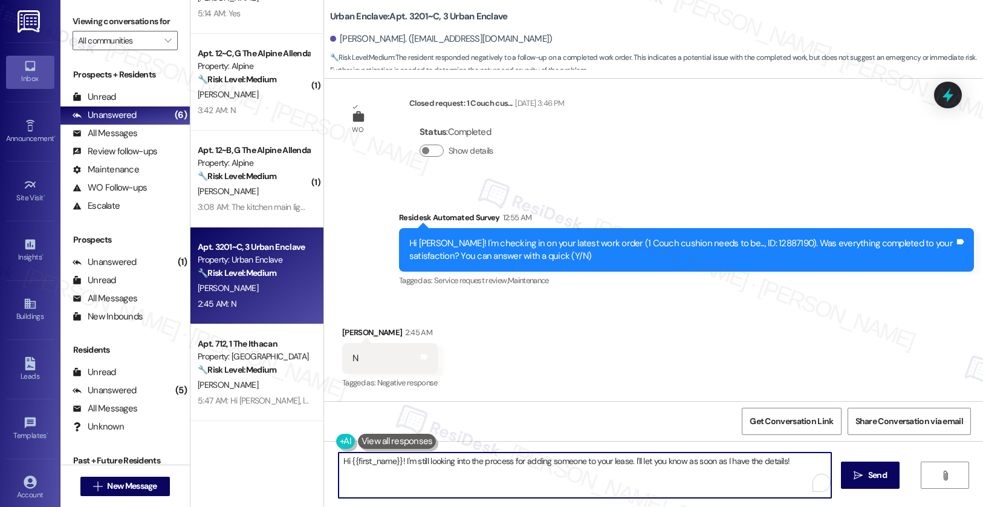
click at [404, 463] on textarea "Hi {{first_name}}! I'm still looking into the process for adding someone to you…" at bounding box center [585, 474] width 493 height 45
paste textarea ", I understand the work order wasn't completed to your satisfaction. I'm happy …"
type textarea "Hi {{first_name}}, I understand the work order wasn't completed to your satisfa…"
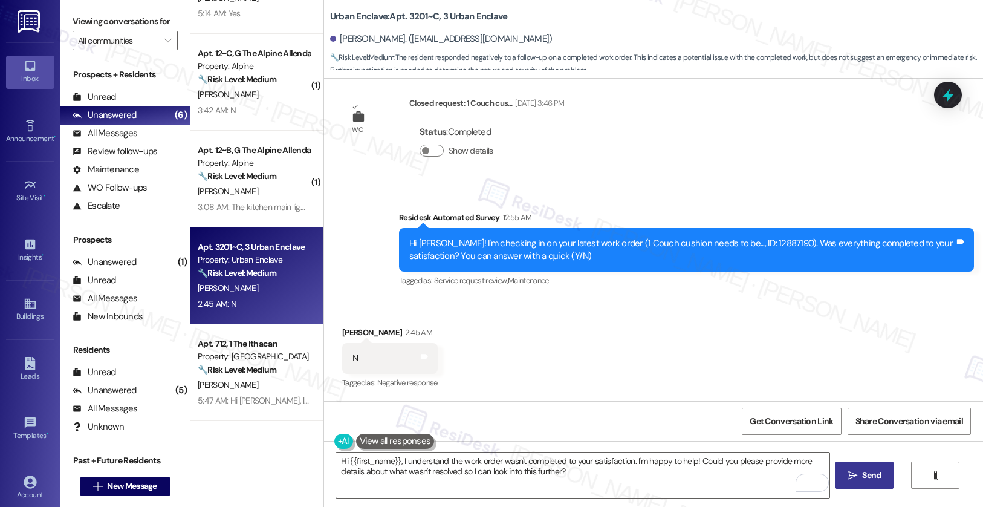
click at [878, 481] on button " Send" at bounding box center [865, 474] width 59 height 27
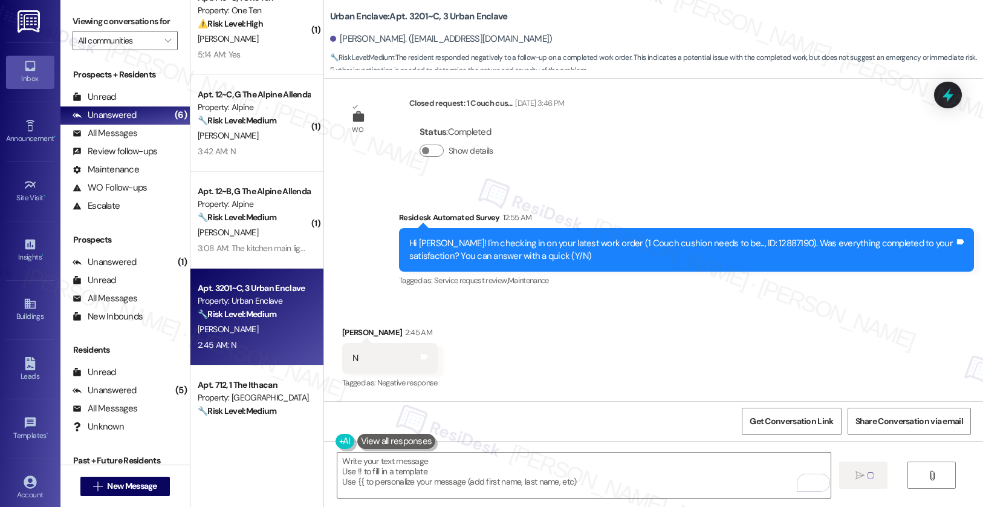
type textarea "Fetching suggested responses. Please feel free to read through the conversation…"
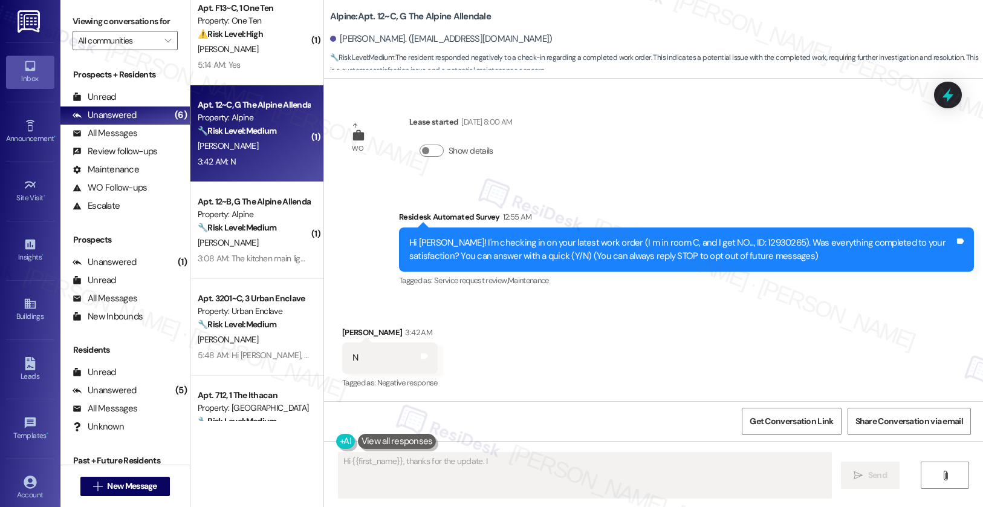
scroll to position [0, 0]
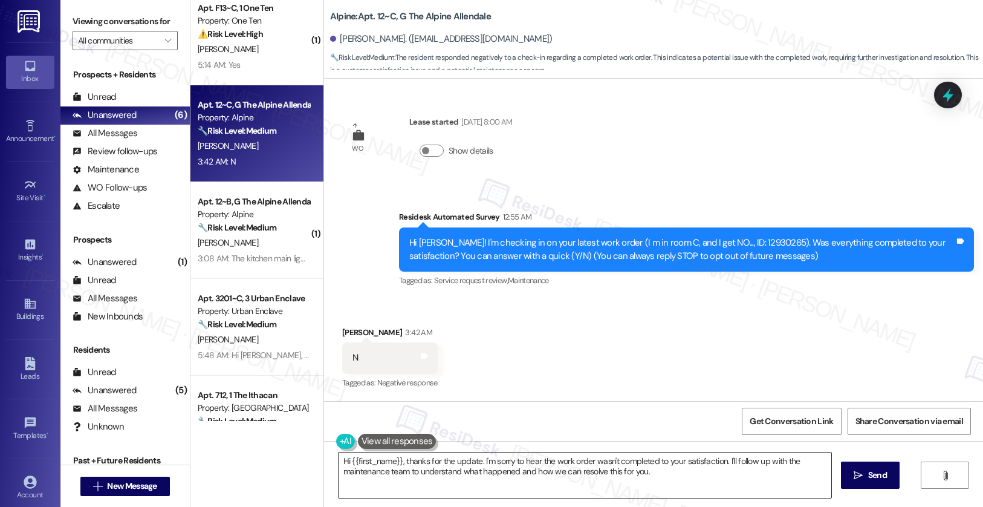
click at [388, 470] on textarea "Hi {{first_name}}, thanks for the update. I'm sorry to hear the work order wasn…" at bounding box center [585, 474] width 493 height 45
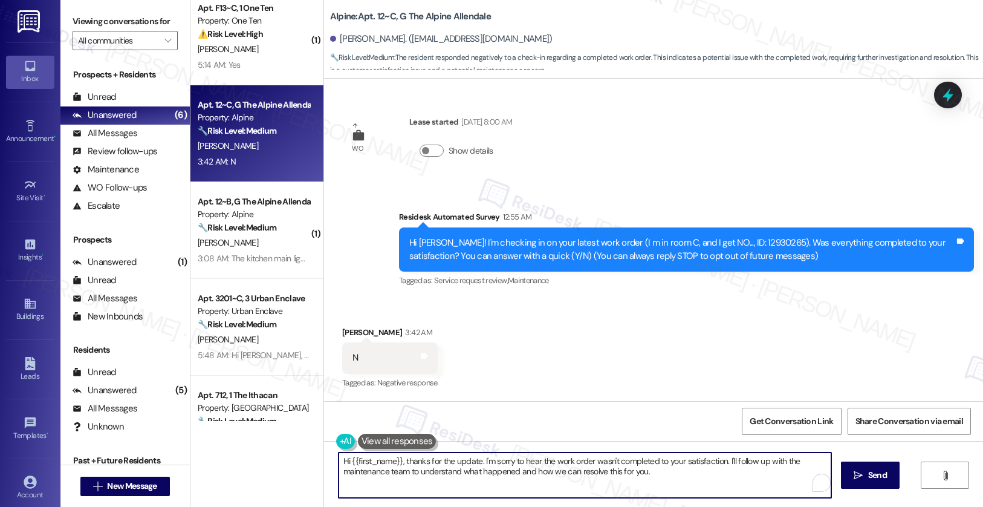
click at [388, 471] on textarea "Hi {{first_name}}, thanks for the update. I'm sorry to hear the work order wasn…" at bounding box center [585, 474] width 493 height 45
paste textarea "I understand the work order wasn't completed to your satisfaction. I'm happy to…"
click at [882, 481] on button " Send" at bounding box center [865, 474] width 59 height 27
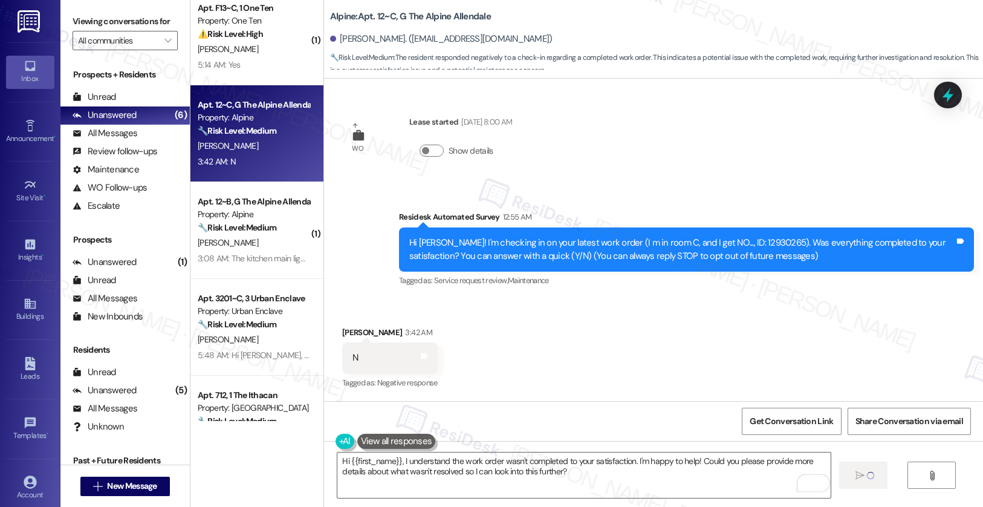
type textarea "Updating..."
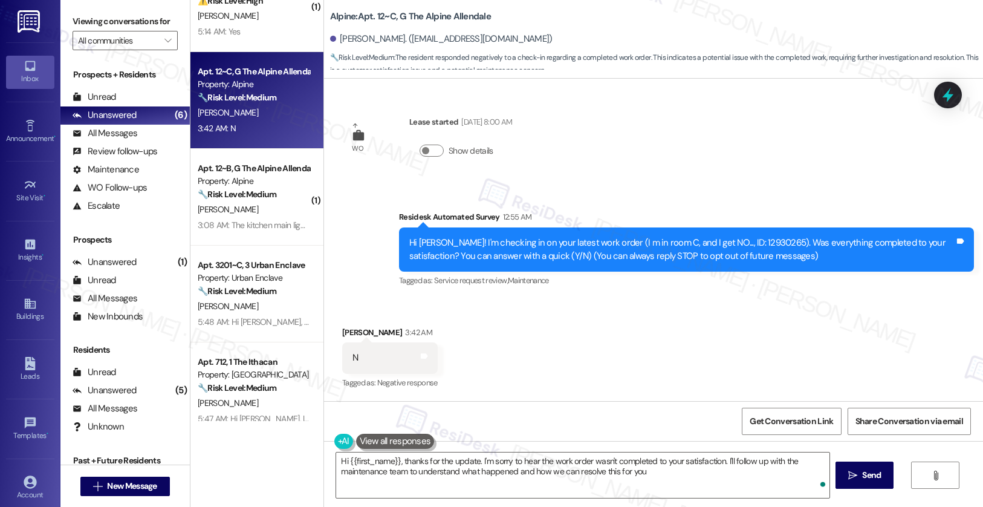
type textarea "Hi {{first_name}}, thanks for the update. I'm sorry to hear the work order wasn…"
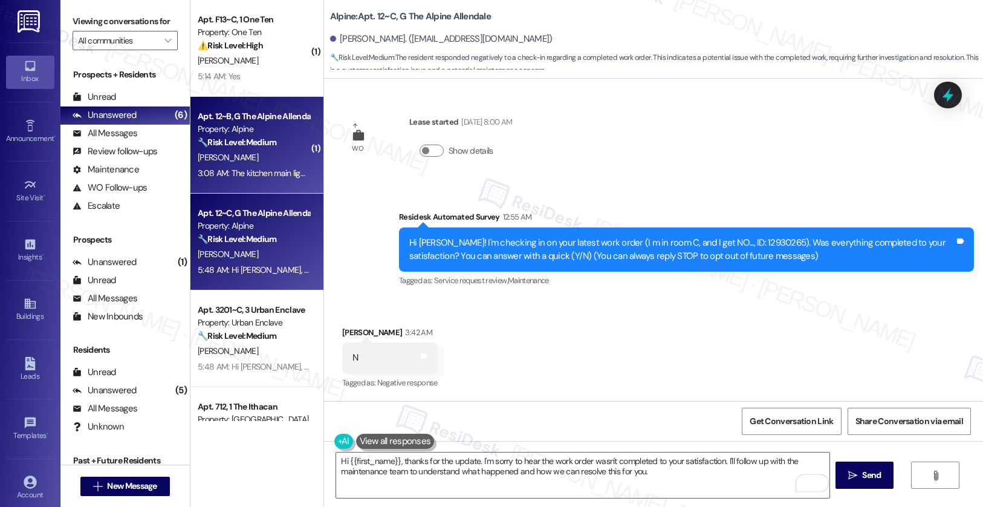
click at [251, 144] on strong "🔧 Risk Level: Medium" at bounding box center [237, 142] width 79 height 11
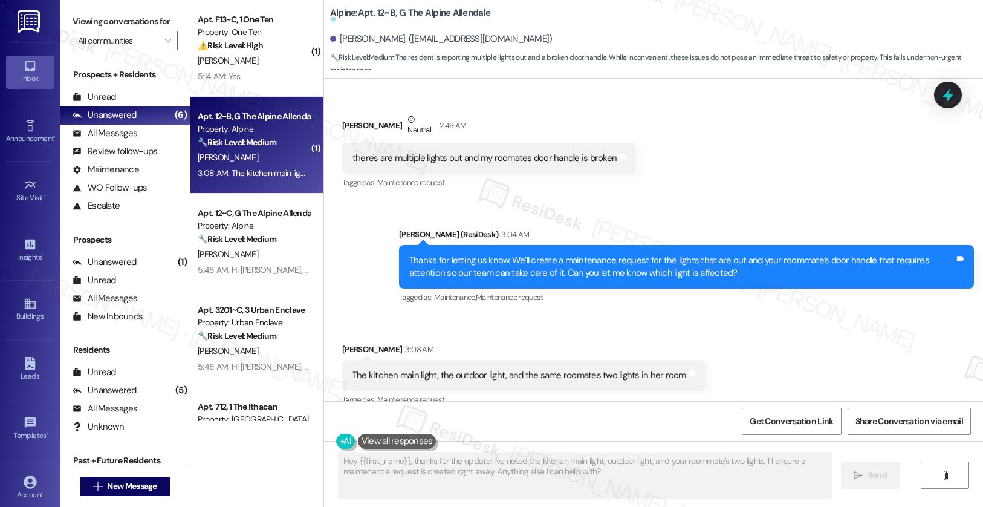
scroll to position [477, 0]
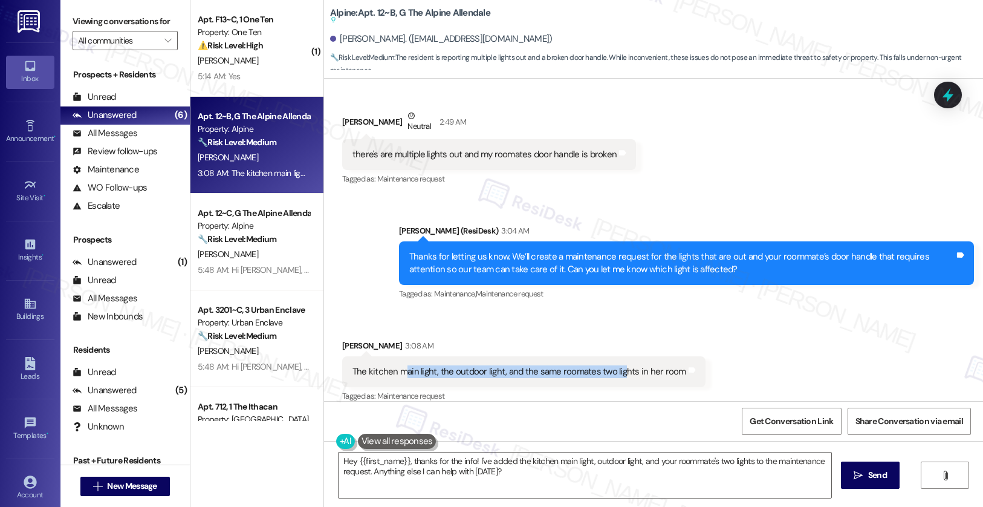
drag, startPoint x: 397, startPoint y: 355, endPoint x: 612, endPoint y: 357, distance: 215.2
click at [612, 365] on div "The kitchen main light, the outdoor light, and the same roomates two lights in …" at bounding box center [519, 371] width 334 height 13
click at [563, 365] on div "The kitchen main light, the outdoor light, and the same roomates two lights in …" at bounding box center [519, 371] width 334 height 13
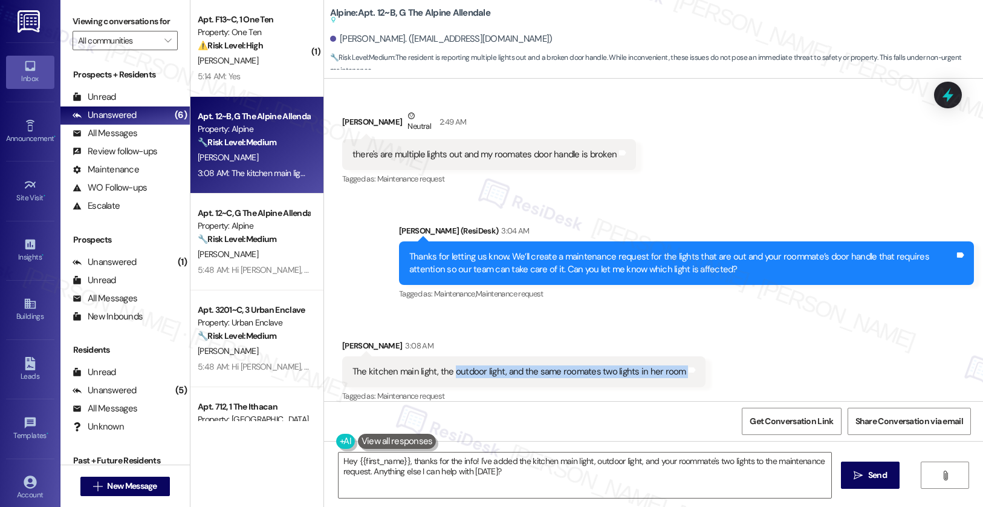
click at [443, 365] on div "The kitchen main light, the outdoor light, and the same roomates two lights in …" at bounding box center [519, 371] width 334 height 13
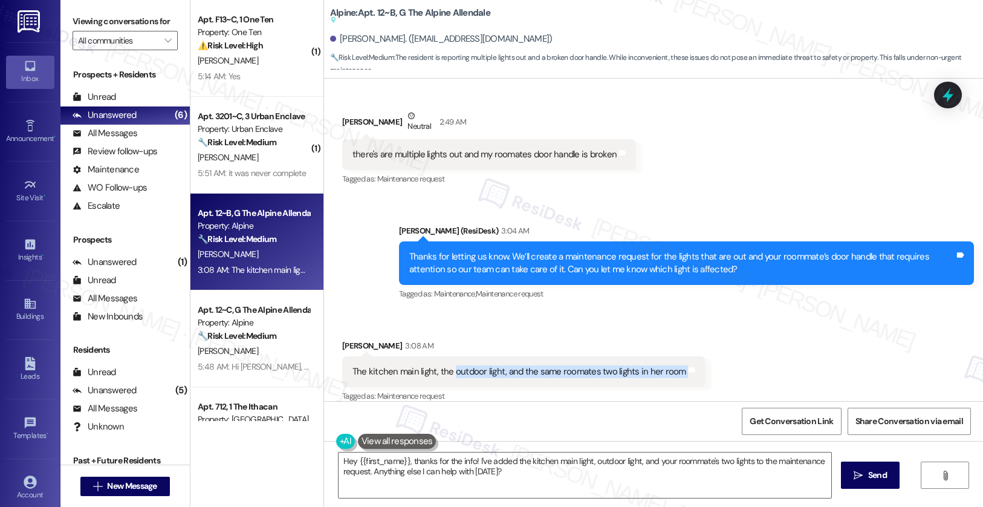
scroll to position [478, 0]
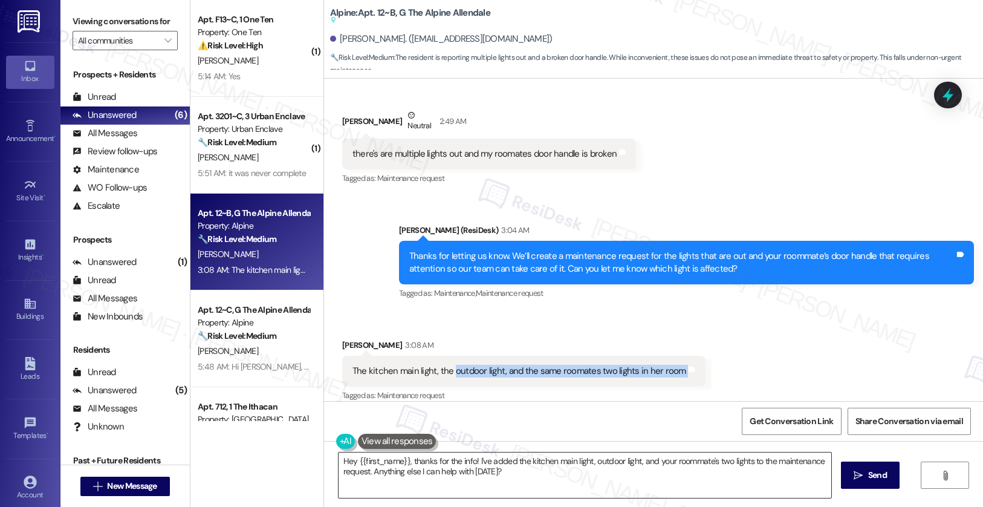
click at [449, 467] on textarea "Hey {{first_name}}, thanks for the info! I've added the kitchen main light, out…" at bounding box center [585, 474] width 493 height 45
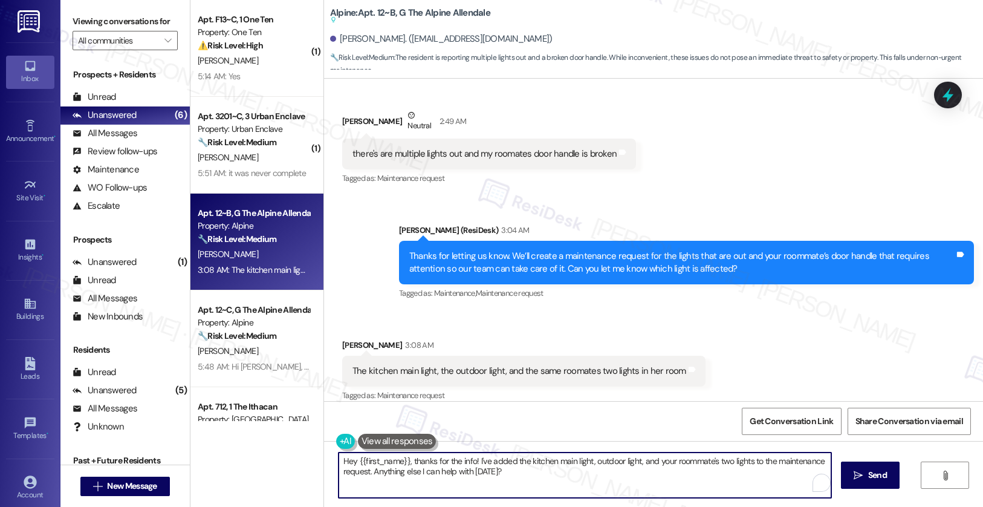
click at [448, 467] on textarea "Hey {{first_name}}, thanks for the info! I've added the kitchen main light, out…" at bounding box center [585, 474] width 493 height 45
click at [504, 476] on textarea "Hey {{first_name}}, thanks for the info! I've added the kitchen main light, out…" at bounding box center [585, 474] width 493 height 45
drag, startPoint x: 486, startPoint y: 474, endPoint x: 372, endPoint y: 476, distance: 114.3
click at [372, 476] on textarea "Hey {{first_name}}, thanks for the info! I've added the kitchen main light, out…" at bounding box center [582, 474] width 493 height 45
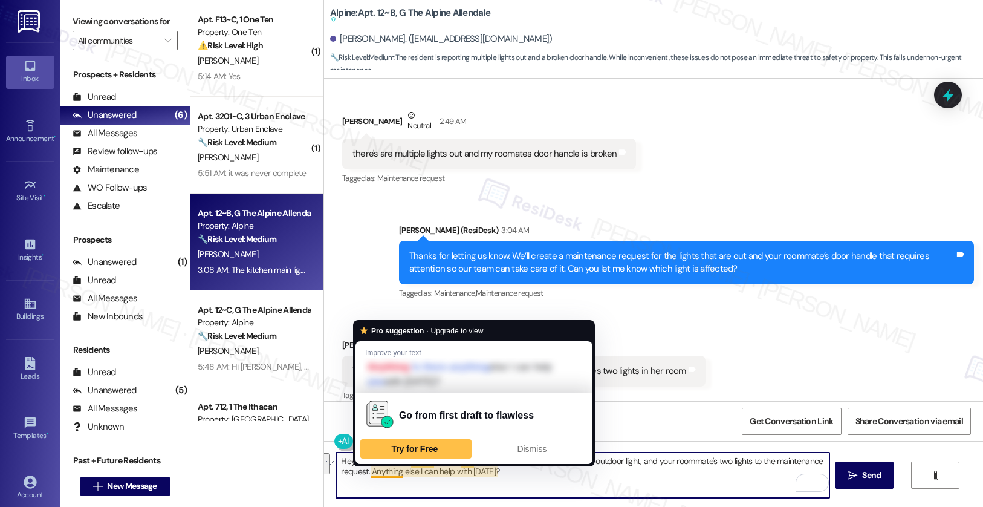
click at [368, 477] on textarea "Hey {{first_name}}, thanks for the info! I've added the kitchen main light, out…" at bounding box center [582, 474] width 493 height 45
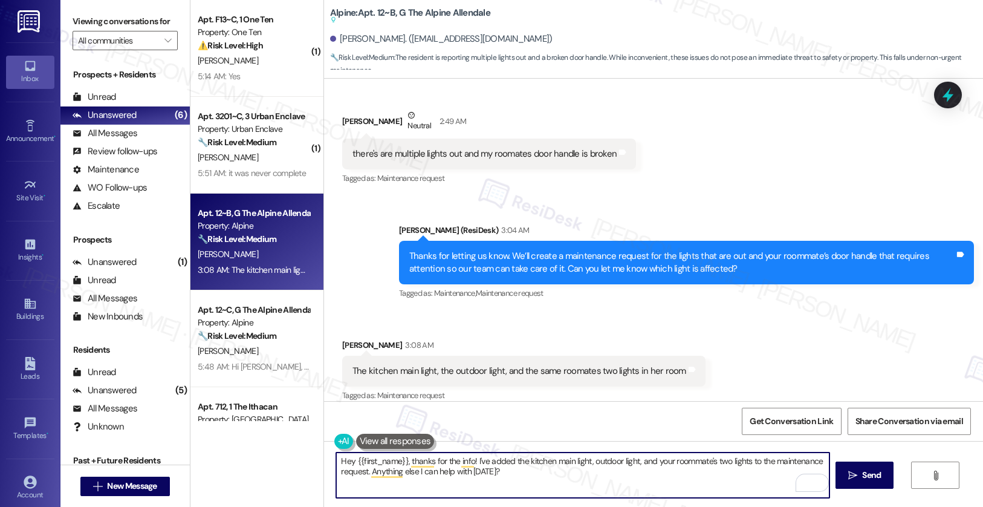
drag, startPoint x: 365, startPoint y: 472, endPoint x: 496, endPoint y: 472, distance: 131.8
click at [496, 472] on textarea "Hey {{first_name}}, thanks for the info! I've added the kitchen main light, out…" at bounding box center [582, 474] width 493 height 45
type textarea "Hey {{first_name}}, thanks for the info! I've added the kitchen main light, out…"
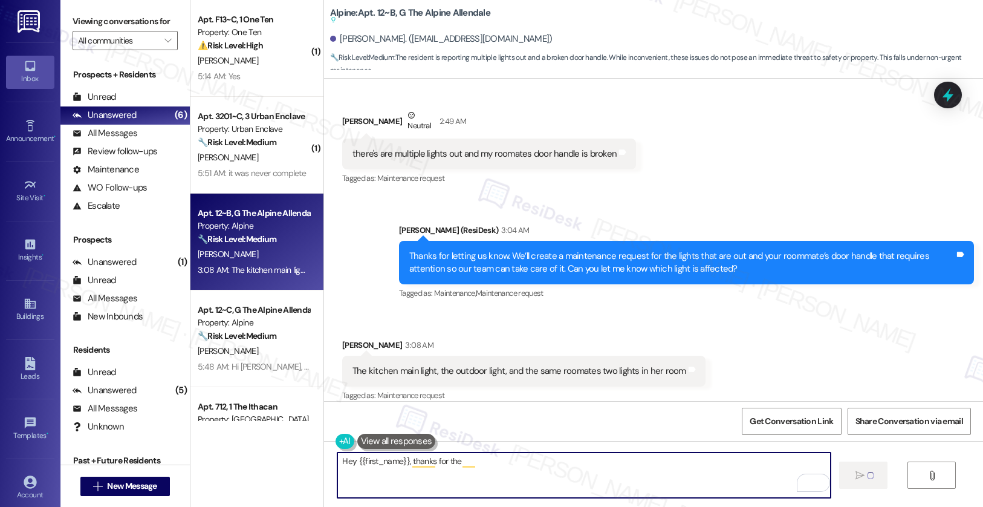
scroll to position [446, 0]
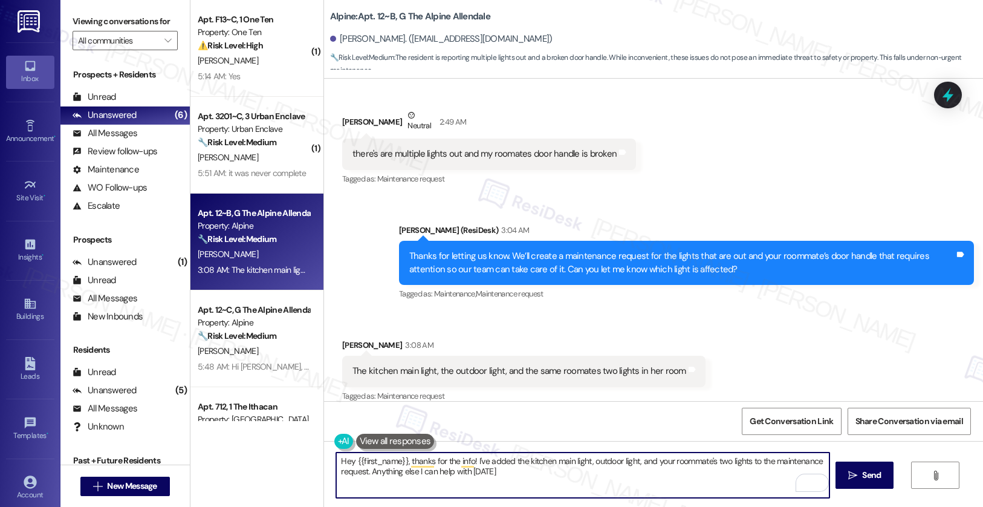
type textarea "Hey {{first_name}}, thanks for the info! I've added the kitchen main light, out…"
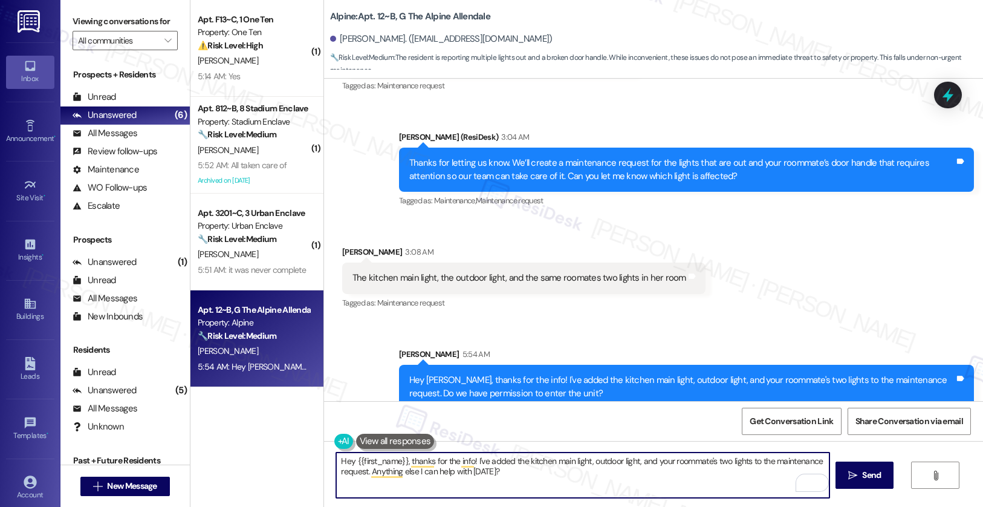
scroll to position [544, 0]
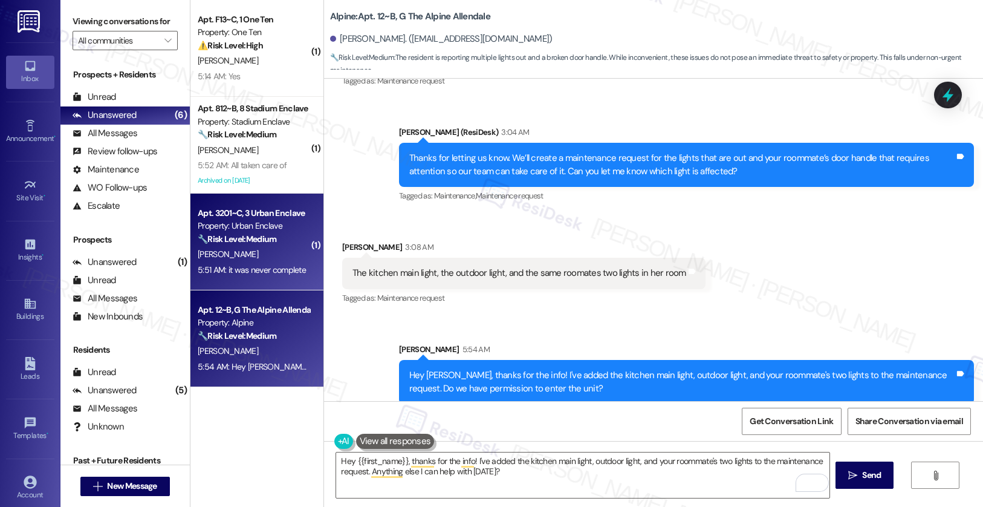
click at [268, 262] on div "5:51 AM: it was never complete 5:51 AM: it was never complete" at bounding box center [253, 269] width 114 height 15
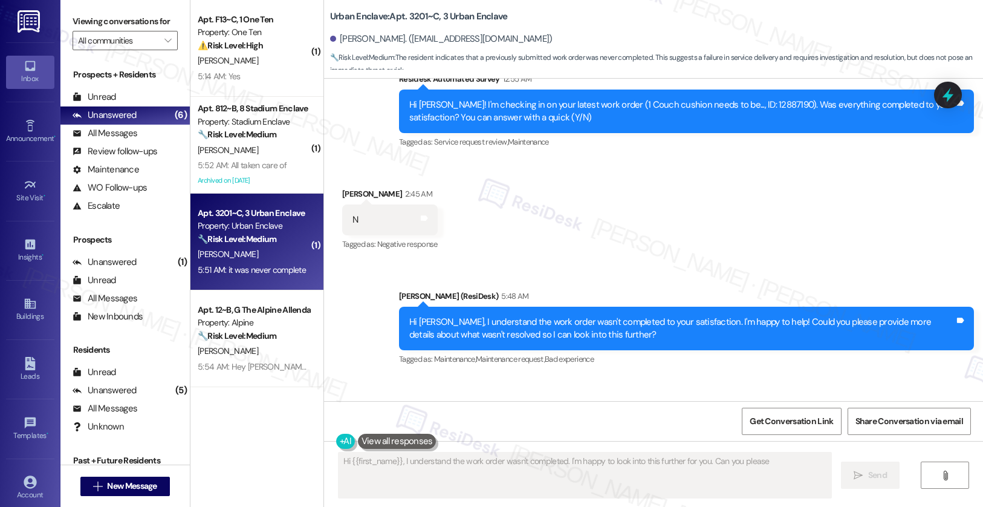
scroll to position [446, 0]
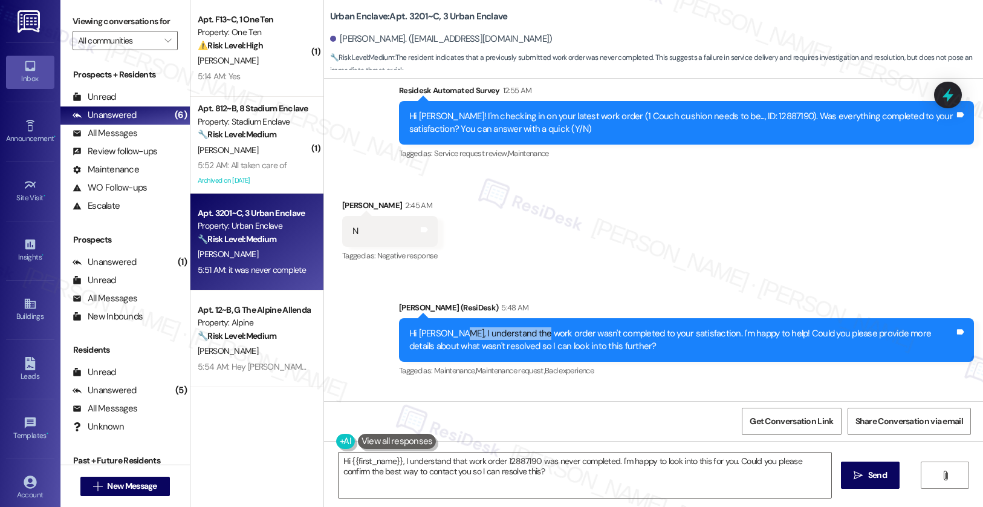
drag, startPoint x: 444, startPoint y: 336, endPoint x: 525, endPoint y: 335, distance: 81.0
click at [525, 335] on div "Hi [PERSON_NAME], I understand the work order wasn't completed to your satisfac…" at bounding box center [681, 340] width 545 height 26
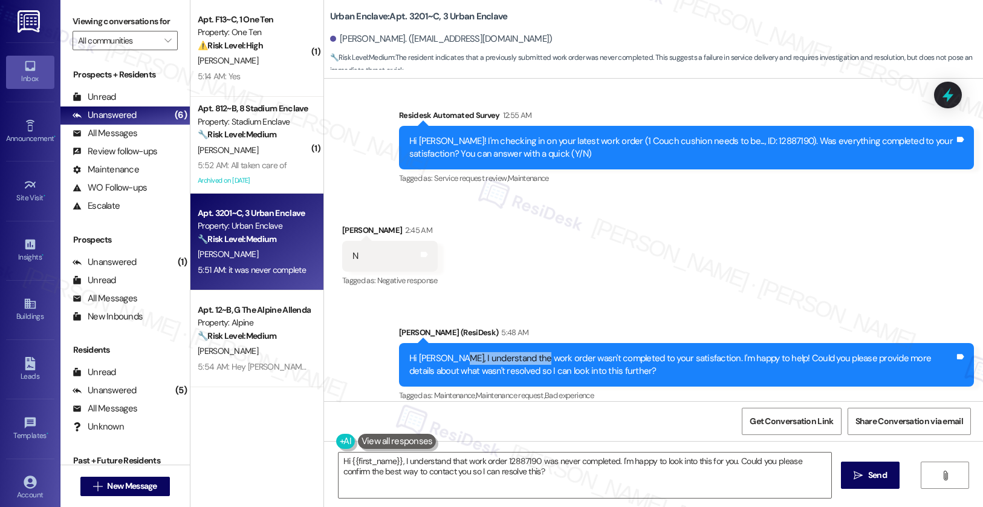
scroll to position [421, 0]
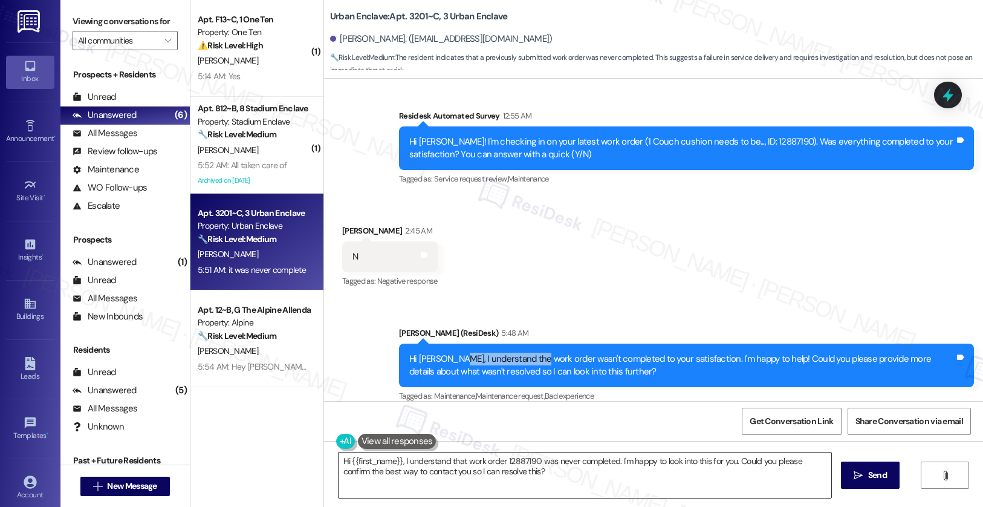
click at [435, 473] on textarea "Hi {{first_name}}, I understand that work order 12887190 was never completed. I…" at bounding box center [585, 474] width 493 height 45
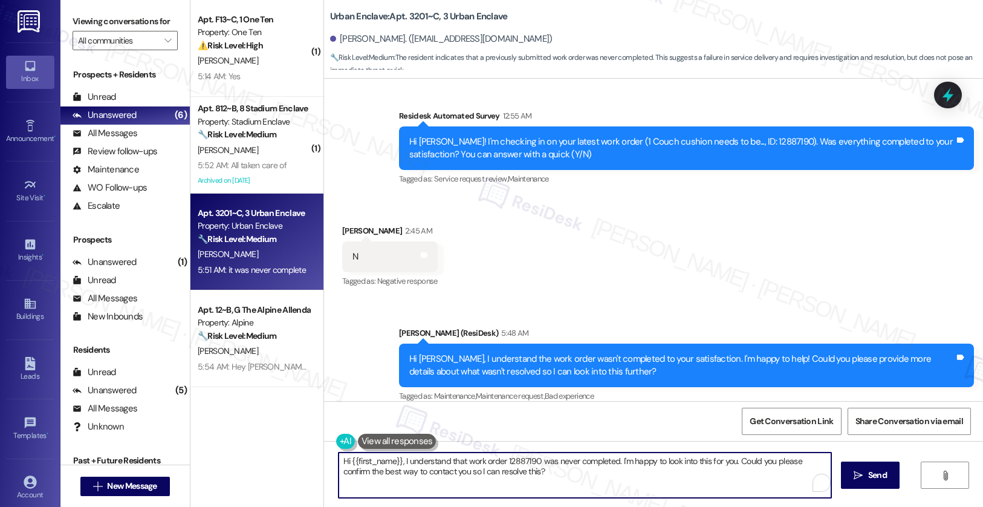
click at [436, 473] on textarea "Hi {{first_name}}, I understand that work order 12887190 was never completed. I…" at bounding box center [585, 474] width 493 height 45
paste textarea "as the maintenance team been to your home at all"
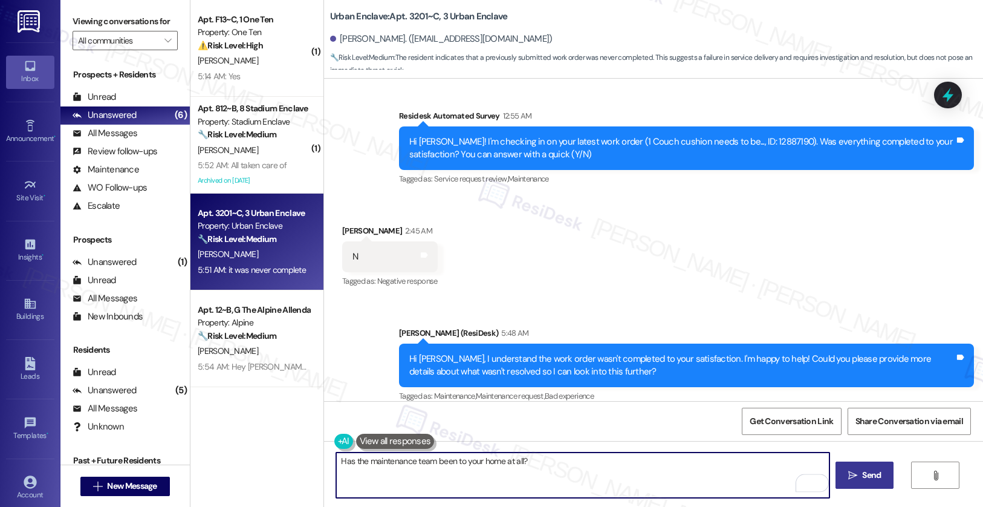
type textarea "Has the maintenance team been to your home at all?"
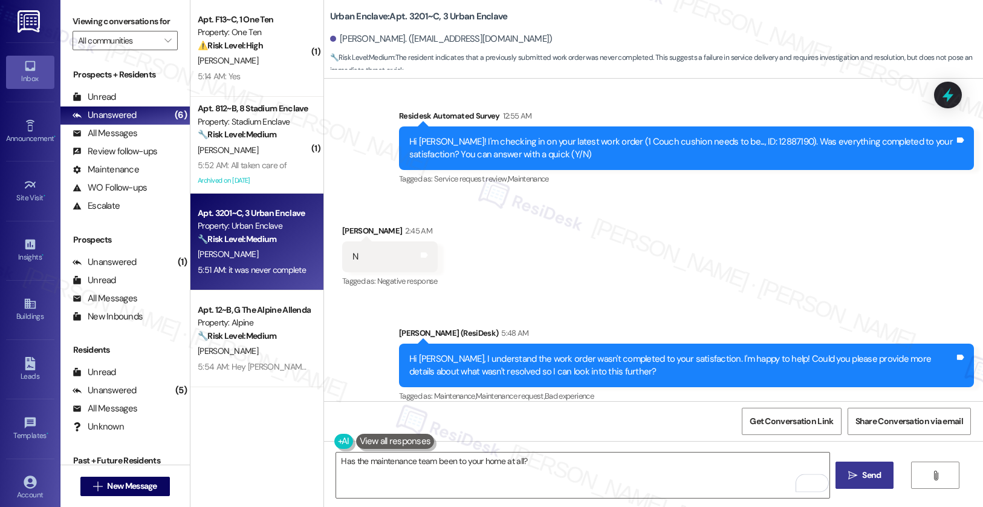
click at [869, 473] on span "Send" at bounding box center [871, 475] width 19 height 13
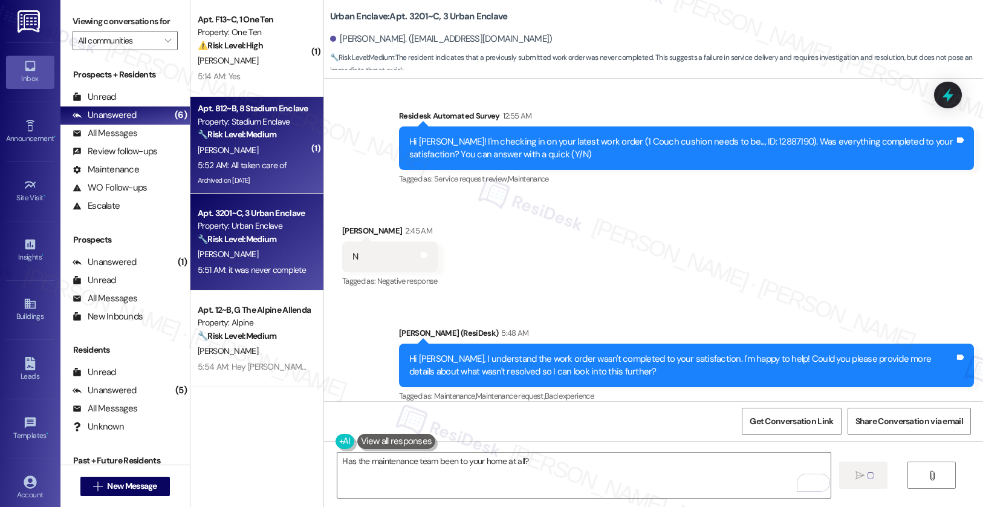
click at [259, 180] on div "Archived on [DATE]" at bounding box center [253, 180] width 114 height 15
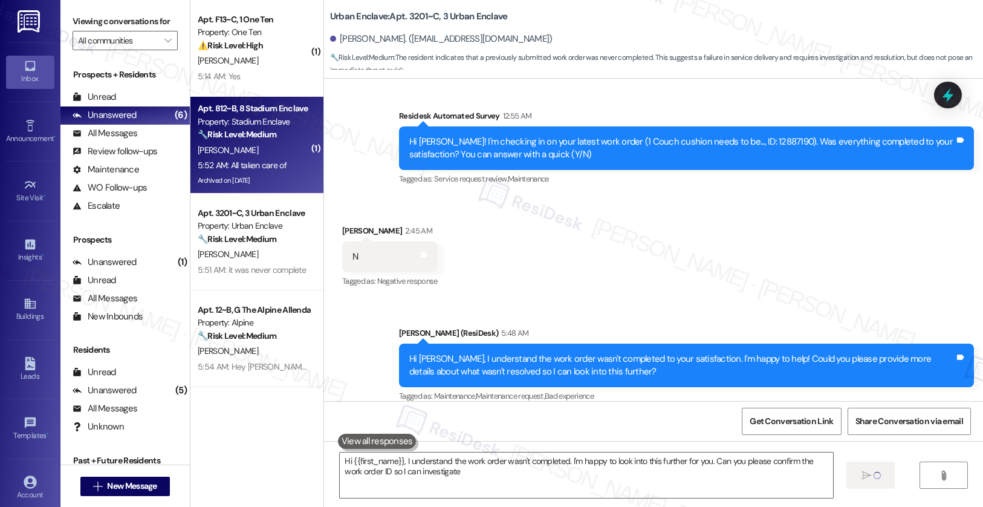
type textarea "Hi {{first_name}}, I understand the work order wasn't completed. I'm happy to l…"
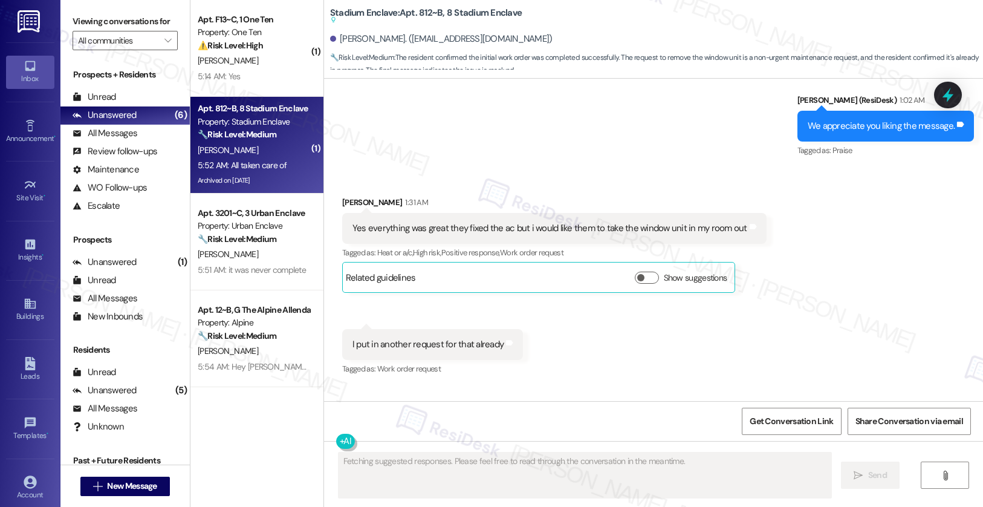
scroll to position [6842, 0]
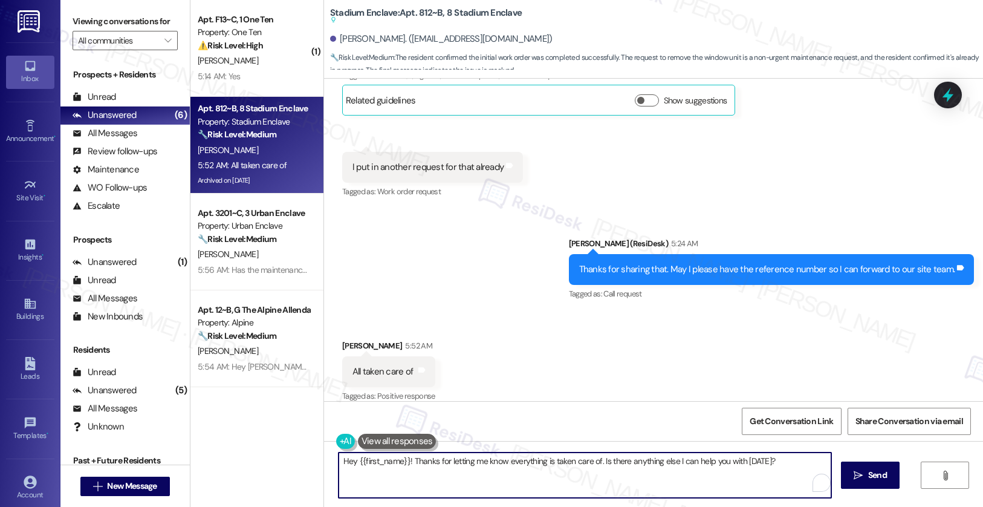
click at [409, 463] on textarea "Hey {{first_name}}! Thanks for letting me know everything is taken care of. Is …" at bounding box center [585, 474] width 493 height 45
drag, startPoint x: 767, startPoint y: 461, endPoint x: 594, endPoint y: 459, distance: 173.5
click at [592, 460] on textarea "Hey {{first_name}}! Thanks for letting me know everything is taken care of. Is …" at bounding box center [582, 474] width 493 height 45
type textarea "Hey {{first_name}}! Thanks for letting me know everything is taken care of. Fee…"
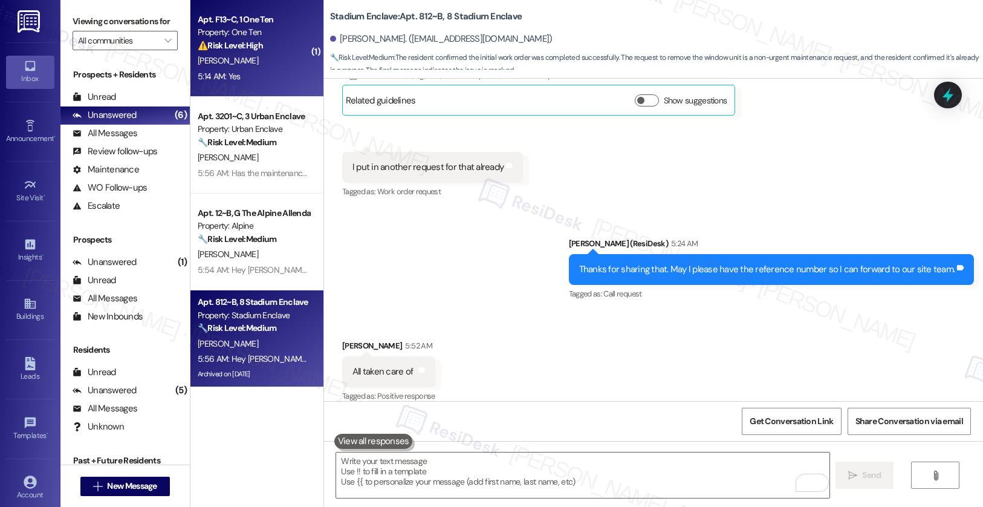
click at [264, 70] on div "5:14 AM: Yes 5:14 AM: Yes" at bounding box center [253, 76] width 114 height 15
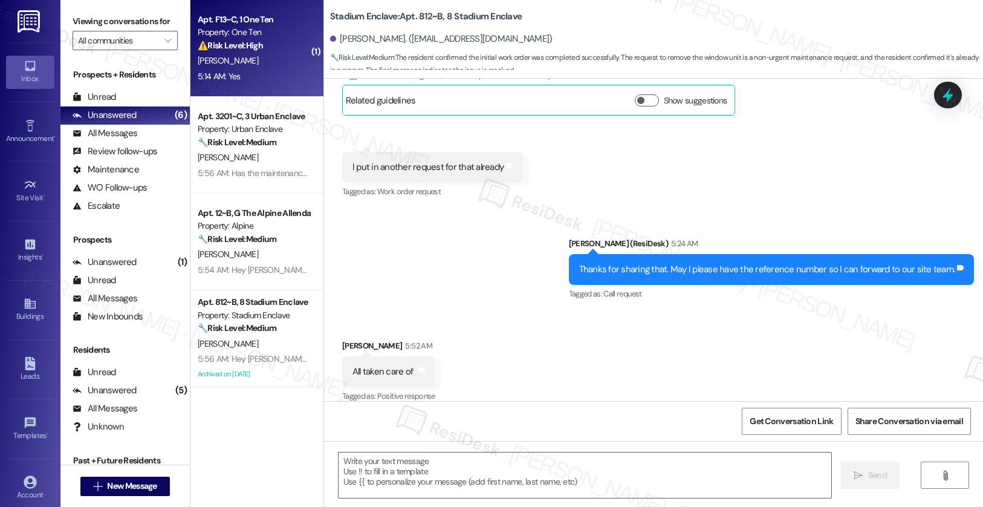
type textarea "Fetching suggested responses. Please feel free to read through the conversation…"
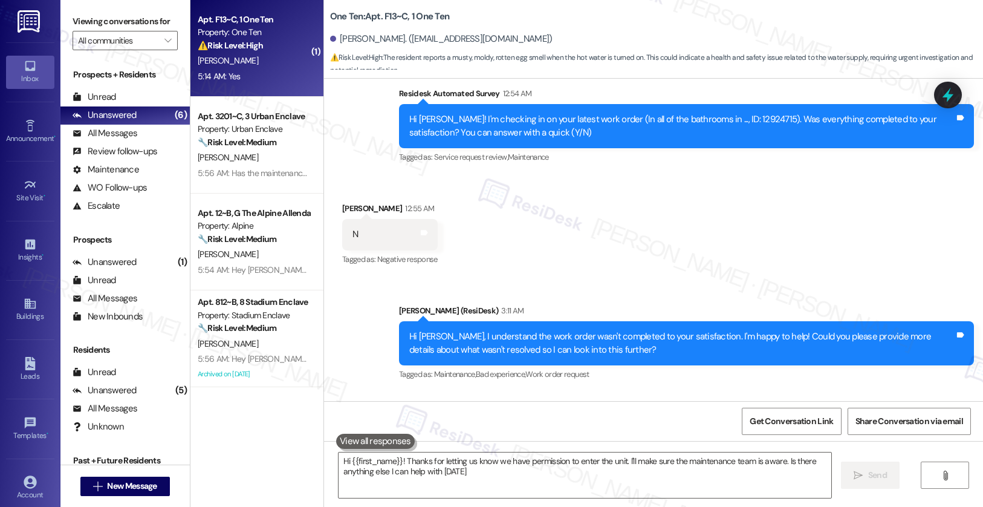
type textarea "Hi {{first_name}}! Thanks for letting us know we have permission to enter the u…"
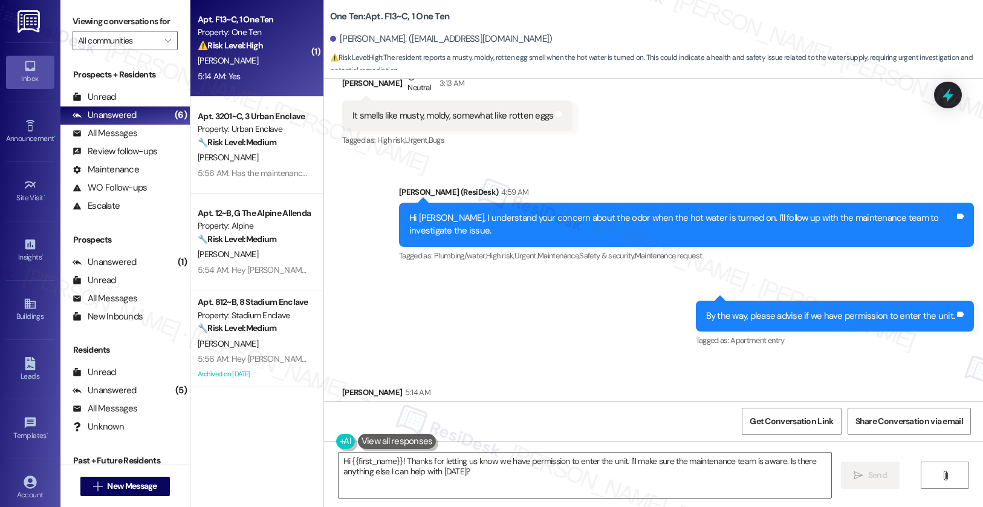
scroll to position [965, 0]
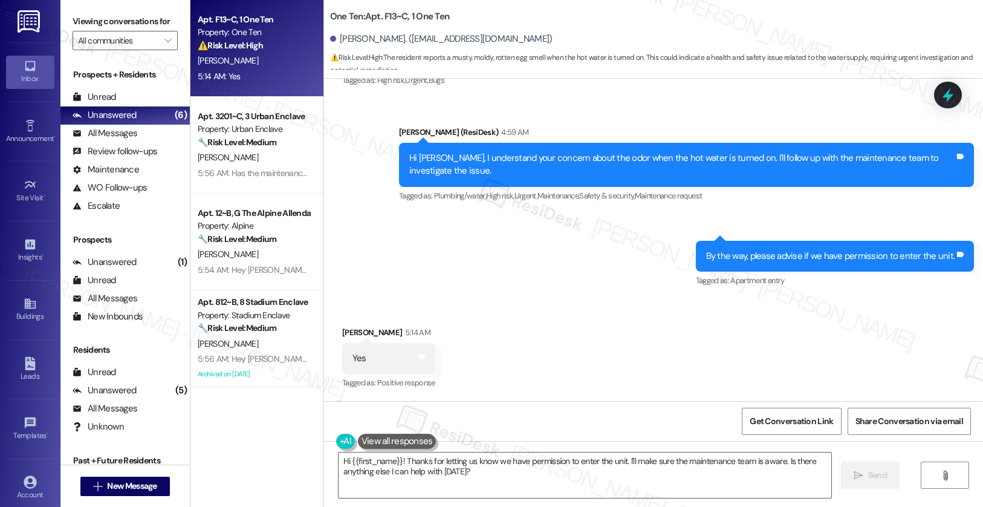
click at [504, 159] on div "Hi [PERSON_NAME], I understand your concern about the odor when the hot water i…" at bounding box center [681, 165] width 545 height 26
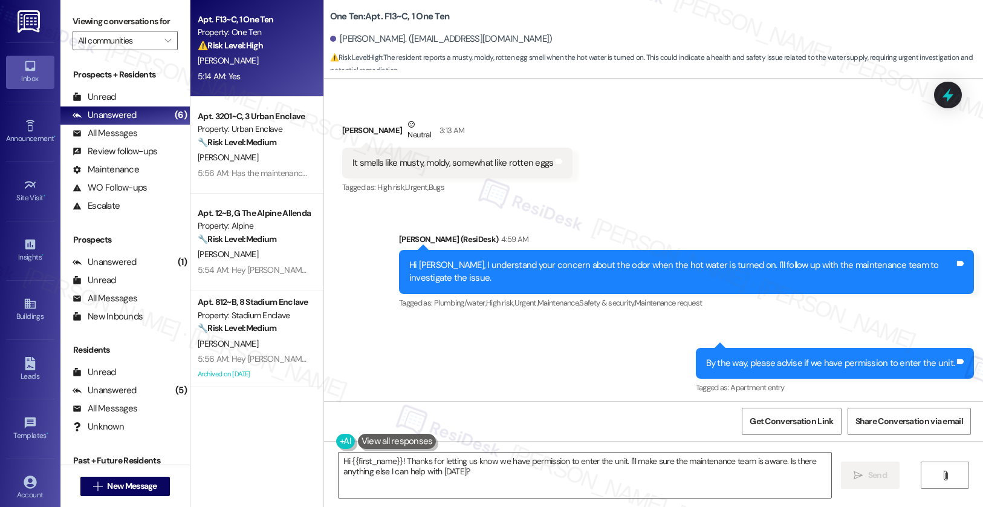
scroll to position [854, 0]
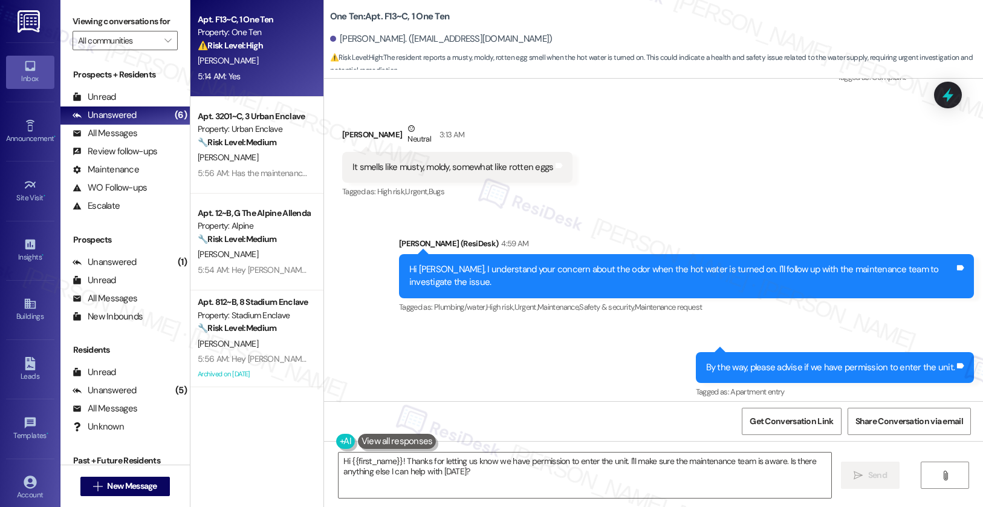
click at [412, 164] on div "It smells like musty, moldy, somewhat like rotten eggs" at bounding box center [452, 167] width 201 height 13
copy div "It smells like musty, moldy, somewhat like rotten eggs Tags and notes"
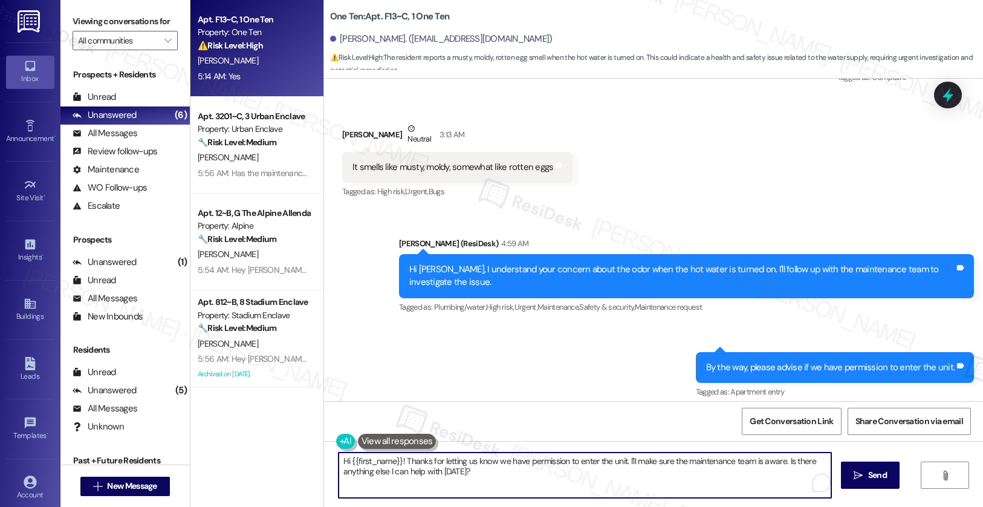
drag, startPoint x: 479, startPoint y: 475, endPoint x: 497, endPoint y: 394, distance: 83.0
click at [479, 475] on textarea "Hi {{first_name}}! Thanks for letting us know we have permission to enter the u…" at bounding box center [585, 474] width 493 height 45
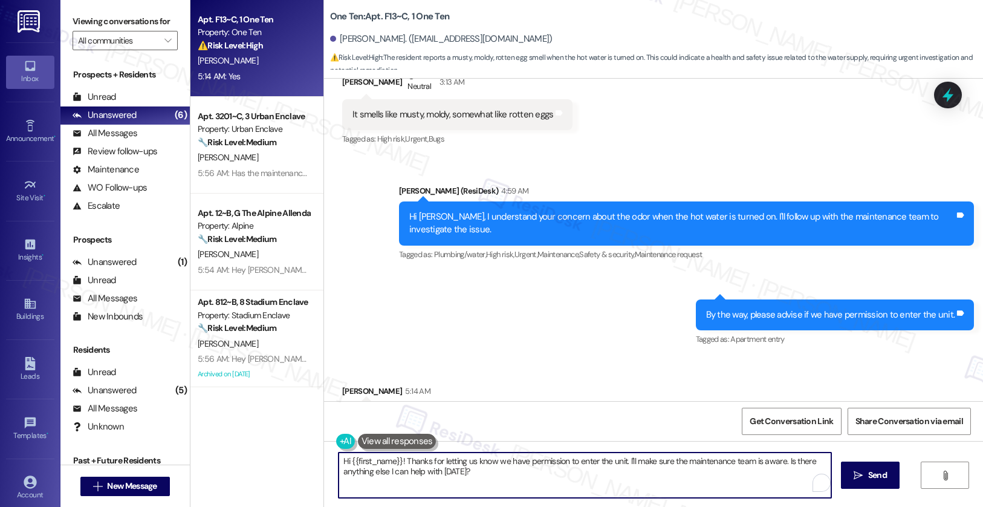
scroll to position [965, 0]
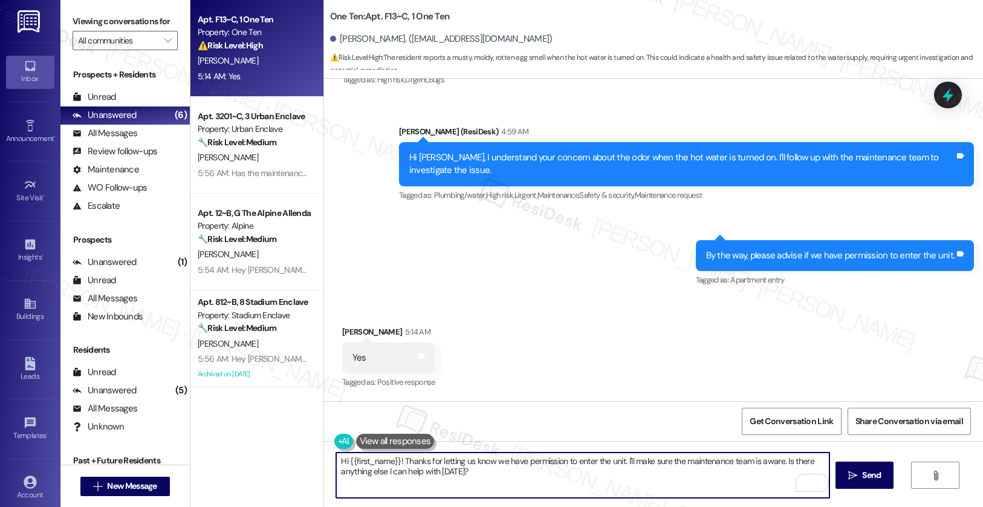
click at [478, 471] on textarea "Hi {{first_name}}! Thanks for letting us know we have permission to enter the u…" at bounding box center [582, 474] width 493 height 45
click at [478, 470] on textarea "Hi {{first_name}}! Thanks for letting us know we have permission to enter the u…" at bounding box center [582, 474] width 493 height 45
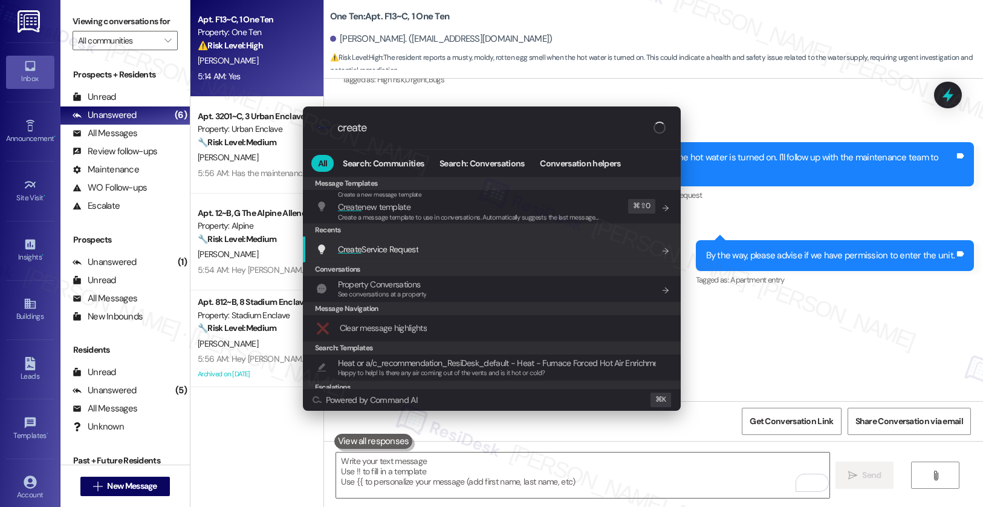
type input "create"
click at [427, 247] on div "Create Service Request Add shortcut" at bounding box center [493, 248] width 354 height 13
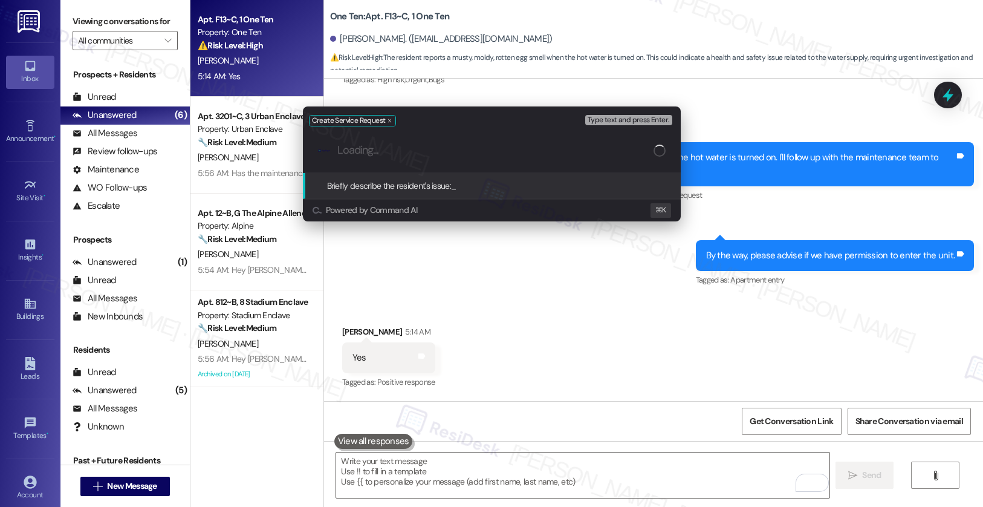
paste input "It smells like musty, moldy, somewhat like rotten eggs"
click at [329, 154] on div ".cls-1{fill:#0a055f;}.cls-2{fill:#0cc4c4;} resideskLogoBlueOrange It smells lik…" at bounding box center [492, 150] width 378 height 43
click at [338, 150] on input "It smells like musty, moldy, somewhat like rotten eggs" at bounding box center [496, 150] width 319 height 13
type input "It smells like musty, moldy, somewhat like rotten eggs"
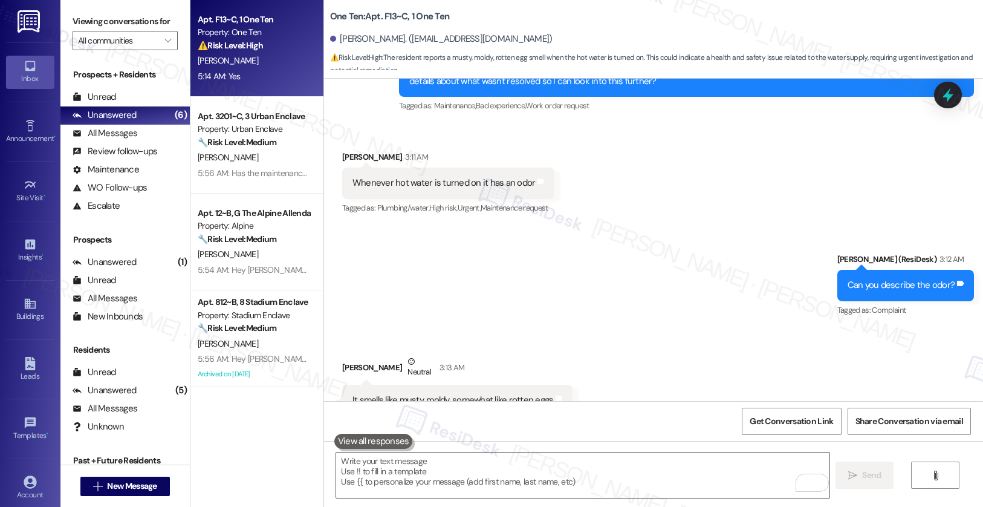
scroll to position [620, 0]
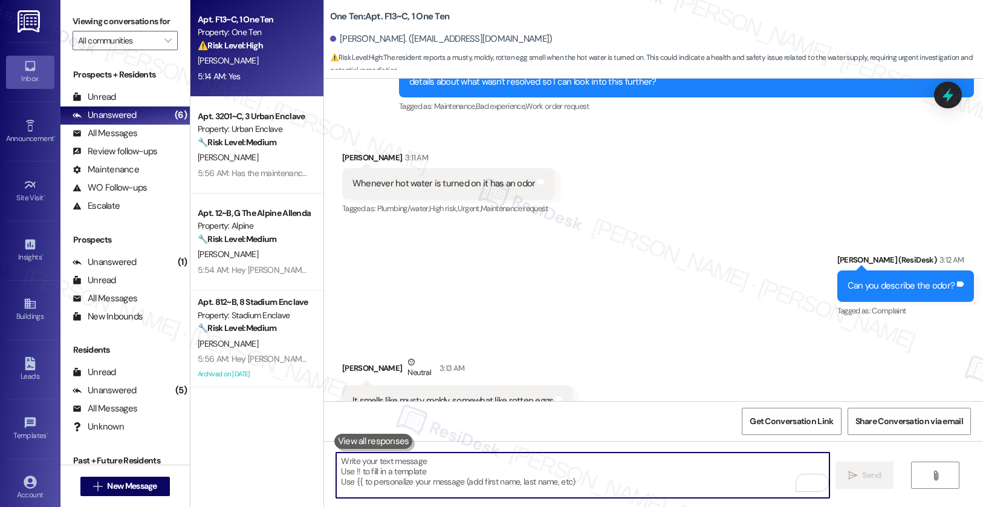
click at [397, 183] on div "Whenever hot water is turned on it has an odor" at bounding box center [443, 183] width 183 height 13
click at [396, 183] on div "Whenever hot water is turned on it has an odor" at bounding box center [443, 183] width 183 height 13
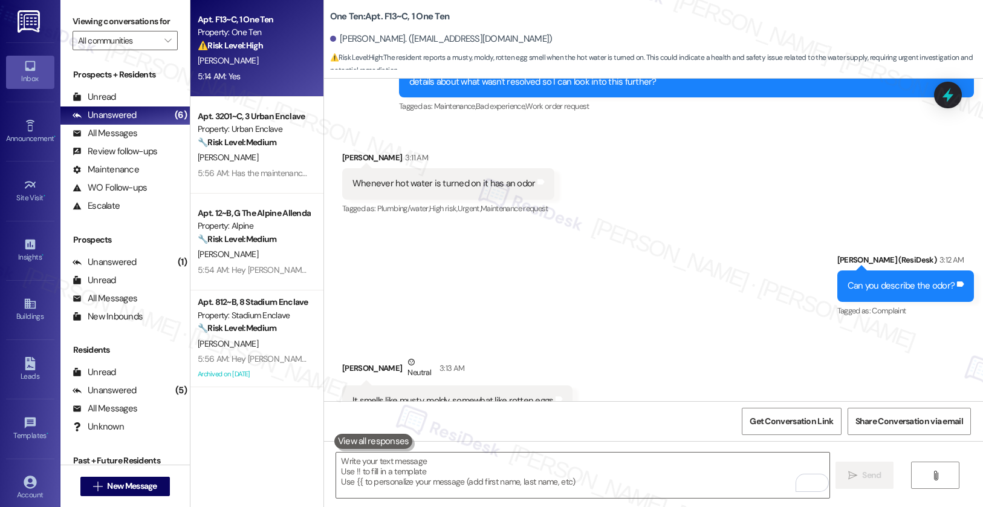
click at [395, 183] on div "Whenever hot water is turned on it has an odor" at bounding box center [443, 183] width 183 height 13
click at [392, 178] on div "Whenever hot water is turned on it has an odor" at bounding box center [443, 183] width 183 height 13
click at [393, 178] on div "Whenever hot water is turned on it has an odor" at bounding box center [443, 183] width 183 height 13
copy div "Whenever hot water is turned on it has an odor Tags and notes"
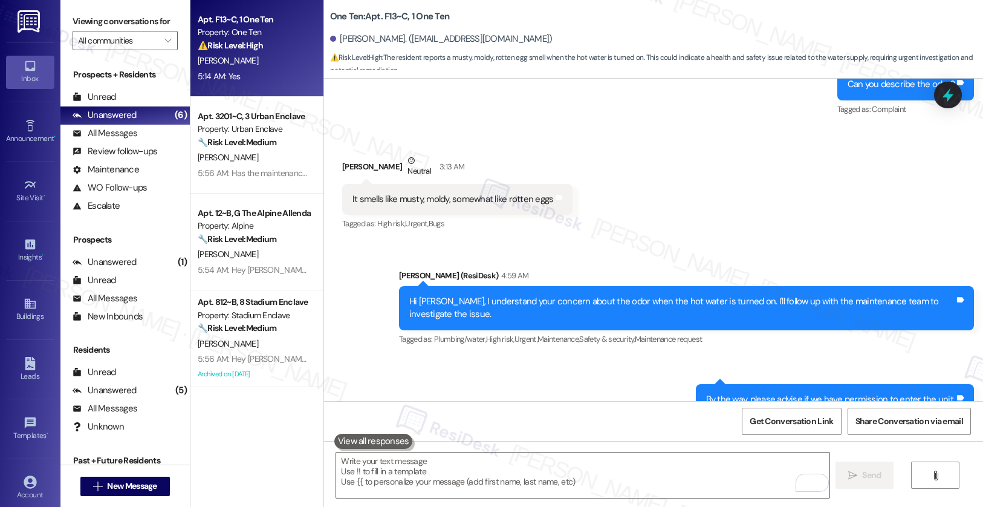
scroll to position [965, 0]
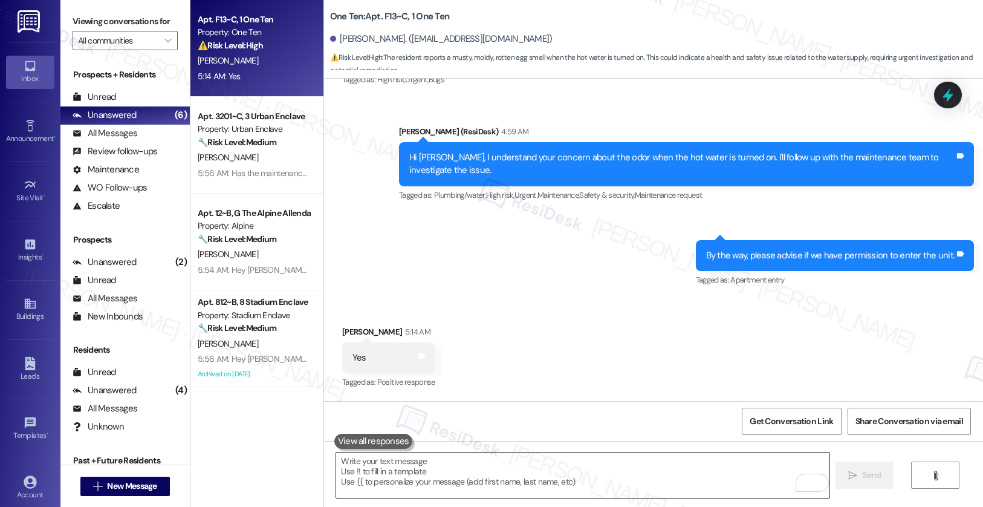
click at [368, 472] on textarea "To enrich screen reader interactions, please activate Accessibility in Grammarl…" at bounding box center [582, 474] width 493 height 45
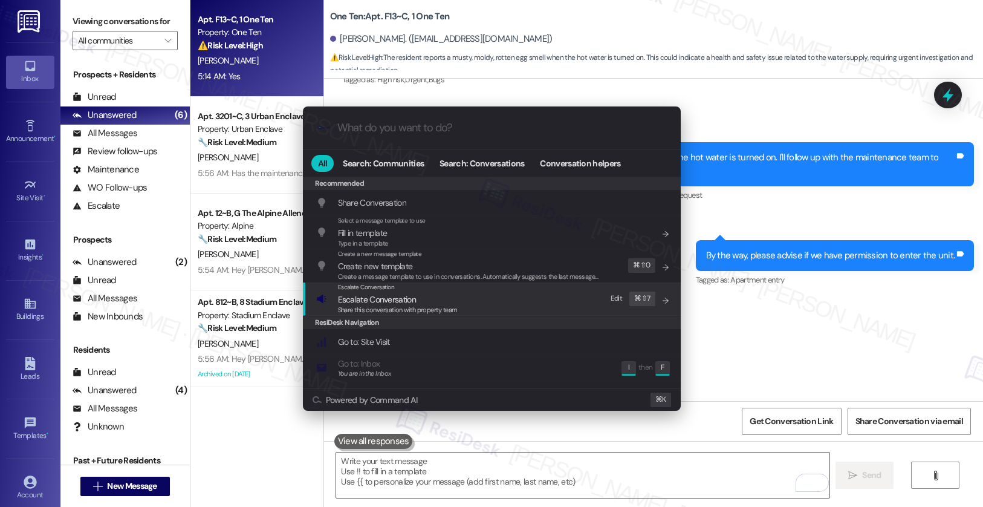
click at [365, 308] on span "Share this conversation with property team" at bounding box center [398, 309] width 120 height 8
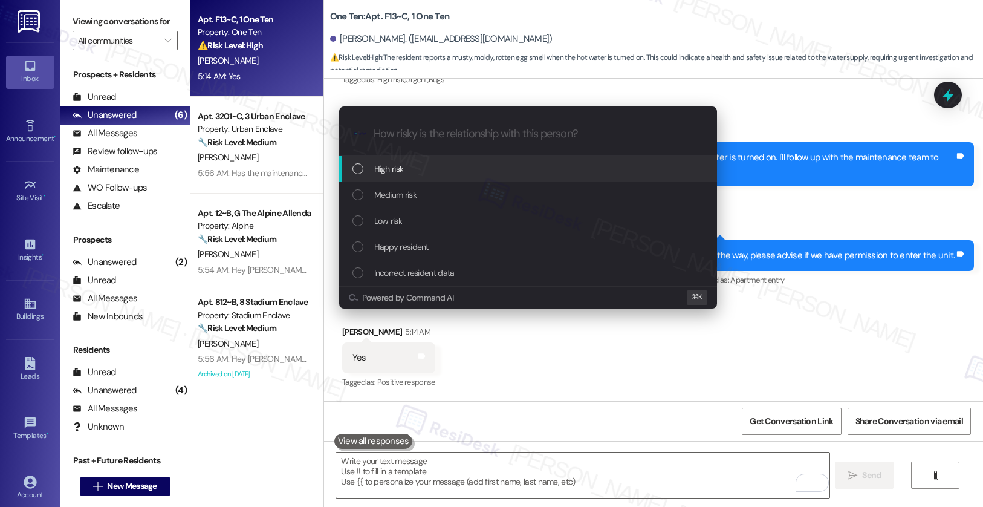
click at [405, 169] on div "High risk" at bounding box center [529, 168] width 354 height 13
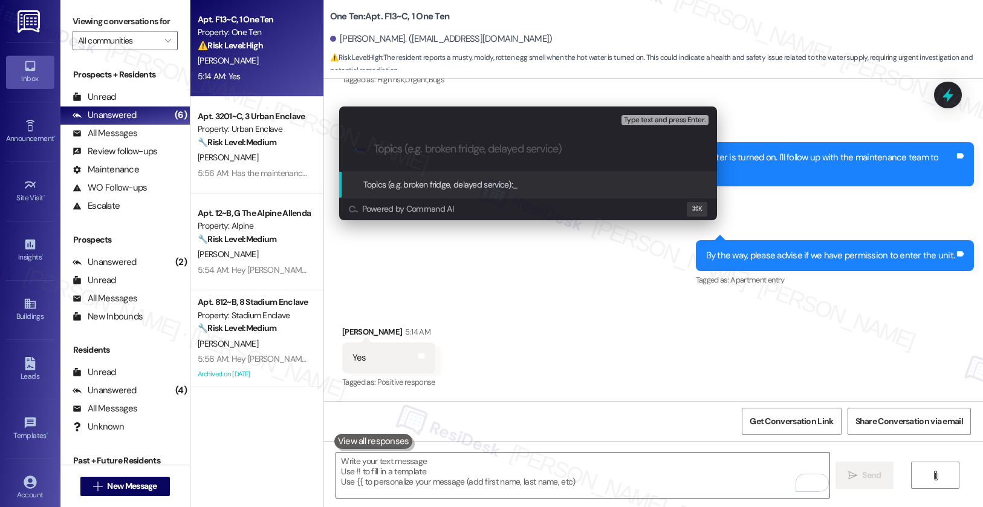
paste input "Maintenance Request: Odor When Using Hot Water"
type input "Maintenance Request: Odor When Using Hot Water"
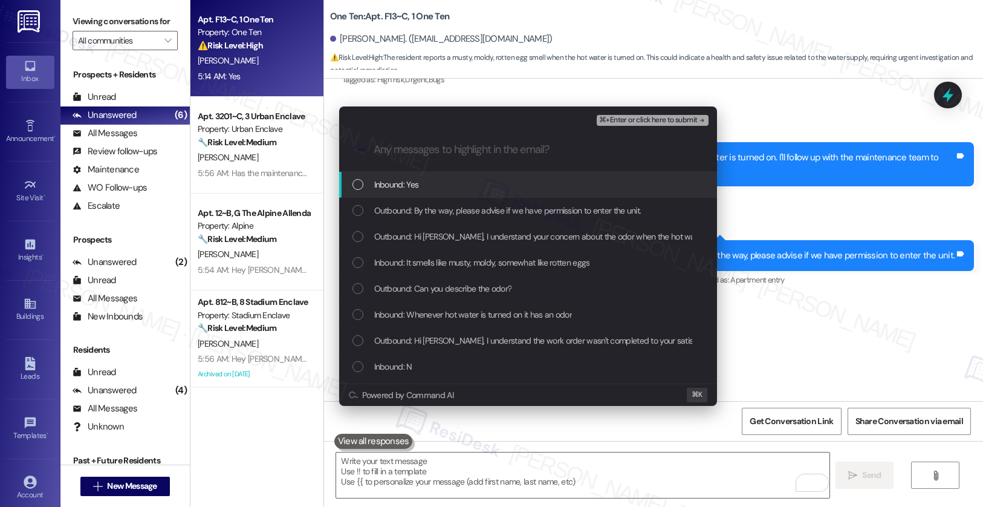
click at [407, 181] on span "Inbound: Yes" at bounding box center [396, 184] width 45 height 13
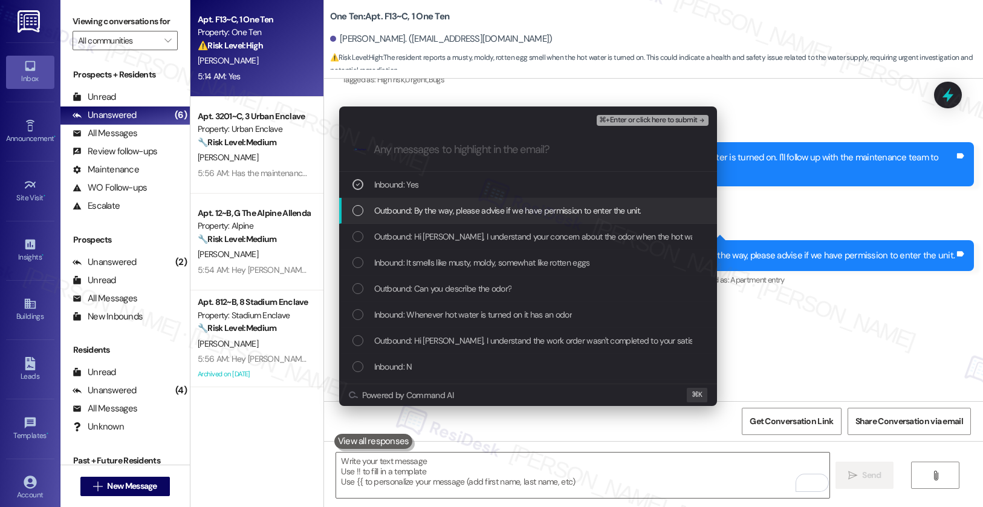
click at [400, 209] on span "Outbound: By the way, please advise if we have permission to enter the unit." at bounding box center [507, 210] width 267 height 13
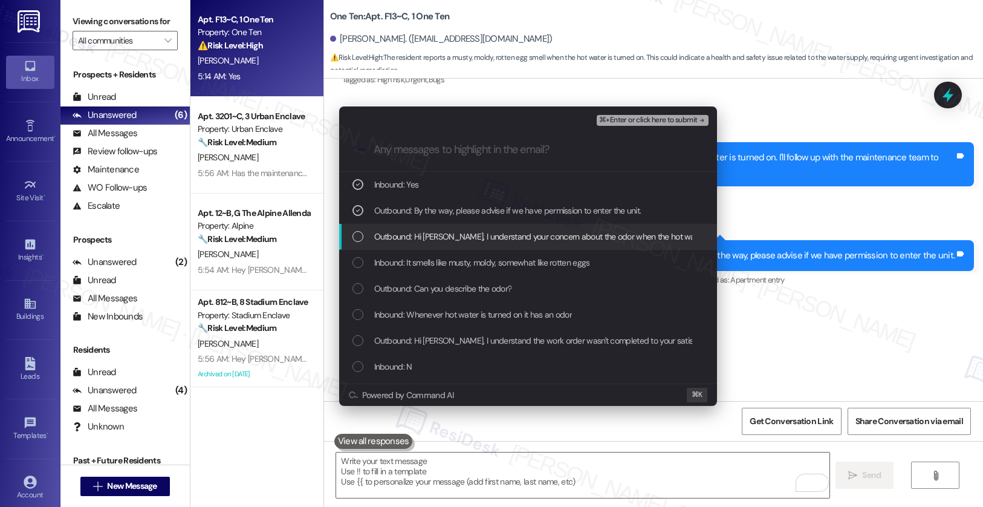
click at [404, 235] on span "Outbound: Hi [PERSON_NAME], I understand your concern about the odor when the h…" at bounding box center [673, 236] width 598 height 13
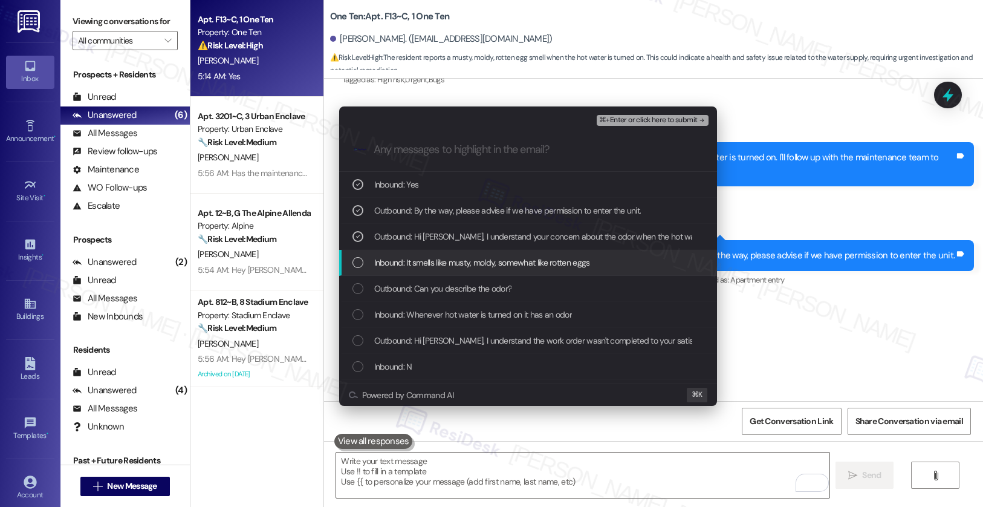
click at [406, 264] on span "Inbound: It smells like musty, moldy, somewhat like rotten eggs" at bounding box center [482, 262] width 216 height 13
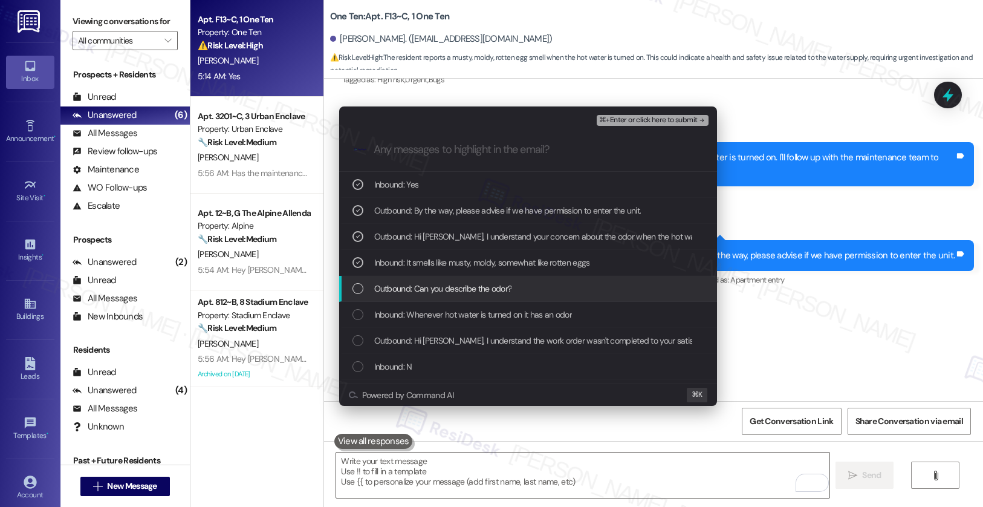
click at [413, 292] on span "Outbound: Can you describe the odor?" at bounding box center [443, 288] width 138 height 13
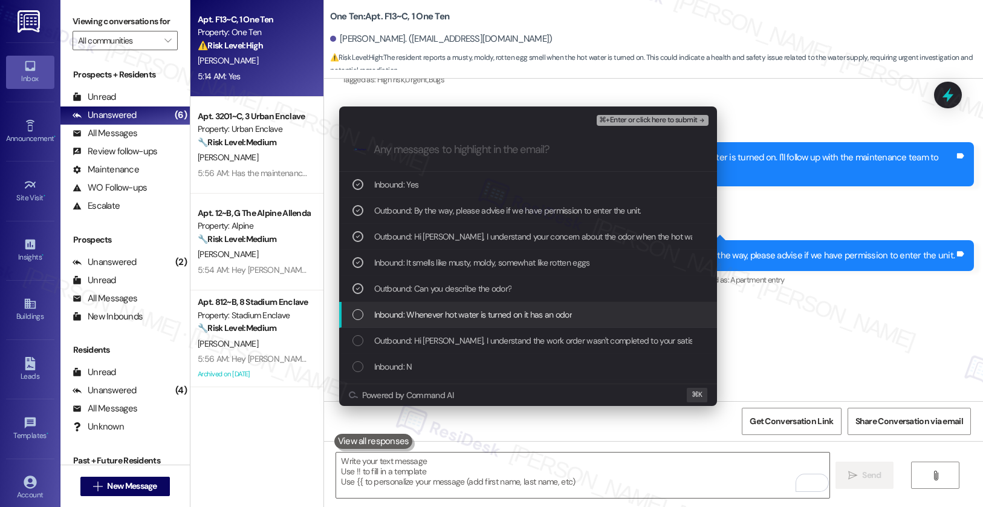
click at [440, 319] on span "Inbound: Whenever hot water is turned on it has an odor" at bounding box center [473, 314] width 198 height 13
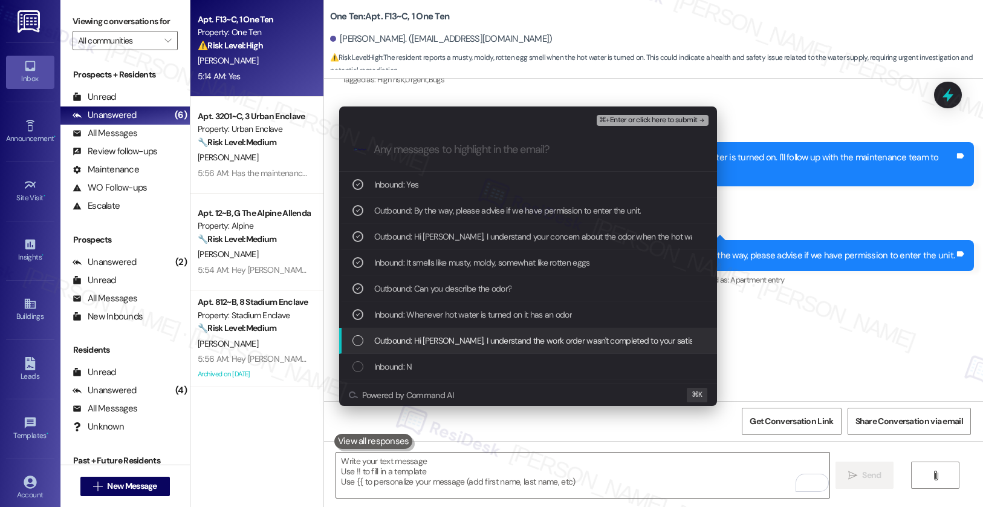
click at [433, 341] on span "Outbound: Hi [PERSON_NAME], I understand the work order wasn't completed to you…" at bounding box center [747, 340] width 747 height 13
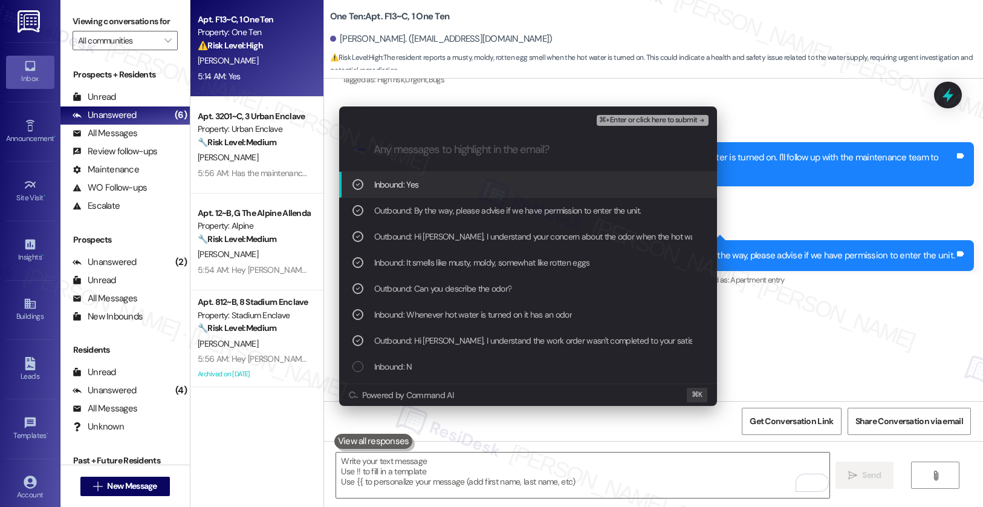
click at [654, 117] on span "⌘+Enter or click here to submit" at bounding box center [648, 120] width 98 height 8
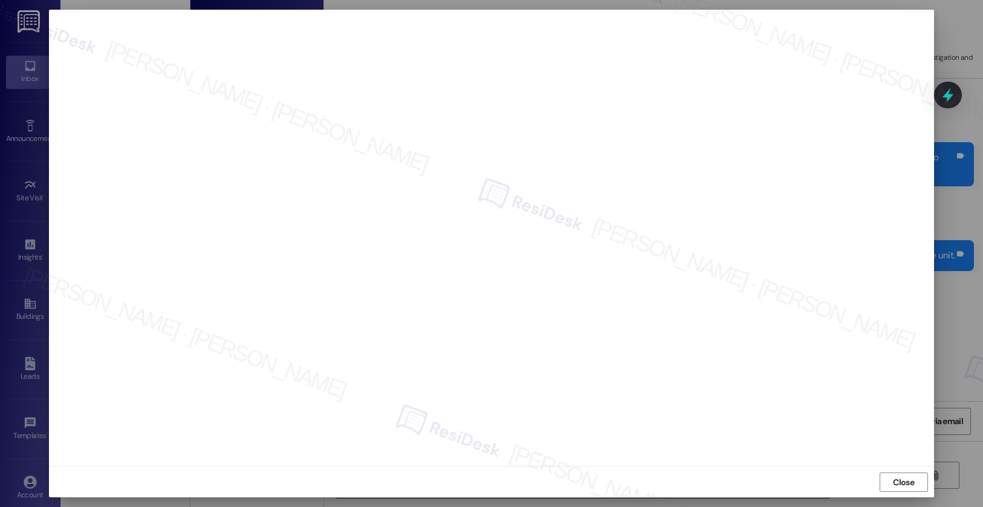
click at [896, 476] on span "Close" at bounding box center [903, 482] width 21 height 13
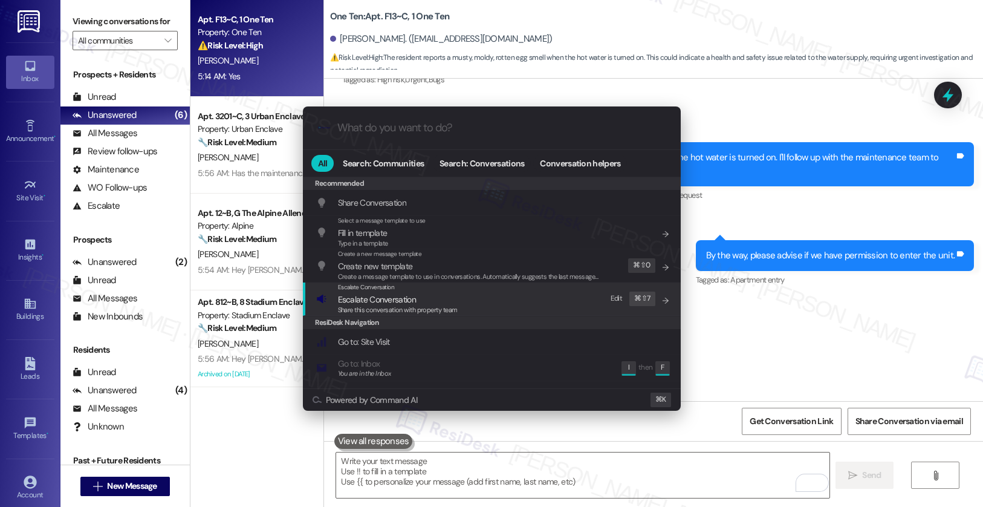
click at [486, 299] on div "Escalate Conversation Escalate Conversation Share this conversation with proper…" at bounding box center [493, 298] width 354 height 33
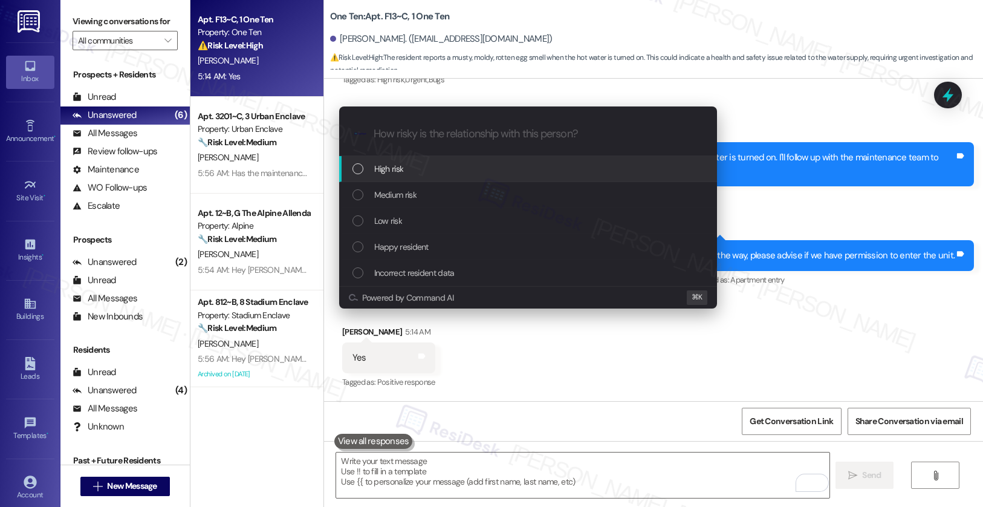
click at [473, 176] on div "High risk" at bounding box center [528, 169] width 378 height 26
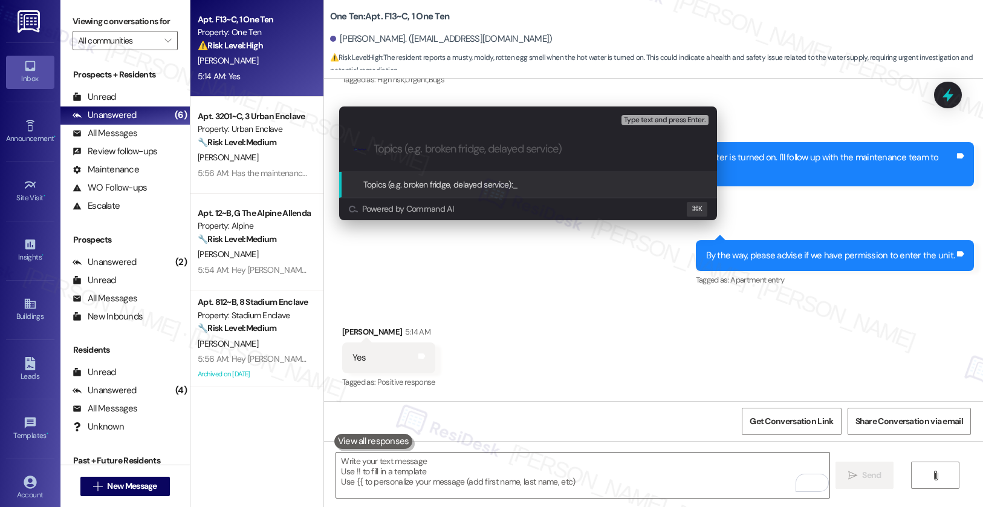
paste input "Maintenance Request: Odor When Using Hot Water"
type input "Maintenance Request: Odor When Using Hot Water"
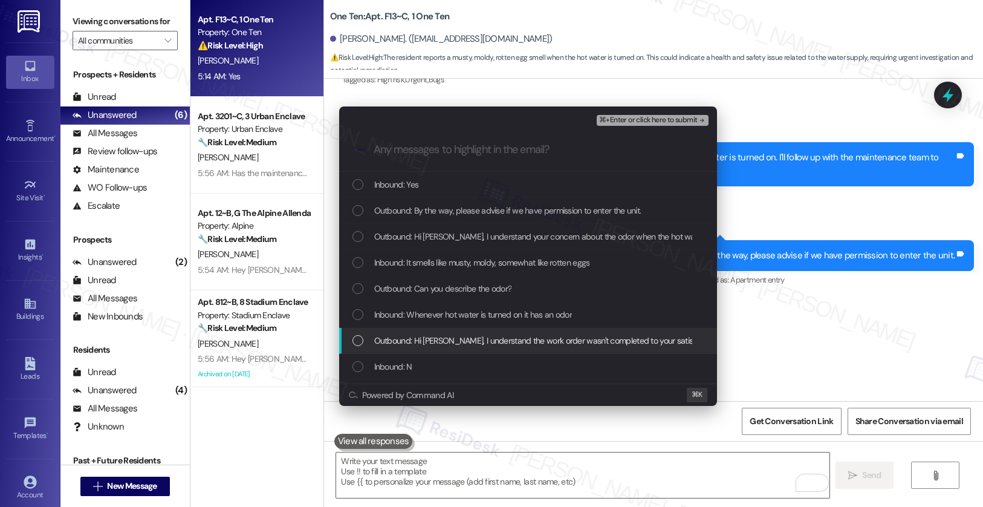
click at [478, 344] on span "Outbound: Hi [PERSON_NAME], I understand the work order wasn't completed to you…" at bounding box center [747, 340] width 747 height 13
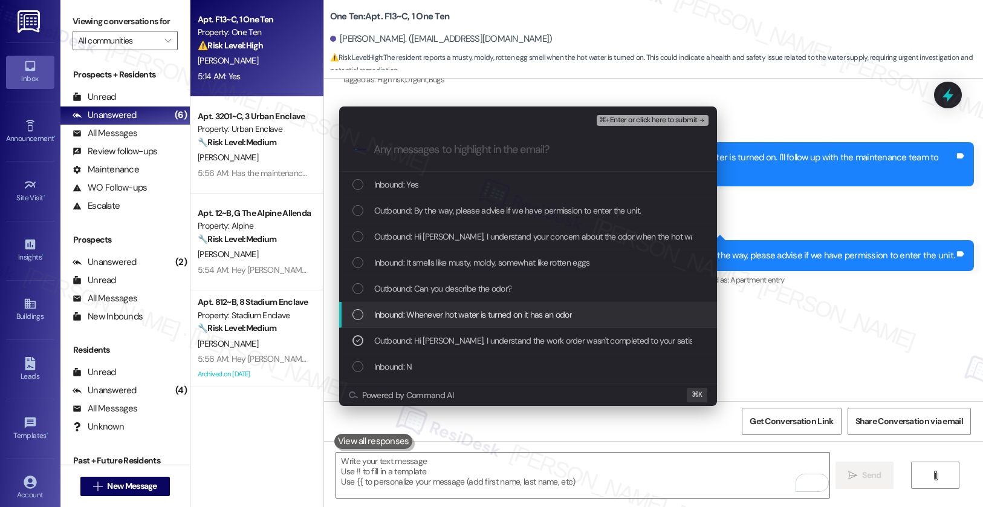
click at [459, 320] on span "Inbound: Whenever hot water is turned on it has an odor" at bounding box center [473, 314] width 198 height 13
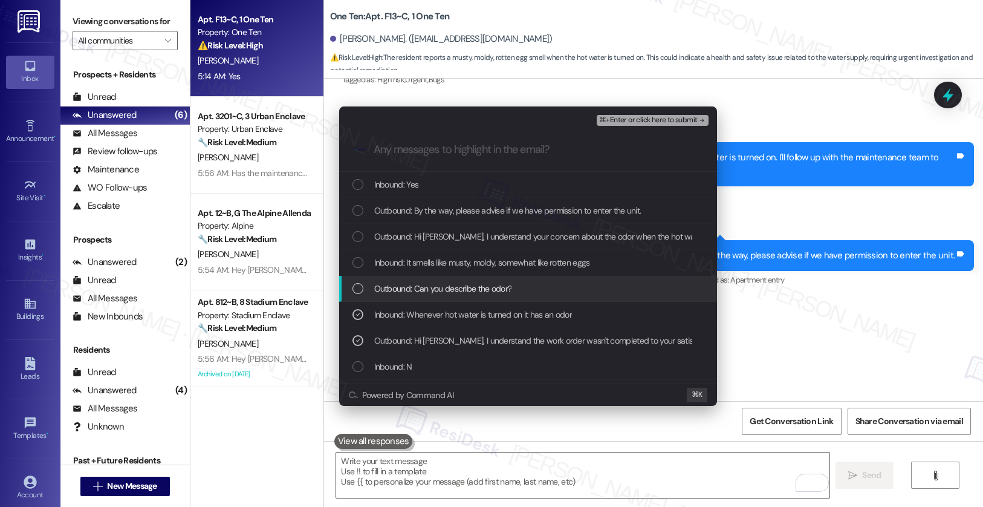
click at [426, 284] on span "Outbound: Can you describe the odor?" at bounding box center [443, 288] width 138 height 13
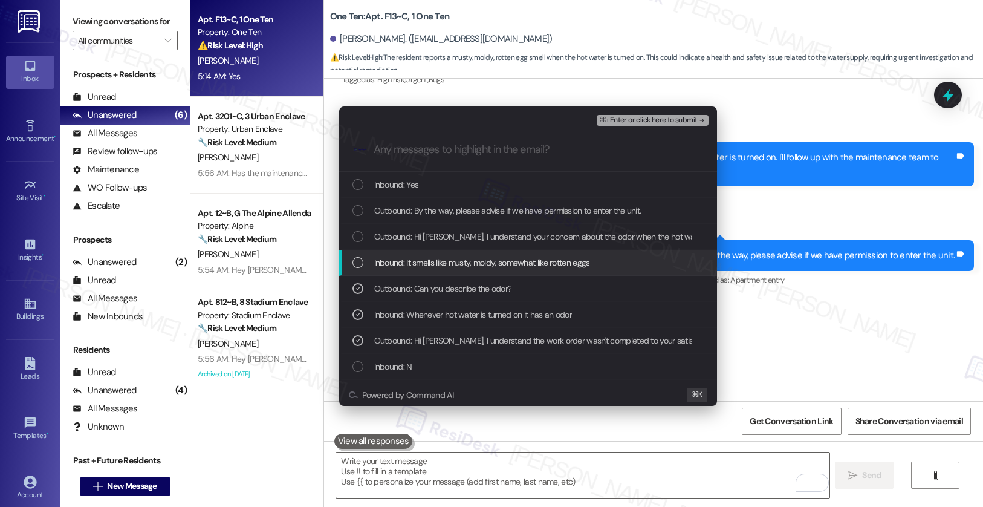
click at [414, 270] on div "Inbound: It smells like musty, moldy, somewhat like rotten eggs" at bounding box center [528, 263] width 378 height 26
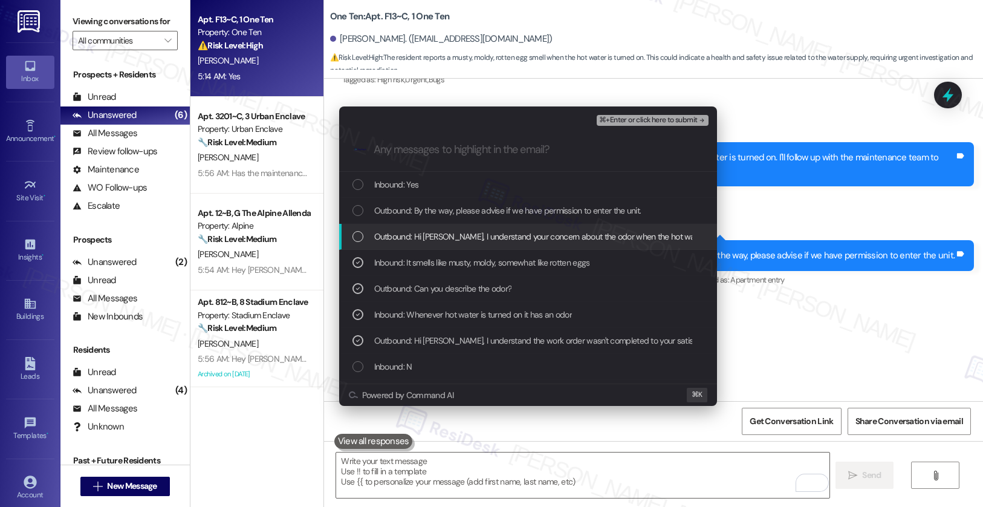
click at [414, 241] on span "Outbound: Hi [PERSON_NAME], I understand your concern about the odor when the h…" at bounding box center [673, 236] width 598 height 13
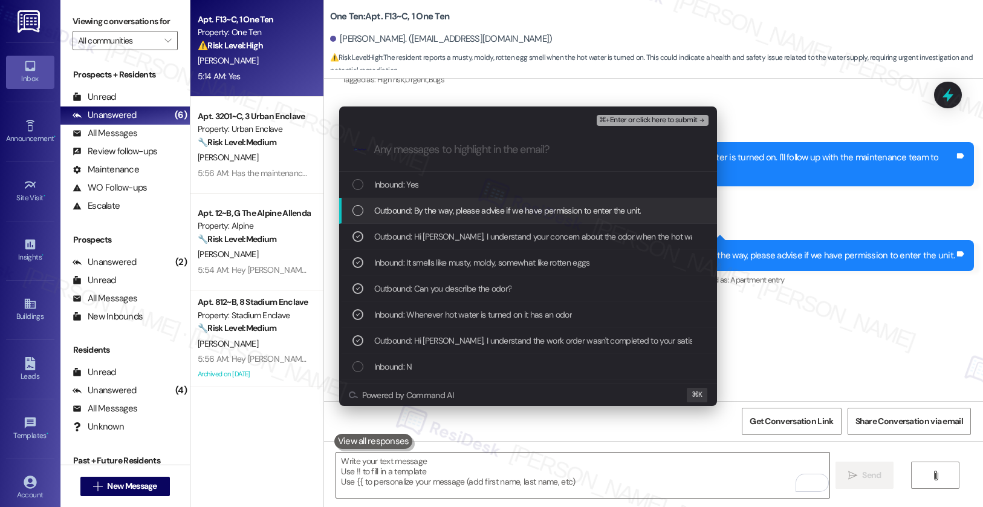
click at [394, 212] on span "Outbound: By the way, please advise if we have permission to enter the unit." at bounding box center [507, 210] width 267 height 13
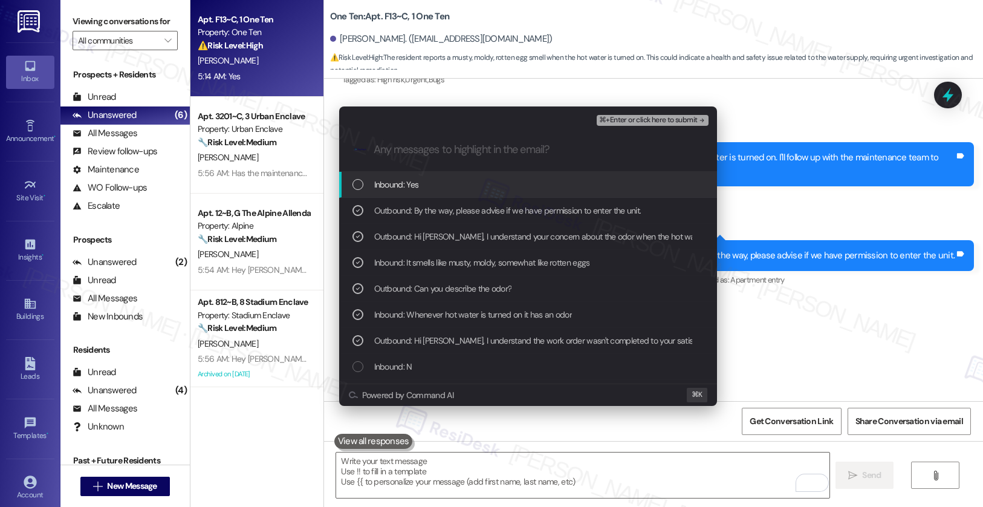
click at [388, 187] on span "Inbound: Yes" at bounding box center [396, 184] width 45 height 13
click at [640, 116] on span "⌘+Enter or click here to submit" at bounding box center [648, 120] width 98 height 8
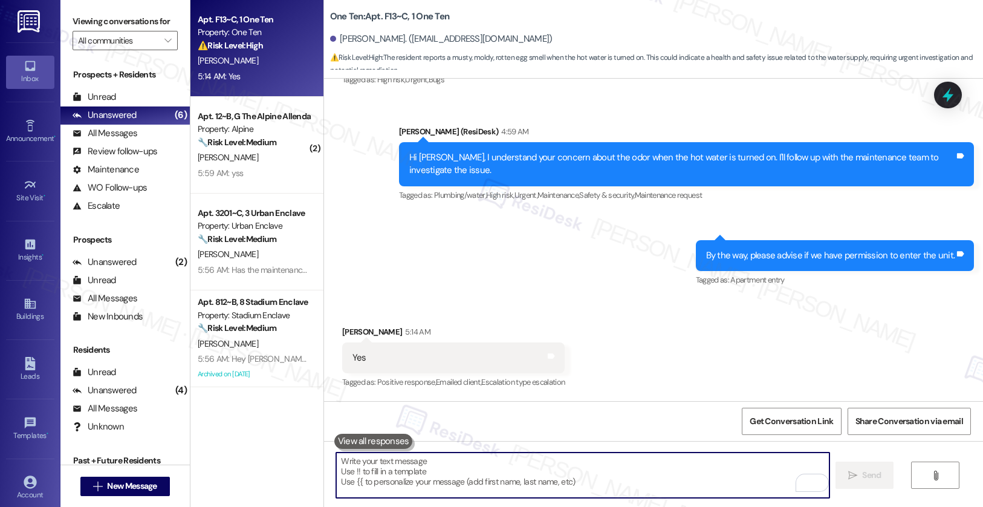
click at [522, 488] on textarea "To enrich screen reader interactions, please activate Accessibility in Grammarl…" at bounding box center [582, 474] width 493 height 45
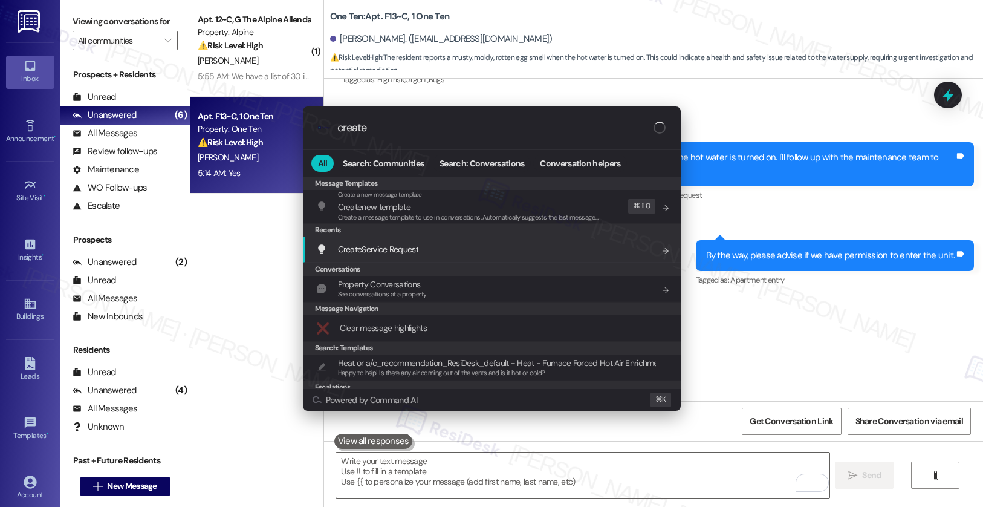
type input "create"
click at [414, 252] on span "Create Service Request" at bounding box center [378, 249] width 80 height 11
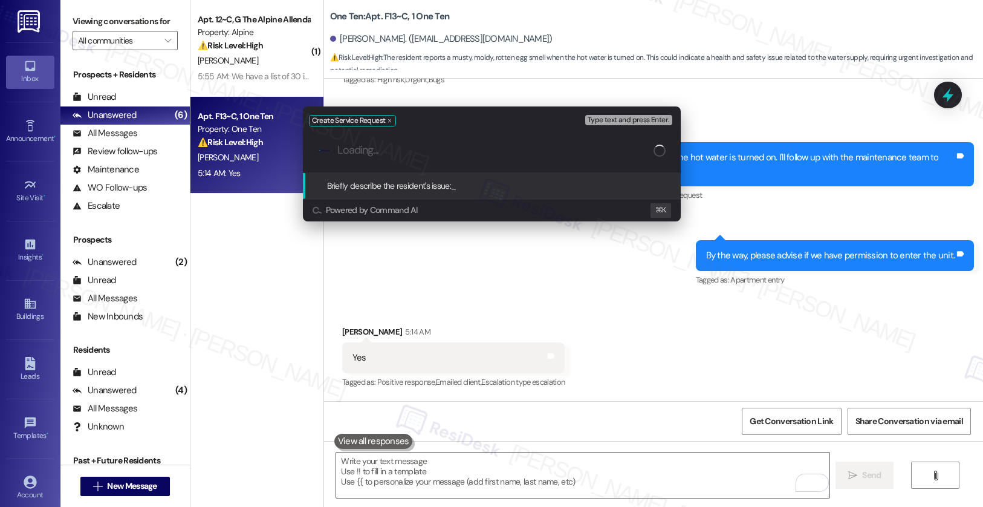
paste input "Maintenance Request: Odor When Using Hot Water"
type input "Maintenance Request: Odor When Using Hot Water"
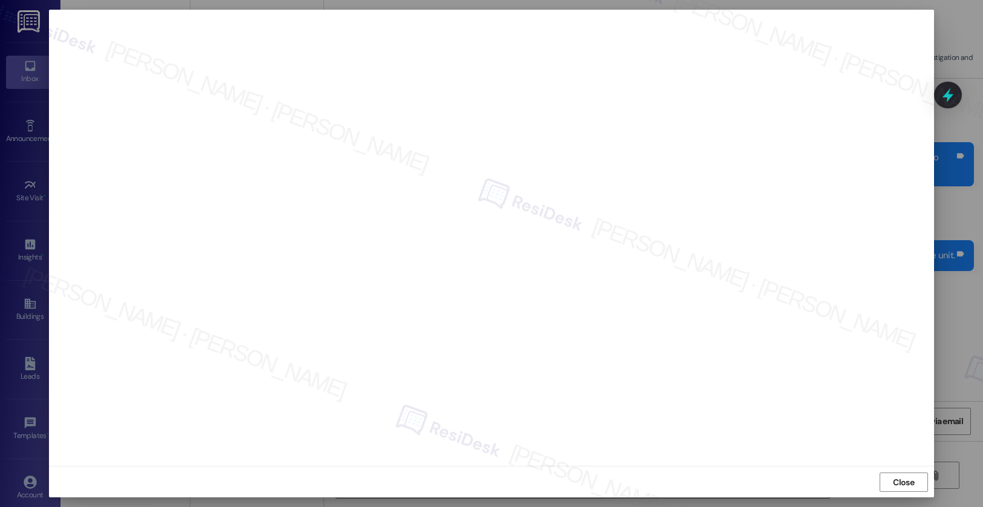
scroll to position [1, 0]
click at [897, 484] on span "Close" at bounding box center [903, 481] width 21 height 13
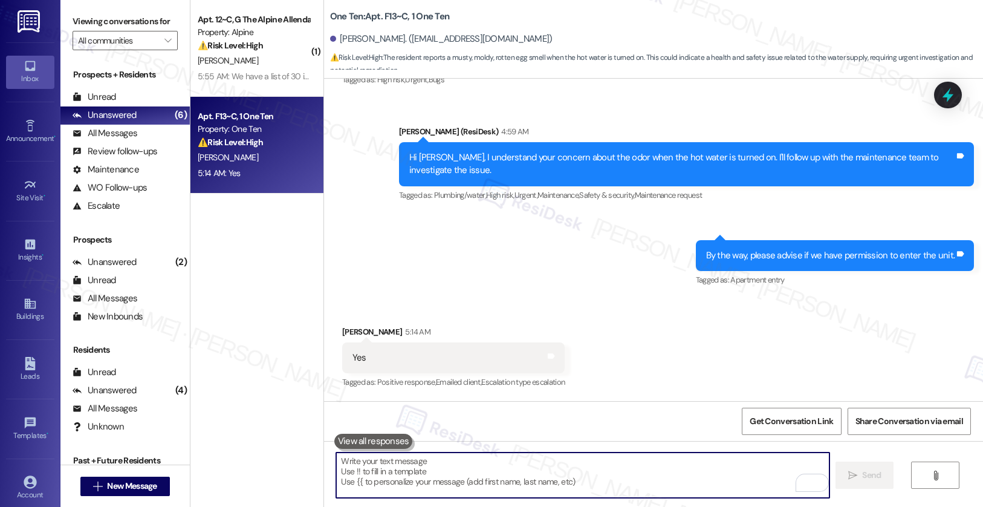
click at [641, 485] on textarea "To enrich screen reader interactions, please activate Accessibility in Grammarl…" at bounding box center [582, 474] width 493 height 45
click at [566, 473] on textarea "To enrich screen reader interactions, please activate Accessibility in Grammarl…" at bounding box center [582, 474] width 493 height 45
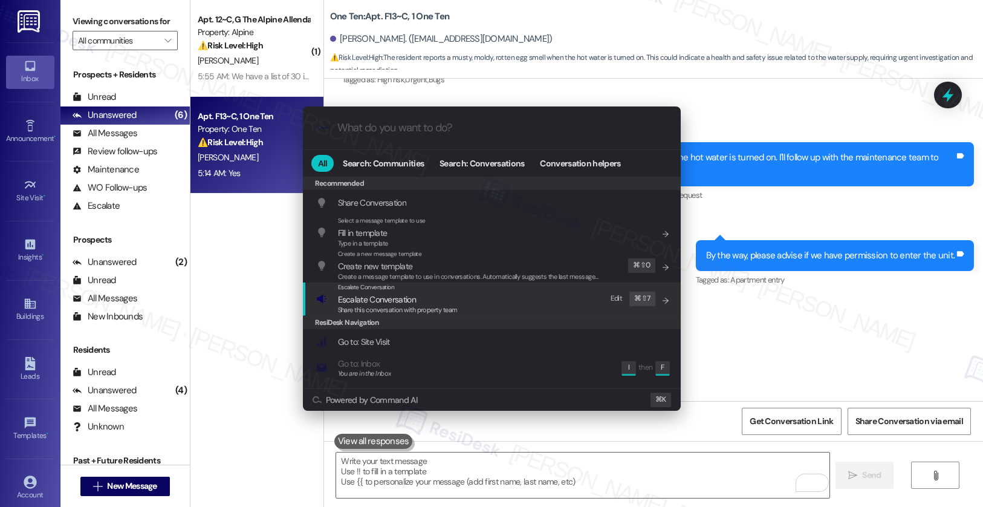
click at [392, 305] on span "Share this conversation with property team" at bounding box center [398, 309] width 120 height 8
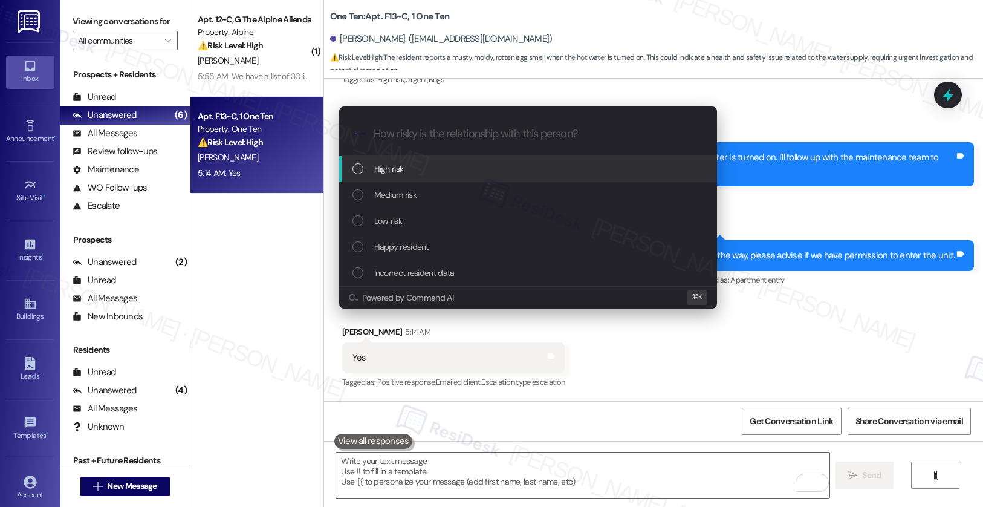
click at [386, 167] on span "High risk" at bounding box center [389, 168] width 30 height 13
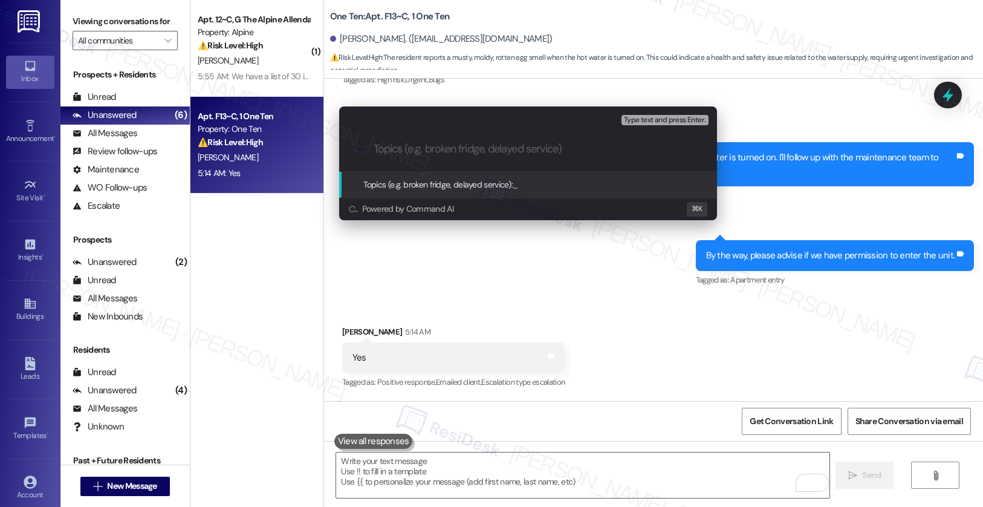
paste input "Work order submitted by Residesk | Work order # 12939742"
type input "Work order submitted by Residesk | Work order # 12939742"
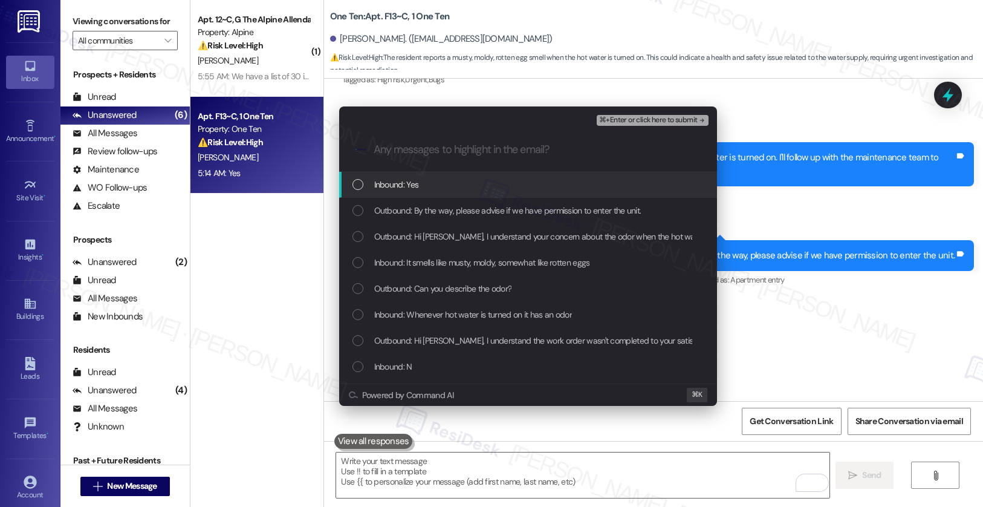
click at [387, 183] on span "Inbound: Yes" at bounding box center [396, 184] width 45 height 13
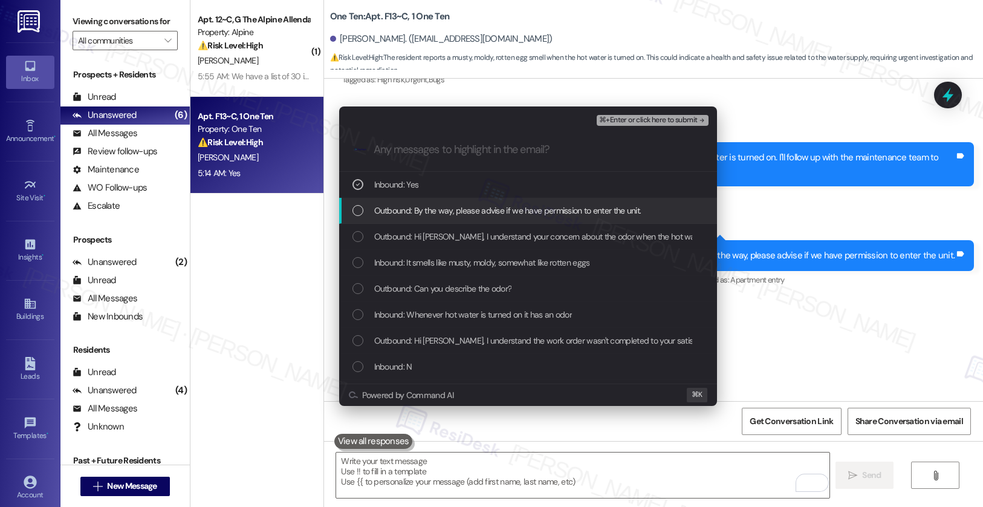
click at [389, 215] on span "Outbound: By the way, please advise if we have permission to enter the unit." at bounding box center [507, 210] width 267 height 13
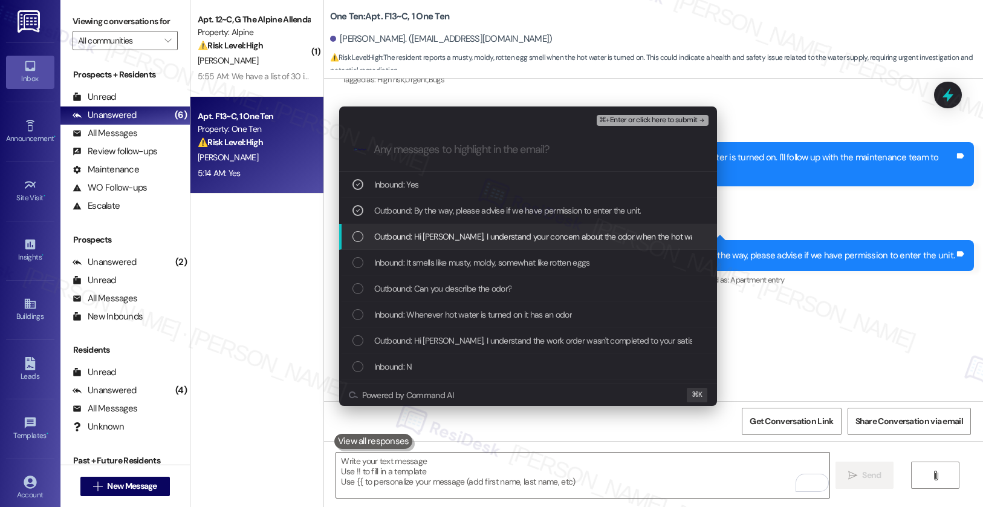
drag, startPoint x: 388, startPoint y: 232, endPoint x: 396, endPoint y: 252, distance: 21.7
click at [387, 232] on span "Outbound: Hi [PERSON_NAME], I understand your concern about the odor when the h…" at bounding box center [673, 236] width 598 height 13
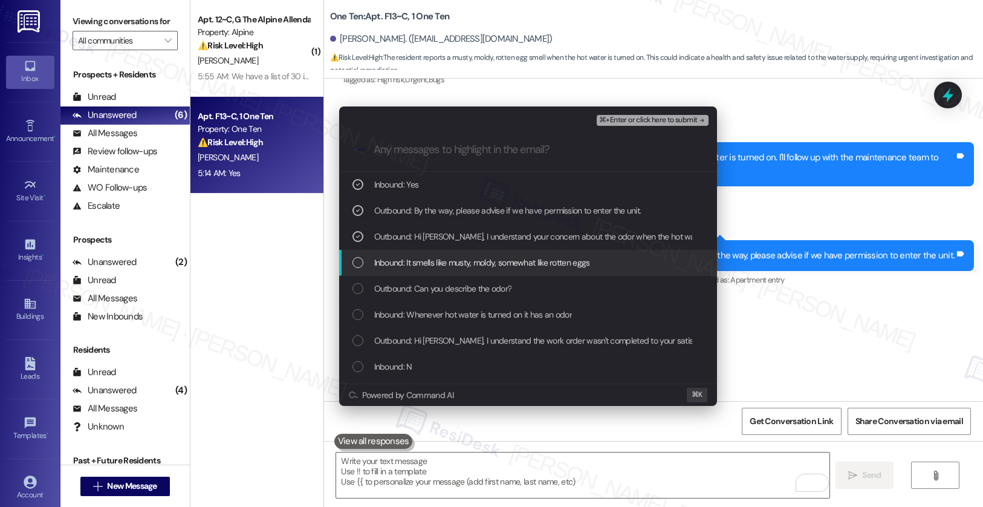
click at [395, 261] on span "Inbound: It smells like musty, moldy, somewhat like rotten eggs" at bounding box center [482, 262] width 216 height 13
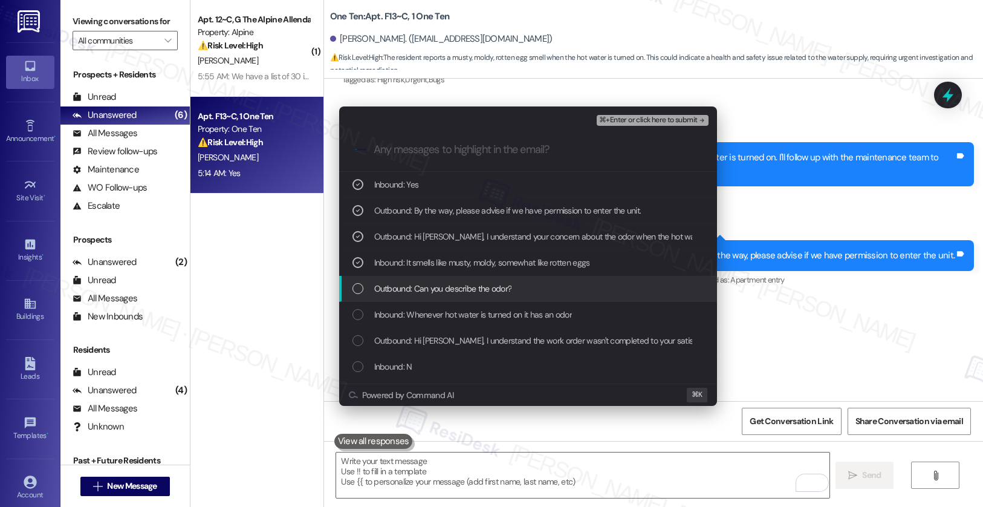
click at [403, 296] on div "Outbound: Can you describe the odor?" at bounding box center [528, 289] width 378 height 26
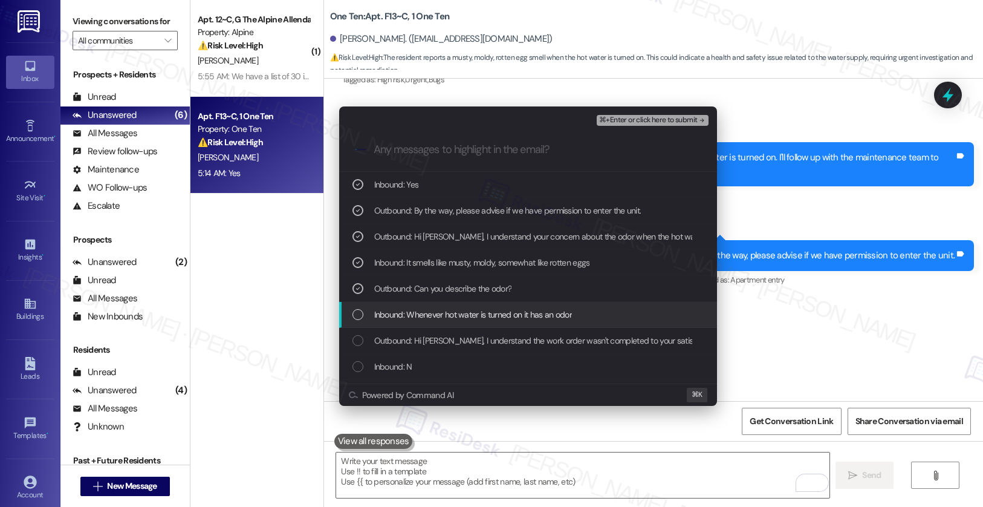
click at [401, 314] on span "Inbound: Whenever hot water is turned on it has an odor" at bounding box center [473, 314] width 198 height 13
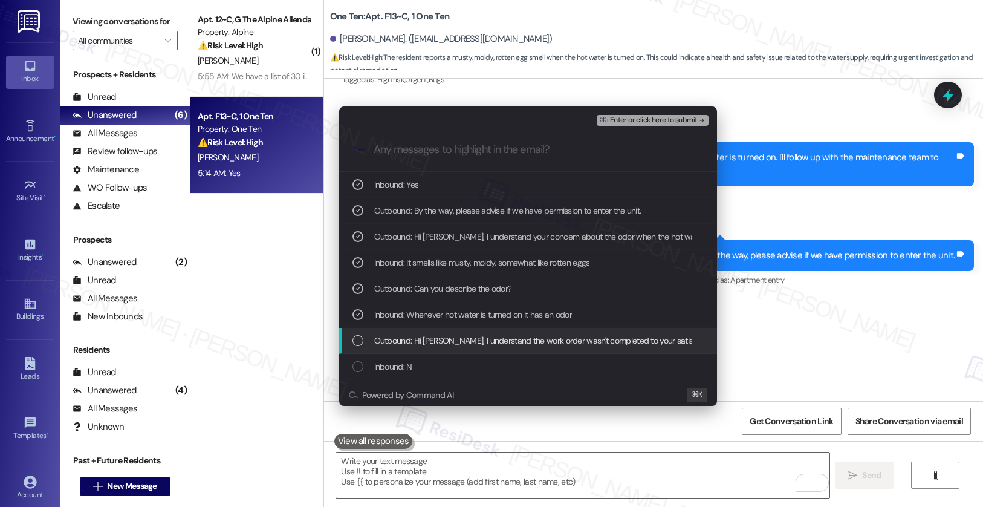
click at [399, 335] on span "Outbound: Hi [PERSON_NAME], I understand the work order wasn't completed to you…" at bounding box center [747, 340] width 747 height 13
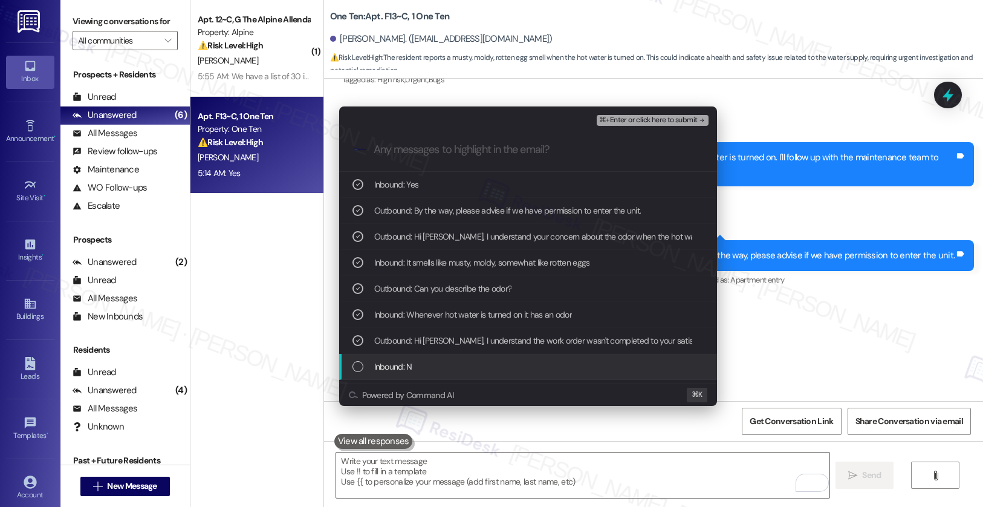
click at [394, 364] on span "Inbound: N" at bounding box center [393, 366] width 38 height 13
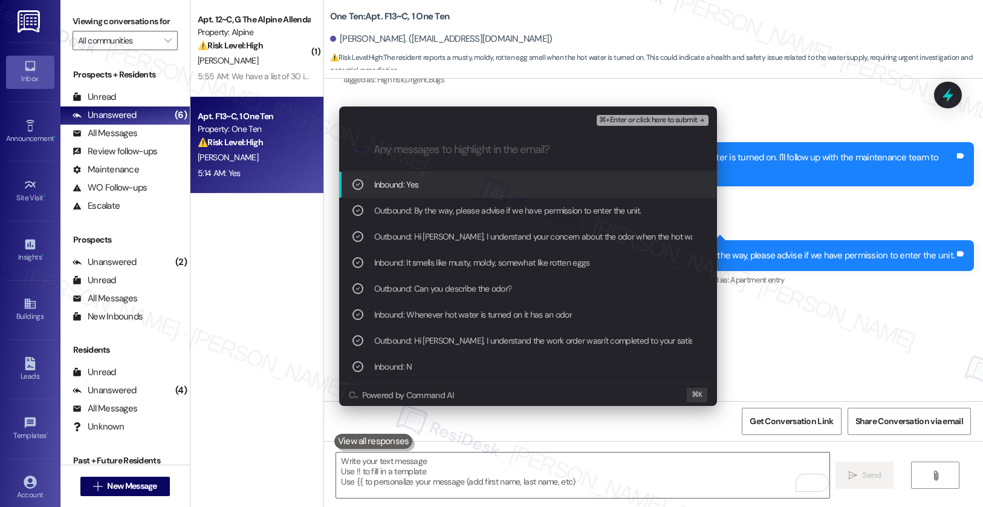
click at [641, 120] on span "⌘+Enter or click here to submit" at bounding box center [648, 120] width 98 height 8
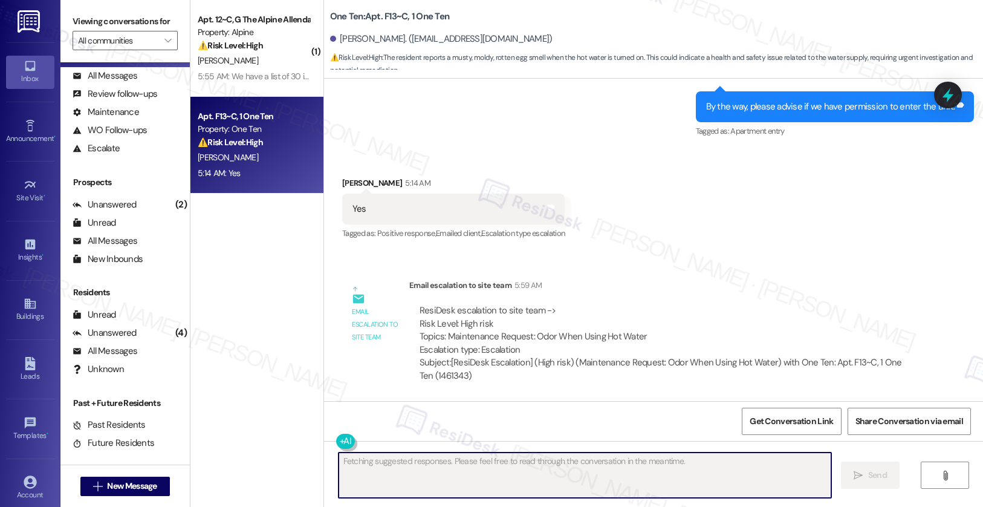
scroll to position [60, 0]
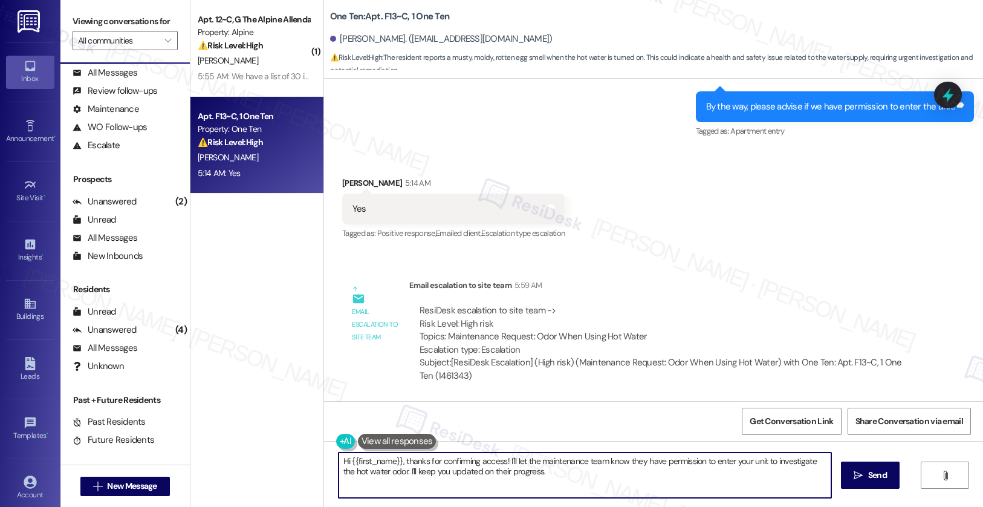
click at [404, 468] on textarea "Hi {{first_name}}, thanks for confirming access! I'll let the maintenance team …" at bounding box center [585, 474] width 493 height 45
click at [404, 467] on textarea "Hi {{first_name}}, thanks for confirming access! I'll let the maintenance team …" at bounding box center [585, 474] width 493 height 45
paste textarea "Thank you, {{first_name}}. The request has been submitted. Our maintenance team…"
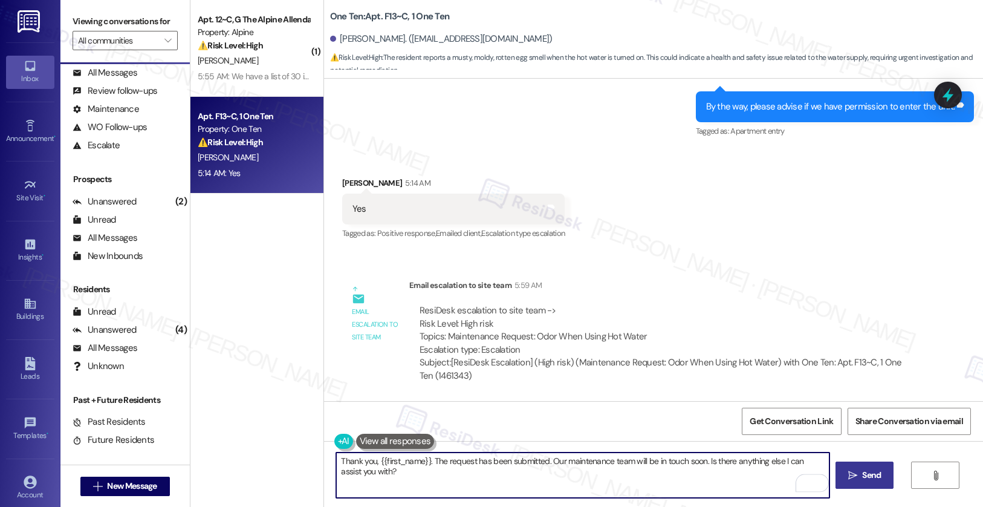
type textarea "Thank you, {{first_name}}. The request has been submitted. Our maintenance team…"
click at [870, 475] on span "Send" at bounding box center [871, 475] width 19 height 13
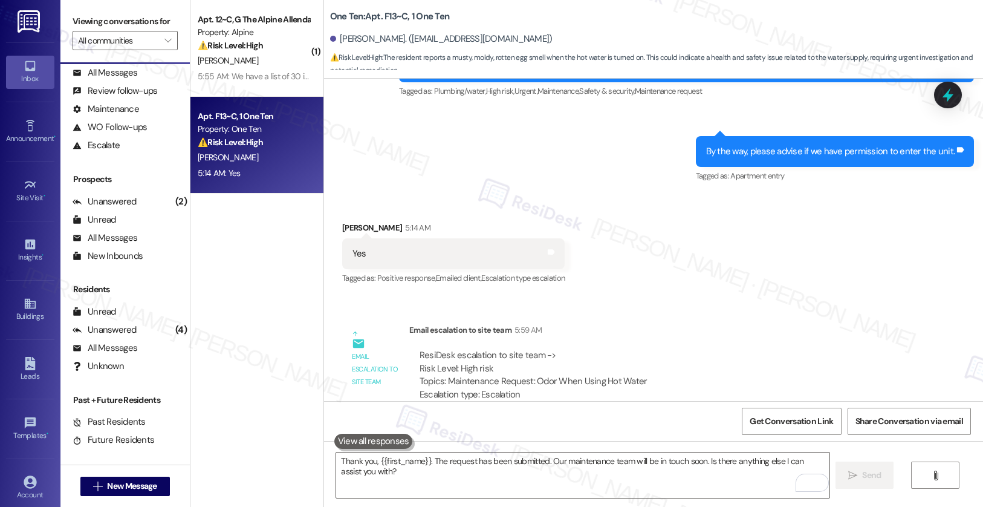
scroll to position [1198, 0]
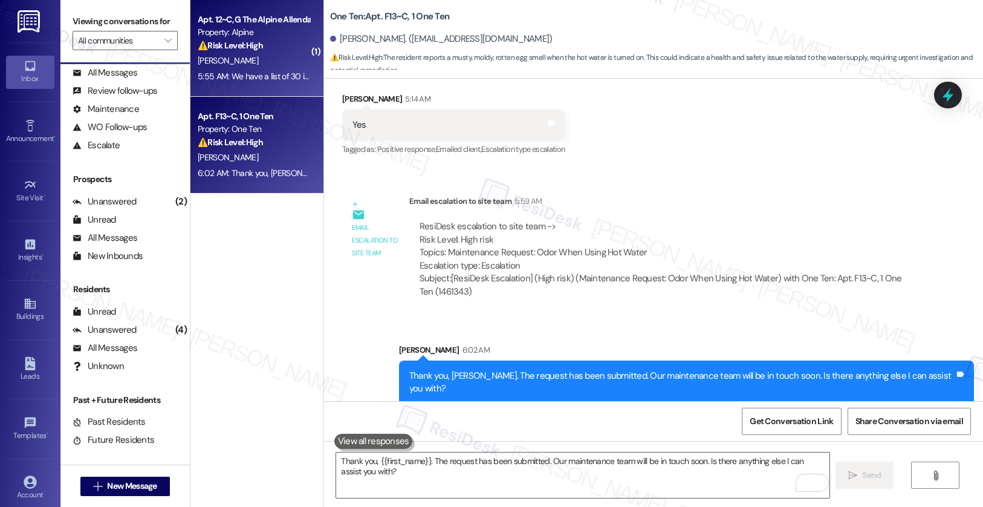
click at [262, 63] on div "[PERSON_NAME]" at bounding box center [253, 60] width 114 height 15
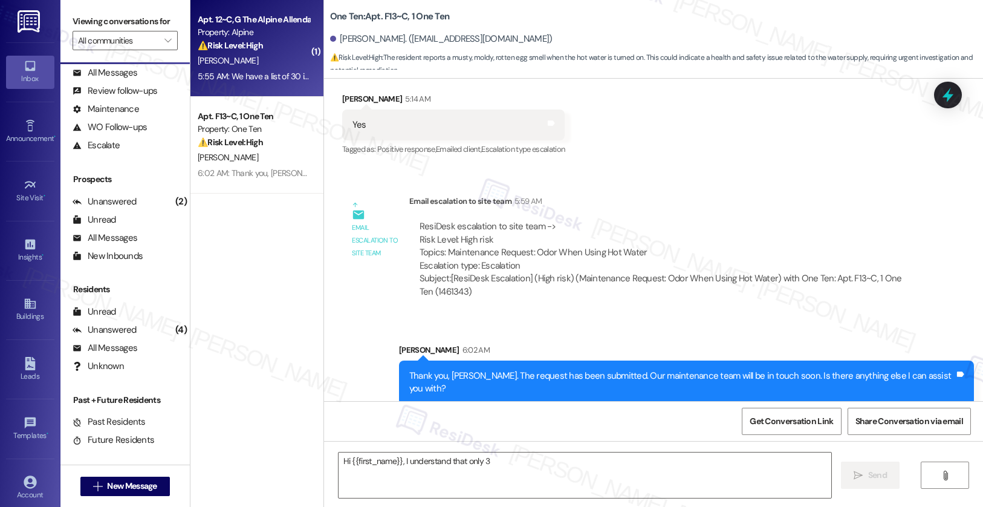
scroll to position [219, 0]
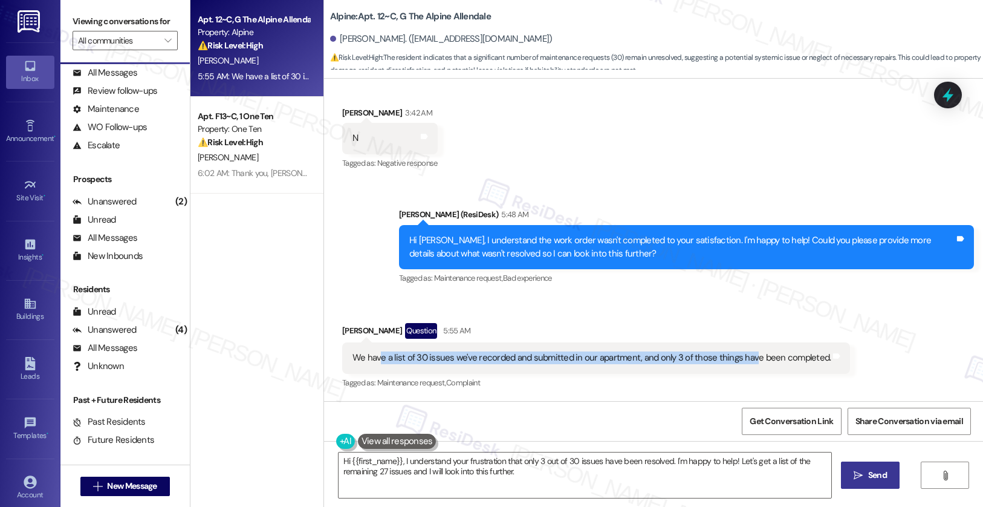
drag, startPoint x: 373, startPoint y: 360, endPoint x: 732, endPoint y: 355, distance: 359.2
click at [740, 354] on div "We have a list of 30 issues we've recorded and submitted in our apartment, and …" at bounding box center [591, 357] width 479 height 13
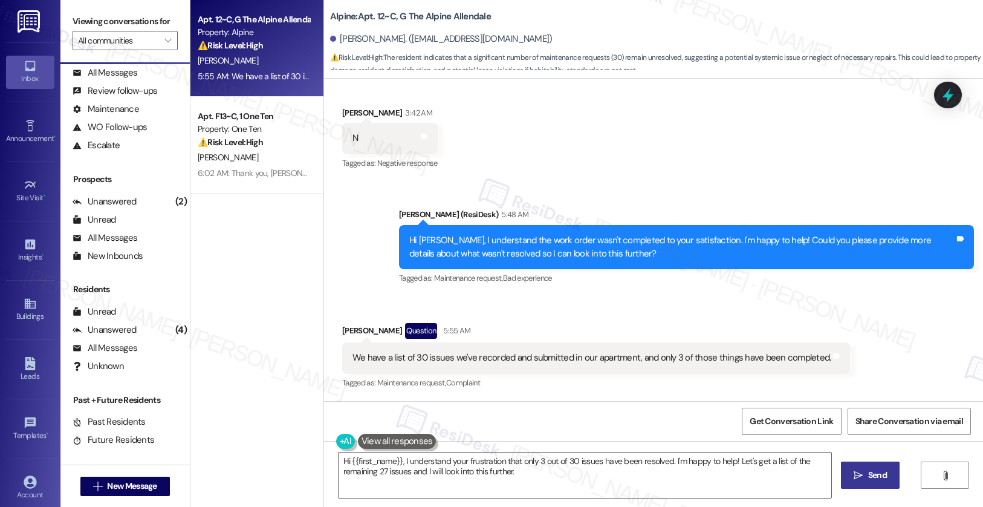
click at [567, 366] on div "We have a list of 30 issues we've recorded and submitted in our apartment, and …" at bounding box center [596, 357] width 508 height 31
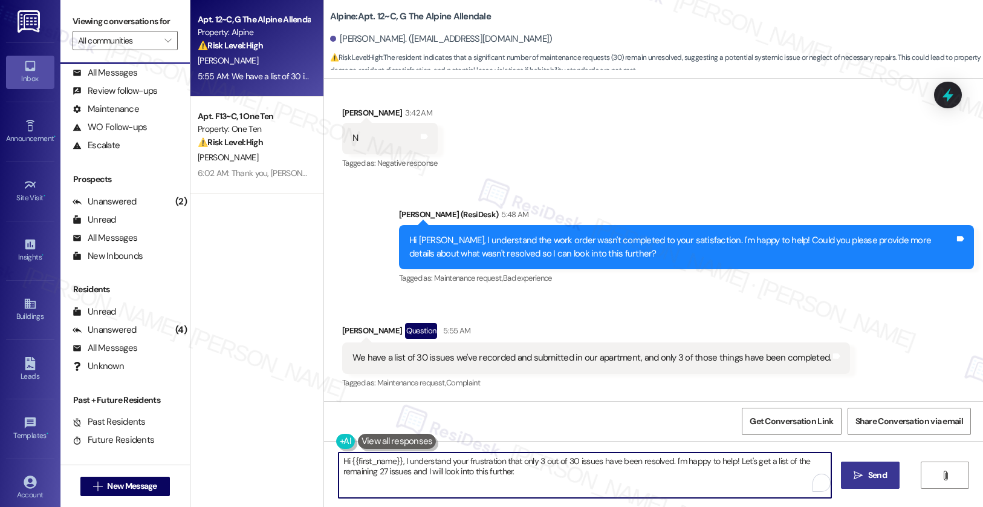
click at [606, 484] on textarea "Hi {{first_name}}, I understand your frustration that only 3 out of 30 issues h…" at bounding box center [585, 474] width 493 height 45
click at [348, 472] on textarea "Hi {{first_name}}, I understand your frustration that only 3 out of 30 issues h…" at bounding box center [585, 474] width 493 height 45
click at [646, 484] on textarea "Hi {{first_name}}, I understand your frustration that only 3 out of 30 issues h…" at bounding box center [582, 474] width 493 height 45
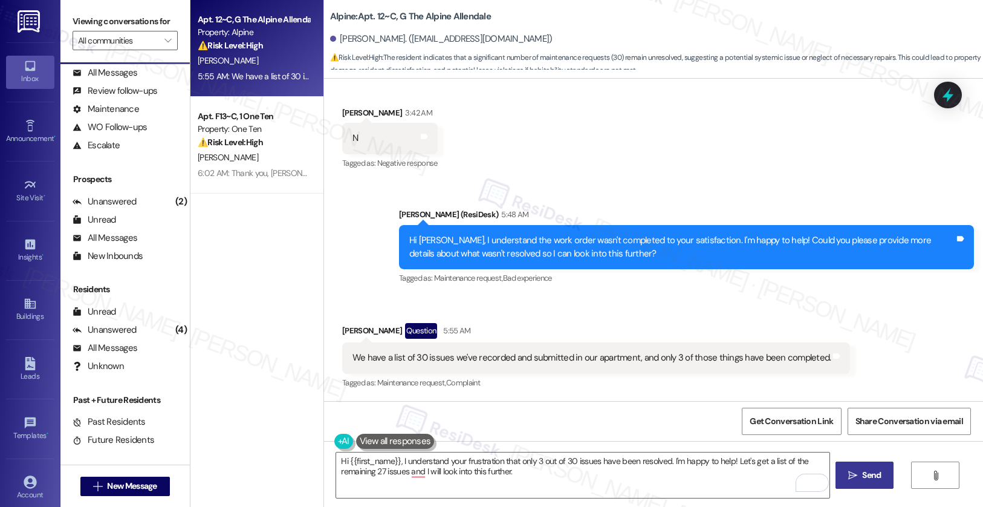
drag, startPoint x: 870, startPoint y: 482, endPoint x: 858, endPoint y: 480, distance: 12.2
click at [870, 482] on button " Send" at bounding box center [865, 474] width 59 height 27
type textarea "Hi {{first_name}}, I understand your frustration that only 3 out of 30 issues h…"
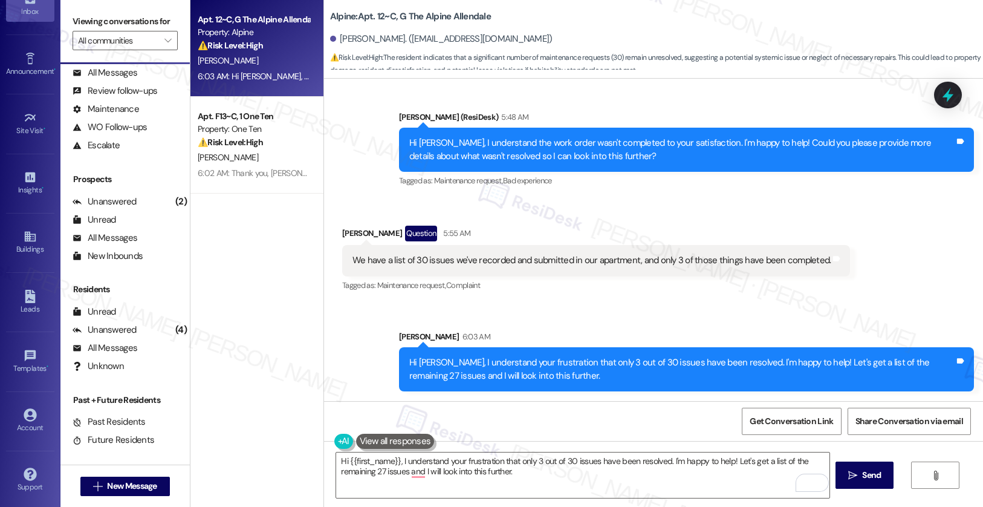
scroll to position [70, 0]
click at [34, 414] on link "Account" at bounding box center [30, 417] width 48 height 33
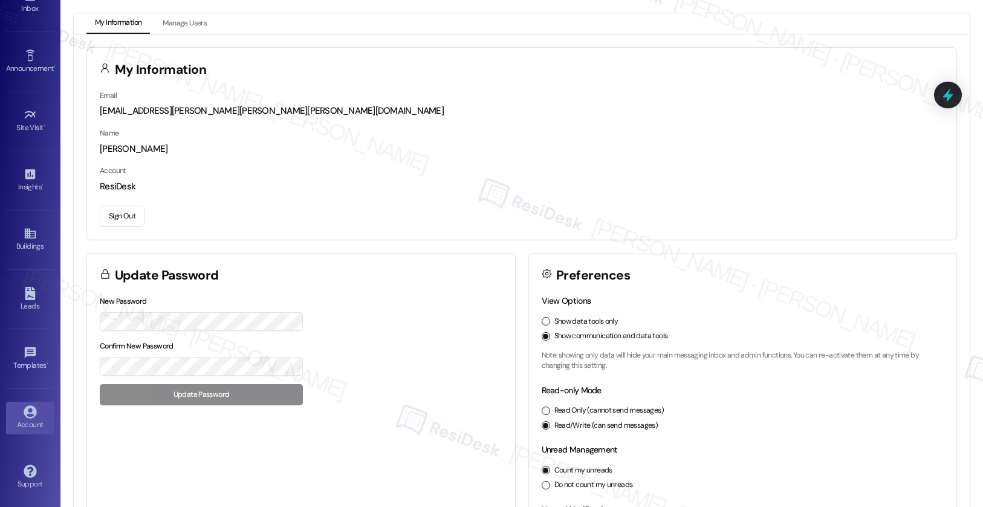
click at [118, 214] on button "Sign Out" at bounding box center [122, 216] width 45 height 21
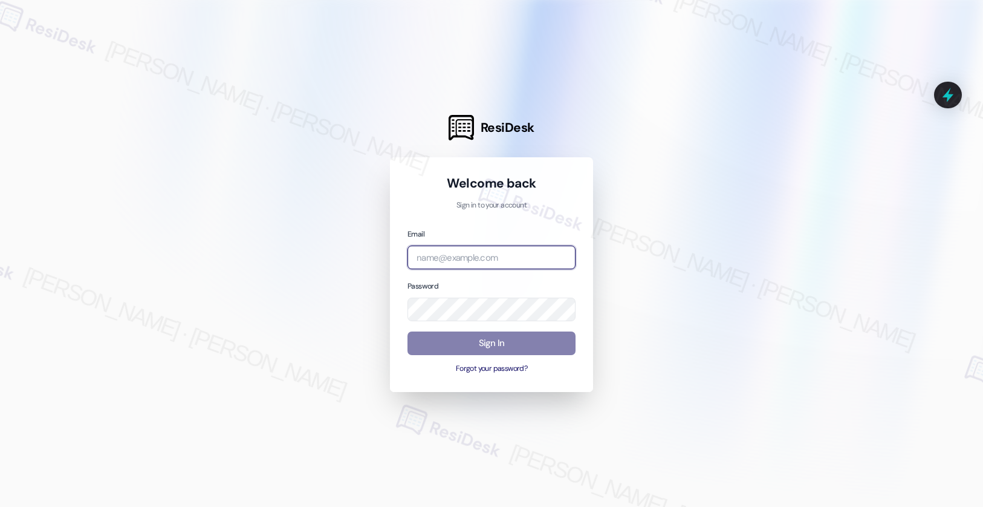
click at [449, 253] on input "email" at bounding box center [491, 257] width 168 height 24
type input "automated-surveys-affinity_property-[PERSON_NAME].[PERSON_NAME].[PERSON_NAME]@a…"
